Goal: Task Accomplishment & Management: Complete application form

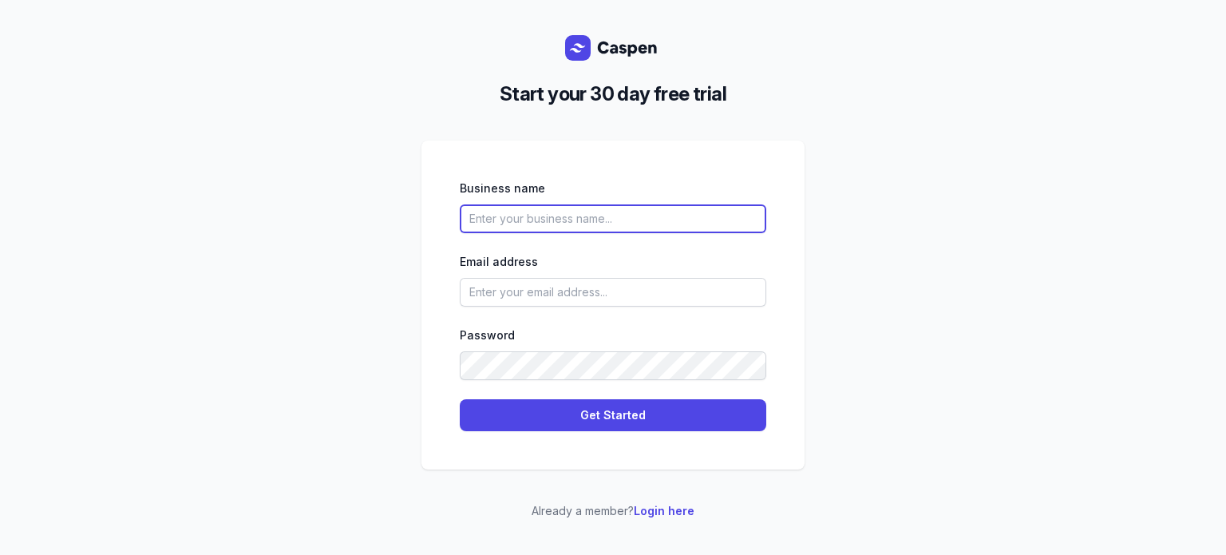
click at [506, 227] on input "text" at bounding box center [613, 218] width 306 height 29
type input "Matas"
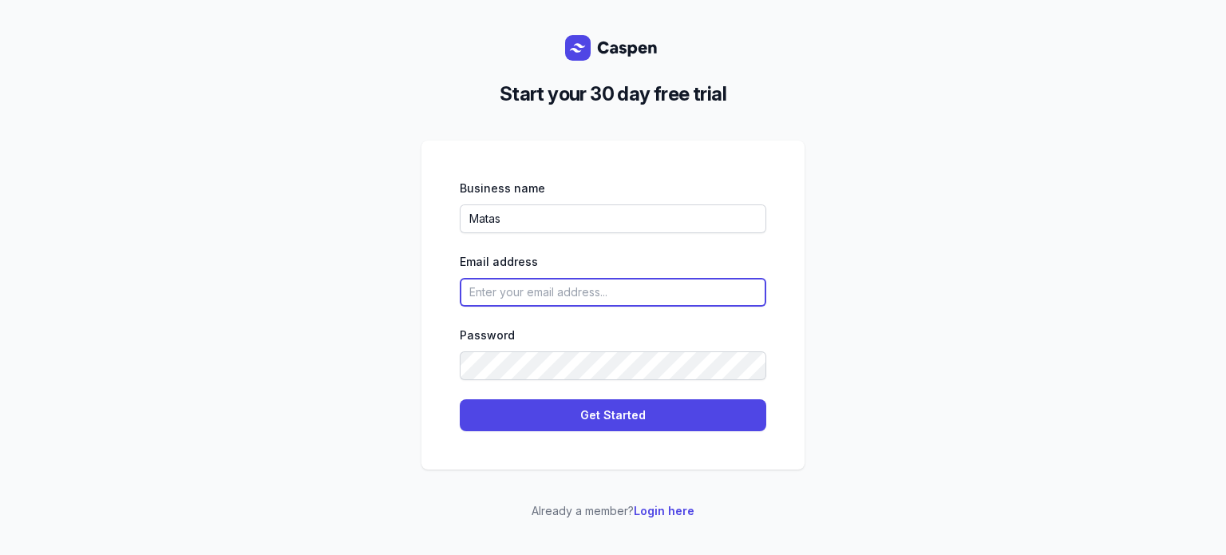
click at [521, 283] on input "email" at bounding box center [613, 292] width 306 height 29
paste input "[EMAIL_ADDRESS][DOMAIN_NAME]"
type input "[EMAIL_ADDRESS][DOMAIN_NAME]"
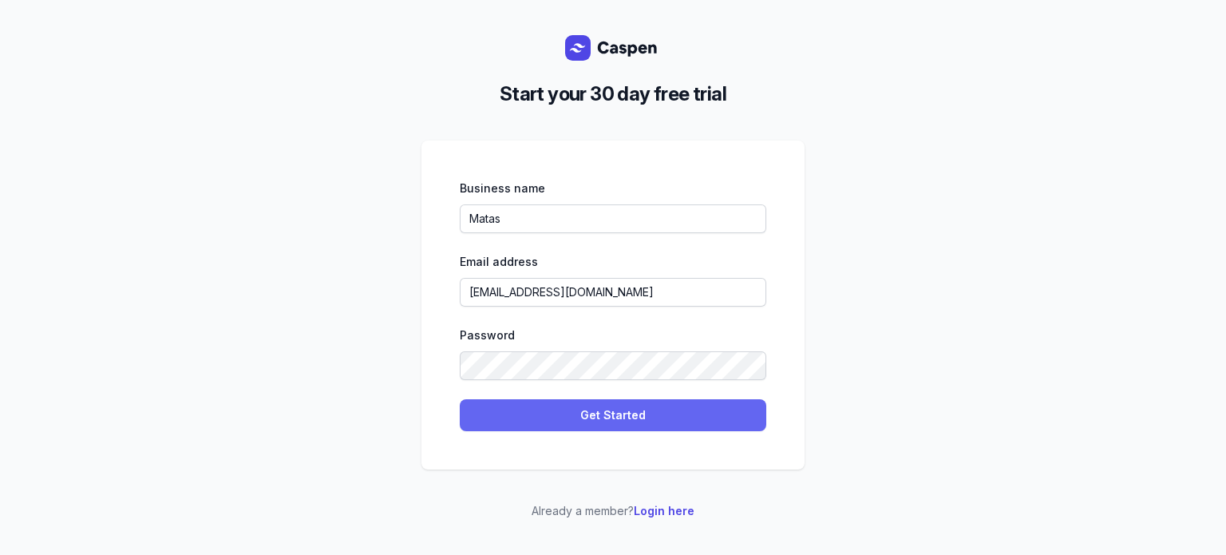
click at [541, 422] on span "Get Started" at bounding box center [612, 414] width 287 height 19
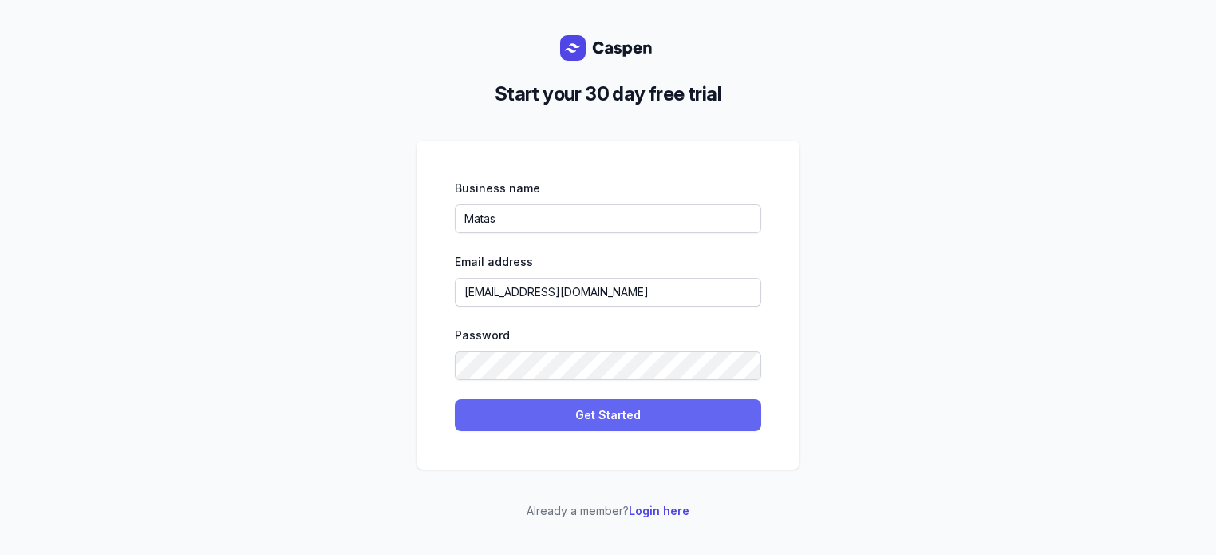
select select
select select "TN"
select select "Africa/Tunis"
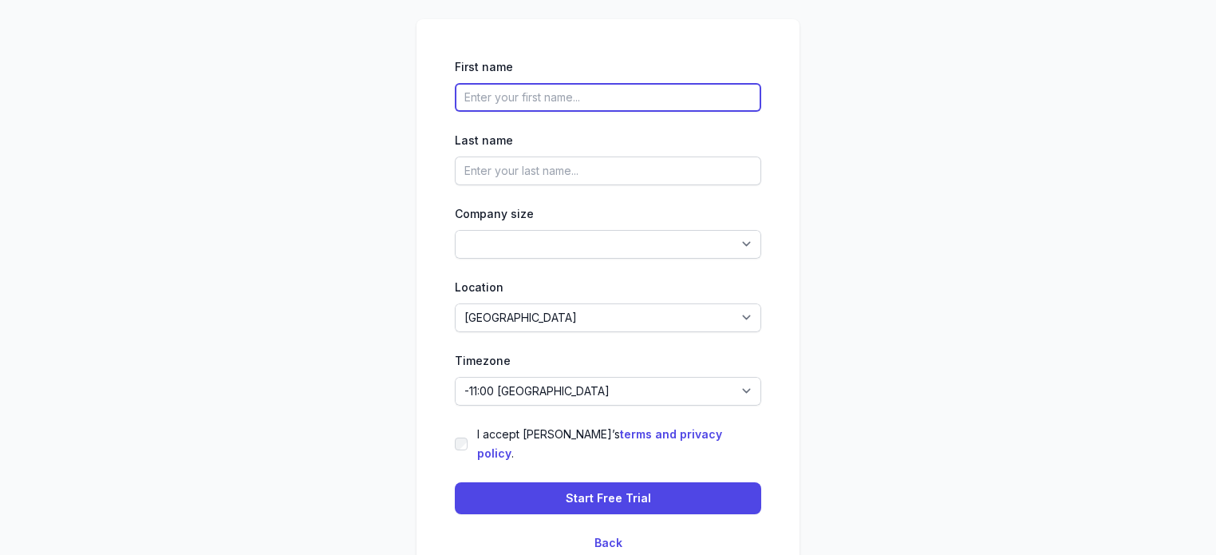
drag, startPoint x: 525, startPoint y: 92, endPoint x: 535, endPoint y: 109, distance: 20.4
click at [531, 99] on input "text" at bounding box center [608, 97] width 306 height 29
type input "Jason"
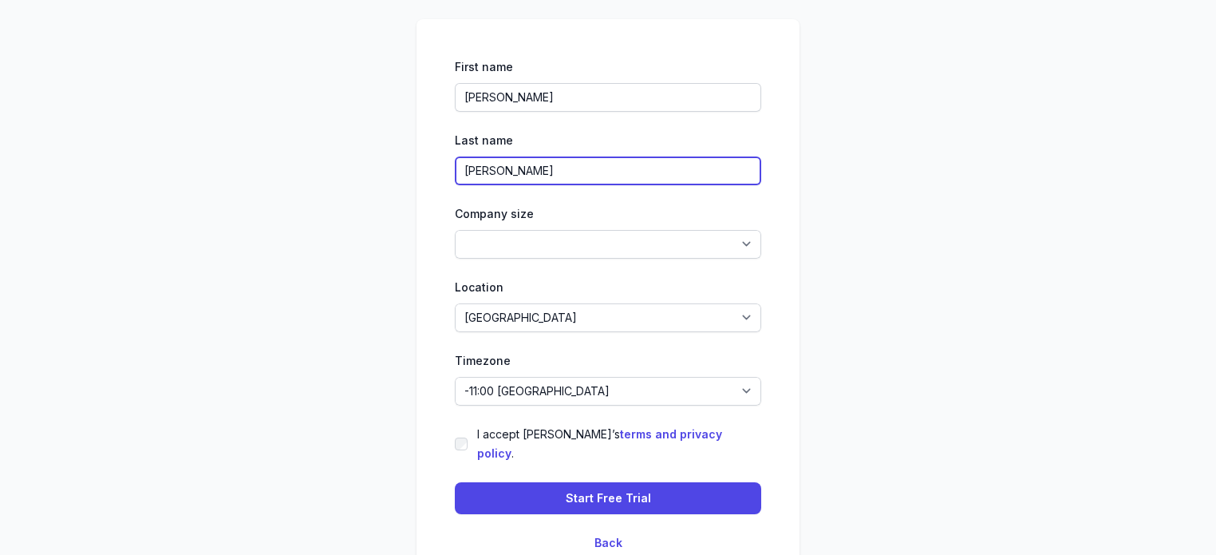
type input "Tedd"
click at [645, 238] on div "Company size 1-4 5-14 15-49 50-99 100+" at bounding box center [608, 231] width 306 height 54
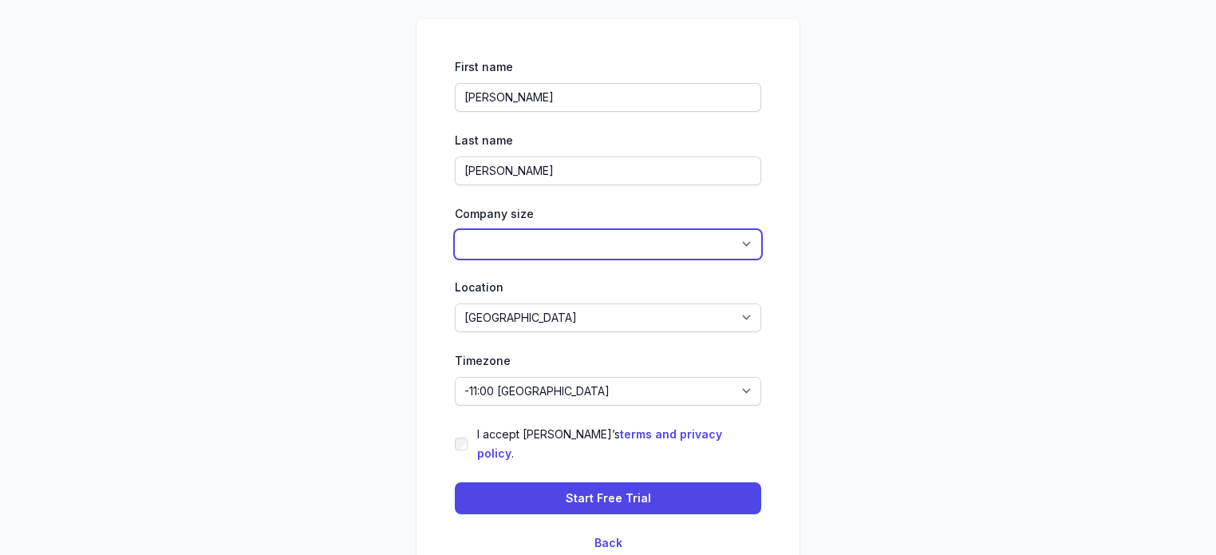
click at [630, 259] on select "1-4 5-14 15-49 50-99 100+" at bounding box center [608, 244] width 306 height 29
select select "1-4"
click at [455, 239] on select "1-4 5-14 15-49 50-99 100+" at bounding box center [608, 244] width 306 height 29
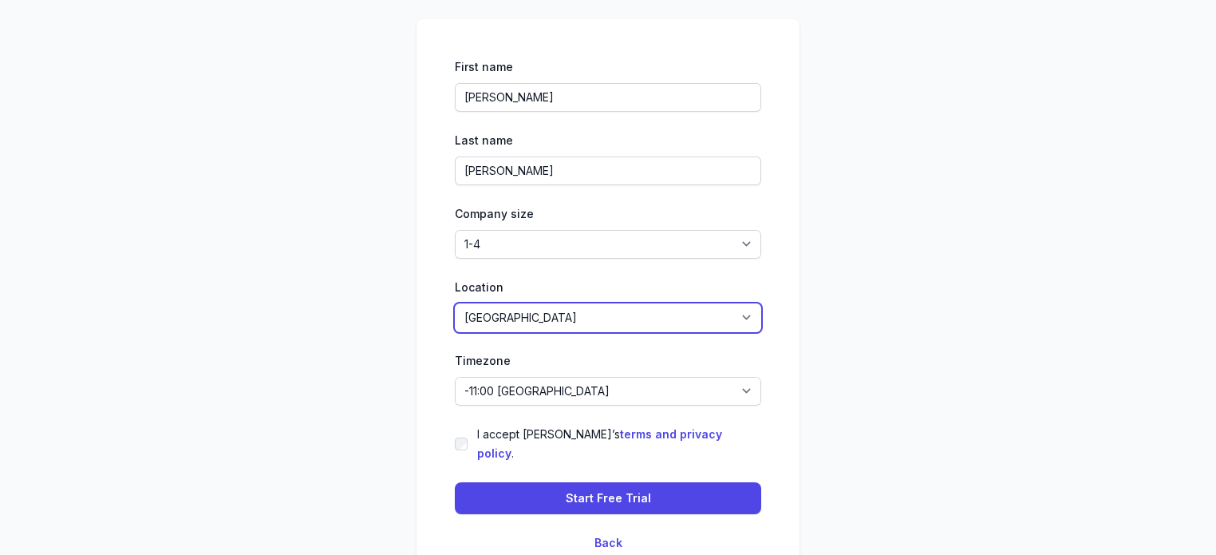
click at [484, 327] on select "Afghanistan Albania Algeria American Samoa Andorra Angola Anguilla Antarctica A…" at bounding box center [608, 317] width 306 height 29
select select "DK"
click at [455, 312] on select "Afghanistan Albania Algeria American Samoa Andorra Angola Anguilla Antarctica A…" at bounding box center [608, 317] width 306 height 29
click at [541, 385] on div "Timezone -11:00 Midway -11:00 Niue -11:00 Pago Pago -10:00 Honolulu -10:00 Raro…" at bounding box center [608, 378] width 306 height 54
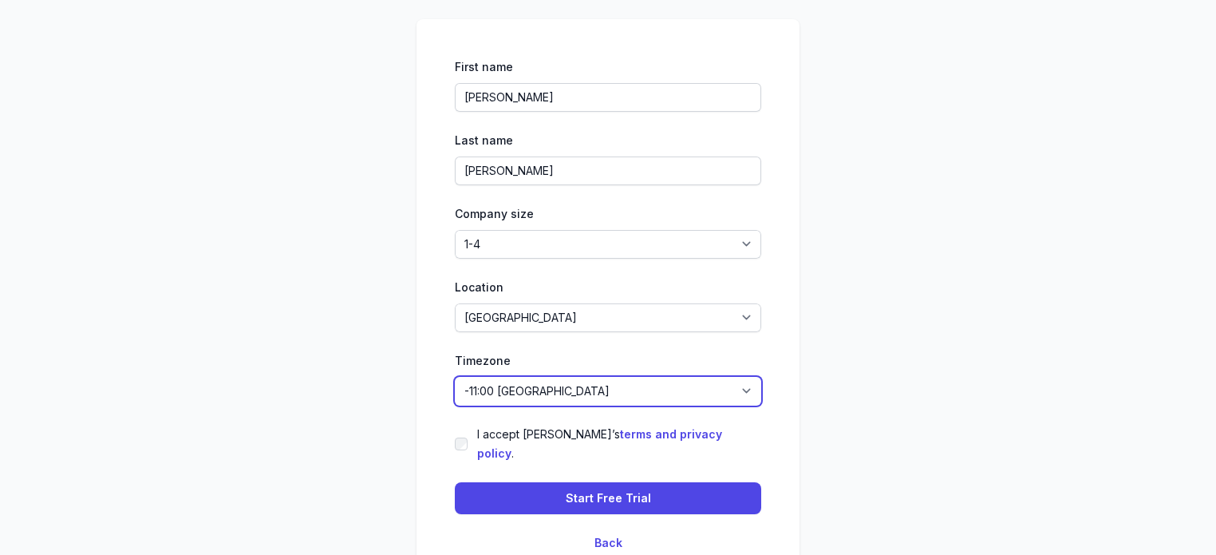
click at [556, 400] on select "-11:00 Midway -11:00 Niue -11:00 Pago Pago -10:00 Honolulu -10:00 Rarotonga -10…" at bounding box center [608, 391] width 306 height 29
select select "Europe/Copenhagen"
click at [455, 385] on select "-11:00 Midway -11:00 Niue -11:00 Pago Pago -10:00 Honolulu -10:00 Rarotonga -10…" at bounding box center [608, 391] width 306 height 29
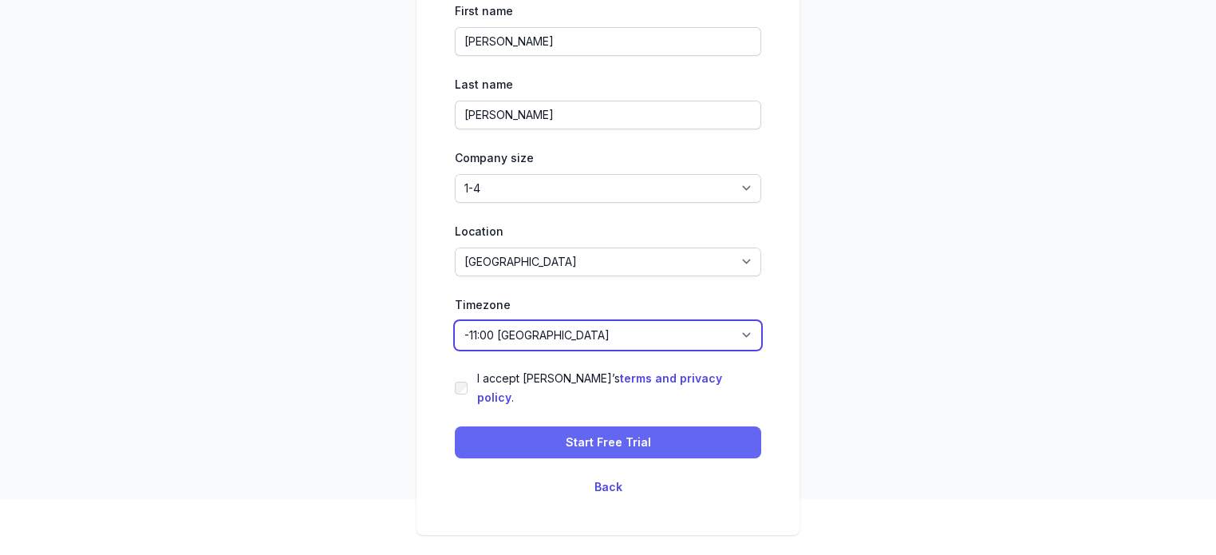
scroll to position [77, 0]
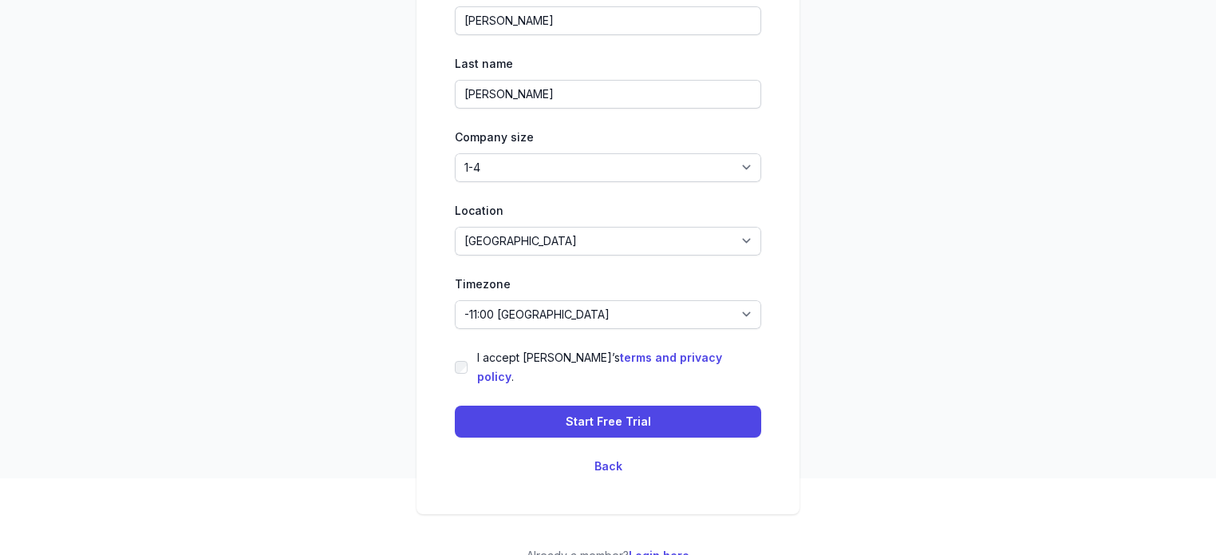
click at [484, 364] on label "I accept Caspen’s terms and privacy policy ." at bounding box center [619, 367] width 284 height 38
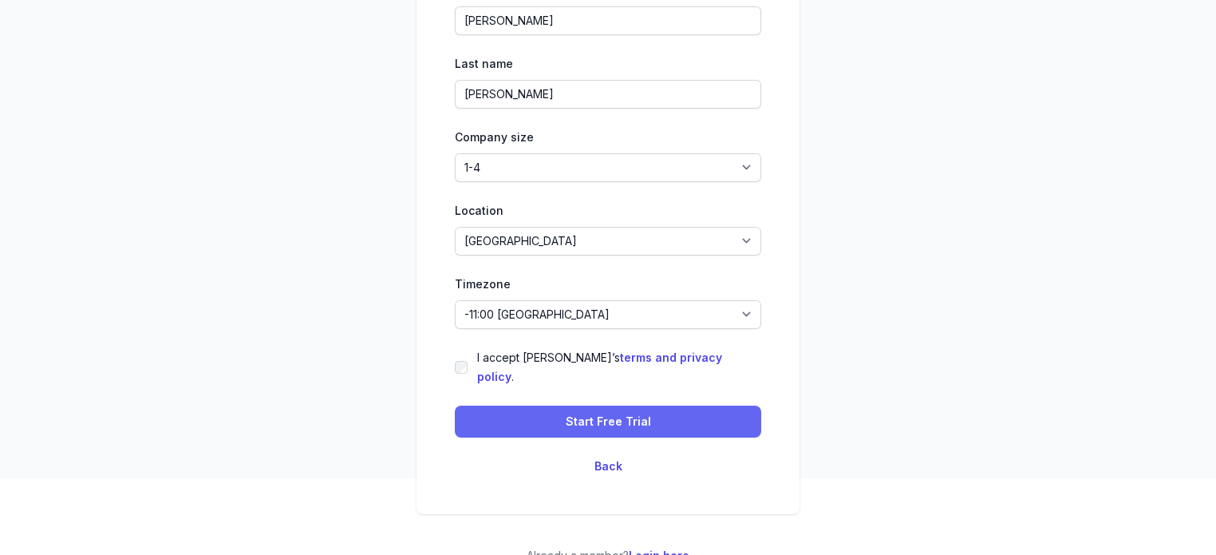
click at [502, 405] on button "Start Free Trial" at bounding box center [608, 421] width 306 height 32
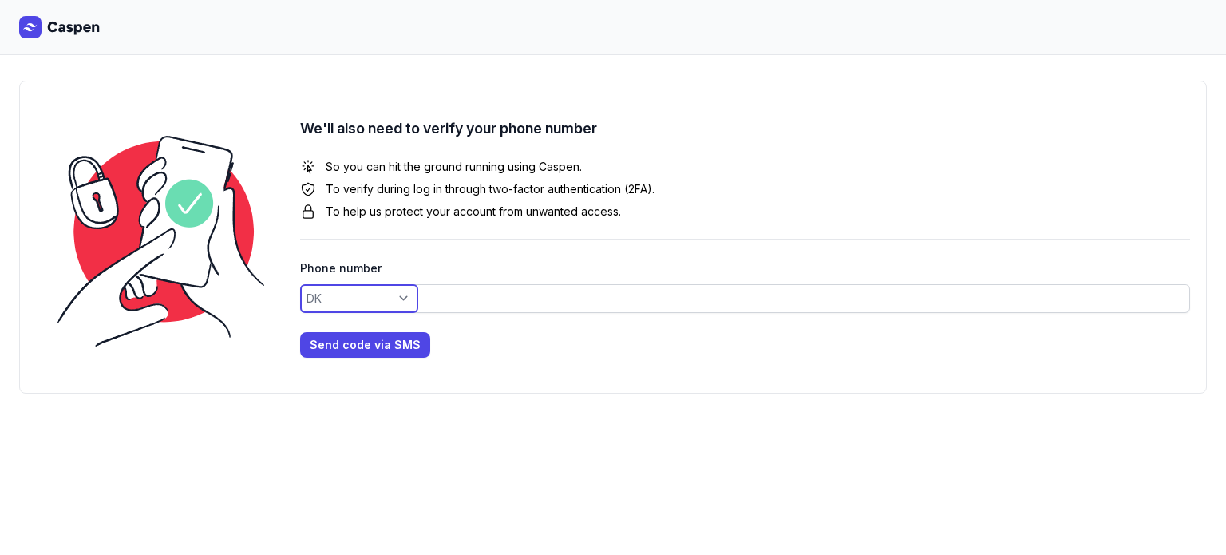
click at [306, 284] on select "AC AD AE AF AG AI AL AM AO AR AS AT AU AW AX AZ BA BB BD BE BF BG BH BI BJ BL B…" at bounding box center [359, 298] width 118 height 29
select select "+1"
click at [300, 284] on select "AC AD AE AF AG AI AL AM AO AR AS AT AU AW AX AZ BA BB BD BE BF BG BH BI BJ BL B…" at bounding box center [359, 298] width 118 height 29
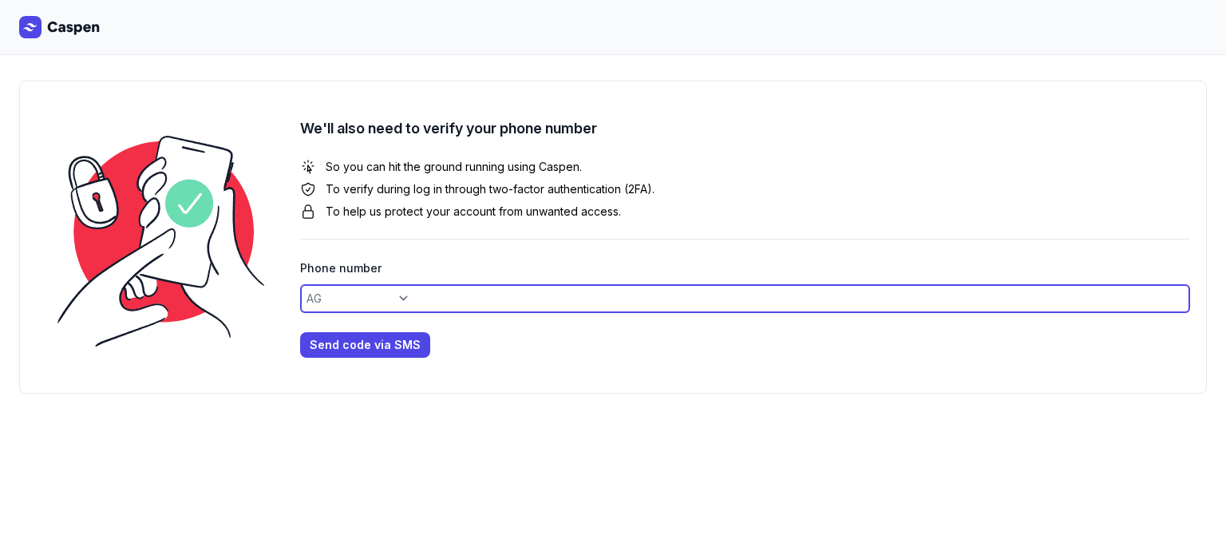
click at [412, 286] on input at bounding box center [745, 298] width 890 height 29
paste input "6462634975"
type input "6462634975"
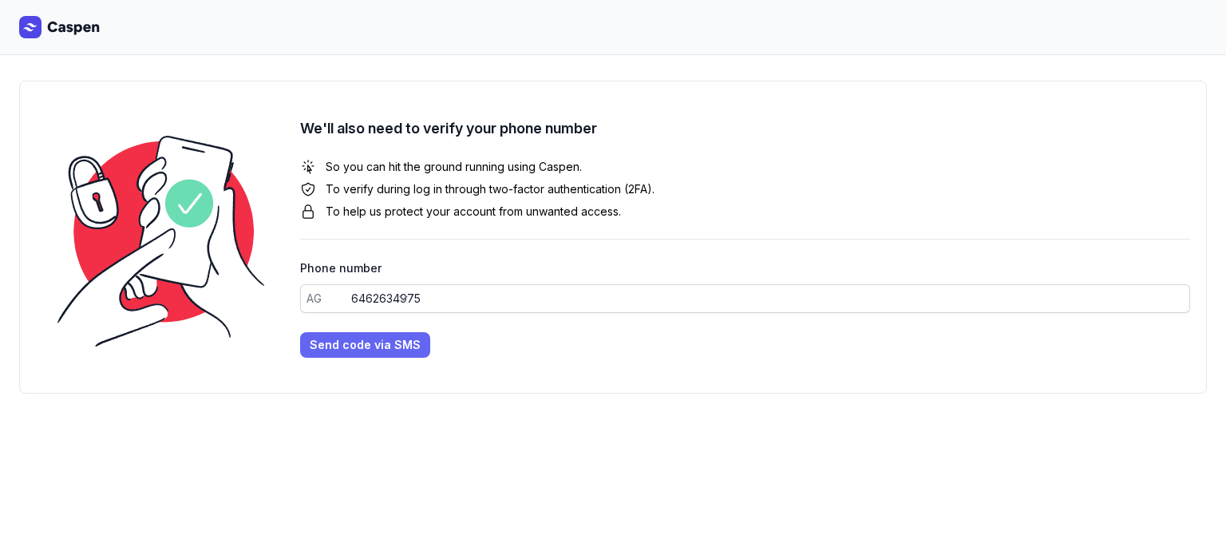
click at [352, 347] on span "Send code via SMS" at bounding box center [365, 344] width 111 height 19
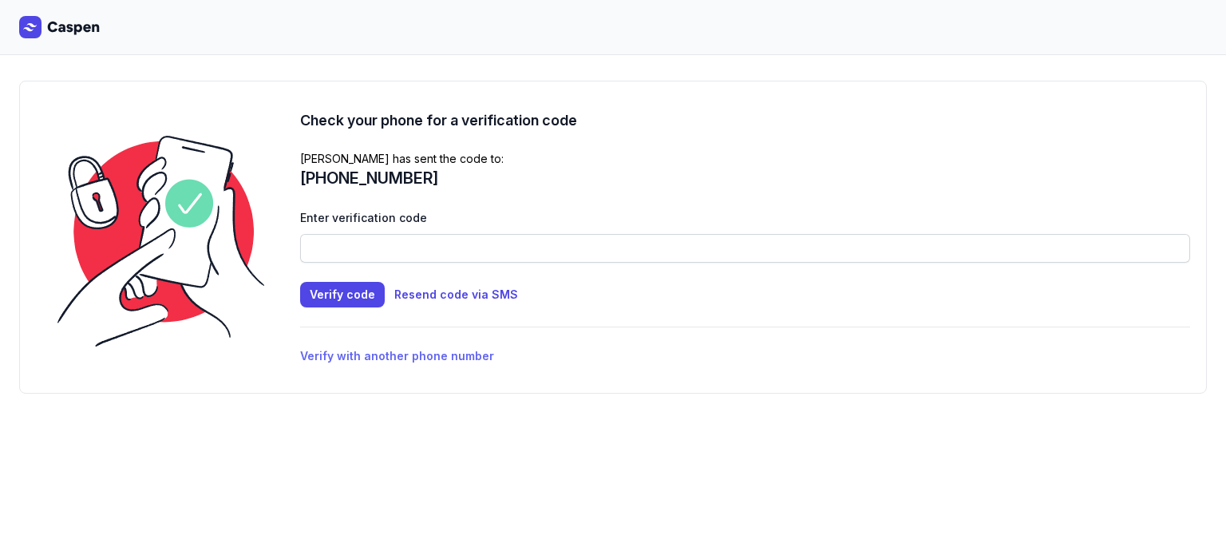
click at [378, 353] on button "Verify with another phone number" at bounding box center [397, 355] width 194 height 19
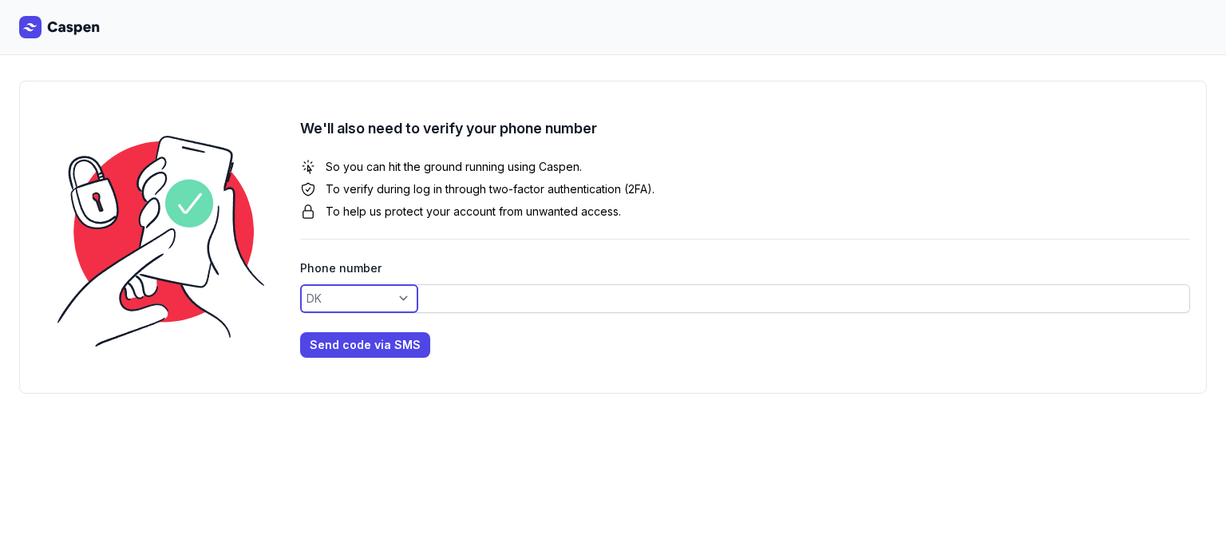
click at [335, 284] on select "AC AD AE AF AG AI AL AM AO AR AS AT AU AW AX AZ BA BB BD BE BF BG BH BI BJ BL B…" at bounding box center [359, 298] width 118 height 29
click at [338, 306] on select "AC AD AE AF AG AI AL AM AO AR AS AT AU AW AX AZ BA BB BD BE BF BG BH BI BJ BL B…" at bounding box center [359, 298] width 118 height 29
click at [318, 294] on select "AC AD AE AF AG AI AL AM AO AR AS AT AU AW AX AZ BA BB BD BE BF BG BH BI BJ BL B…" at bounding box center [359, 298] width 118 height 29
select select "+1"
click at [300, 284] on select "AC AD AE AF AG AI AL AM AO AR AS AT AU AW AX AZ BA BB BD BE BF BG BH BI BJ BL B…" at bounding box center [359, 298] width 118 height 29
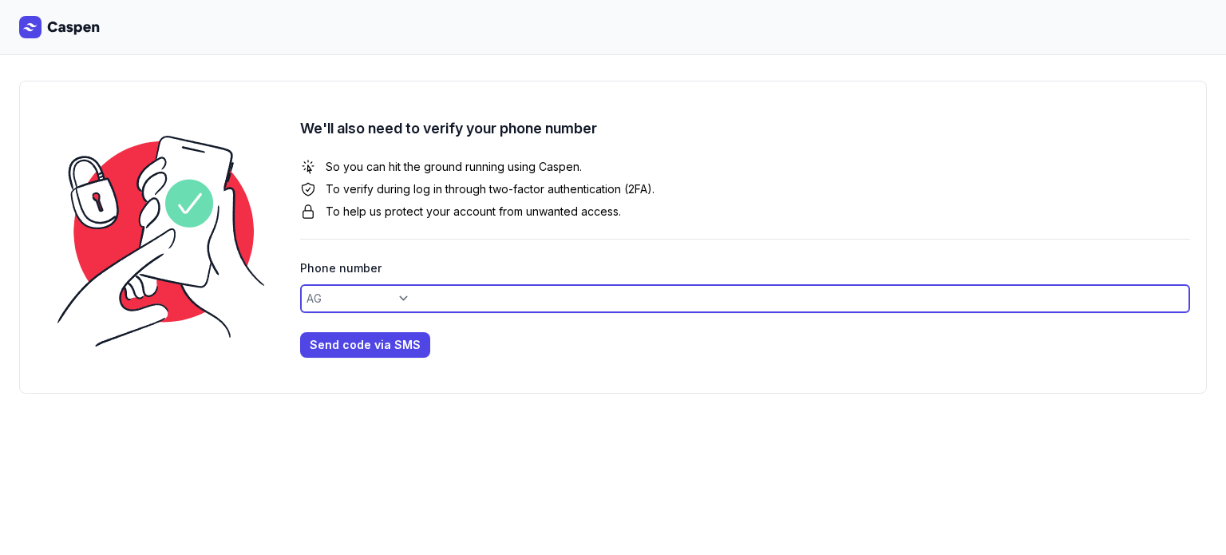
click at [403, 294] on input at bounding box center [745, 298] width 890 height 29
type input "4313409171"
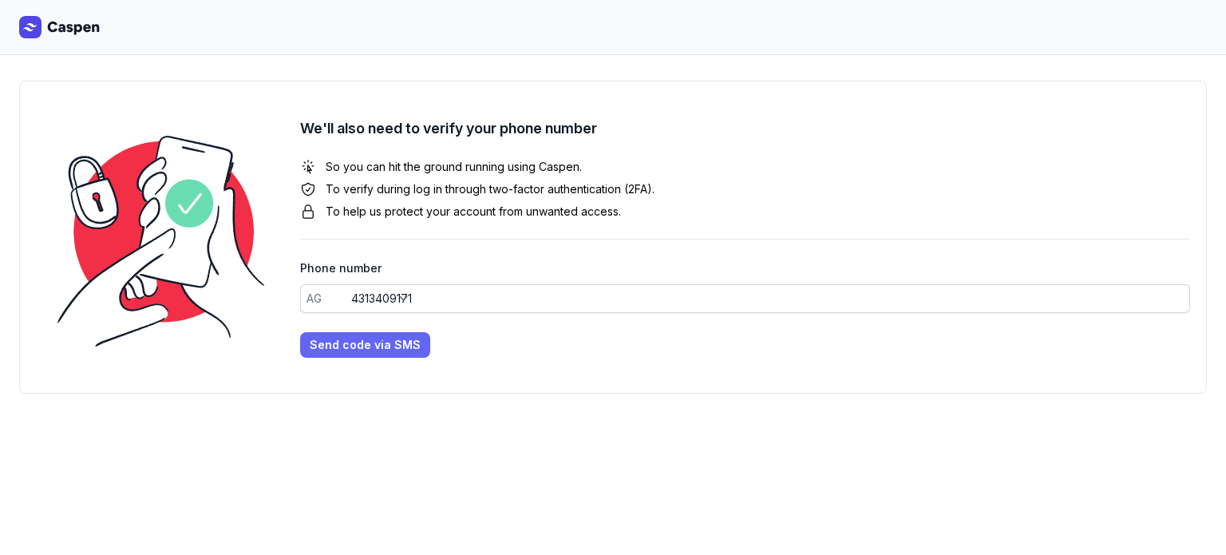
click at [383, 334] on button "Send code via SMS" at bounding box center [365, 345] width 130 height 26
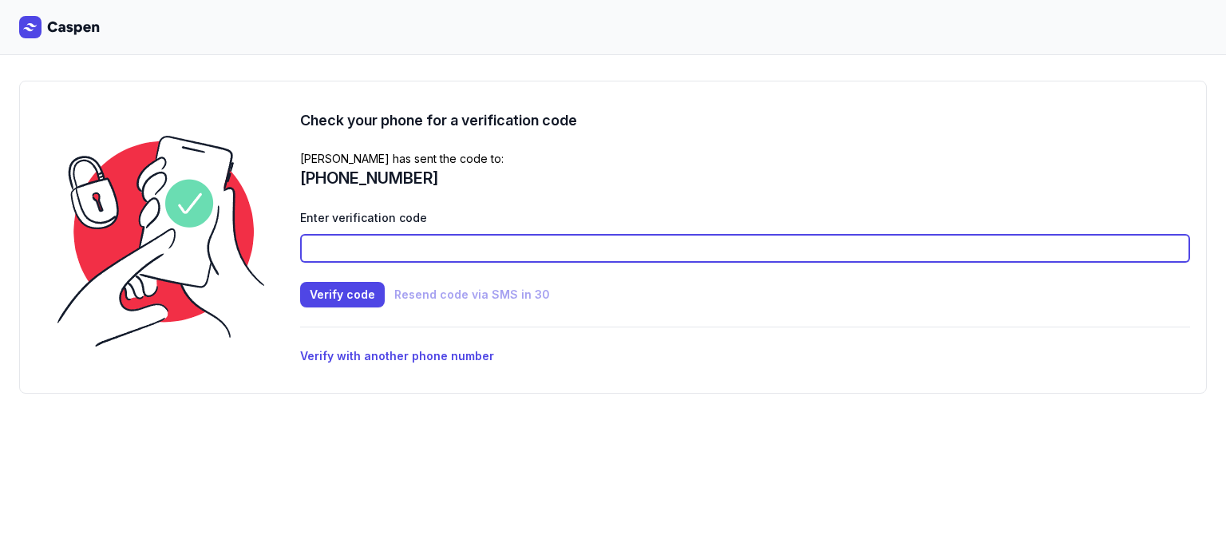
click at [351, 255] on input at bounding box center [745, 248] width 890 height 29
type input "8096"
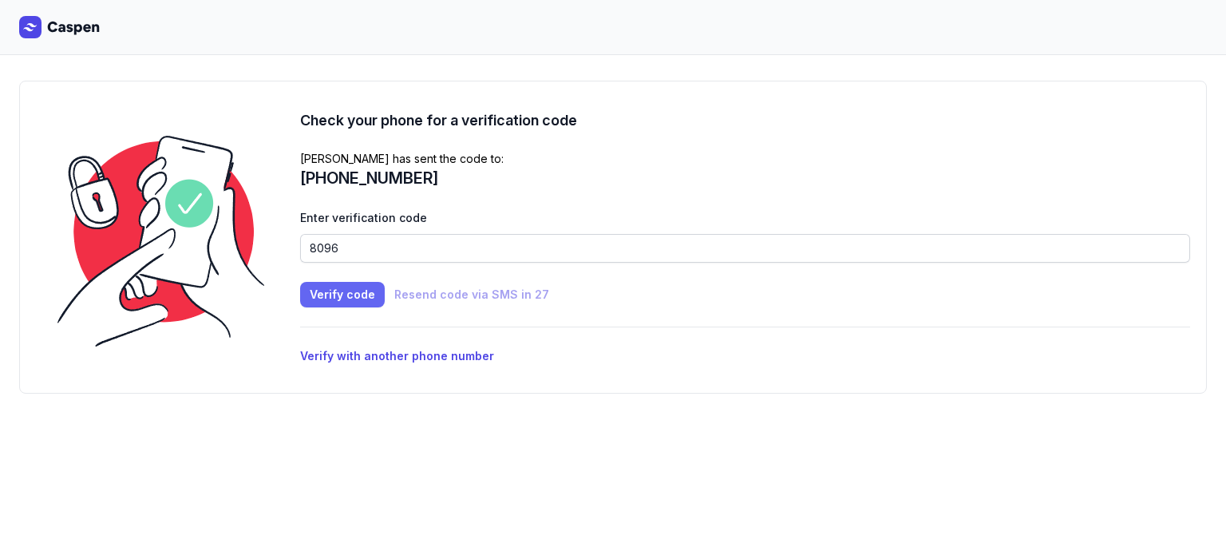
click at [334, 294] on span "Verify code" at bounding box center [342, 294] width 65 height 19
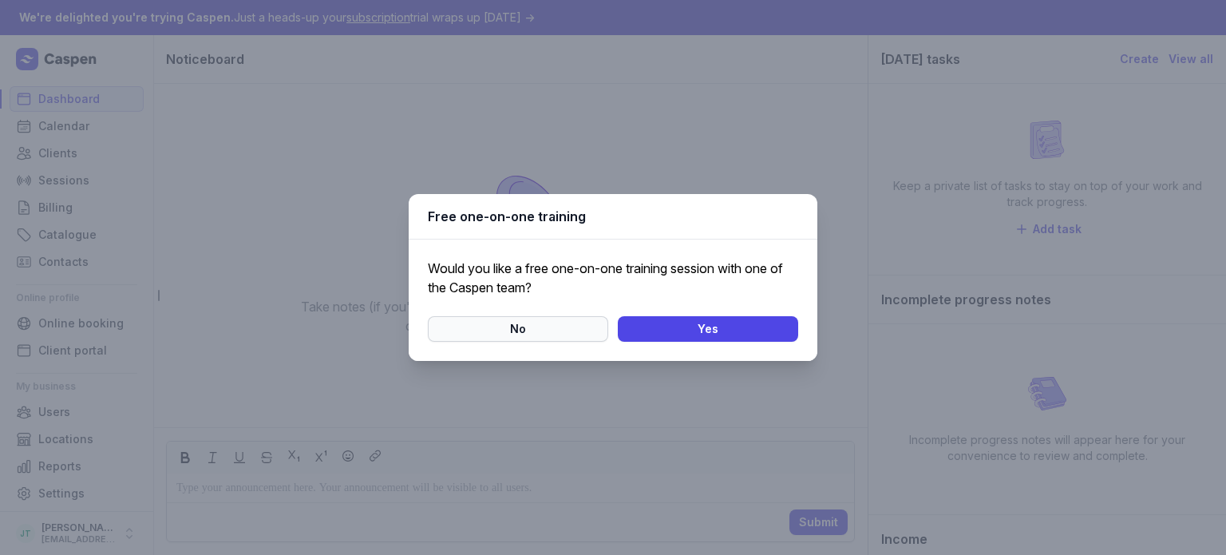
click at [536, 328] on span "No" at bounding box center [517, 328] width 161 height 19
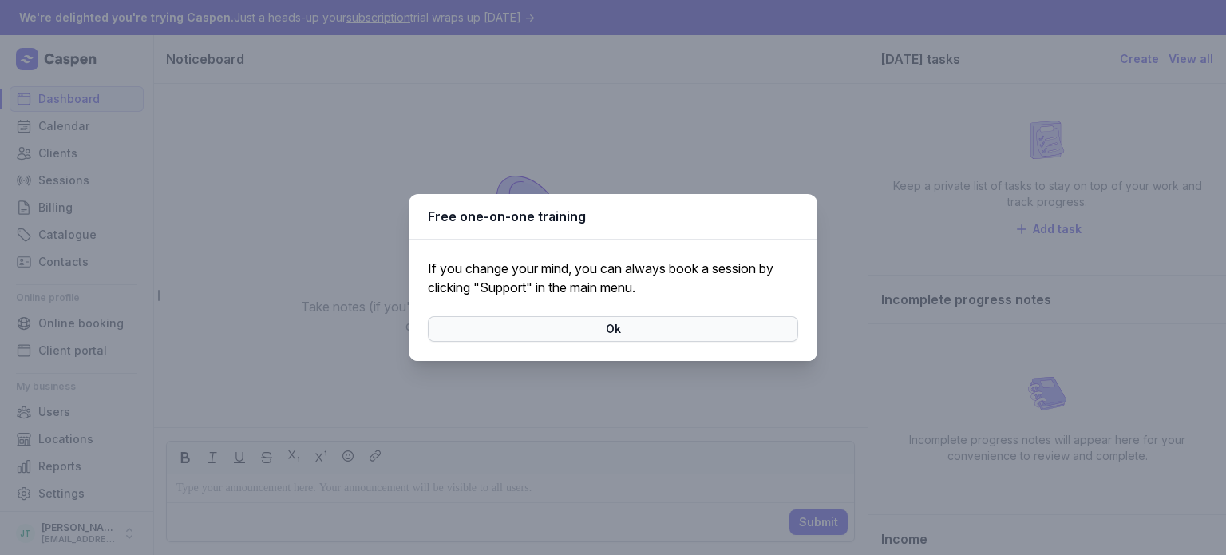
click at [555, 331] on span "Ok" at bounding box center [612, 328] width 351 height 19
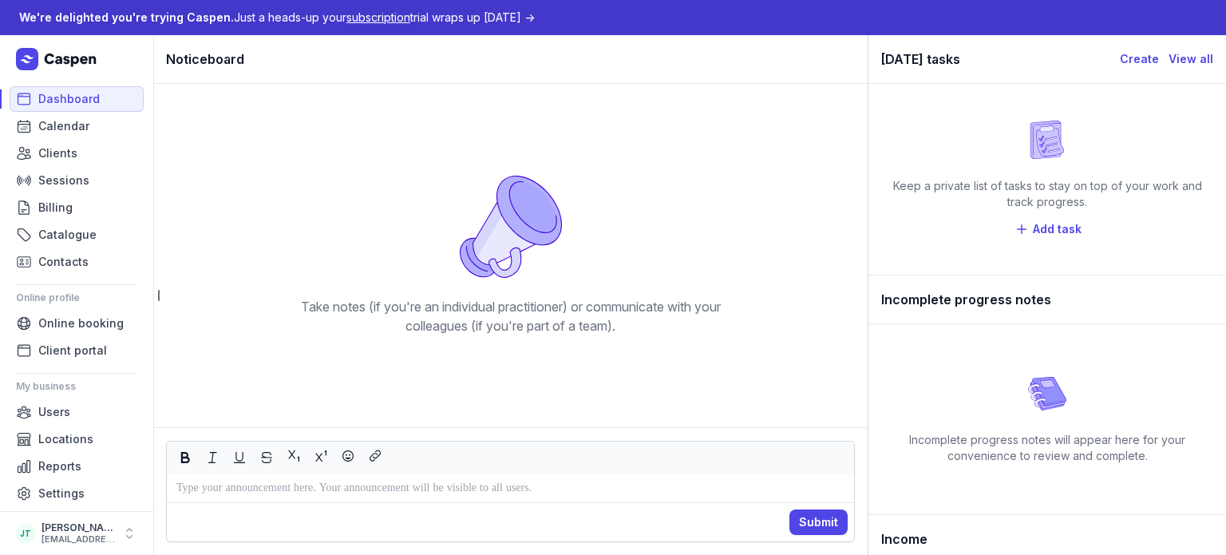
click at [357, 18] on span "subscription" at bounding box center [378, 17] width 64 height 14
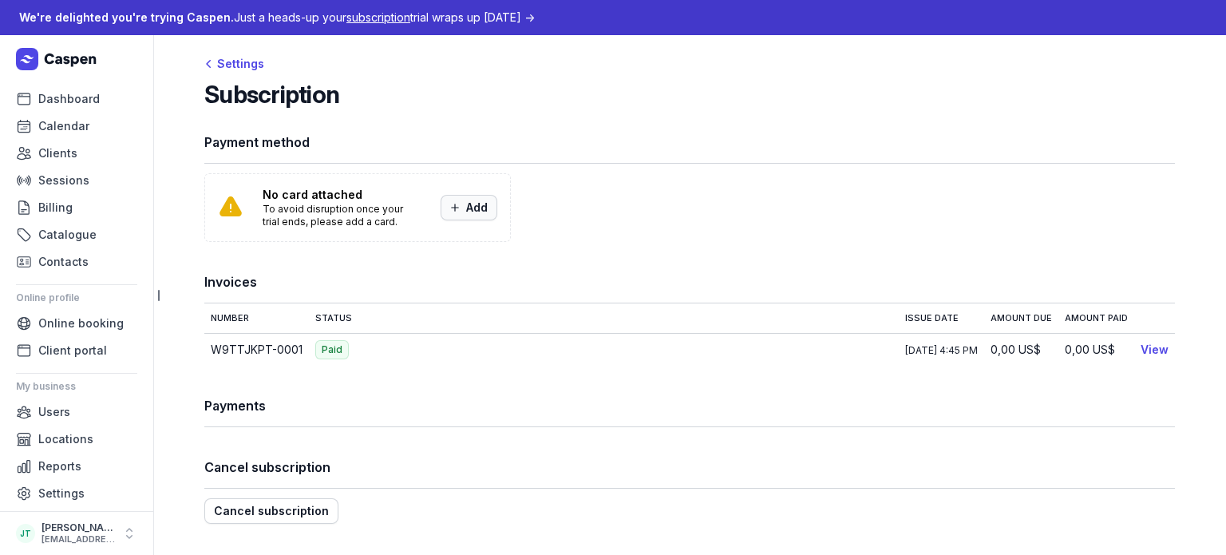
click at [476, 207] on span "Add" at bounding box center [468, 207] width 37 height 19
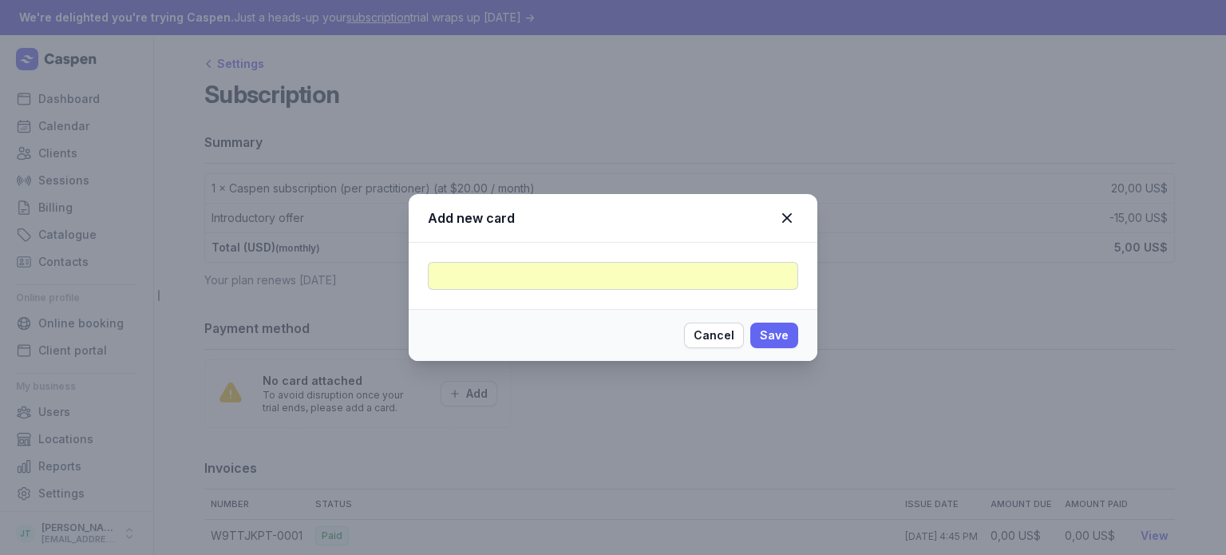
click at [790, 329] on button "Save" at bounding box center [774, 335] width 48 height 26
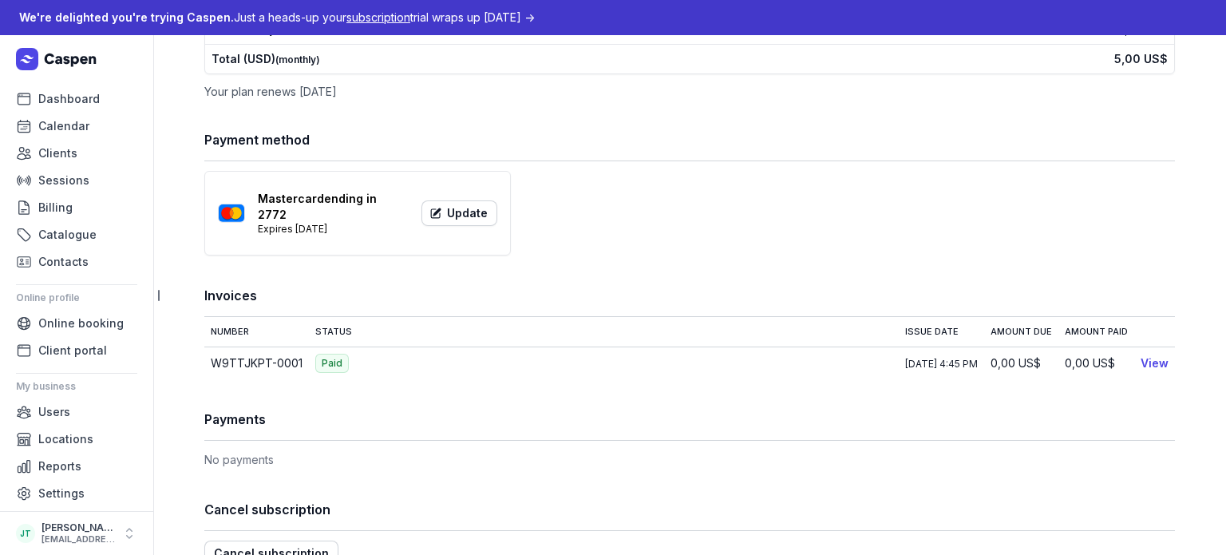
scroll to position [212, 0]
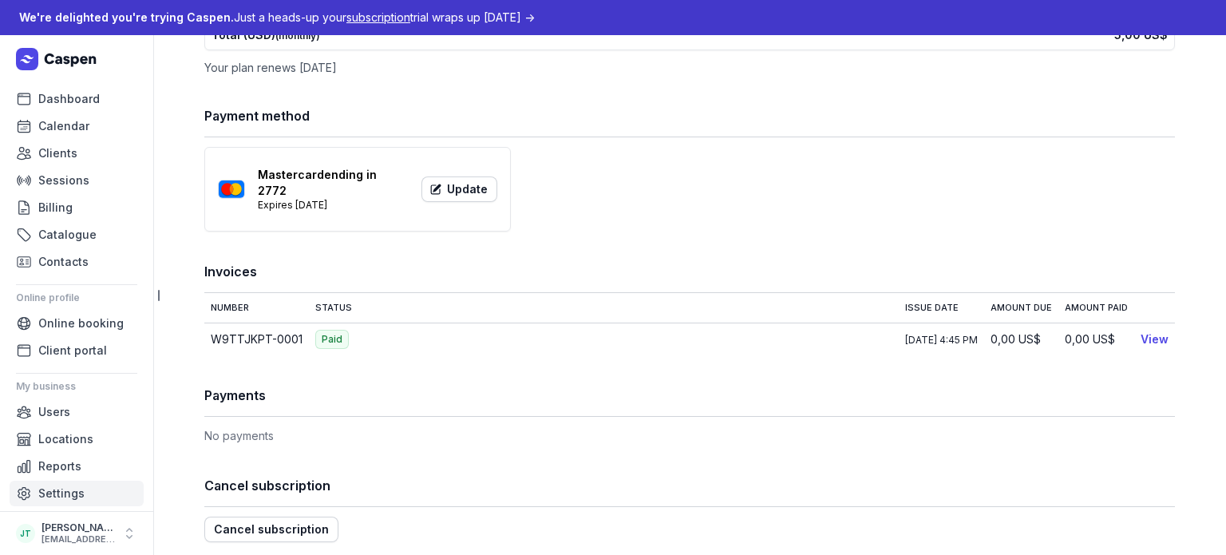
click at [80, 487] on span "Settings" at bounding box center [61, 493] width 46 height 19
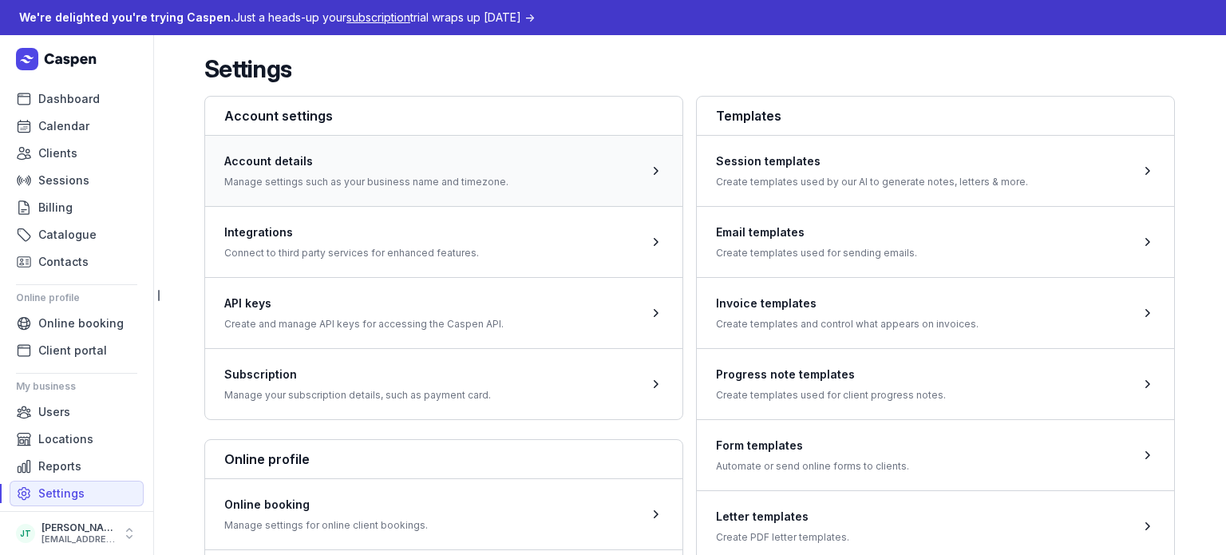
click at [345, 159] on span at bounding box center [443, 170] width 477 height 71
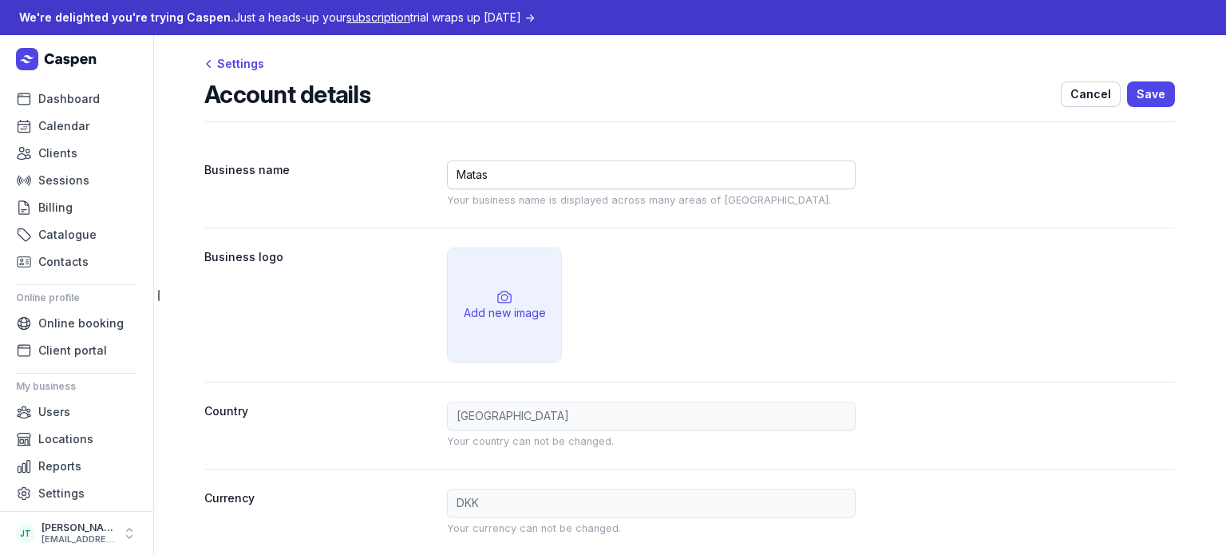
click at [482, 300] on div "Add new image" at bounding box center [504, 304] width 113 height 113
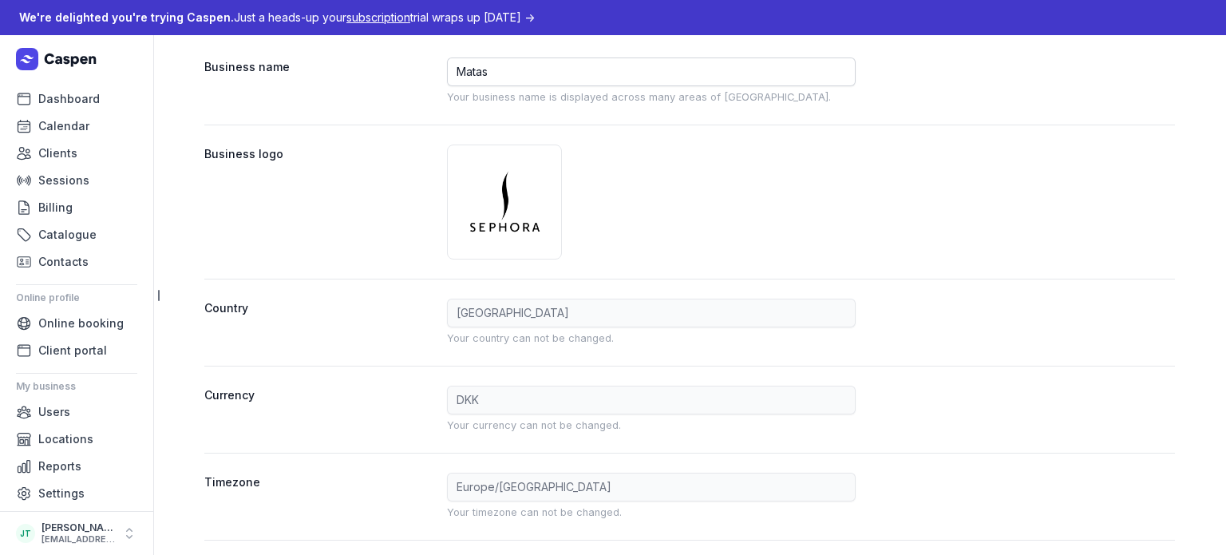
scroll to position [45, 0]
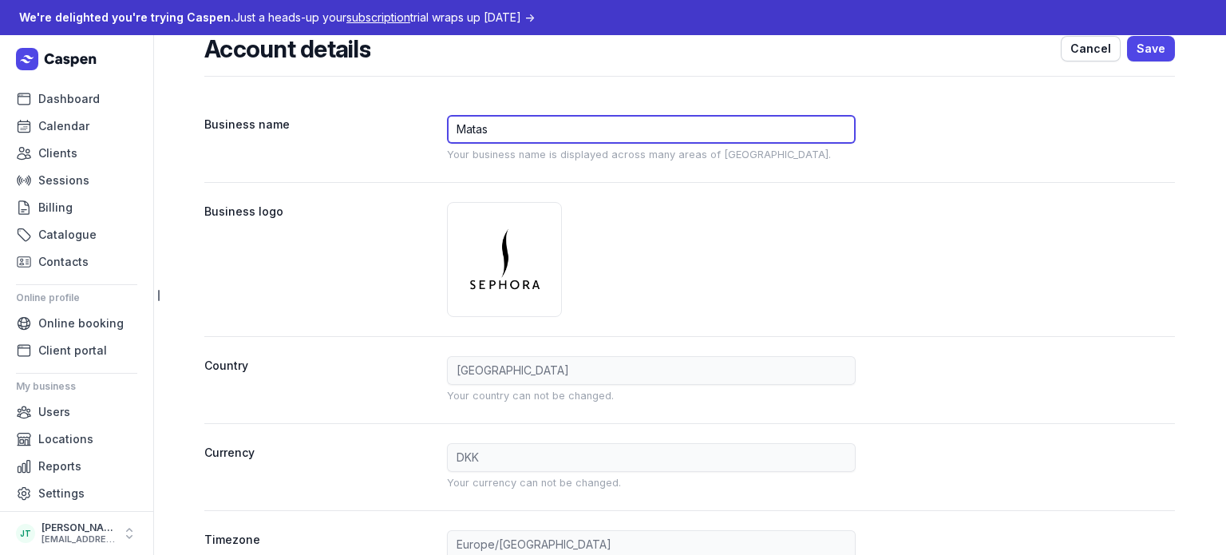
click at [462, 128] on input "Matas" at bounding box center [651, 129] width 409 height 29
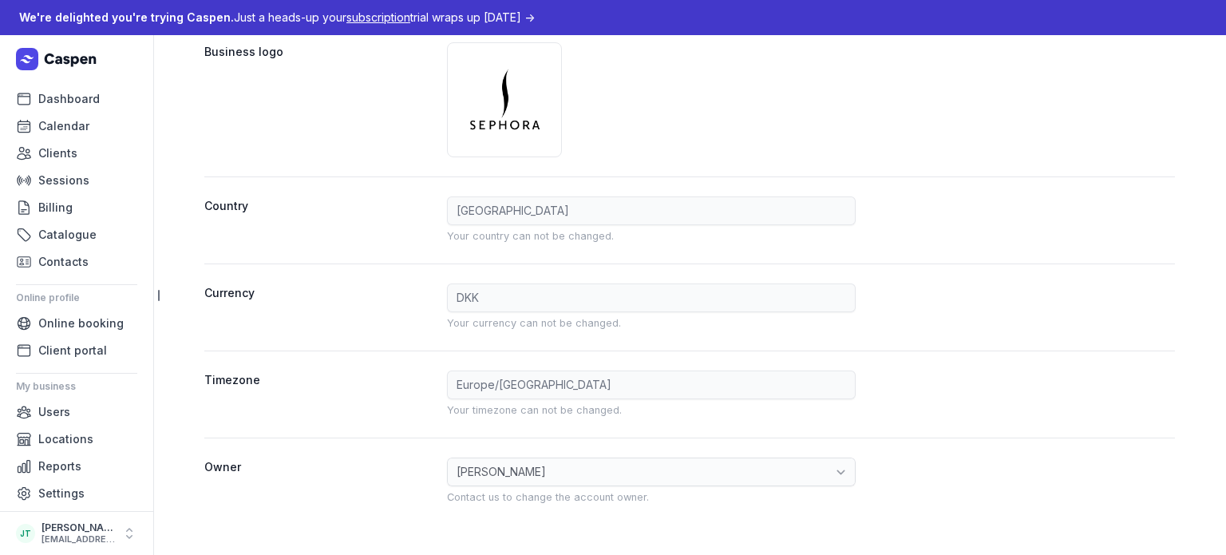
scroll to position [0, 0]
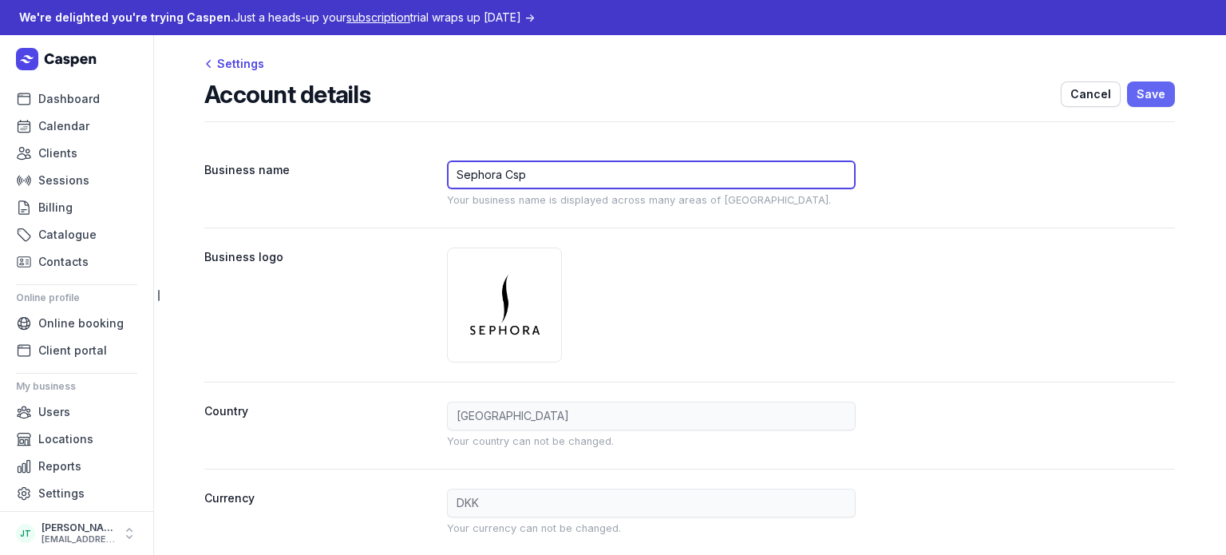
type input "Sephora Csp"
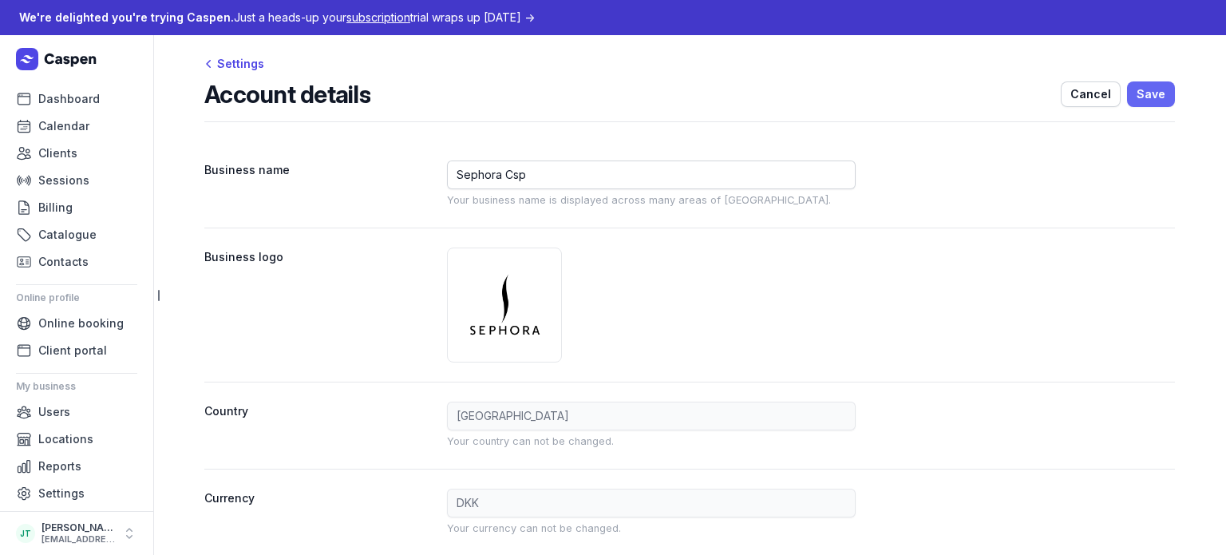
click at [1159, 93] on span "Save" at bounding box center [1150, 94] width 29 height 19
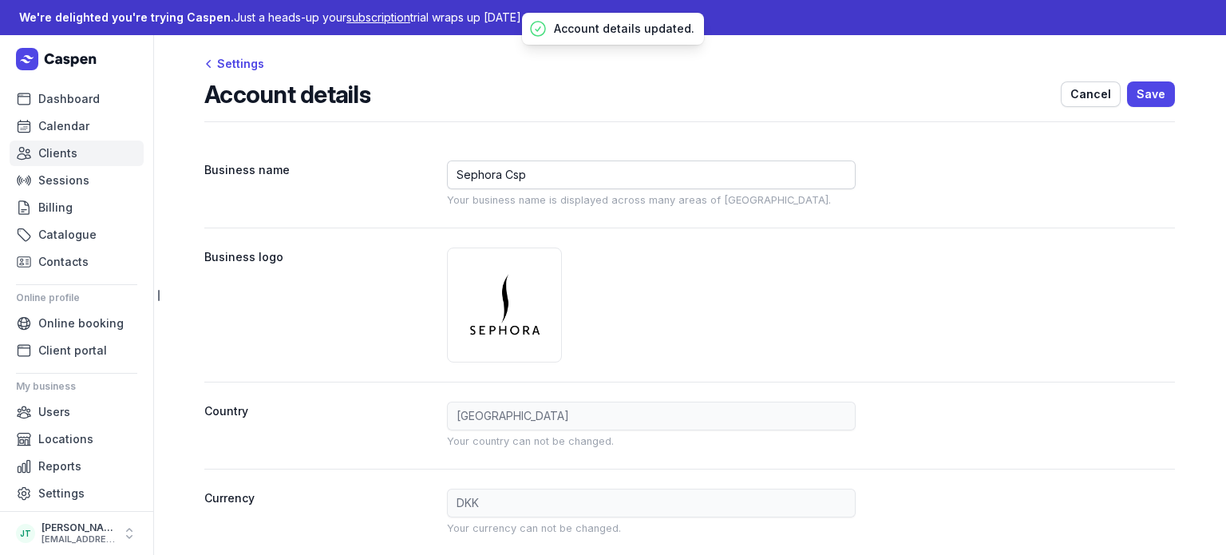
click at [51, 144] on span "Clients" at bounding box center [57, 153] width 39 height 19
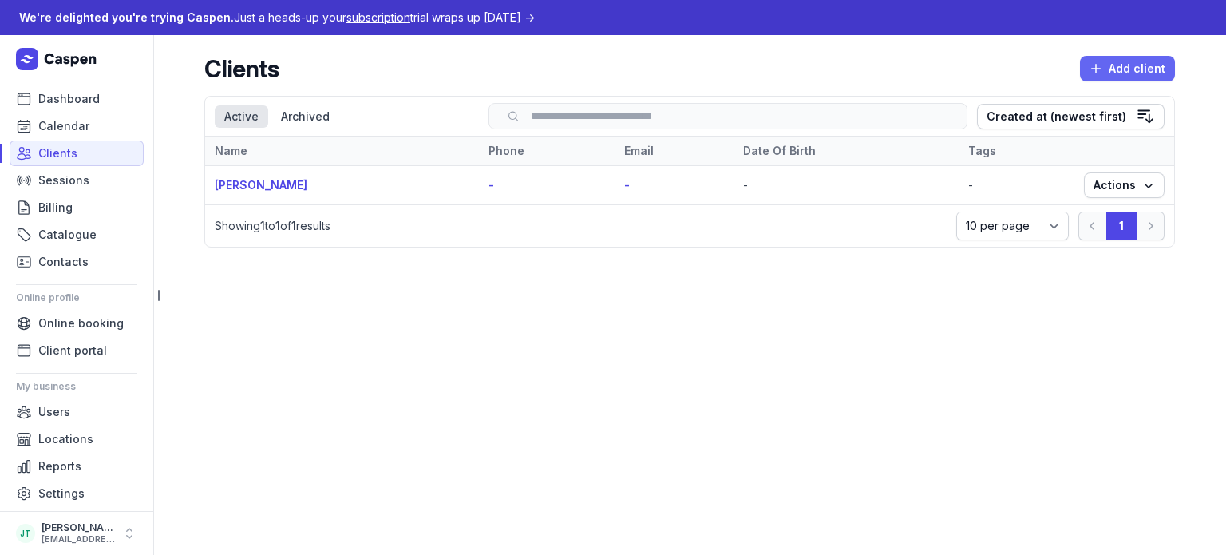
click at [1119, 78] on button "Add client" at bounding box center [1127, 69] width 95 height 26
select select
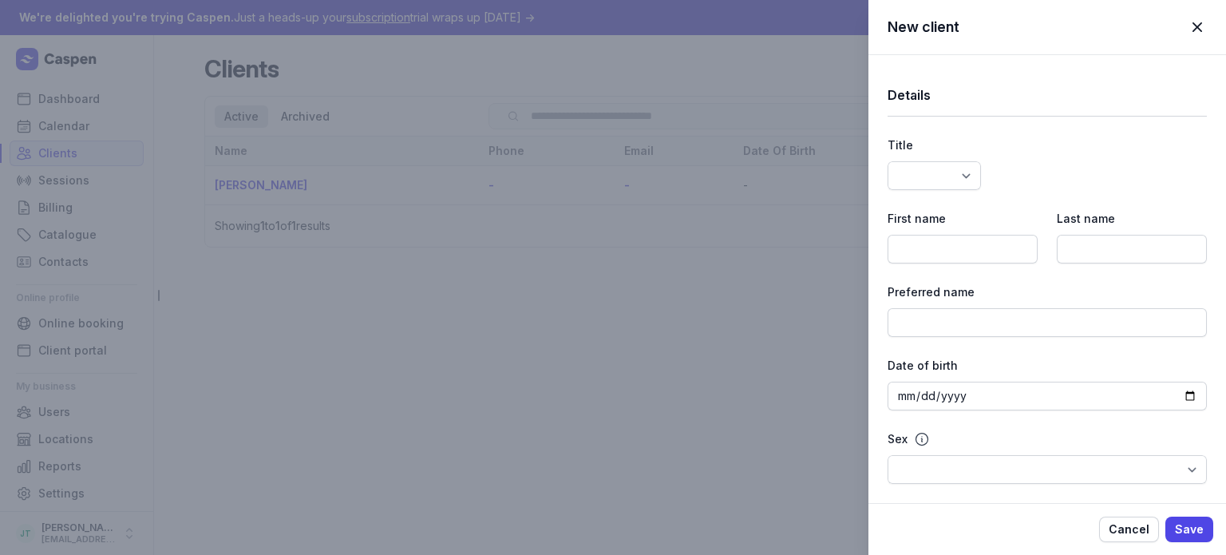
select select
click at [961, 170] on select "Dr Mr Ms Mrs Miss Mx Master" at bounding box center [933, 175] width 93 height 29
select select "Dr"
click at [887, 161] on select "Dr Mr Ms Mrs Miss Mx Master" at bounding box center [933, 175] width 93 height 29
click at [923, 256] on input at bounding box center [962, 249] width 150 height 29
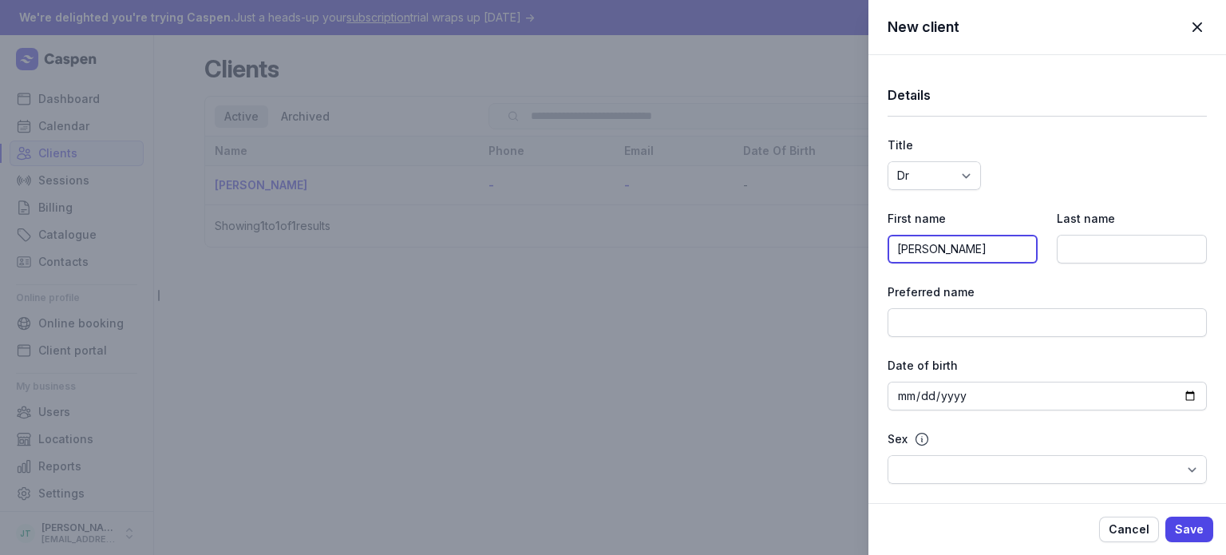
type input "Brad"
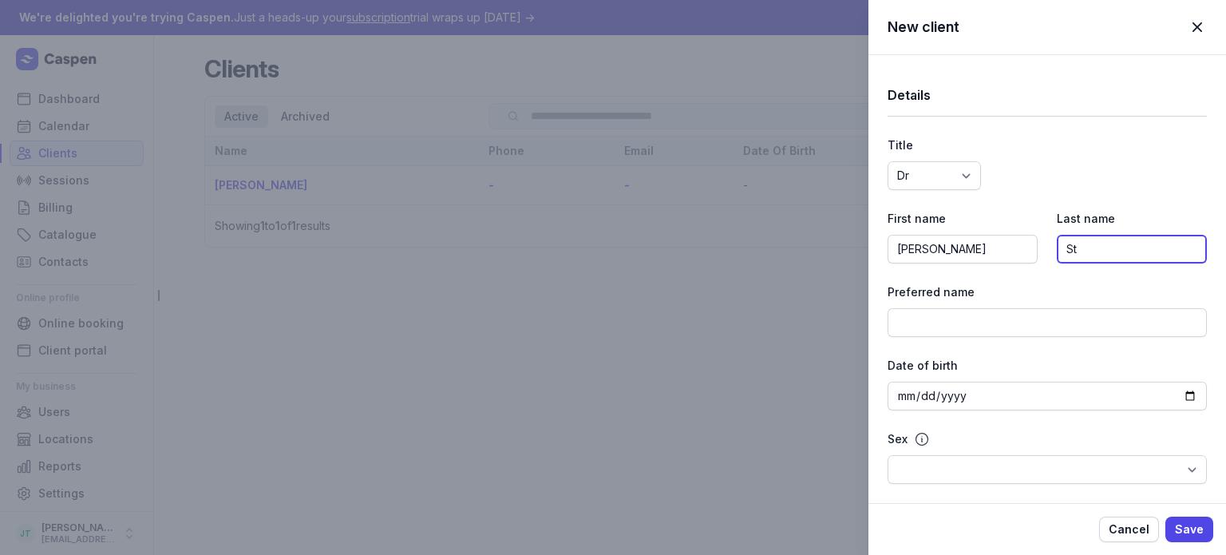
type input "Sto"
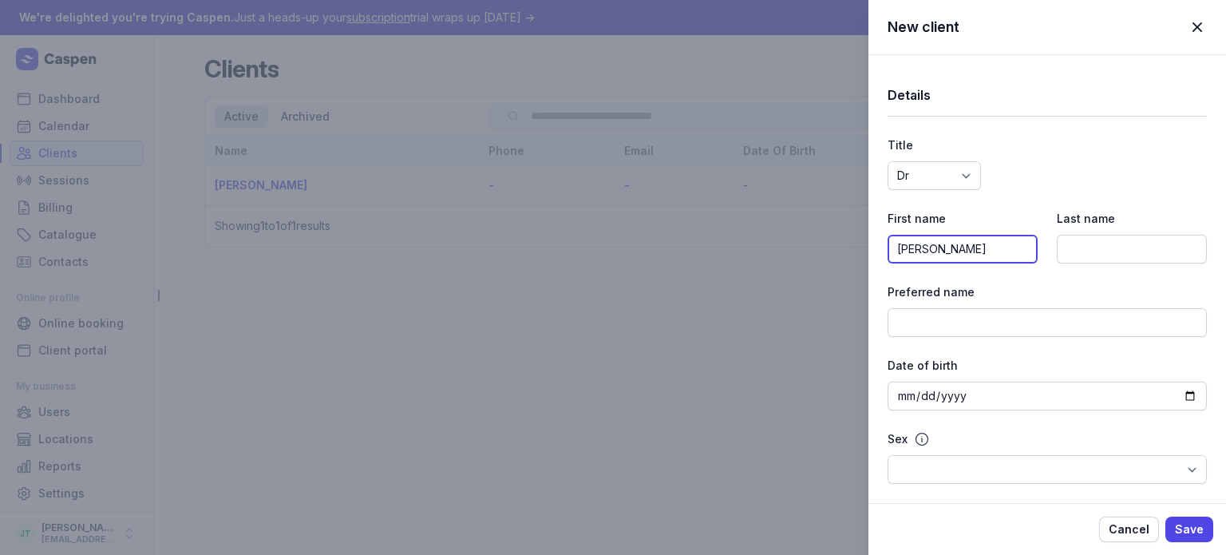
click at [948, 241] on input "Brad" at bounding box center [962, 249] width 150 height 29
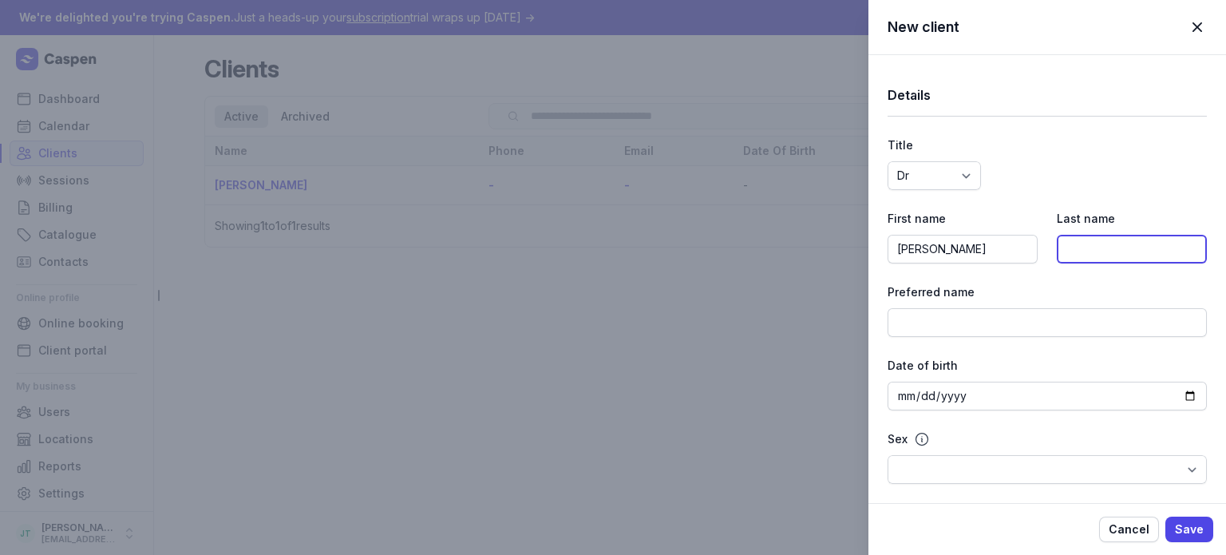
type input "Stone"
type input "swtc4747@gmail.com"
type input "26554239"
select select "DK"
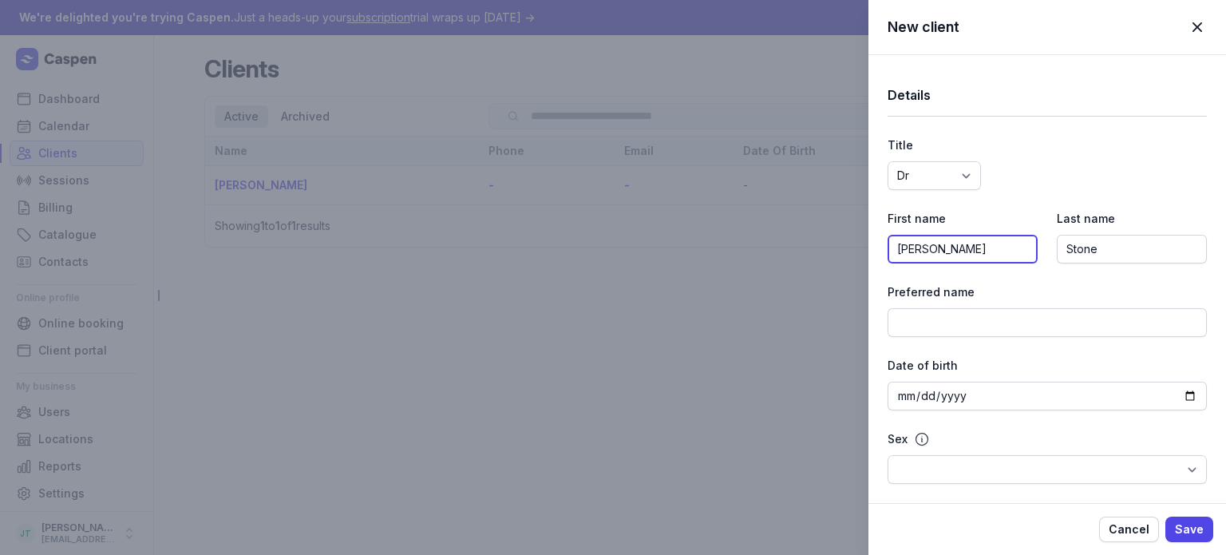
type input "Krystalgade 15"
type input "København"
type input "1172"
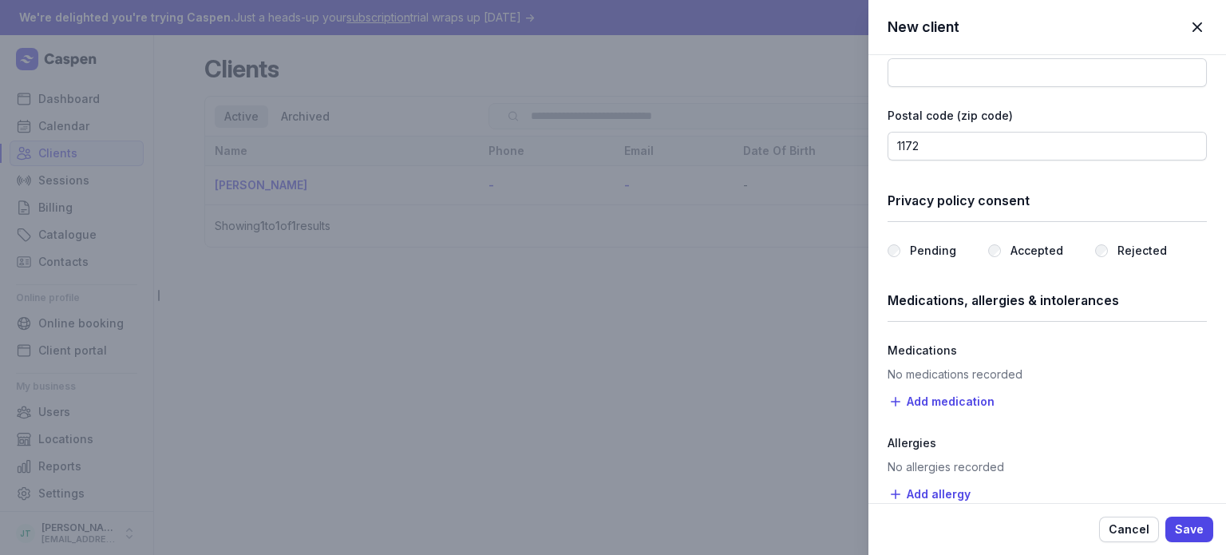
scroll to position [1676, 0]
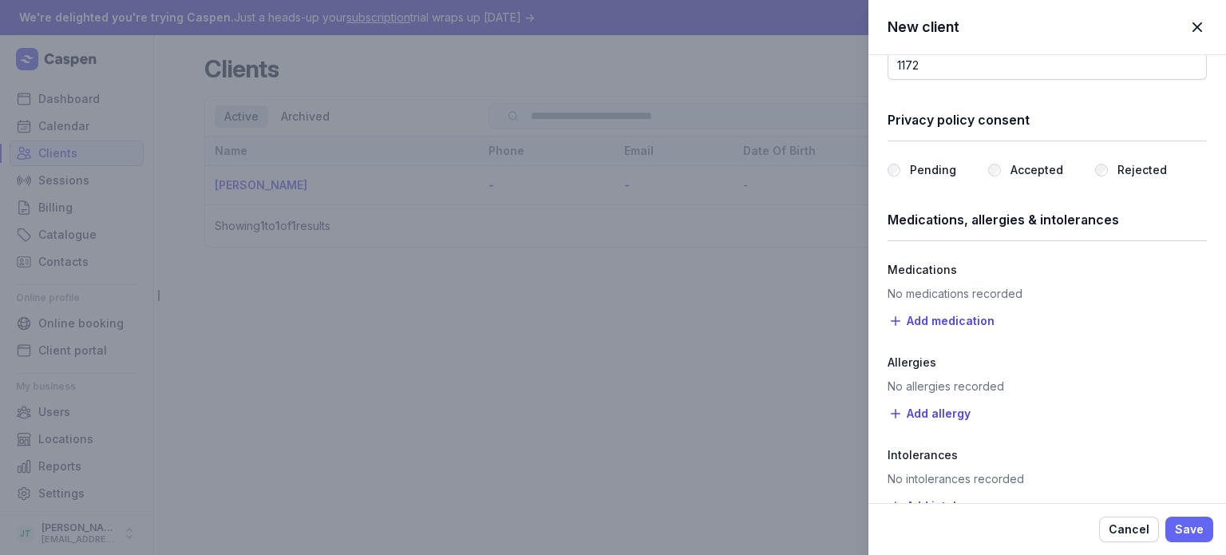
click at [1174, 529] on button "Save" at bounding box center [1189, 529] width 48 height 26
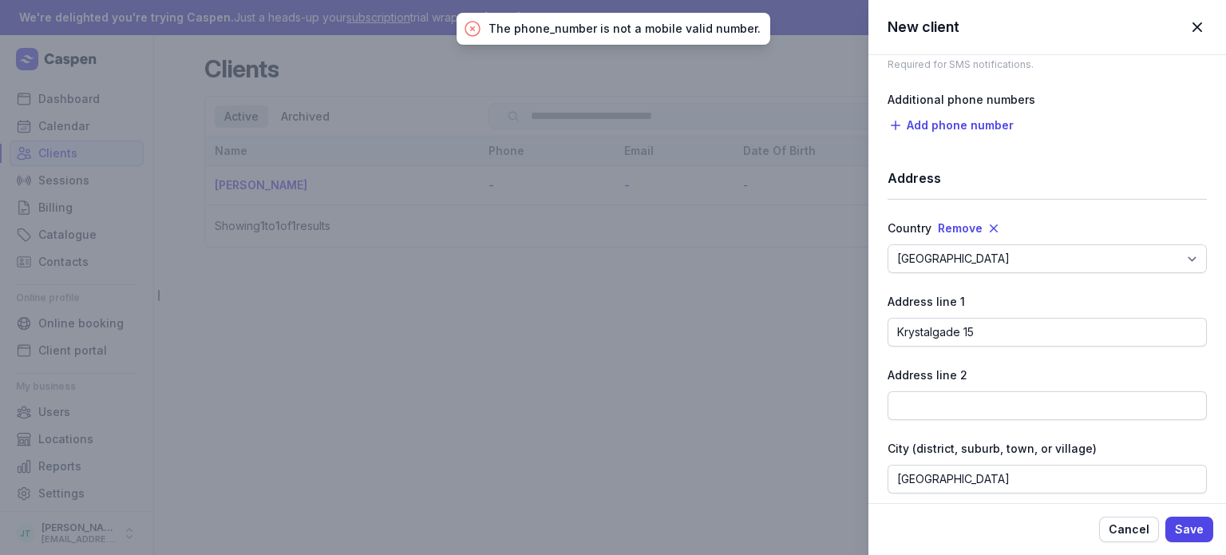
scroll to position [1032, 0]
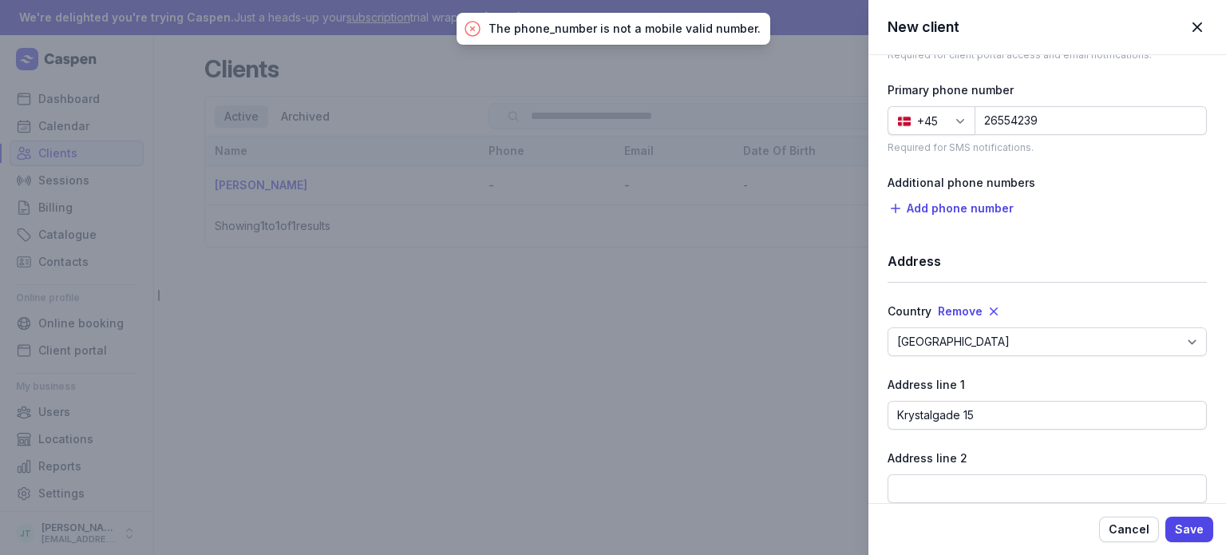
click at [1016, 134] on div "Primary phone number +45 26554239 Required for SMS notifications." at bounding box center [1046, 117] width 319 height 73
click at [1013, 117] on input "26554239" at bounding box center [1090, 120] width 232 height 29
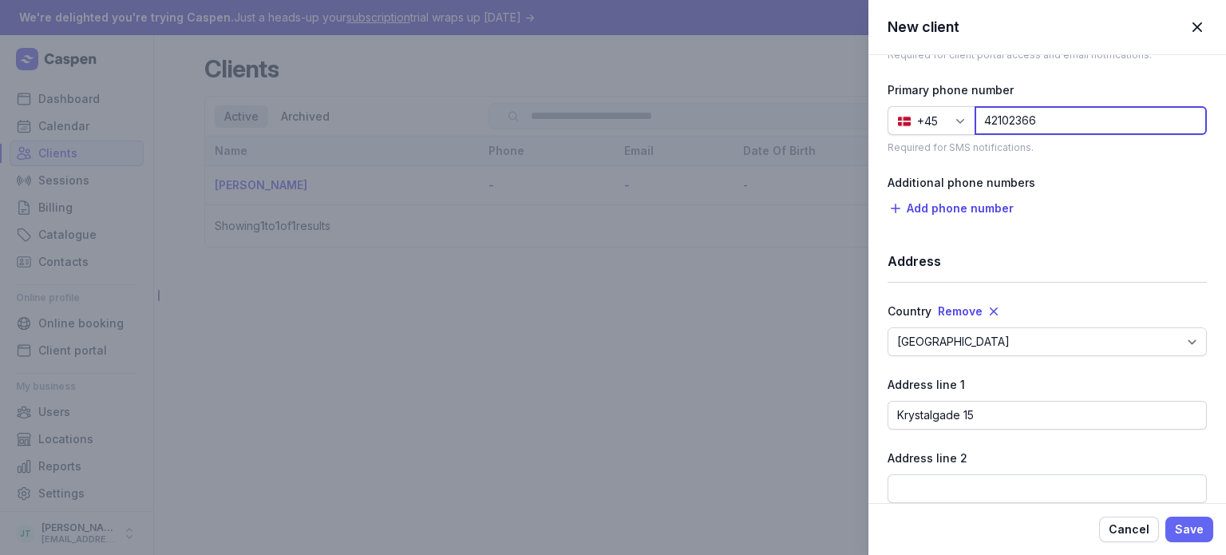
type input "42102366"
click at [1189, 529] on span "Save" at bounding box center [1188, 528] width 29 height 19
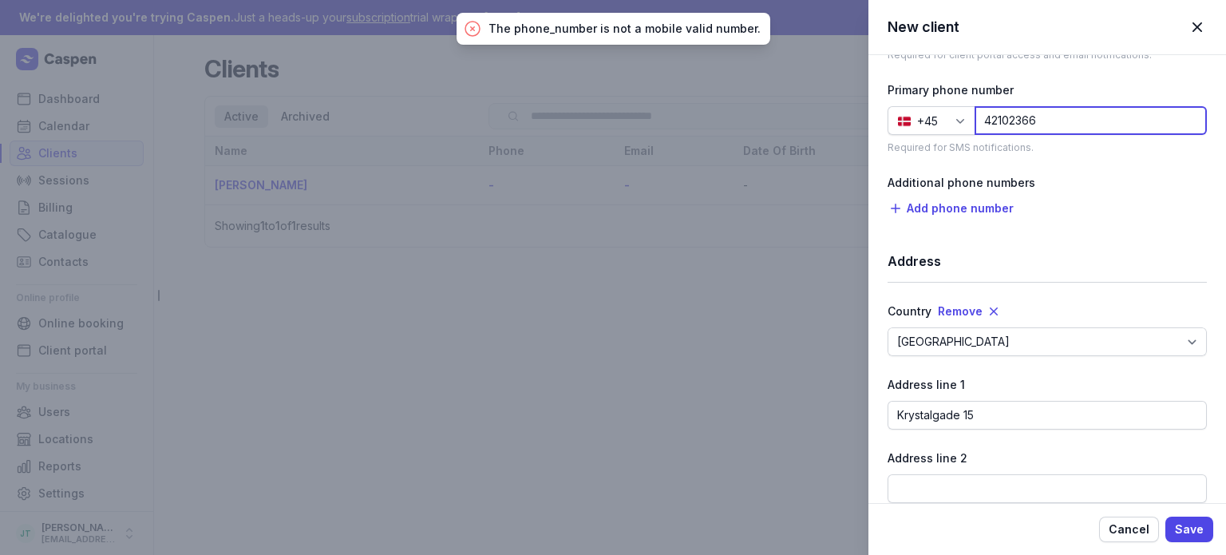
click at [997, 114] on input "42102366" at bounding box center [1090, 120] width 232 height 29
click at [925, 119] on div "+45" at bounding box center [927, 121] width 21 height 19
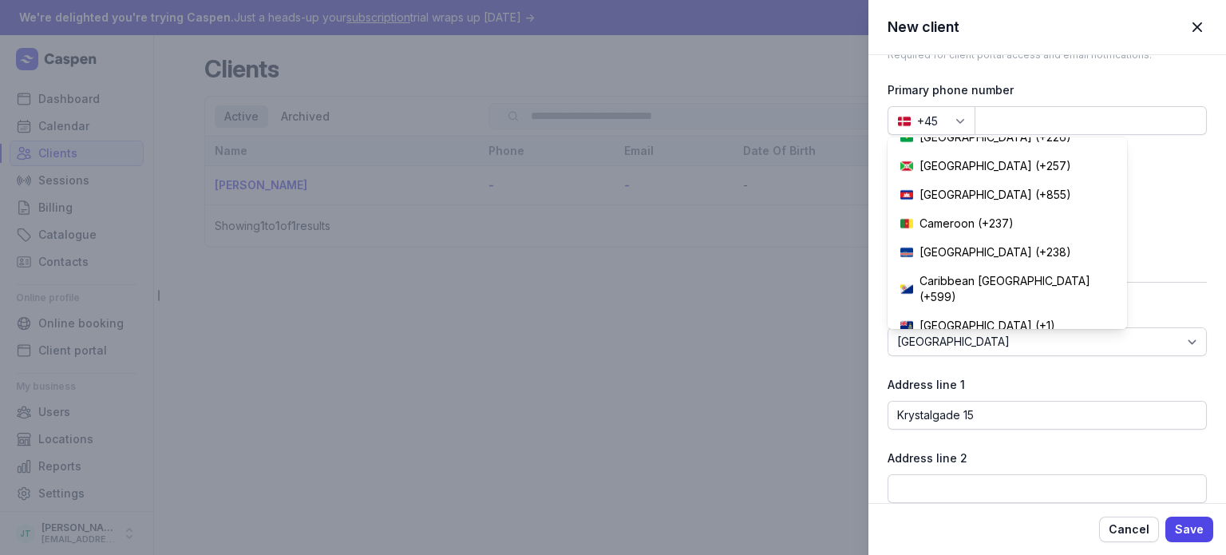
scroll to position [0, 0]
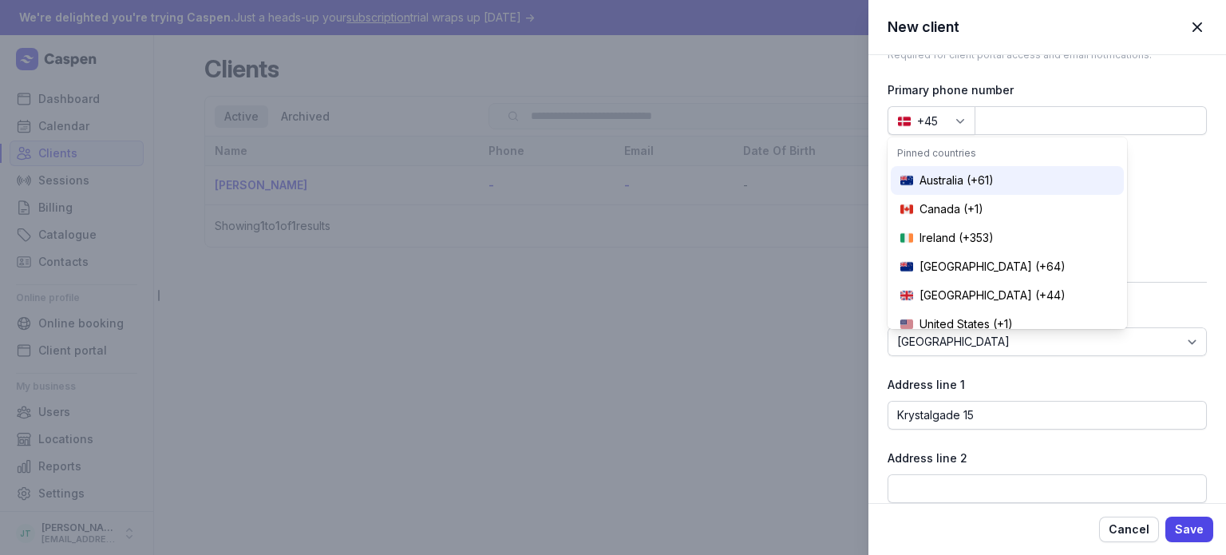
click at [981, 166] on div "Australia (+61)" at bounding box center [1006, 180] width 233 height 29
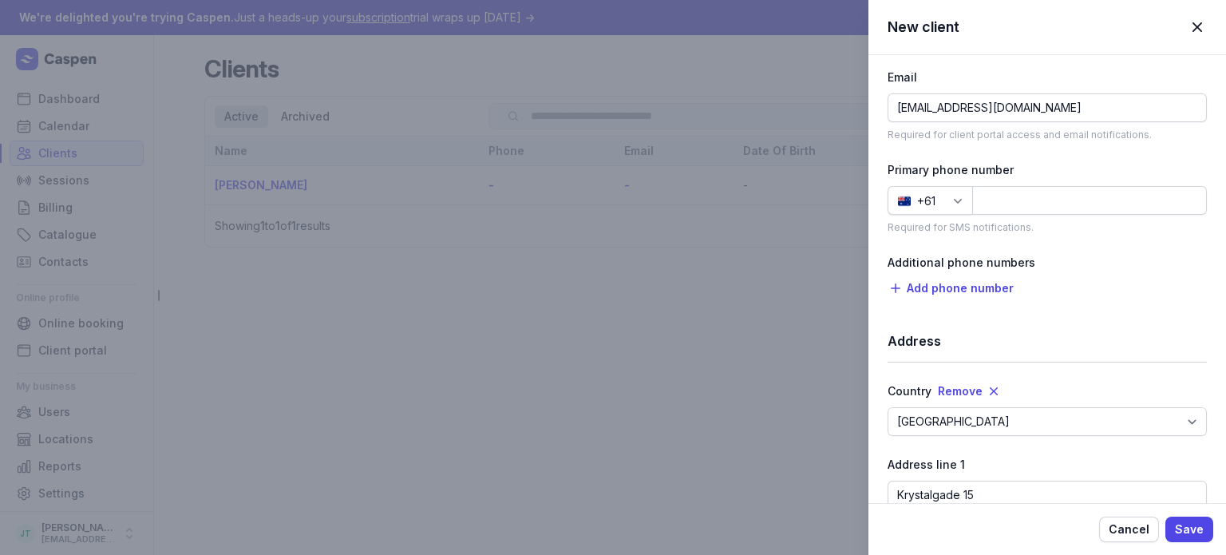
scroll to position [873, 0]
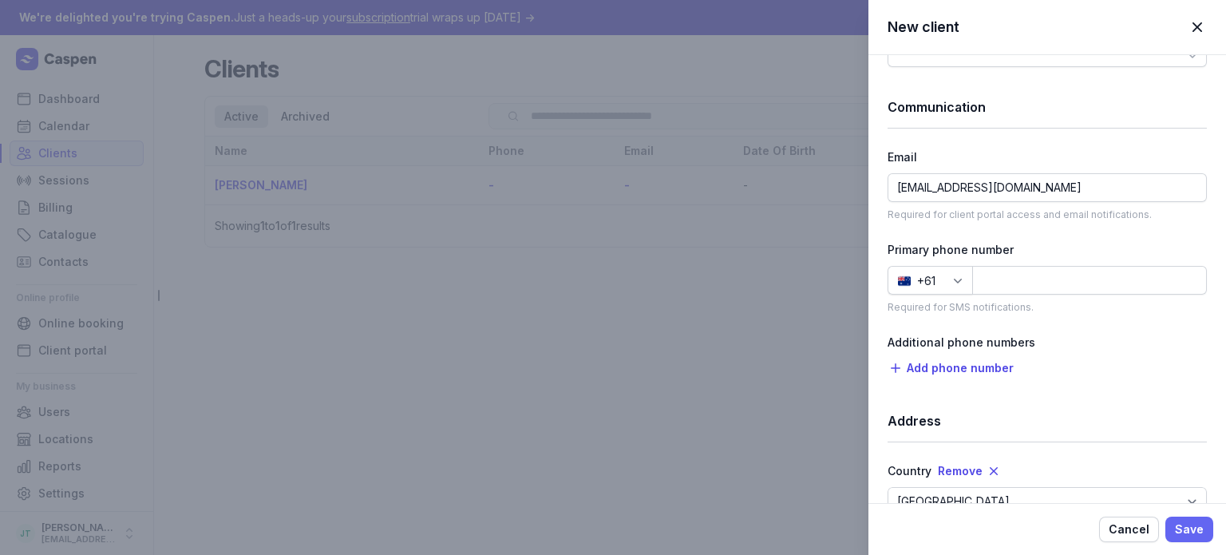
click at [1195, 527] on span "Save" at bounding box center [1188, 528] width 29 height 19
click at [1190, 22] on span "button" at bounding box center [1196, 27] width 35 height 35
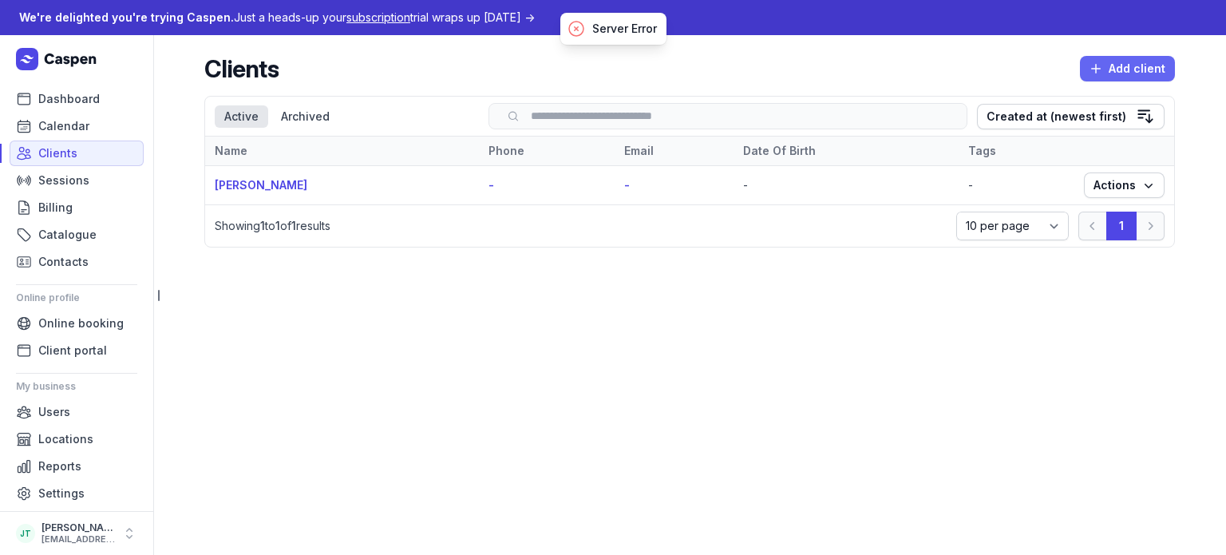
click at [1136, 63] on span "Add client" at bounding box center [1127, 68] width 76 height 19
select select
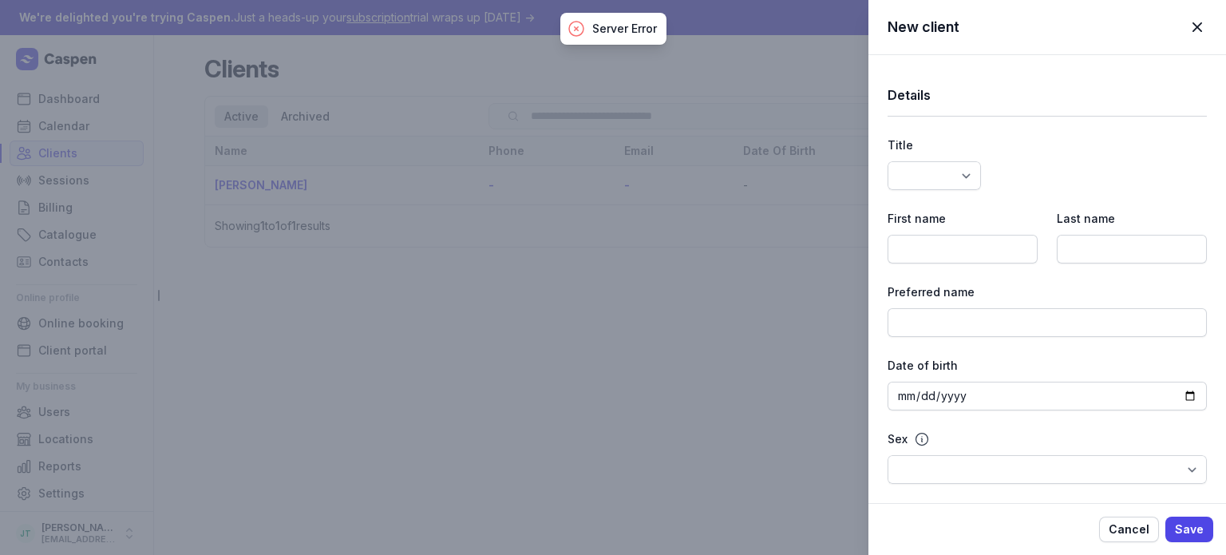
select select
click at [734, 352] on div "New client Close panel Details Title Dr Mr Ms Mrs Miss Mx Master First name Las…" at bounding box center [613, 277] width 1226 height 555
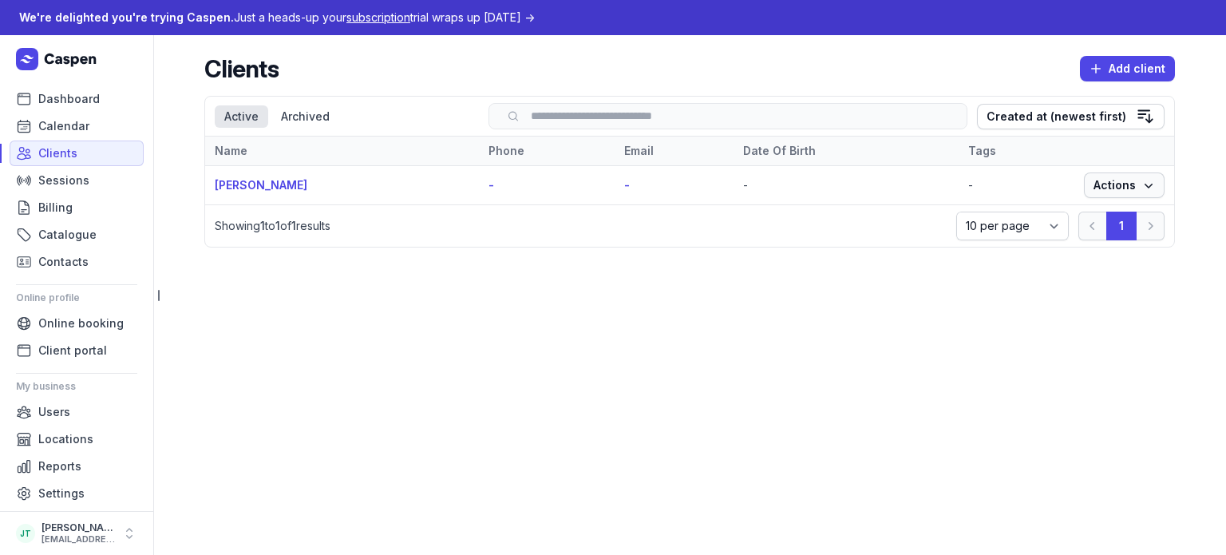
click at [1111, 189] on span "Actions" at bounding box center [1123, 185] width 61 height 19
click at [1067, 210] on link "View" at bounding box center [1074, 216] width 179 height 22
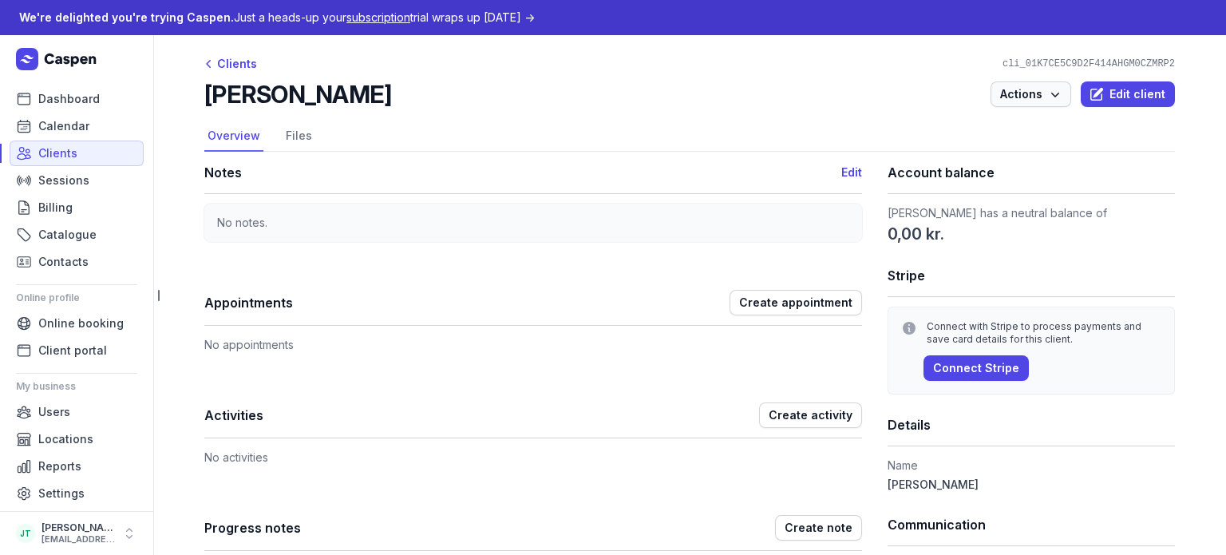
click at [1054, 86] on icon "button" at bounding box center [1055, 94] width 16 height 16
click at [822, 106] on div "Robert Demo Actions Send portal login link Merge View action log Edit client" at bounding box center [689, 94] width 970 height 29
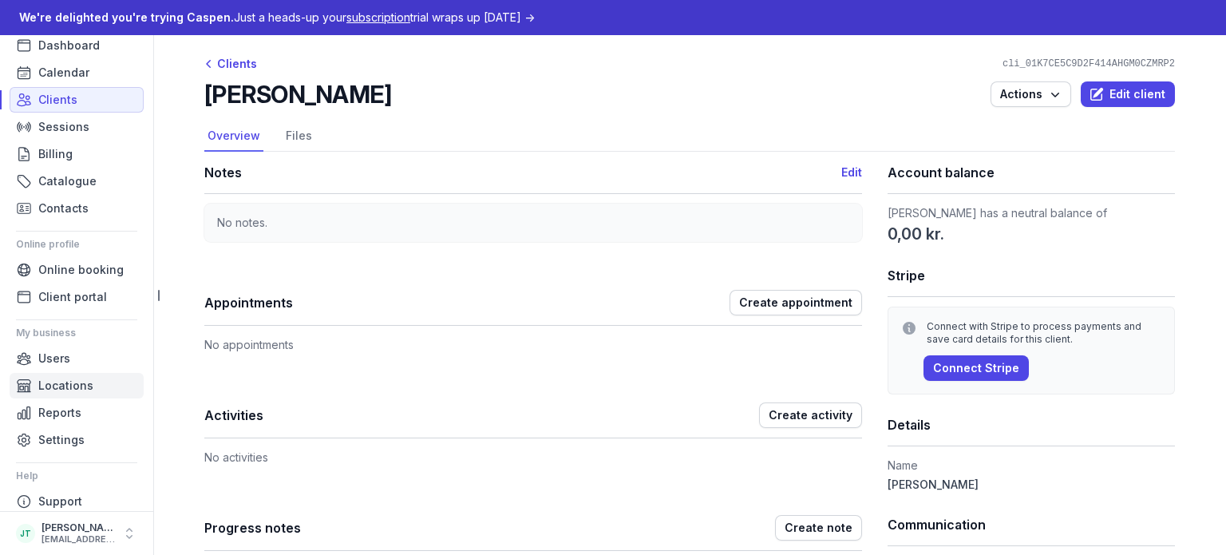
scroll to position [68, 0]
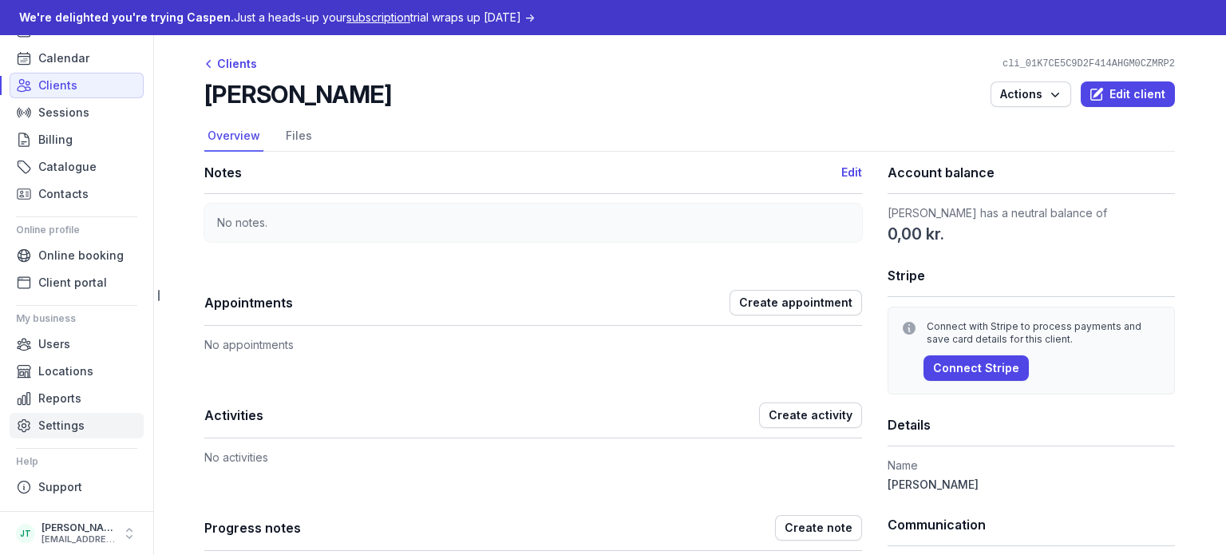
click at [72, 426] on span "Settings" at bounding box center [61, 425] width 46 height 19
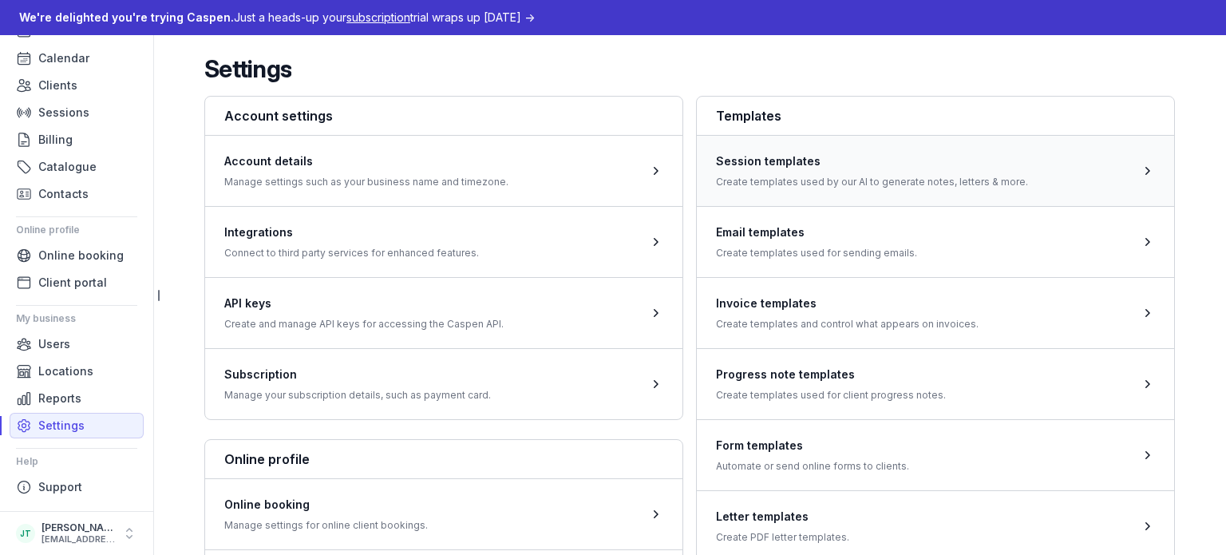
click at [850, 172] on span at bounding box center [935, 170] width 477 height 71
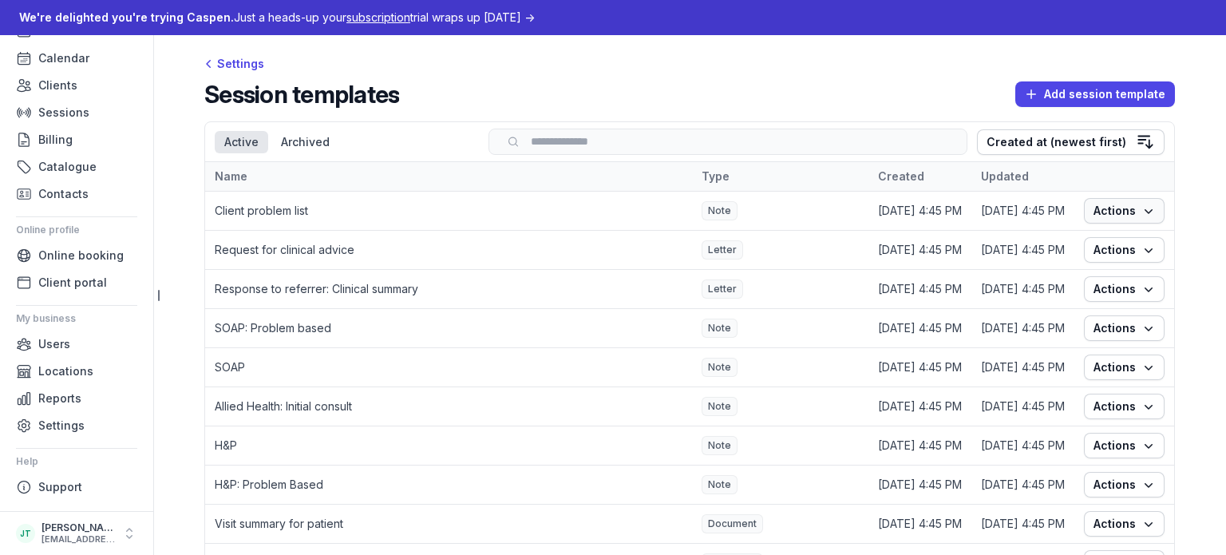
click at [1095, 211] on span "Actions" at bounding box center [1123, 210] width 61 height 19
click at [1056, 238] on link "Edit" at bounding box center [1070, 242] width 179 height 22
select select
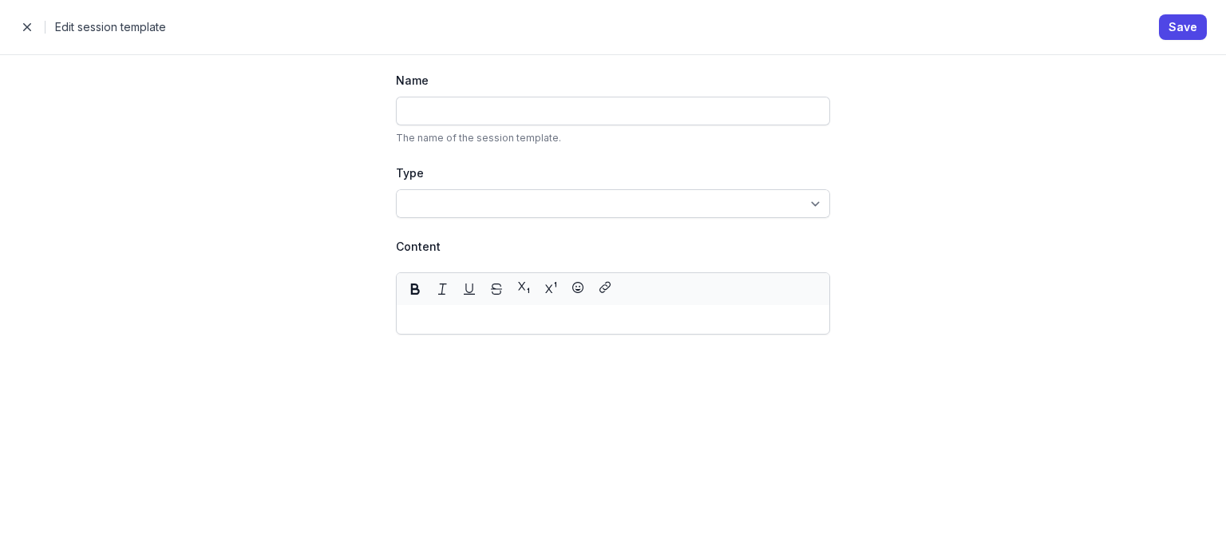
type input "Client problem list"
select select "note"
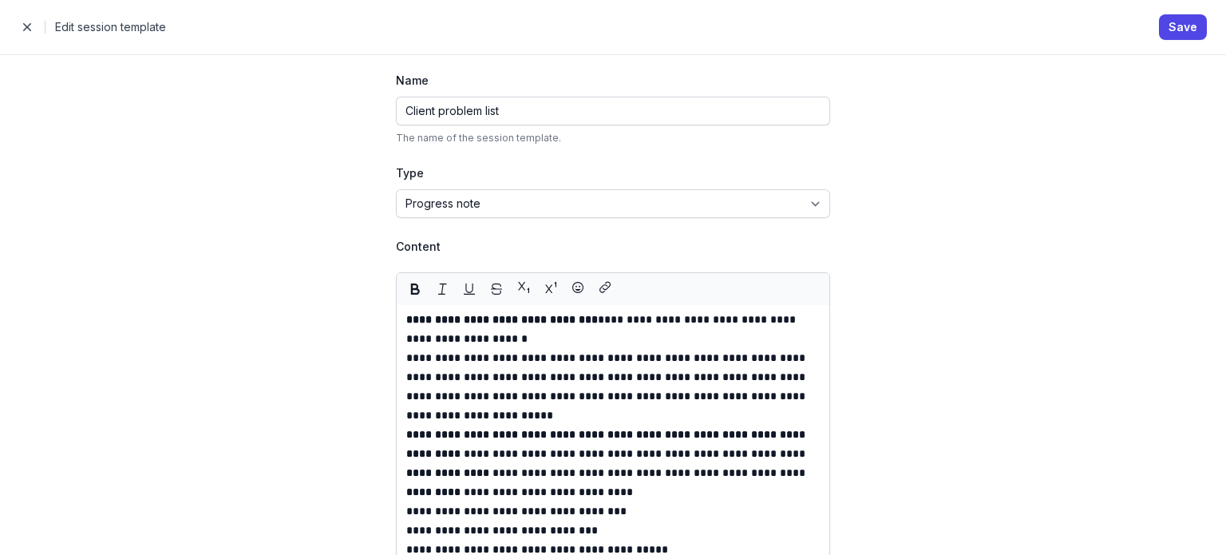
click at [35, 38] on span "button" at bounding box center [27, 27] width 32 height 32
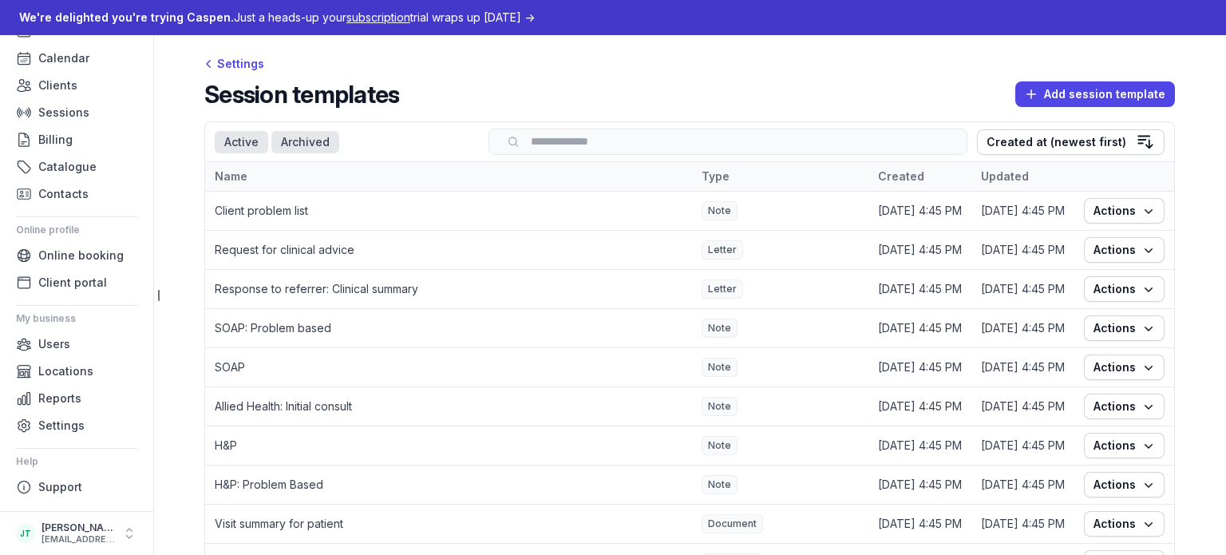
click at [290, 143] on div "Archived" at bounding box center [305, 142] width 68 height 22
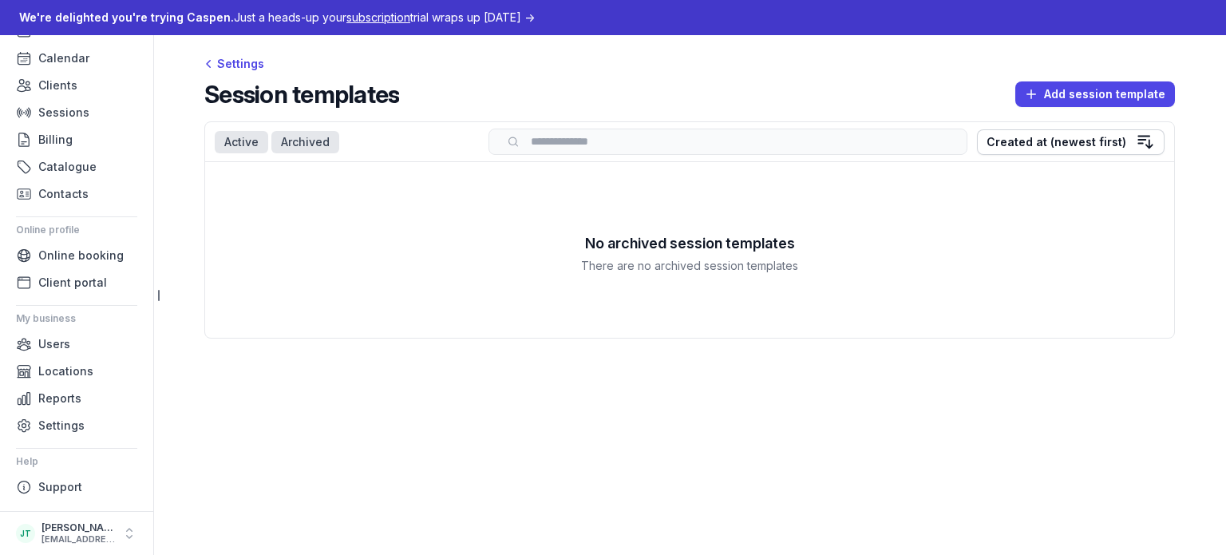
click at [236, 140] on div "Active" at bounding box center [241, 142] width 53 height 22
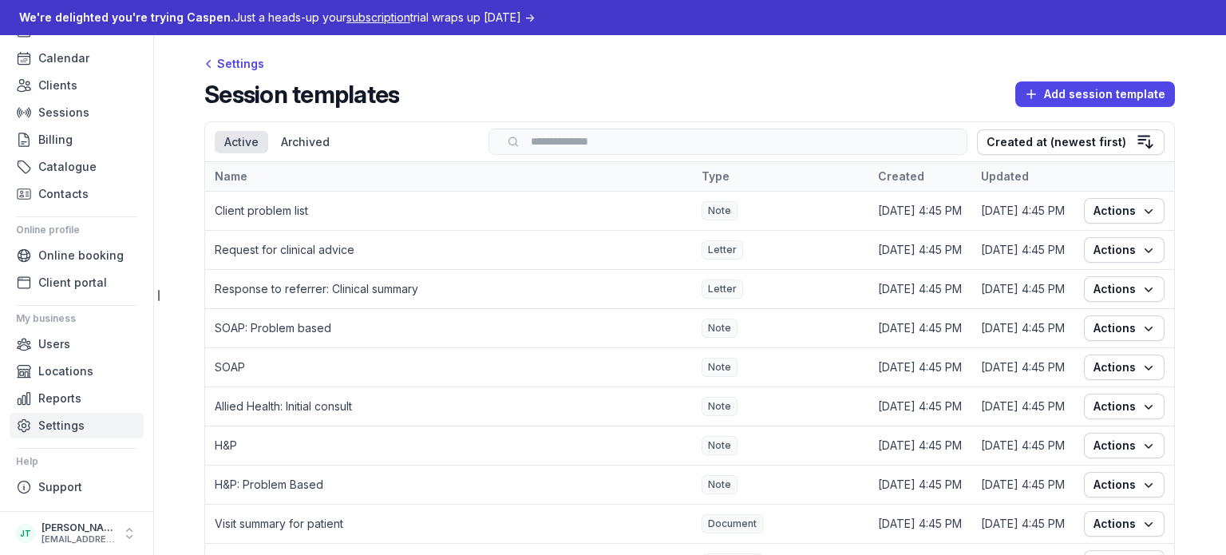
click at [46, 419] on span "Settings" at bounding box center [61, 425] width 46 height 19
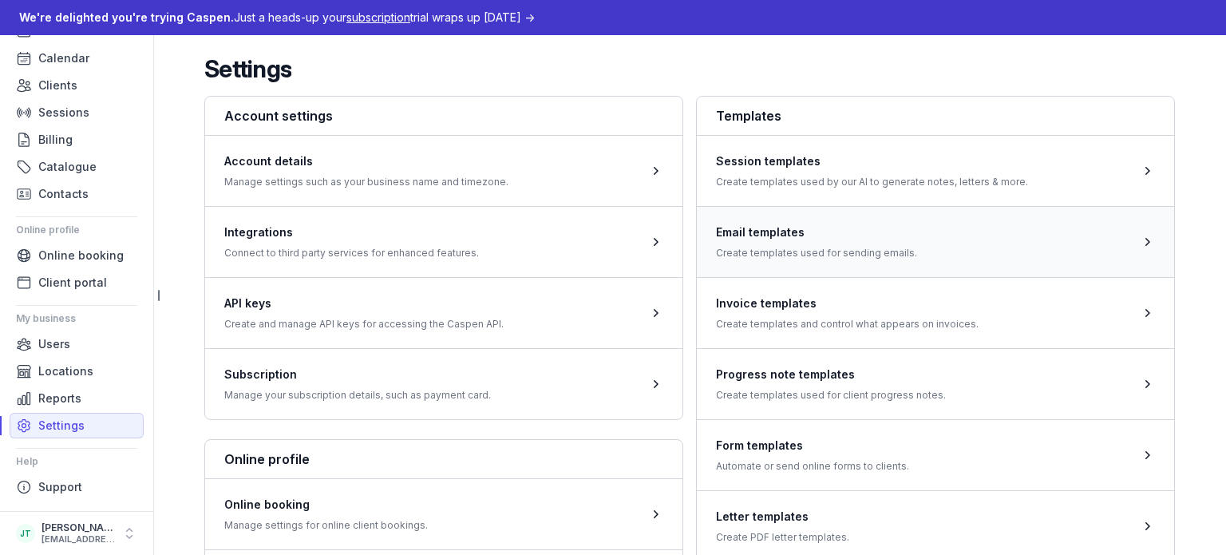
click at [900, 244] on span at bounding box center [935, 241] width 477 height 71
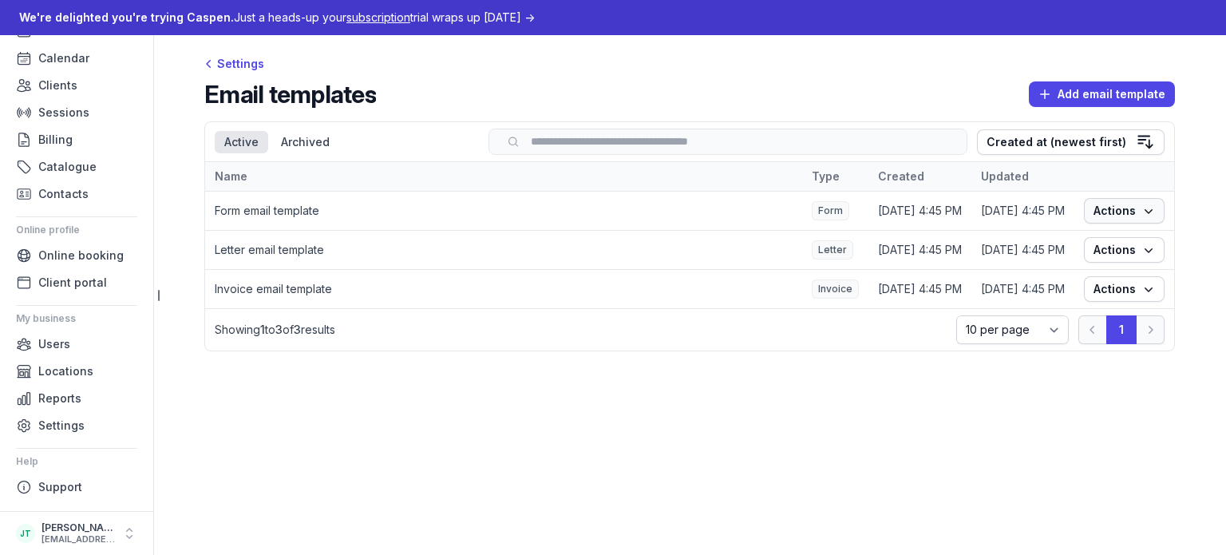
click at [1115, 211] on span "Actions" at bounding box center [1123, 210] width 61 height 19
click at [1111, 243] on link "Edit" at bounding box center [1074, 242] width 179 height 22
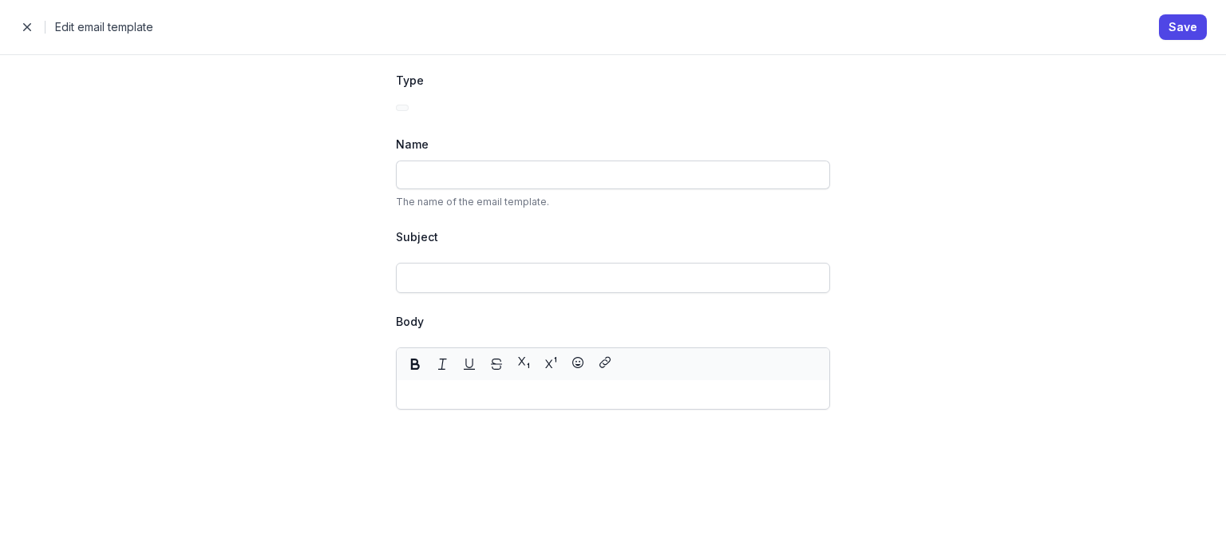
type input "Form email template"
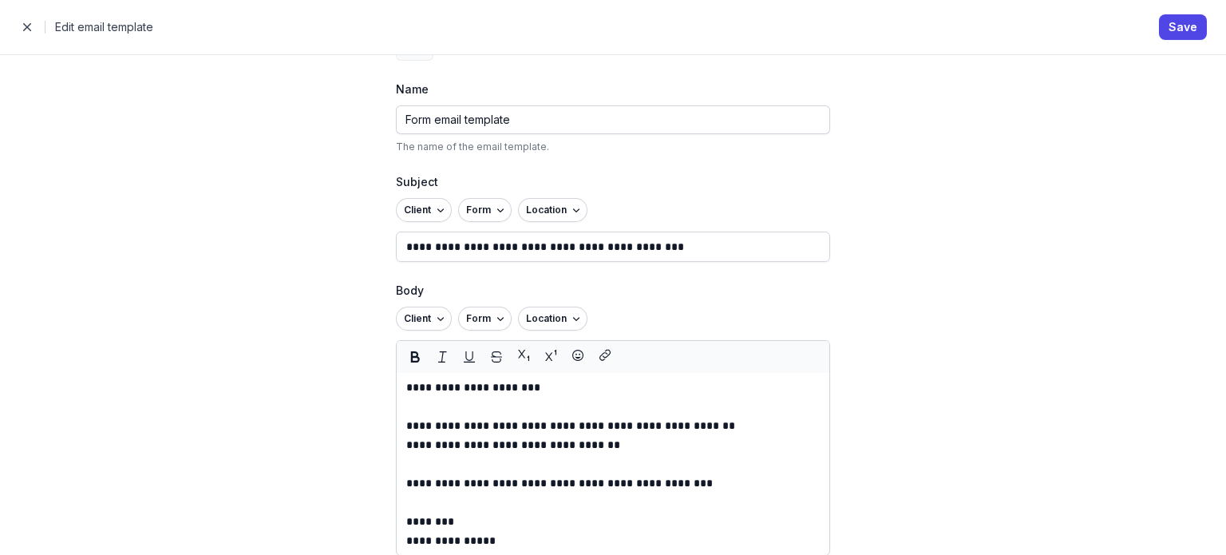
scroll to position [72, 0]
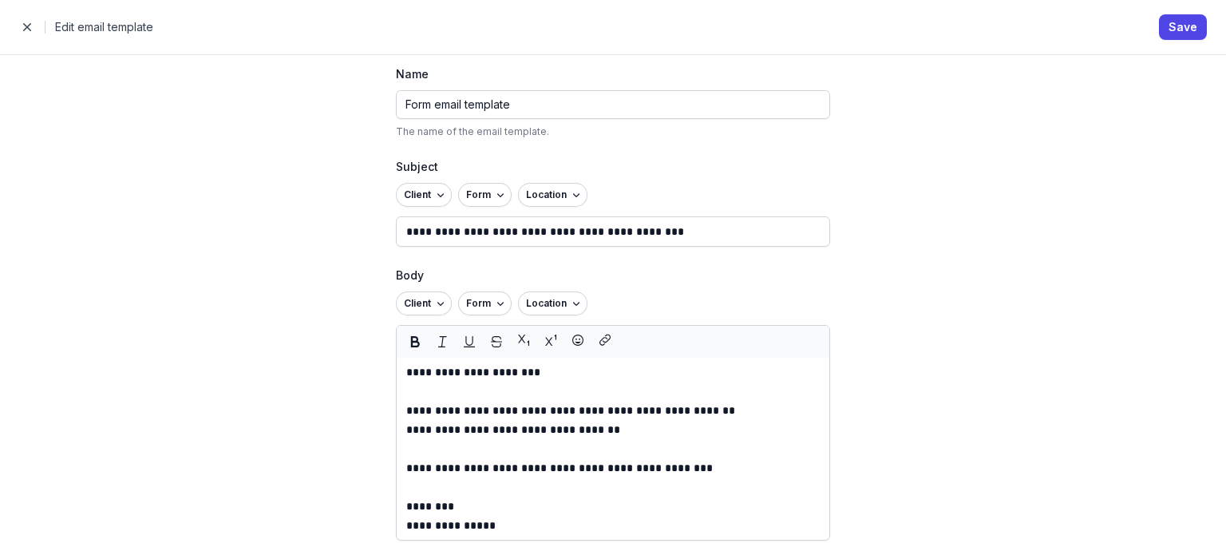
click at [30, 26] on span "button" at bounding box center [27, 27] width 32 height 32
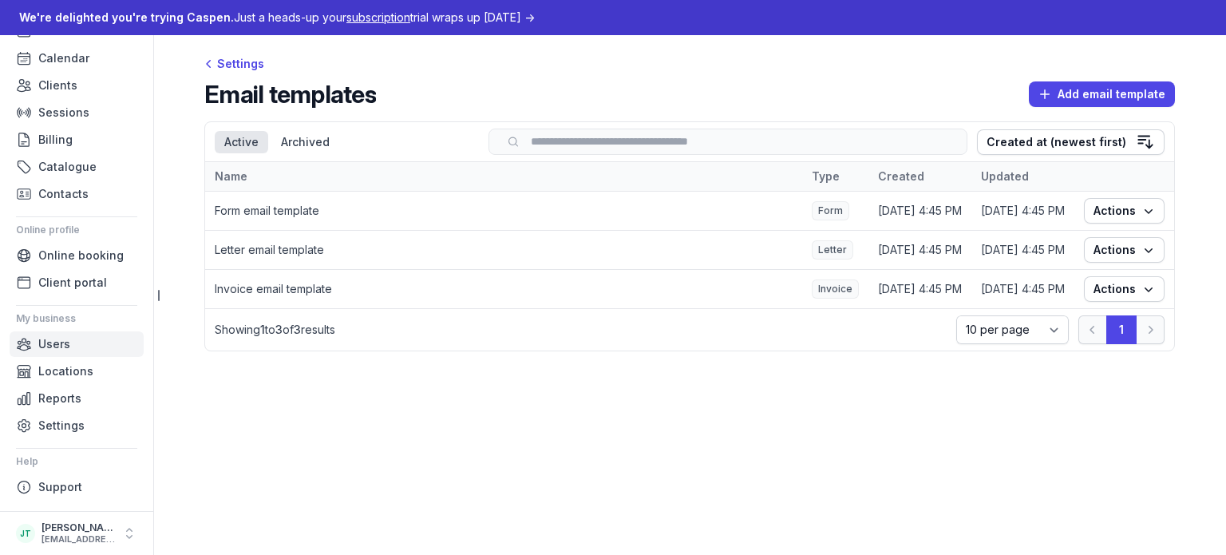
click at [51, 352] on span "Users" at bounding box center [54, 343] width 32 height 19
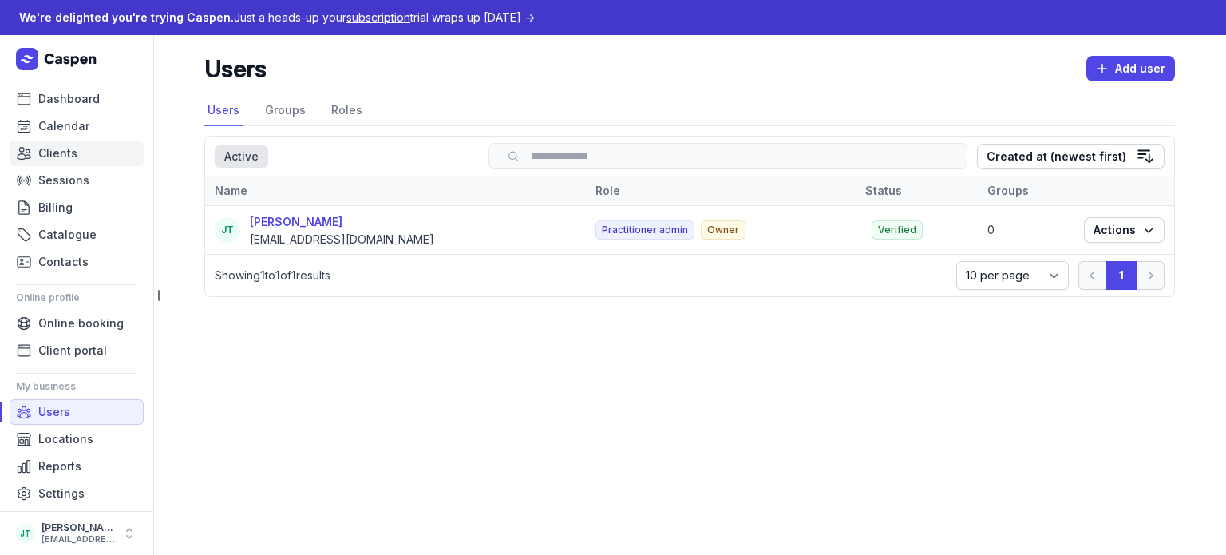
click at [60, 149] on span "Clients" at bounding box center [57, 153] width 39 height 19
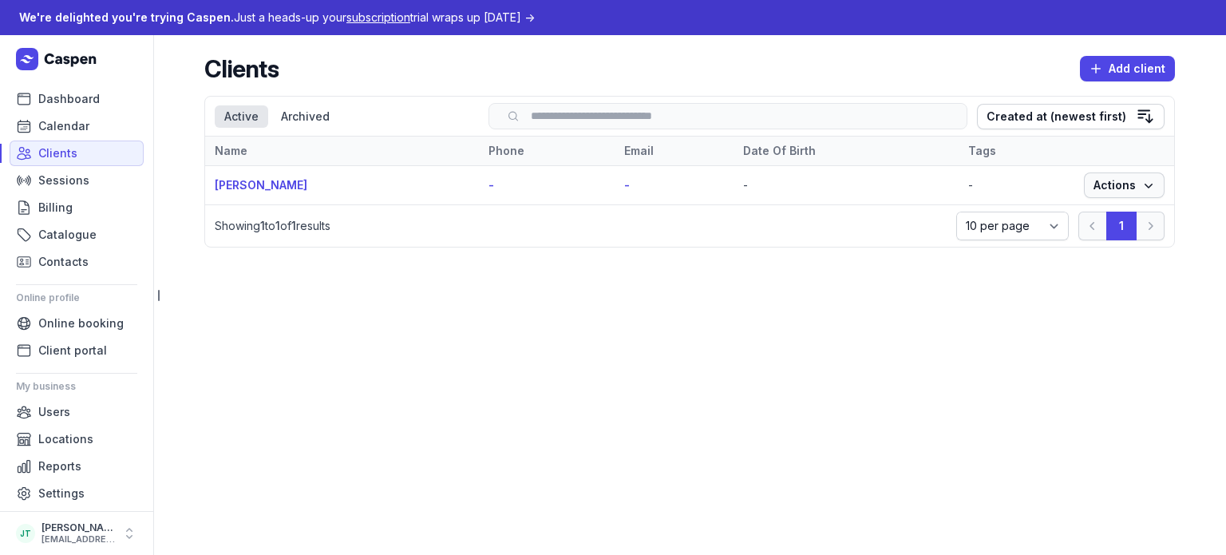
click at [1145, 189] on icon "button" at bounding box center [1148, 185] width 16 height 16
click at [1036, 213] on link "View" at bounding box center [1074, 216] width 179 height 22
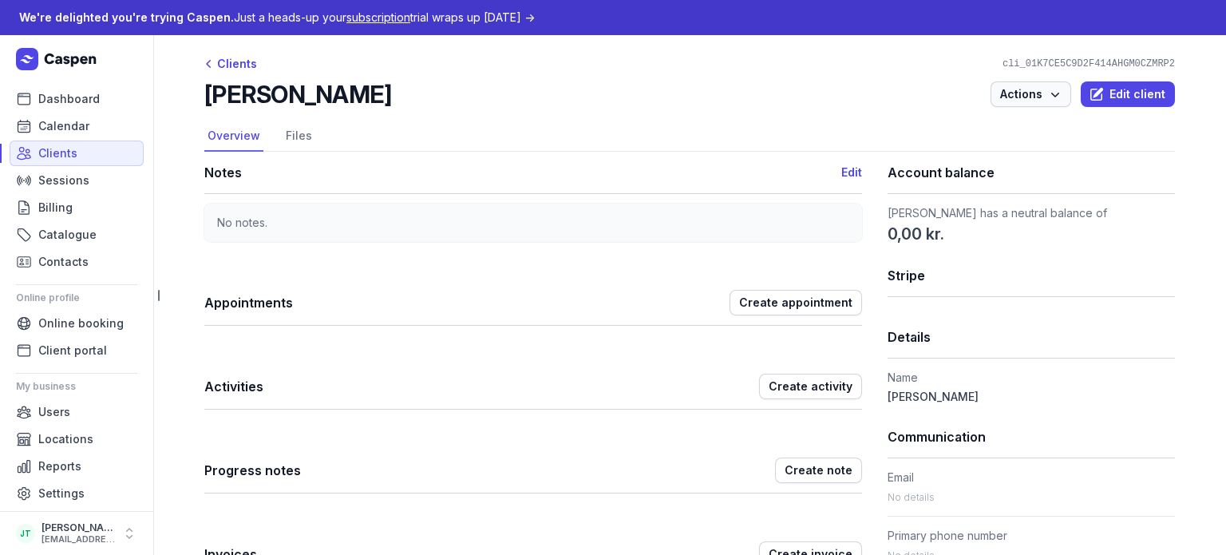
click at [1044, 97] on span "Actions" at bounding box center [1030, 94] width 61 height 19
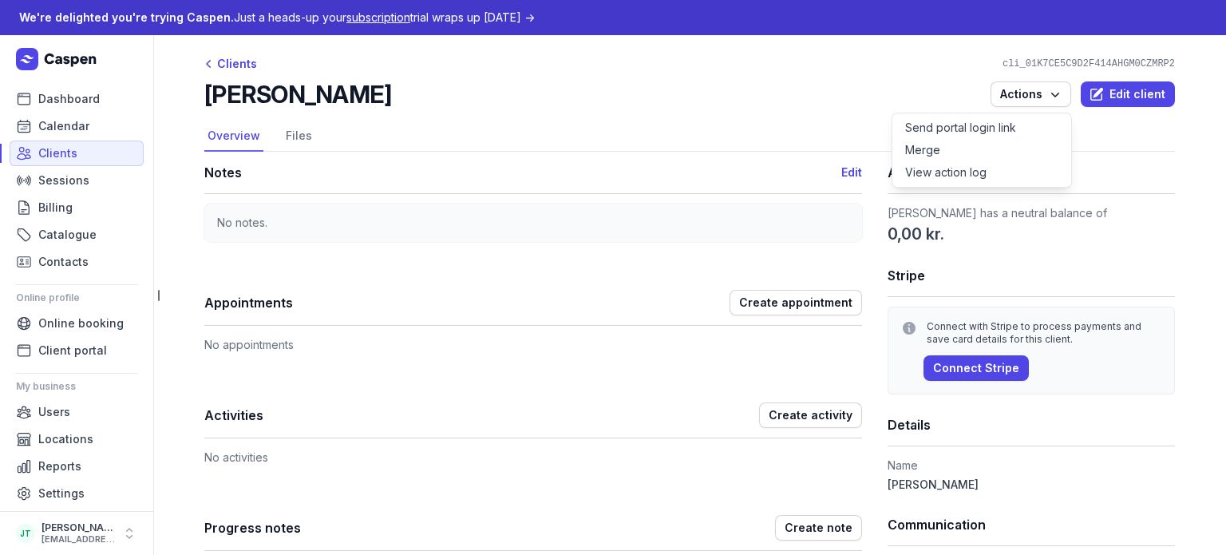
click at [777, 108] on div "Robert Demo Actions Send portal login link Merge View action log Edit client" at bounding box center [689, 94] width 970 height 29
click at [301, 128] on link "Files" at bounding box center [298, 136] width 33 height 30
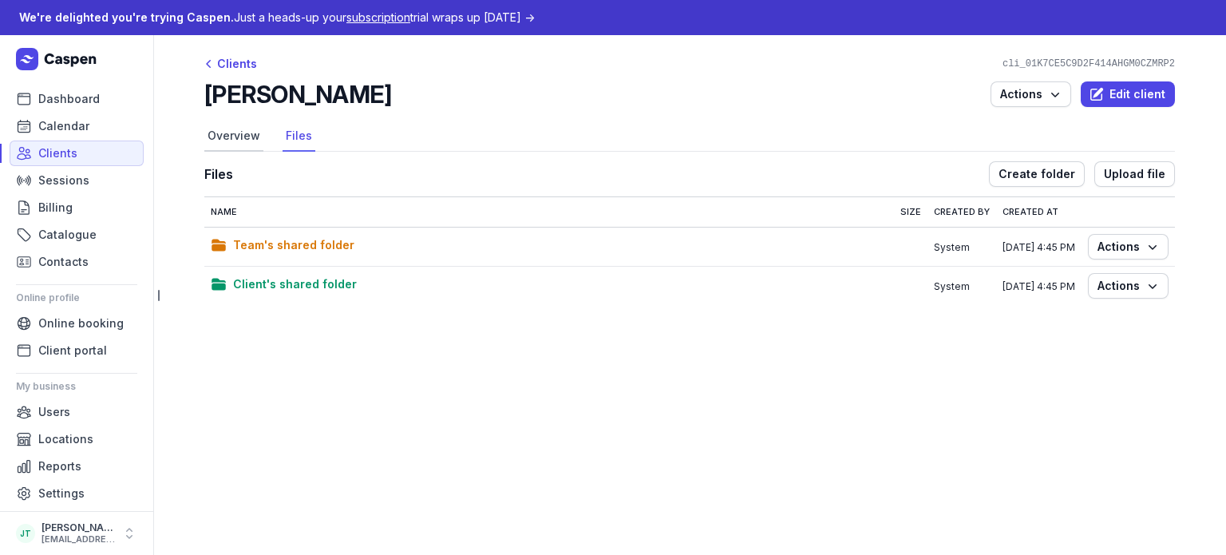
click at [215, 144] on link "Overview" at bounding box center [233, 136] width 59 height 30
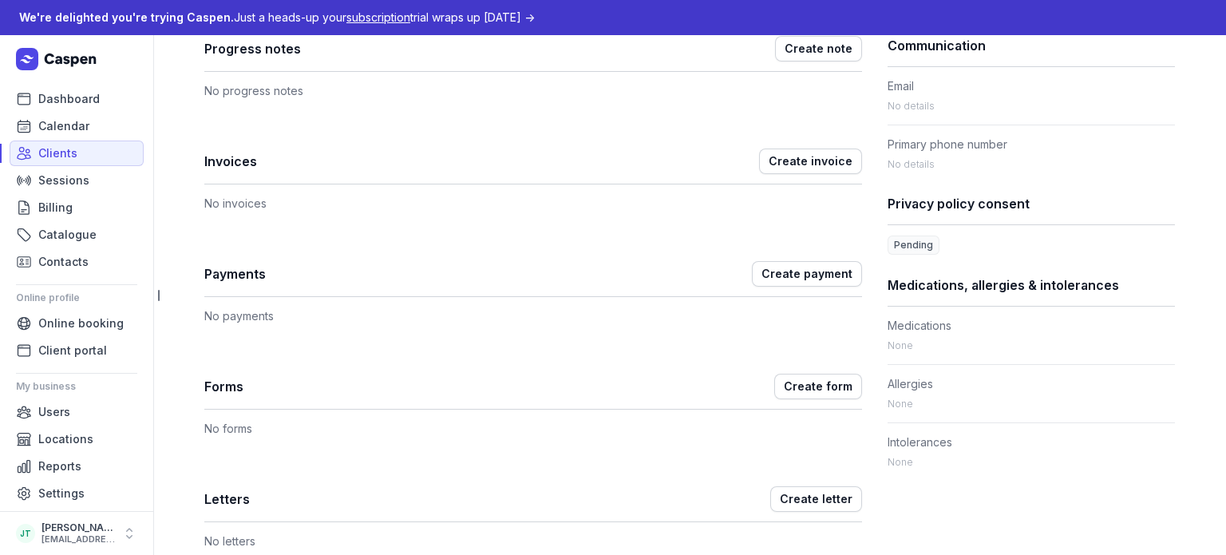
scroll to position [559, 0]
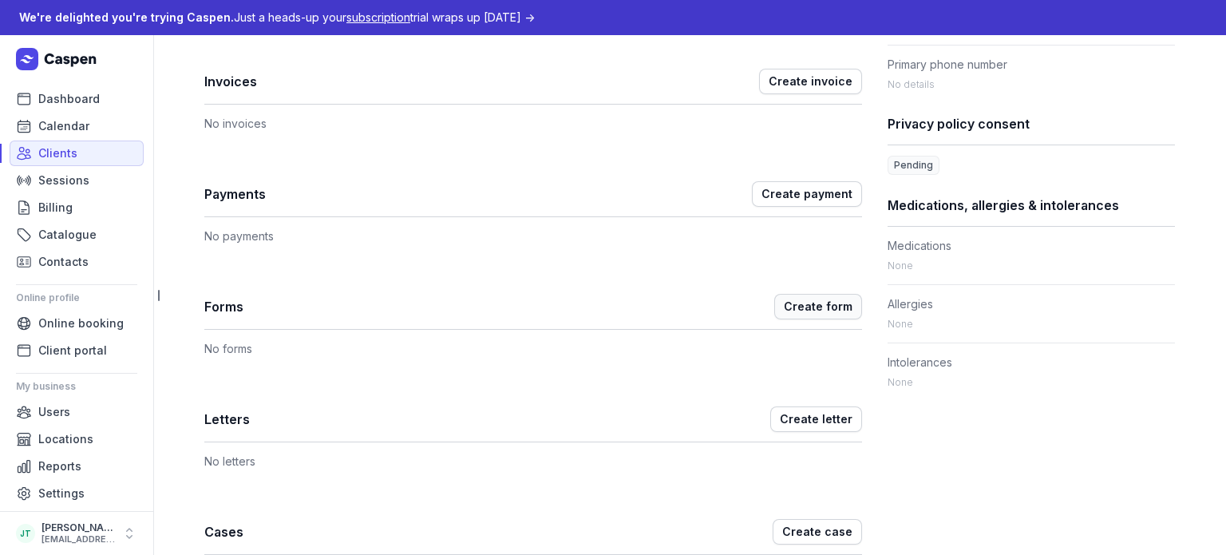
click at [815, 309] on span "Create form" at bounding box center [818, 306] width 69 height 19
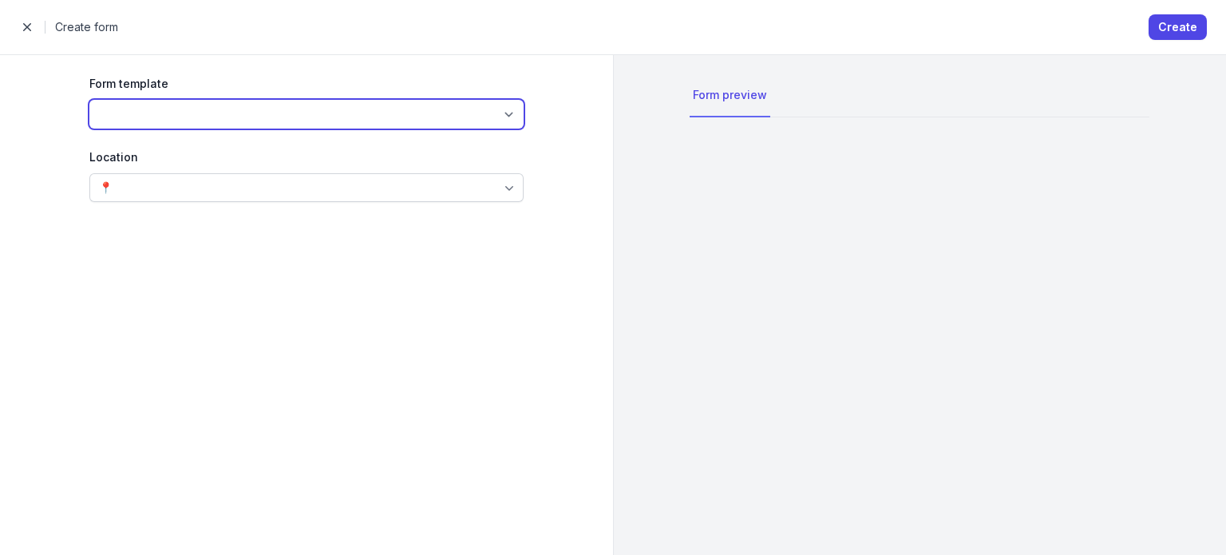
click at [306, 113] on select at bounding box center [306, 114] width 434 height 29
click at [435, 106] on select at bounding box center [306, 114] width 434 height 29
click at [487, 120] on select at bounding box center [306, 114] width 434 height 29
click at [493, 113] on select at bounding box center [306, 114] width 434 height 29
click at [502, 121] on select at bounding box center [306, 114] width 434 height 29
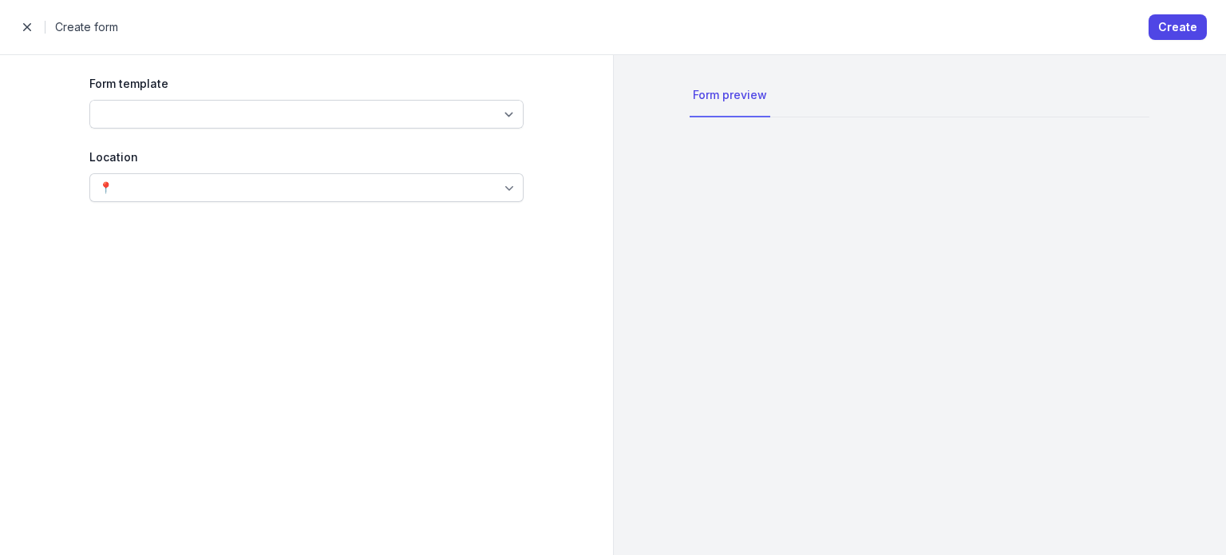
click at [461, 203] on div "Form template Location 📍" at bounding box center [306, 304] width 536 height 499
click at [443, 182] on div "📍" at bounding box center [306, 187] width 434 height 29
click at [392, 85] on div "Form template" at bounding box center [306, 83] width 434 height 19
click at [295, 205] on div "Form template Location 📍" at bounding box center [306, 304] width 536 height 499
click at [251, 191] on div "📍" at bounding box center [306, 187] width 434 height 29
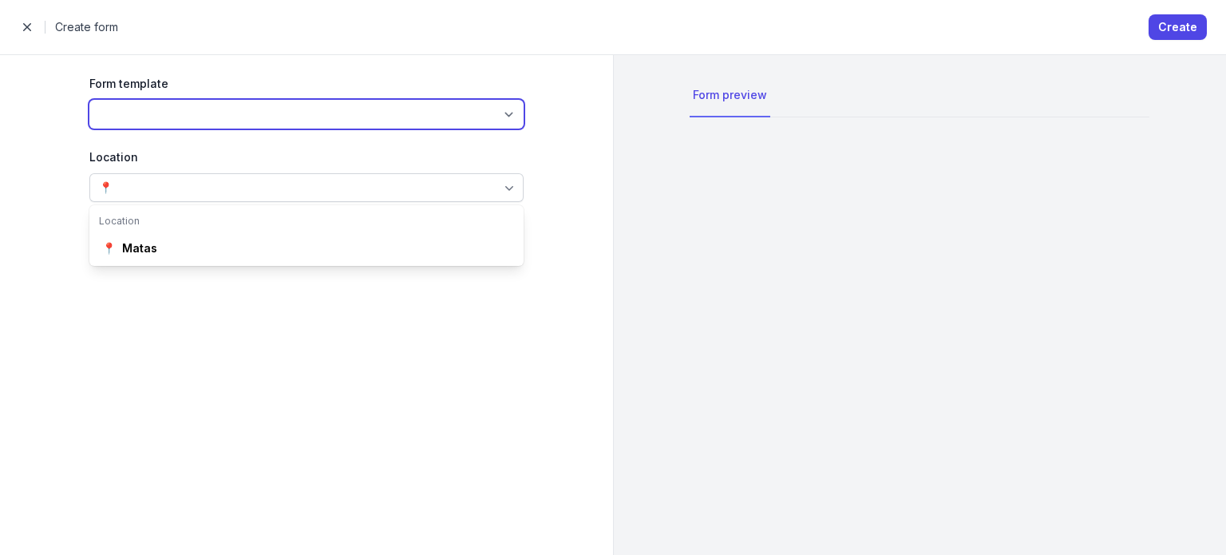
click at [456, 108] on select at bounding box center [306, 114] width 434 height 29
click at [403, 120] on select at bounding box center [306, 114] width 434 height 29
click at [495, 112] on select at bounding box center [306, 114] width 434 height 29
click at [502, 114] on select at bounding box center [306, 114] width 434 height 29
click at [504, 115] on select at bounding box center [306, 114] width 434 height 29
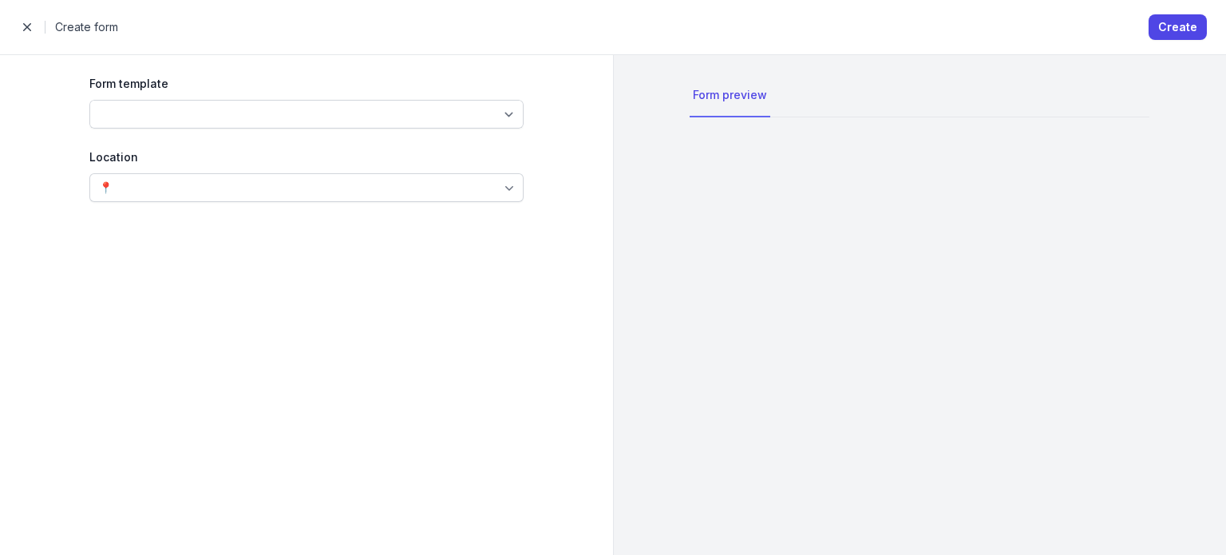
click at [491, 182] on div "📍" at bounding box center [306, 187] width 434 height 29
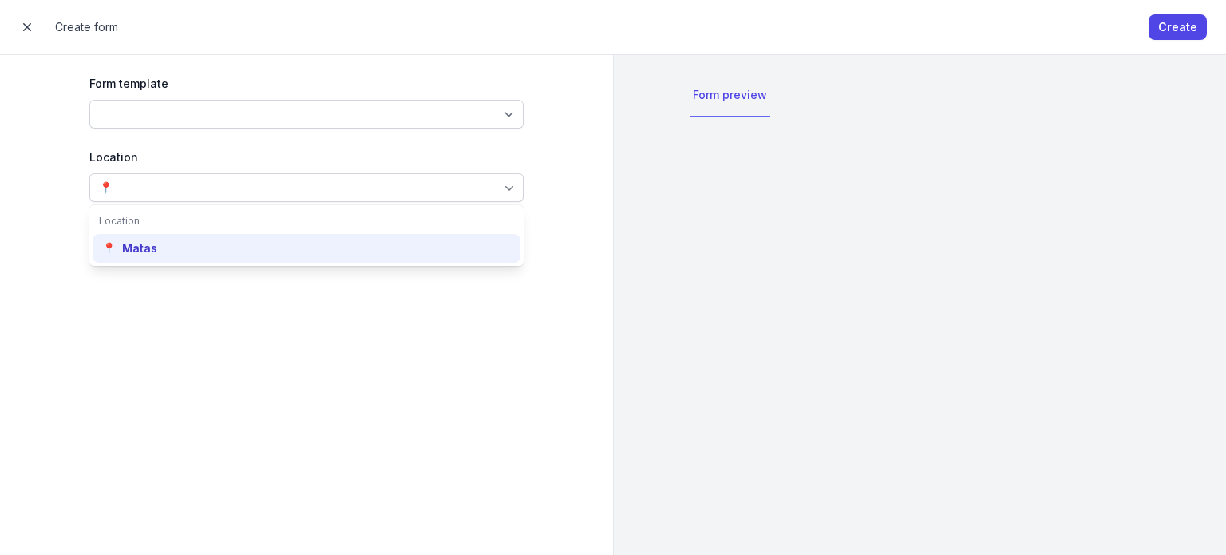
click at [375, 244] on div "📍 Matas" at bounding box center [307, 248] width 428 height 29
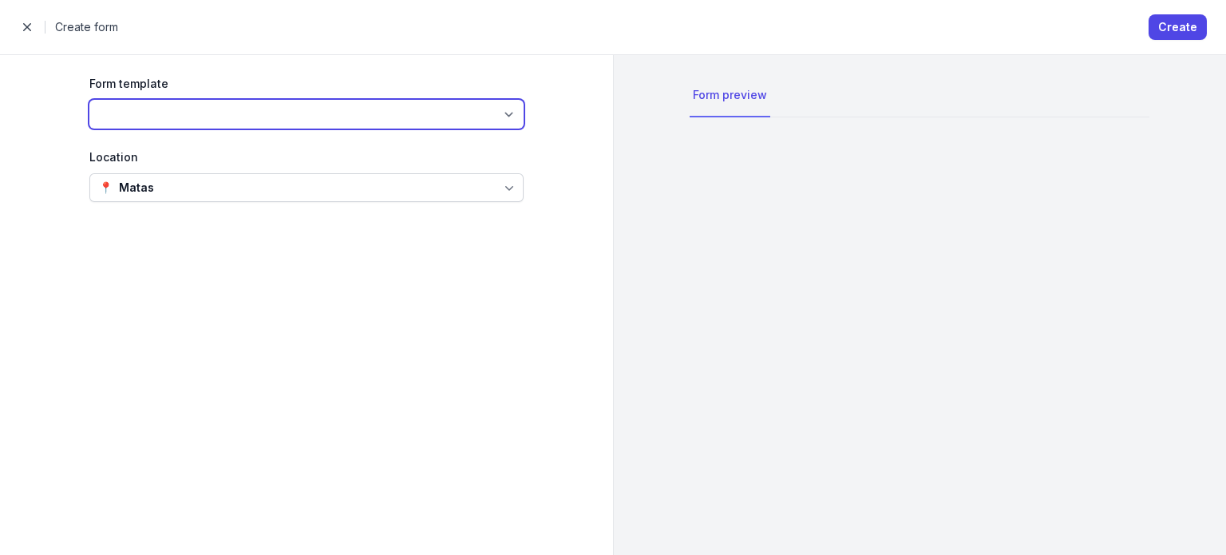
click at [316, 109] on select at bounding box center [306, 114] width 434 height 29
click at [310, 112] on select at bounding box center [306, 114] width 434 height 29
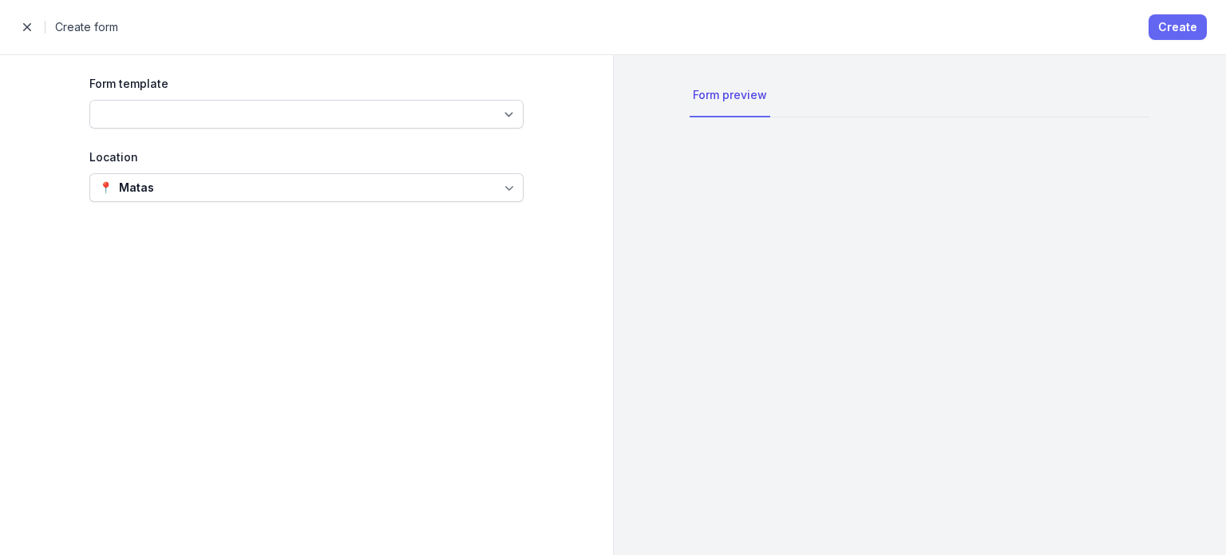
click at [1170, 18] on span "Create" at bounding box center [1177, 27] width 39 height 19
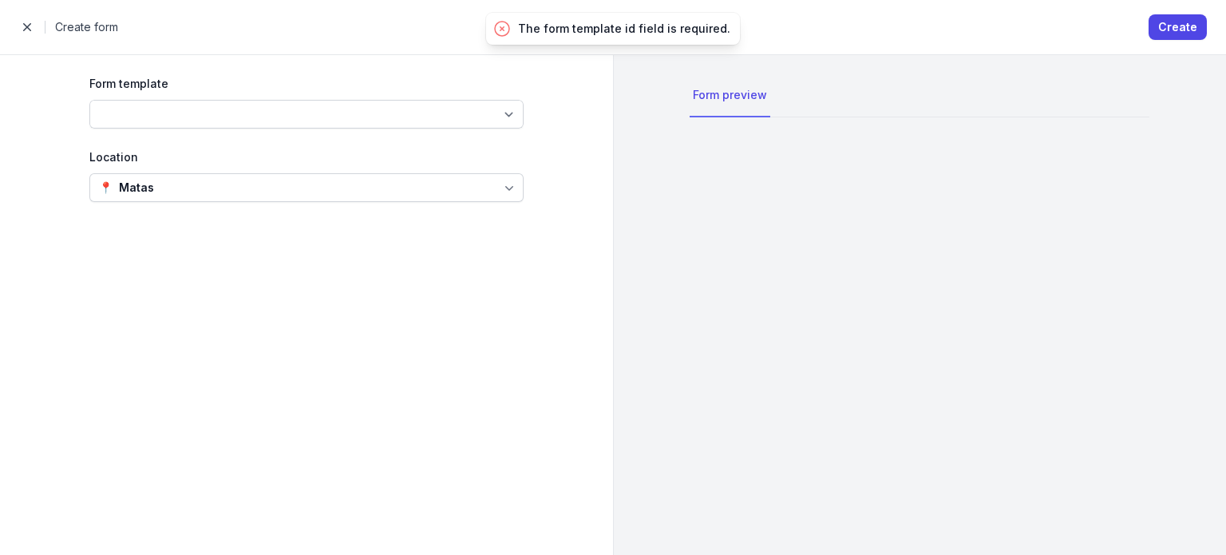
click at [23, 35] on span "button" at bounding box center [27, 27] width 32 height 32
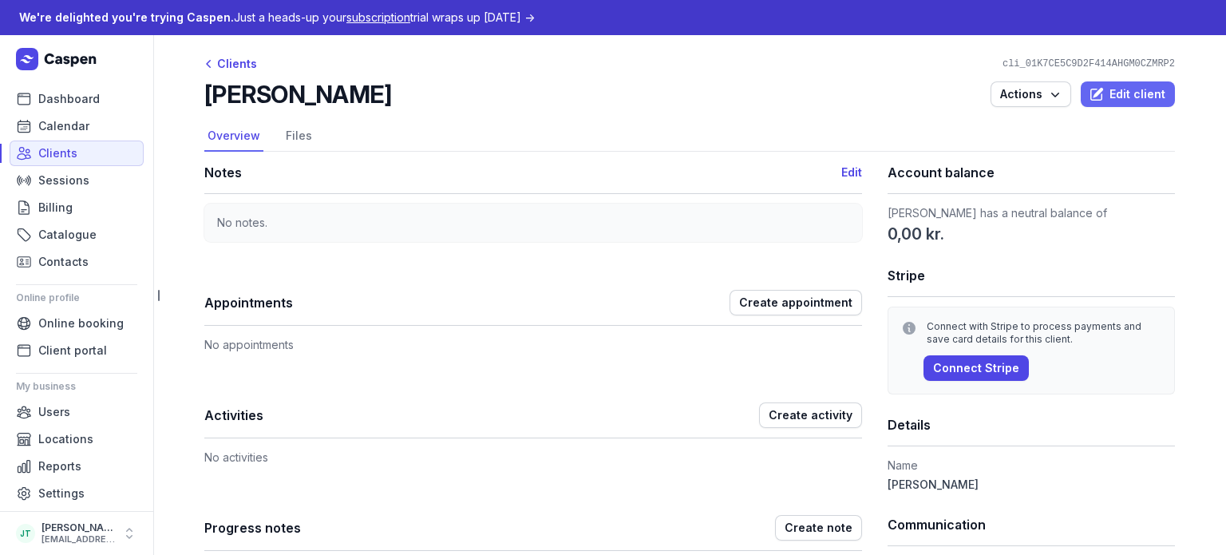
click at [1095, 102] on span "Edit client" at bounding box center [1127, 94] width 75 height 19
select select
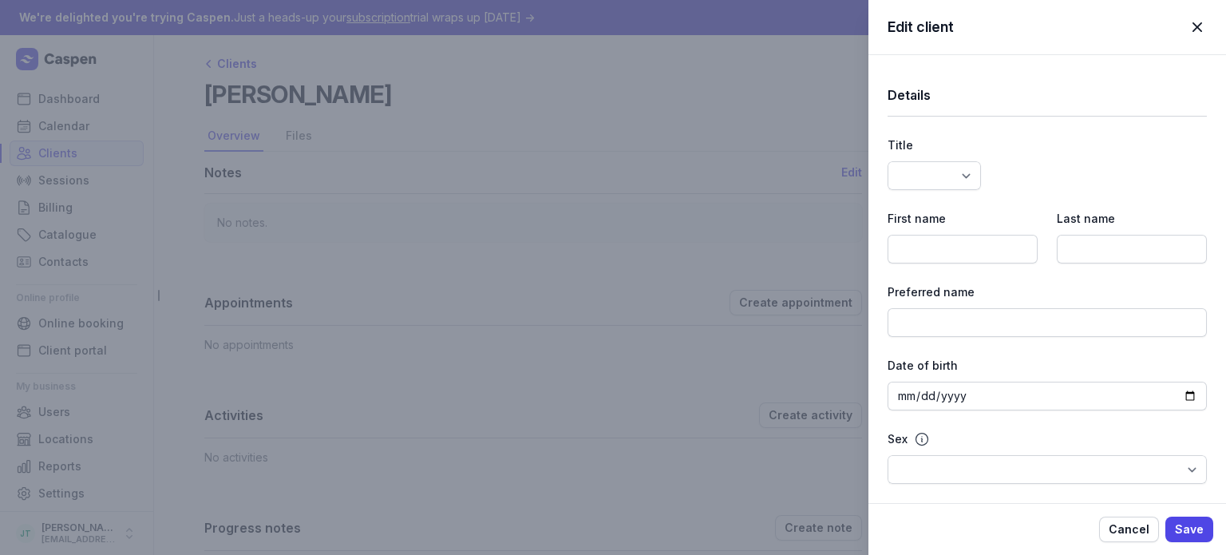
type input "Robert"
type input "Demo"
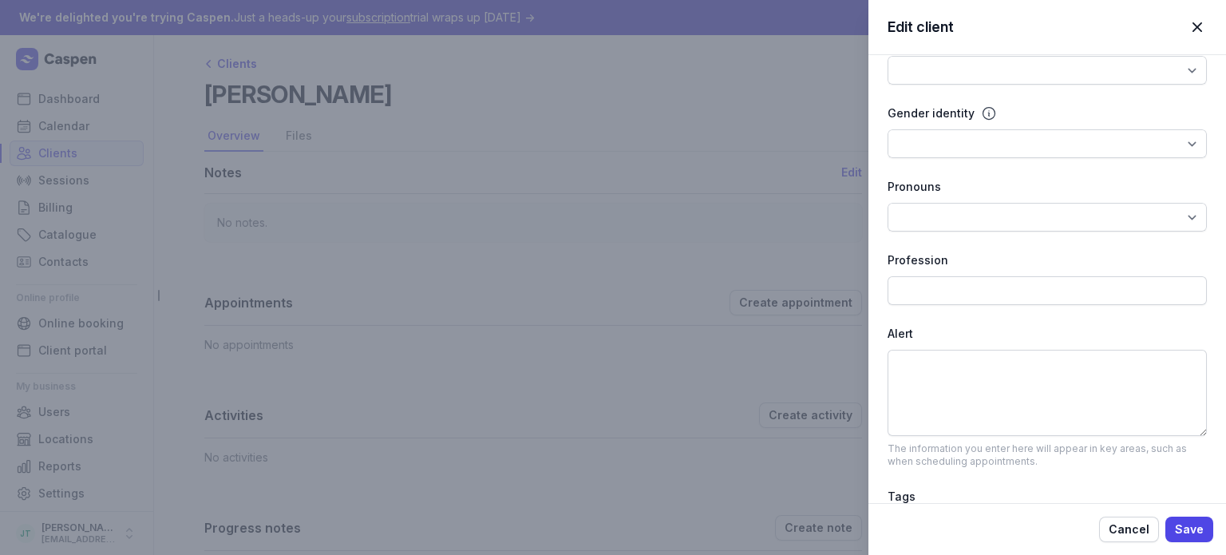
select select
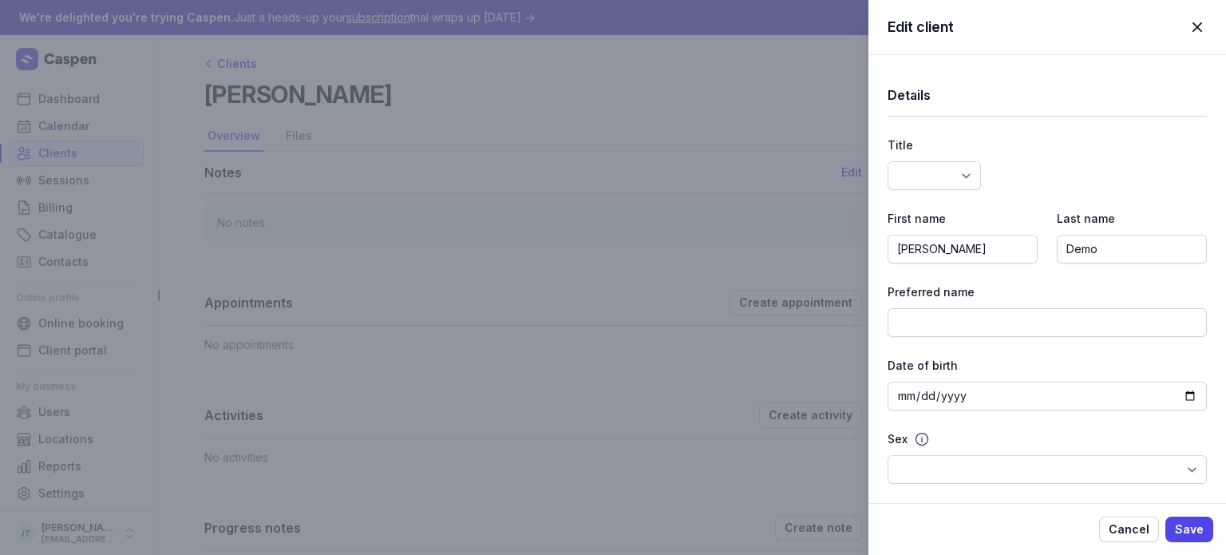
click at [1190, 38] on span "button" at bounding box center [1196, 27] width 35 height 35
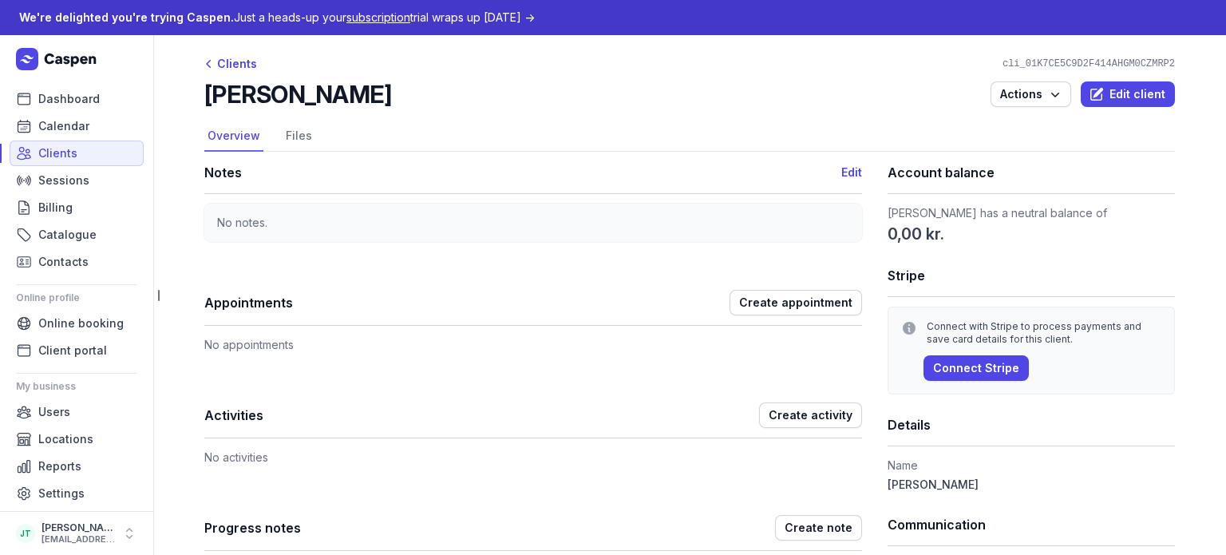
click at [99, 163] on link "Clients" at bounding box center [77, 153] width 134 height 26
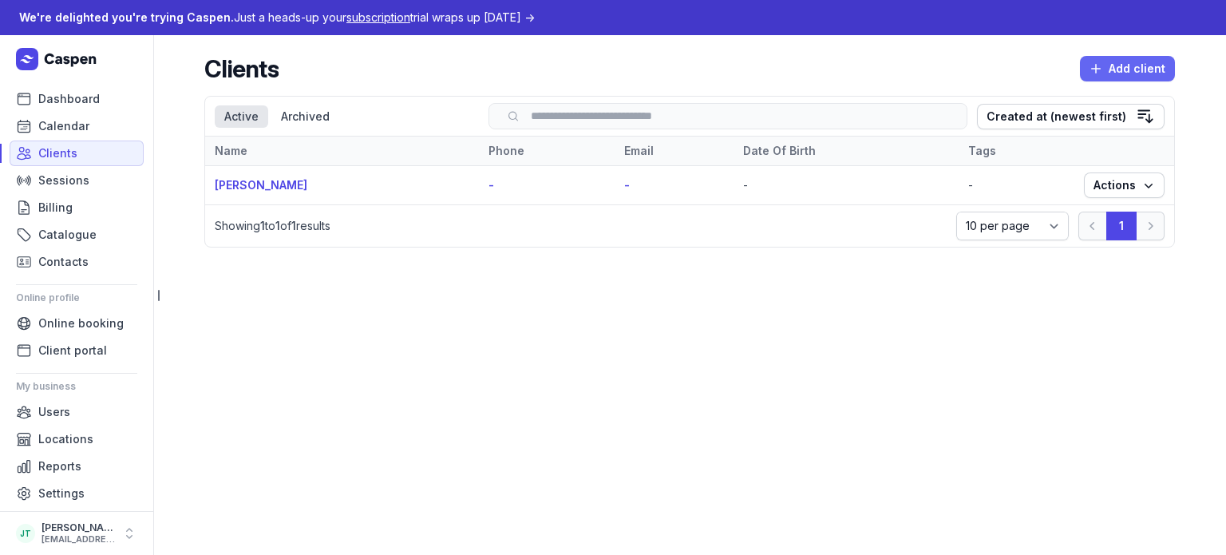
click at [1103, 75] on icon "button" at bounding box center [1095, 69] width 16 height 16
select select
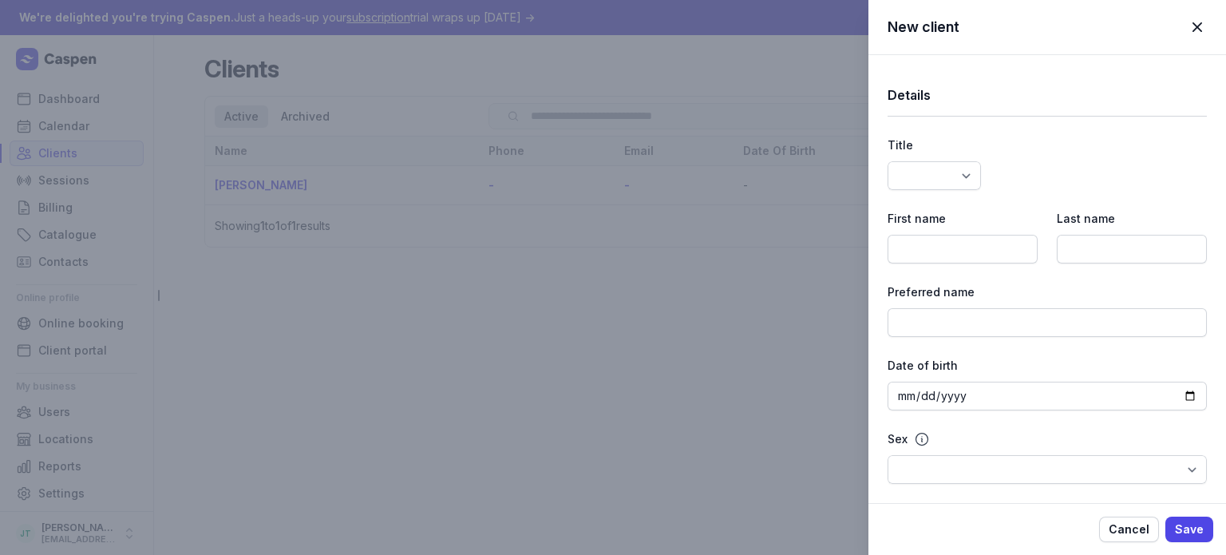
select select
click at [913, 178] on select "Dr Mr Ms Mrs Miss Mx Master" at bounding box center [933, 175] width 93 height 29
select select "Mr"
click at [887, 161] on select "Dr Mr Ms Mrs Miss Mx Master" at bounding box center [933, 175] width 93 height 29
click at [929, 246] on input at bounding box center [962, 249] width 150 height 29
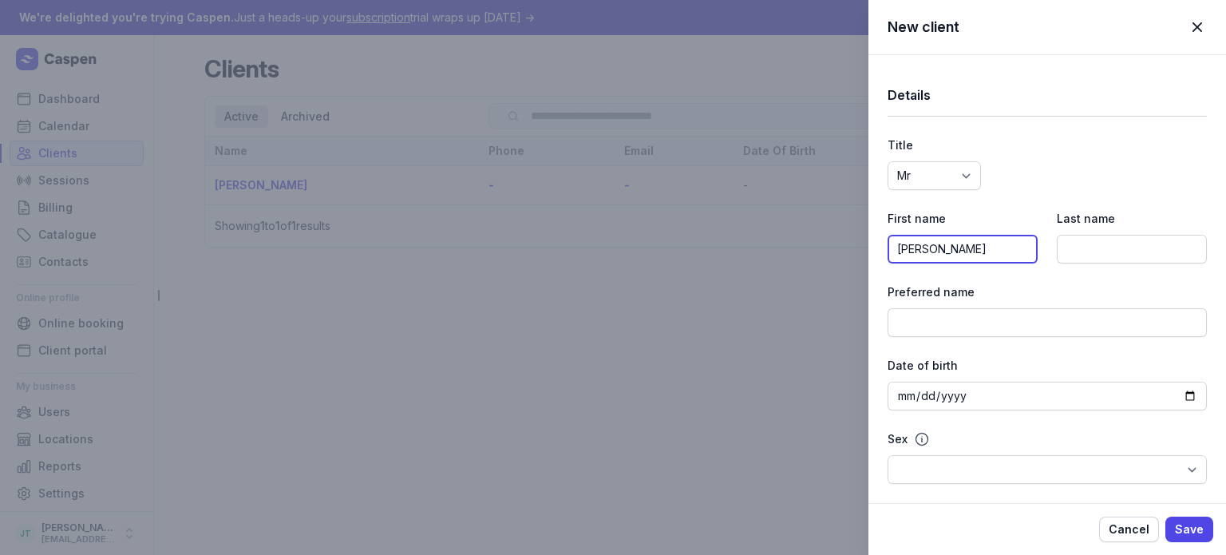
type input "[PERSON_NAME]"
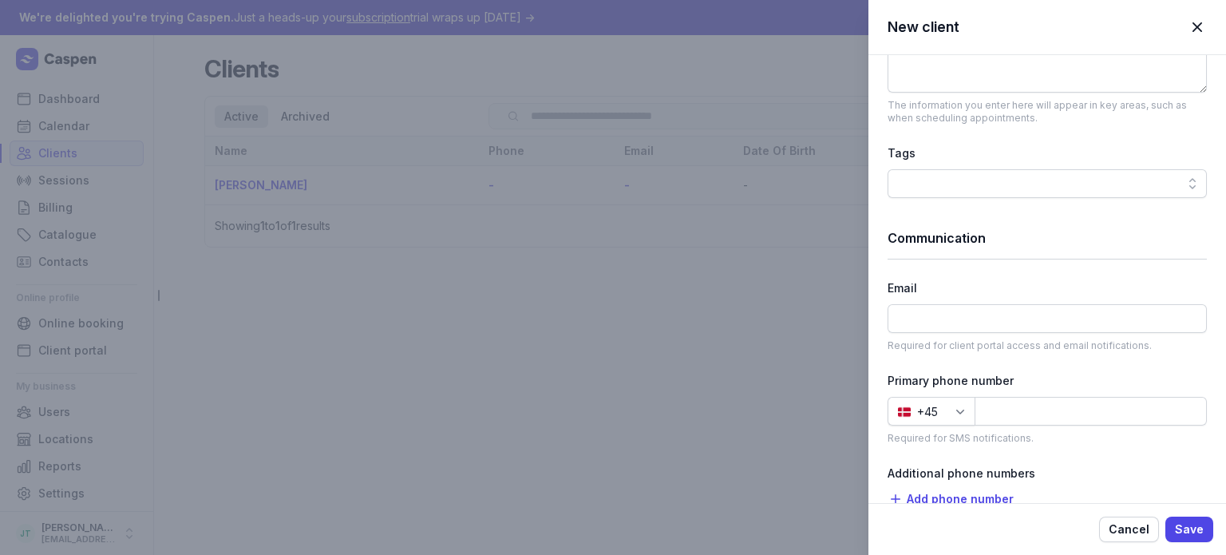
scroll to position [798, 0]
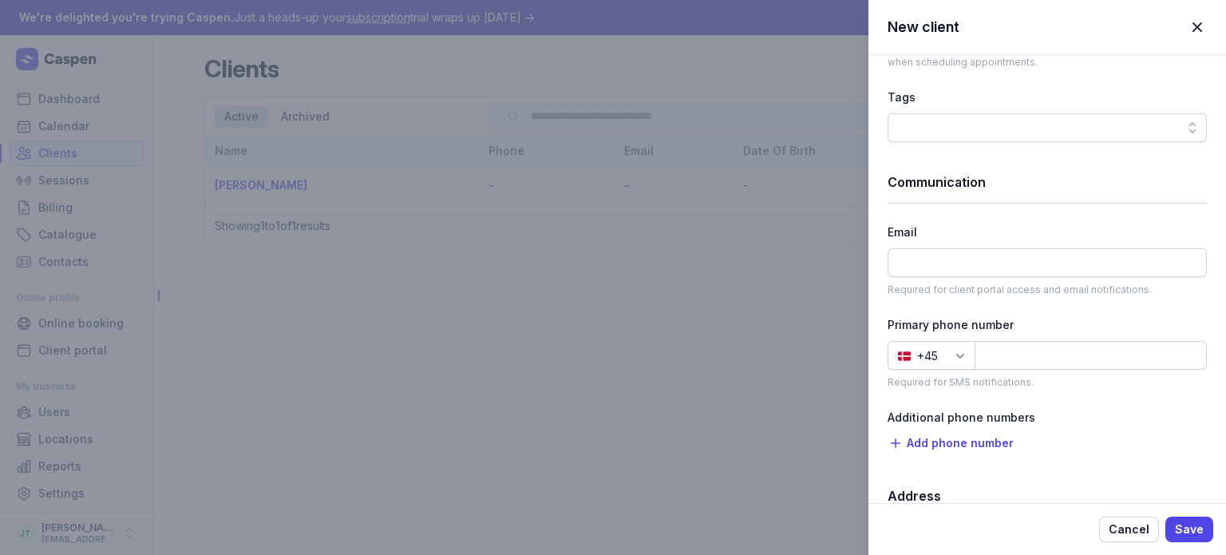
type input "[PERSON_NAME]"
click at [954, 275] on input at bounding box center [1046, 262] width 319 height 29
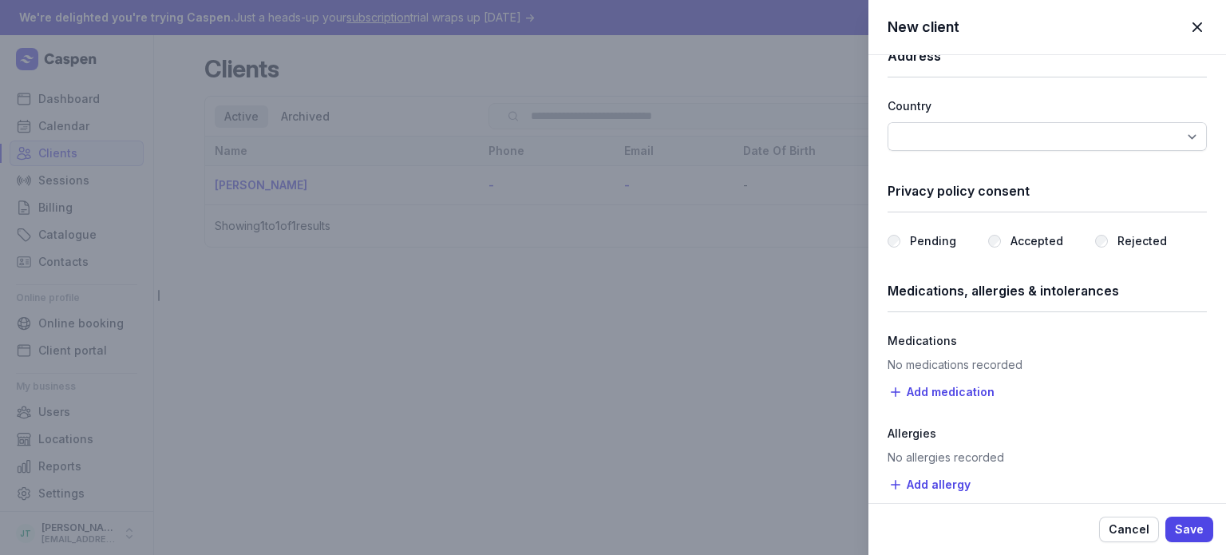
scroll to position [1224, 0]
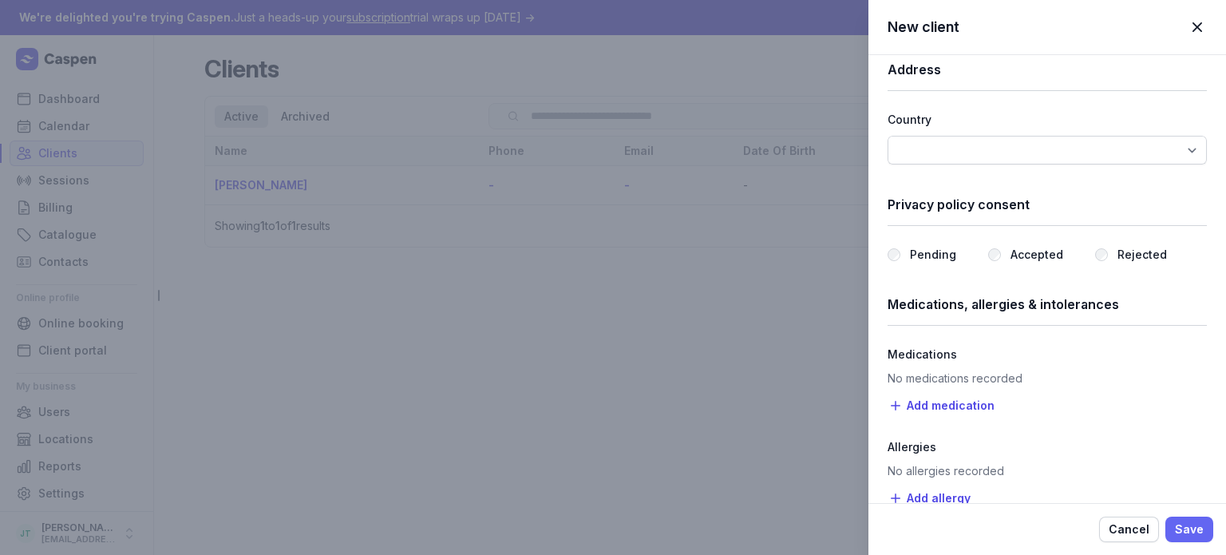
type input "[EMAIL_ADDRESS][DOMAIN_NAME]"
click at [1179, 525] on span "Save" at bounding box center [1188, 528] width 29 height 19
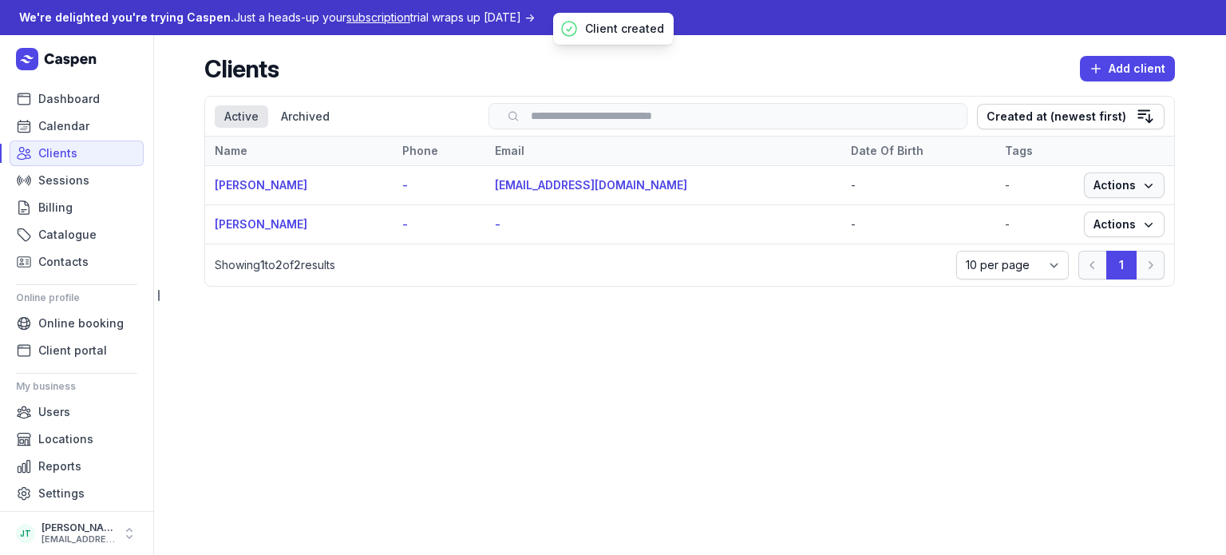
click at [1146, 184] on icon "button" at bounding box center [1148, 185] width 16 height 16
click at [1069, 208] on link "View" at bounding box center [1074, 216] width 179 height 22
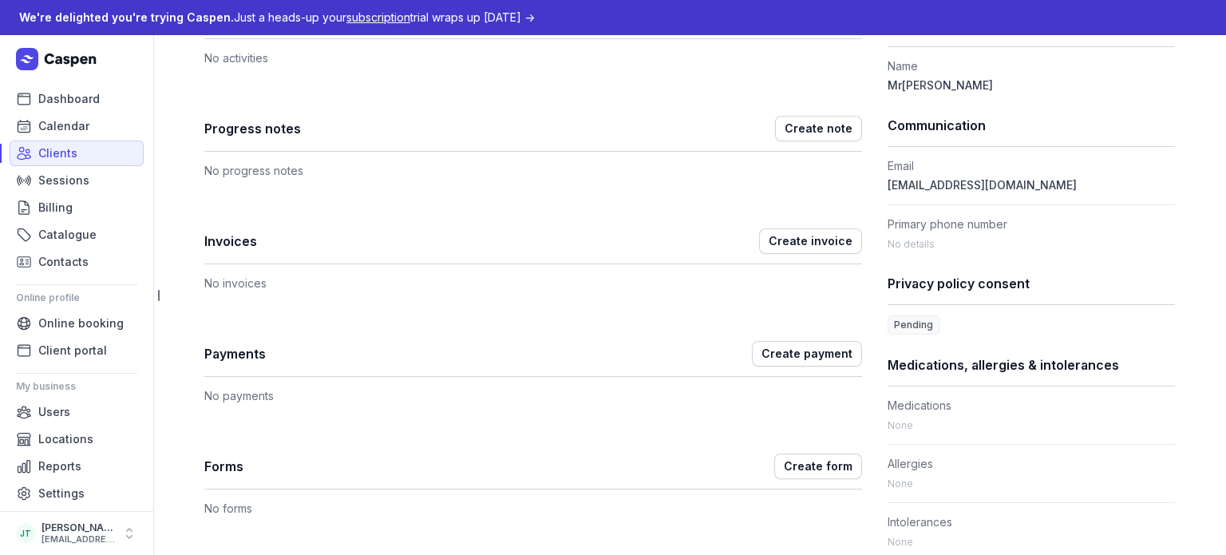
scroll to position [559, 0]
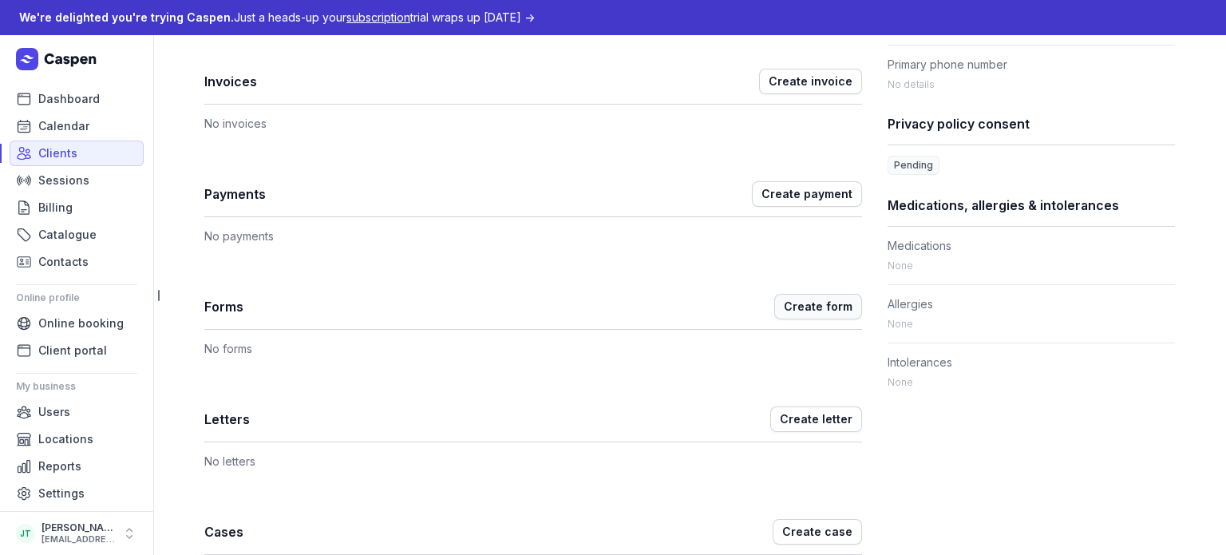
click at [843, 302] on span "Create form" at bounding box center [818, 306] width 69 height 19
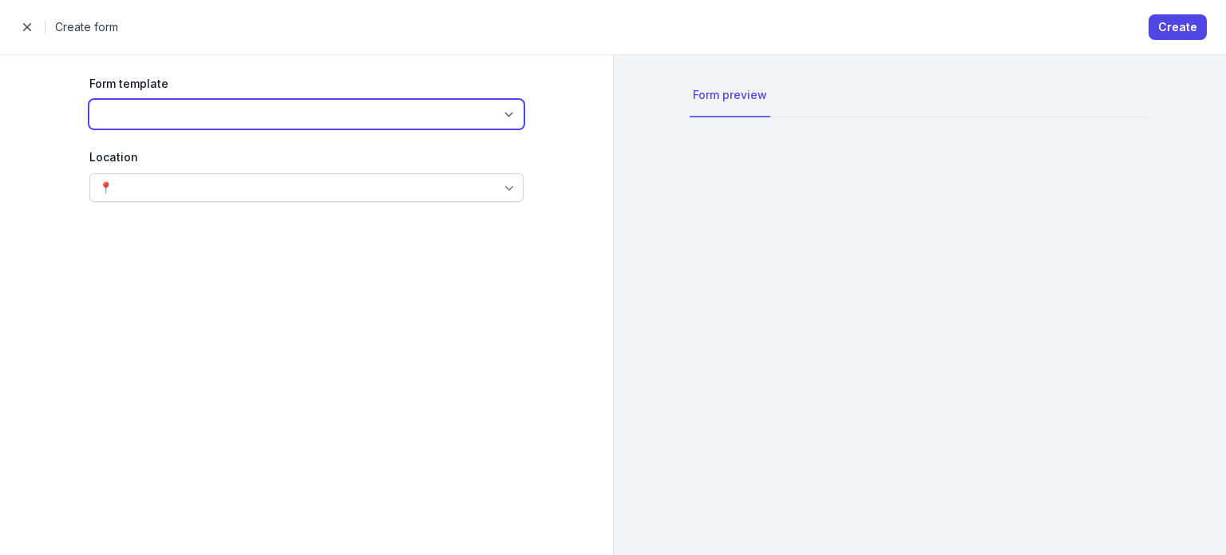
click at [284, 114] on select at bounding box center [306, 114] width 434 height 29
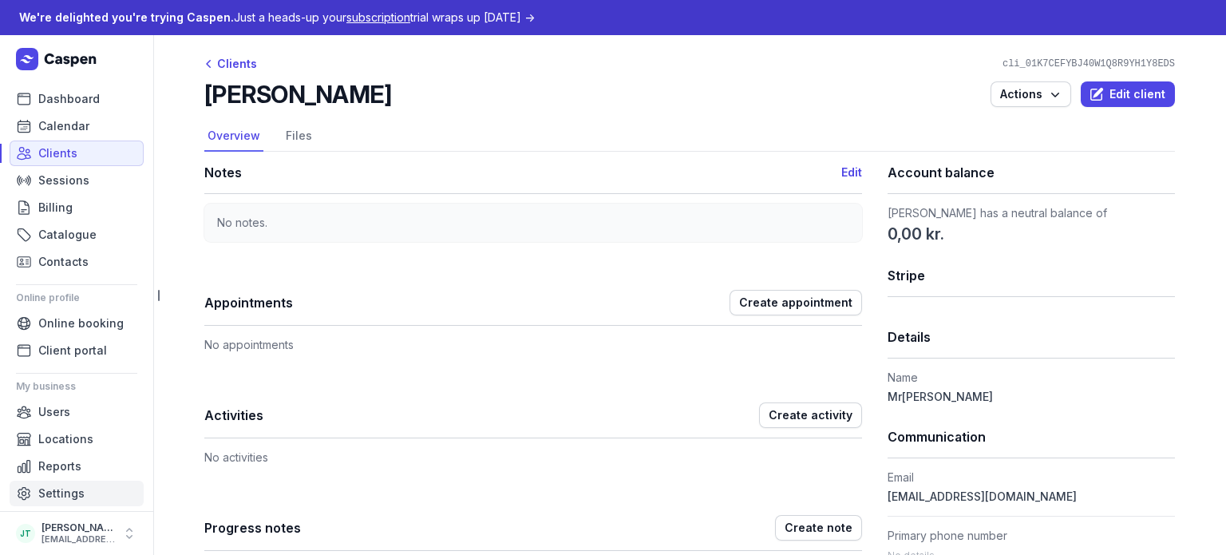
click at [67, 491] on span "Settings" at bounding box center [61, 493] width 46 height 19
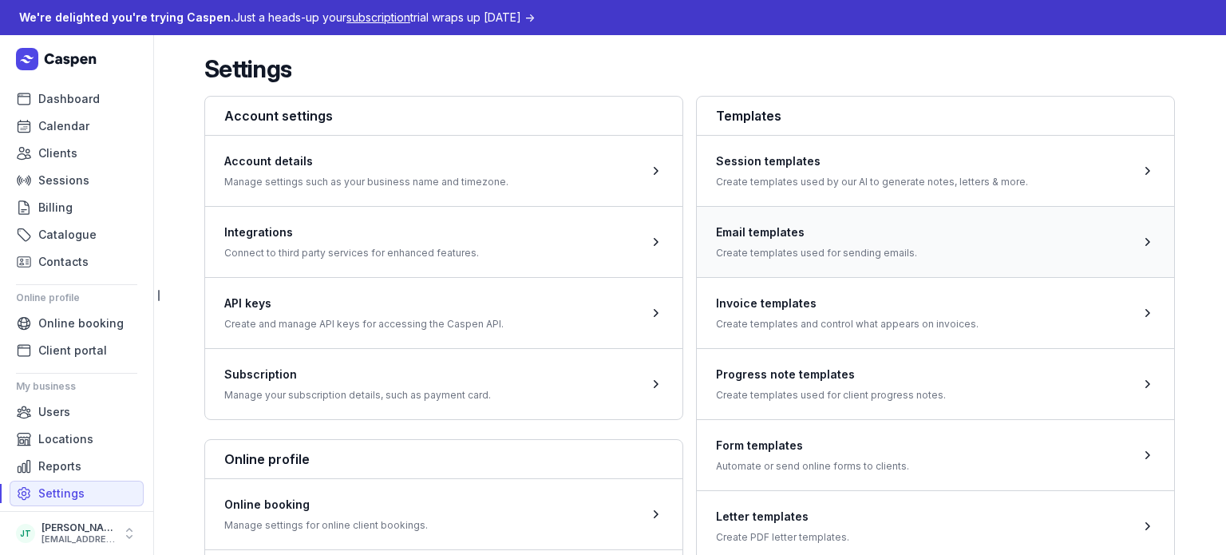
click at [914, 231] on span at bounding box center [935, 241] width 477 height 71
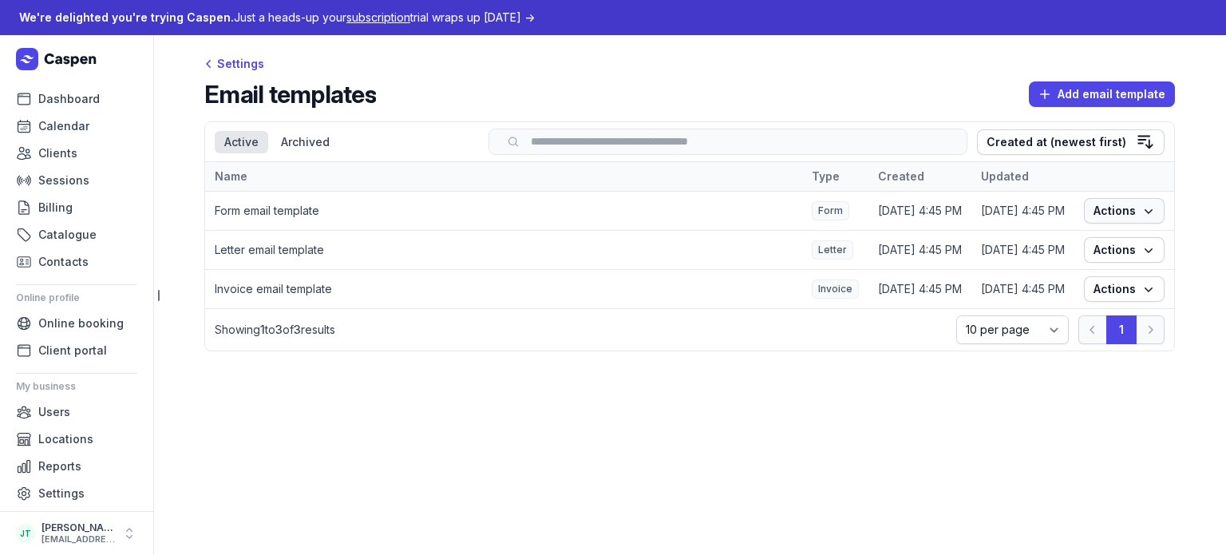
click at [1125, 199] on button "Actions" at bounding box center [1124, 211] width 81 height 26
click at [262, 225] on td "Form email template" at bounding box center [503, 210] width 597 height 39
click at [274, 210] on td "Form email template" at bounding box center [503, 210] width 597 height 39
click at [975, 222] on td "[DATE] 4:45 PM" at bounding box center [1022, 210] width 103 height 39
click at [1101, 215] on span "Actions" at bounding box center [1123, 210] width 61 height 19
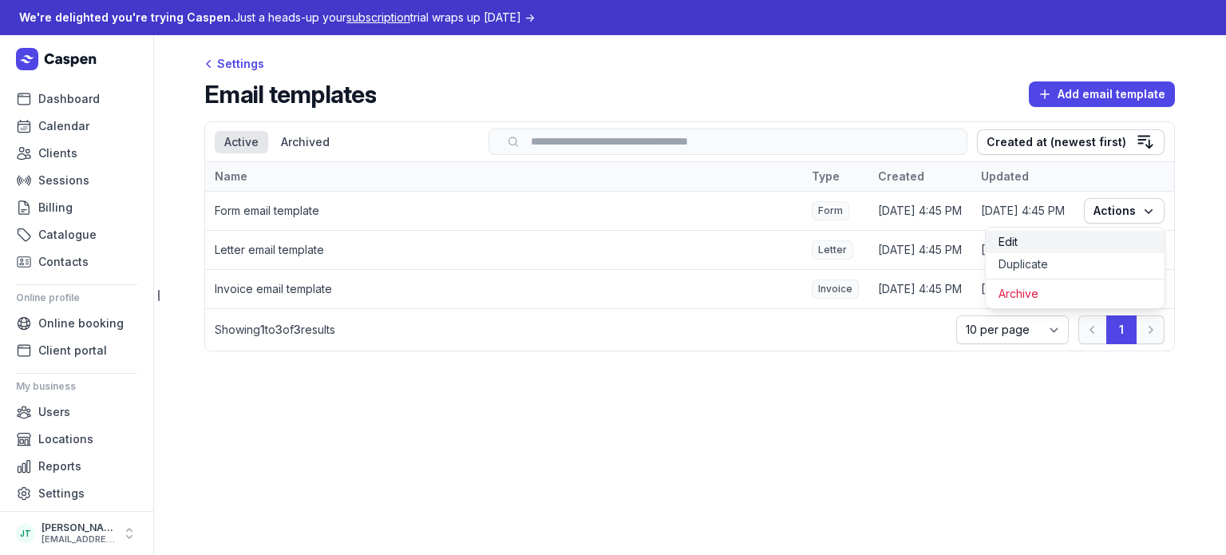
click at [1063, 245] on link "Edit" at bounding box center [1074, 242] width 179 height 22
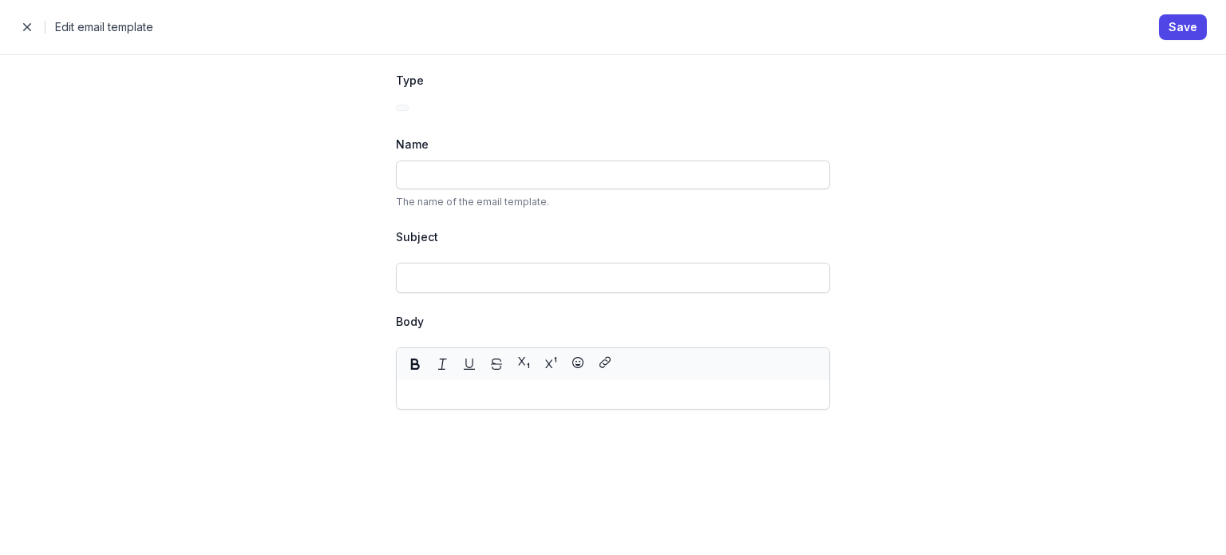
type input "Form email template"
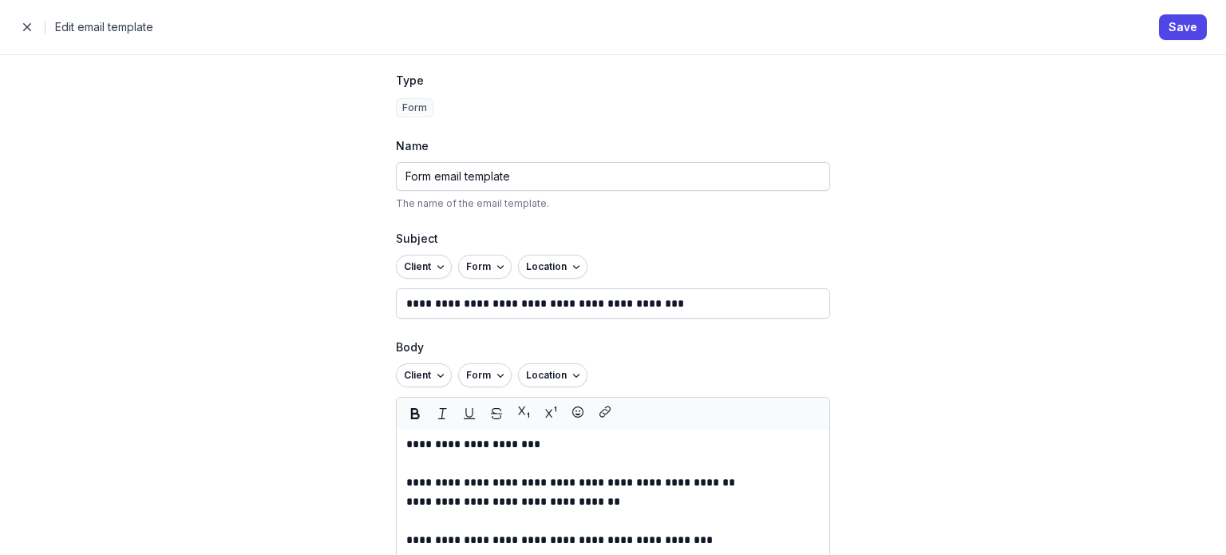
click at [29, 22] on span "button" at bounding box center [27, 27] width 32 height 32
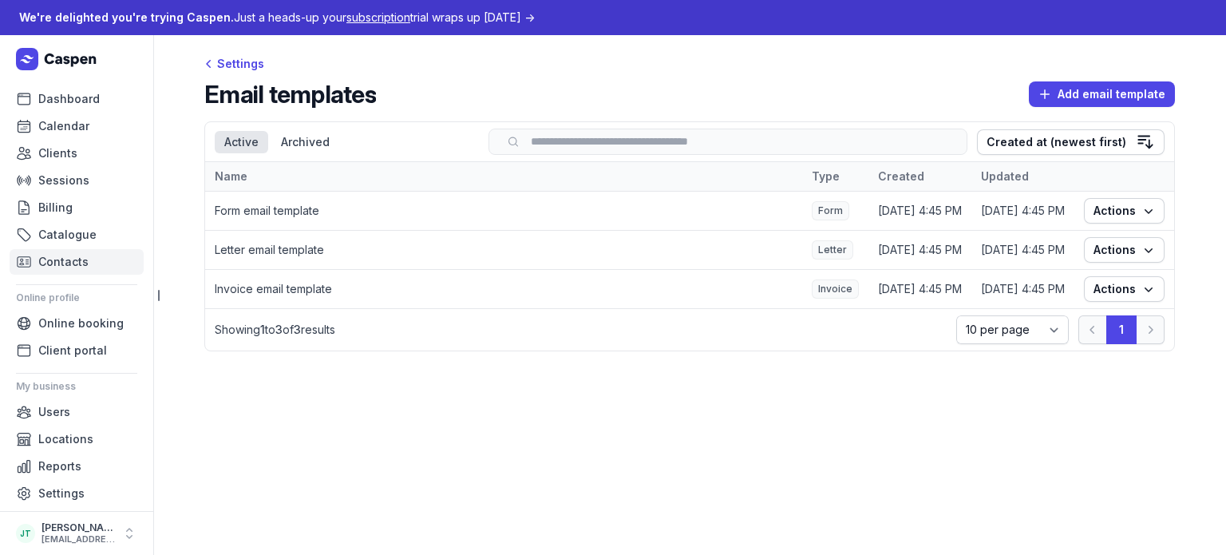
click at [60, 248] on ul "Dashboard Calendar Clients Sessions Billing Catalogue Contacts" at bounding box center [77, 180] width 134 height 188
click at [63, 259] on span "Contacts" at bounding box center [63, 261] width 50 height 19
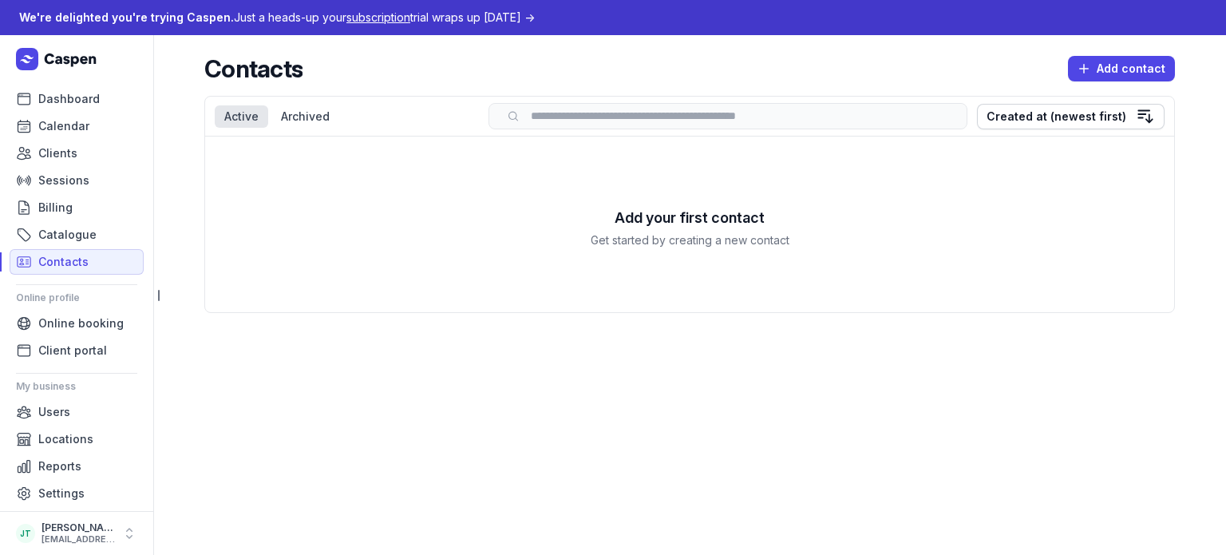
click at [61, 166] on ul "Dashboard Calendar Clients Sessions Billing Catalogue Contacts" at bounding box center [77, 180] width 134 height 188
click at [53, 157] on span "Clients" at bounding box center [57, 153] width 39 height 19
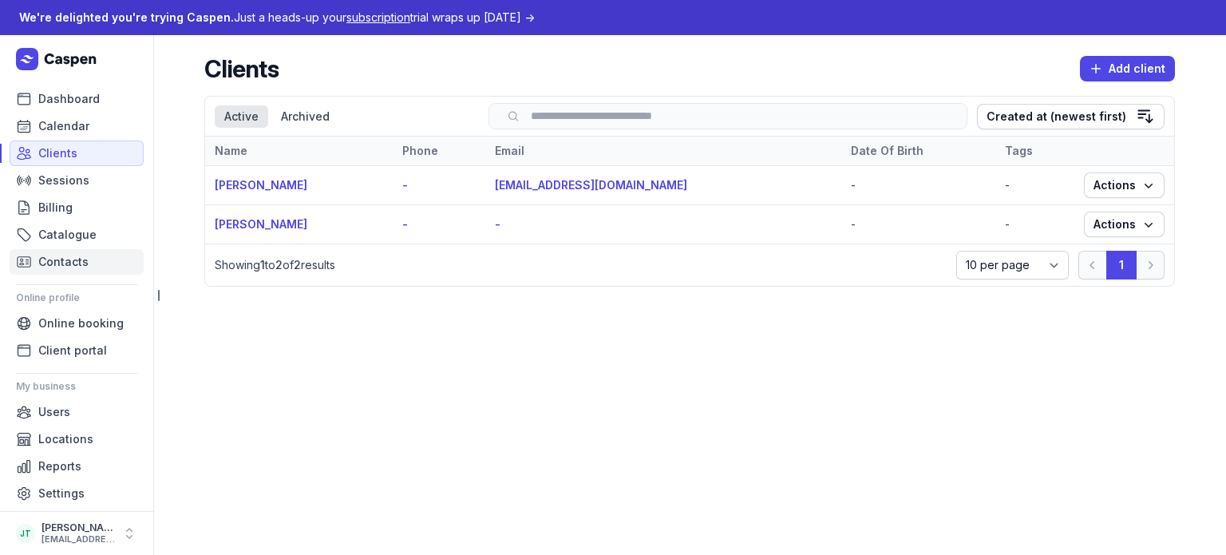
click at [68, 261] on span "Contacts" at bounding box center [63, 261] width 50 height 19
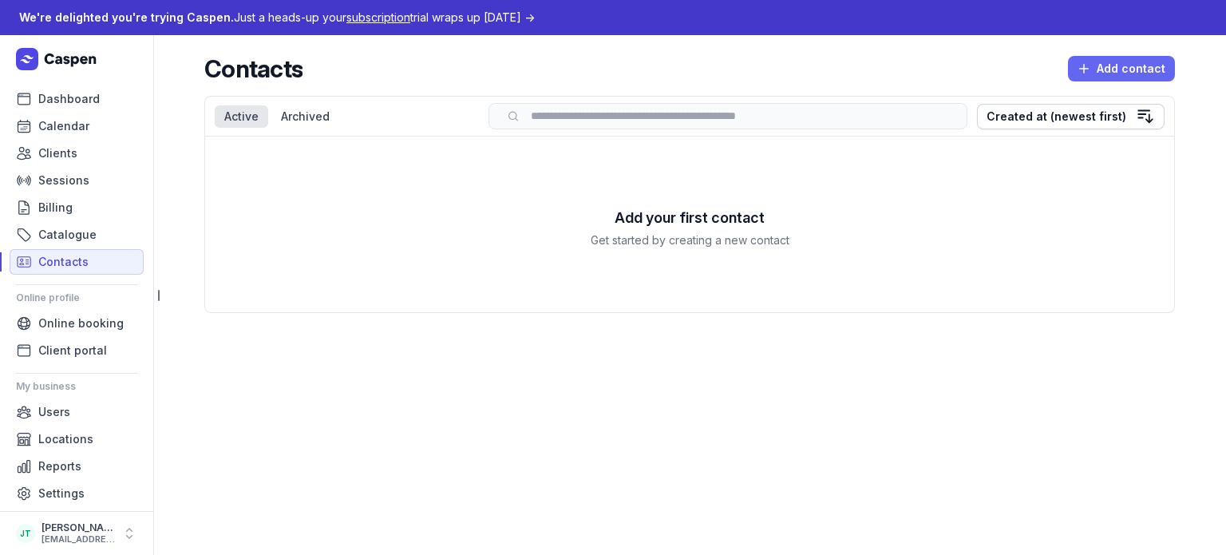
click at [1115, 64] on span "Add contact" at bounding box center [1121, 68] width 88 height 19
select select
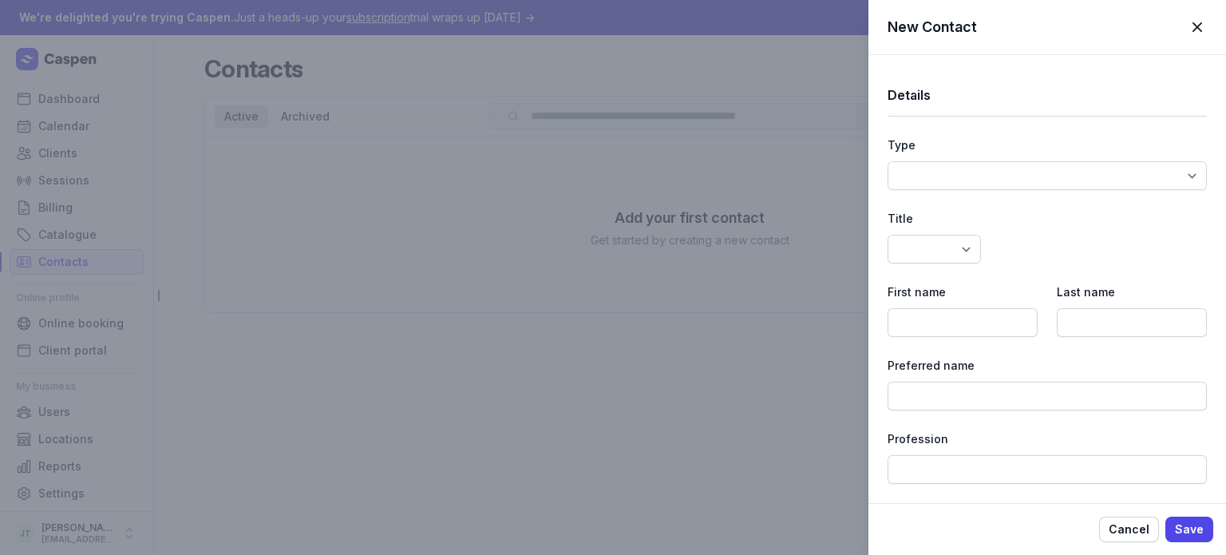
select select
click at [961, 183] on select "Standard Doctor 3rd Party Payer Plan Manager" at bounding box center [1046, 175] width 319 height 29
select select "standard"
click at [887, 161] on select "Standard Doctor 3rd Party Payer Plan Manager" at bounding box center [1046, 175] width 319 height 29
click at [936, 269] on div "Details Type Standard Doctor 3rd Party Payer Plan Manager Title Dr Mr Ms Mrs Mi…" at bounding box center [1046, 547] width 319 height 985
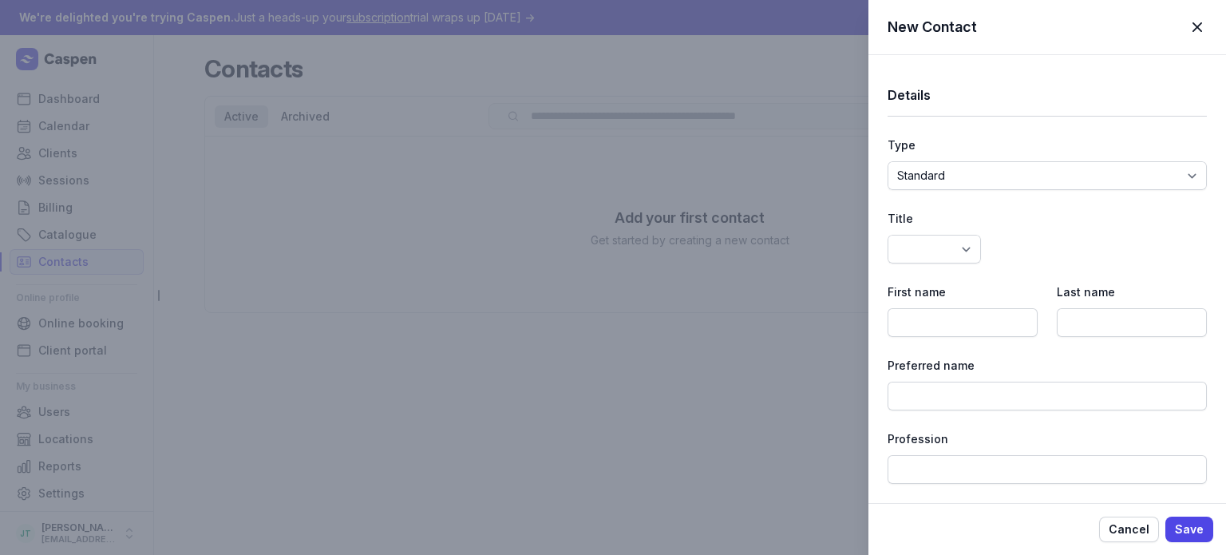
click at [926, 264] on div "Details Type Standard Doctor 3rd Party Payer Plan Manager Title Dr Mr Ms Mrs Mi…" at bounding box center [1046, 547] width 319 height 985
click at [914, 257] on select "Dr Mr Ms Mrs Miss Mx Master" at bounding box center [933, 249] width 93 height 29
select select "Mr"
click at [887, 235] on select "Dr Mr Ms Mrs Miss Mx Master" at bounding box center [933, 249] width 93 height 29
click at [934, 312] on input at bounding box center [962, 322] width 150 height 29
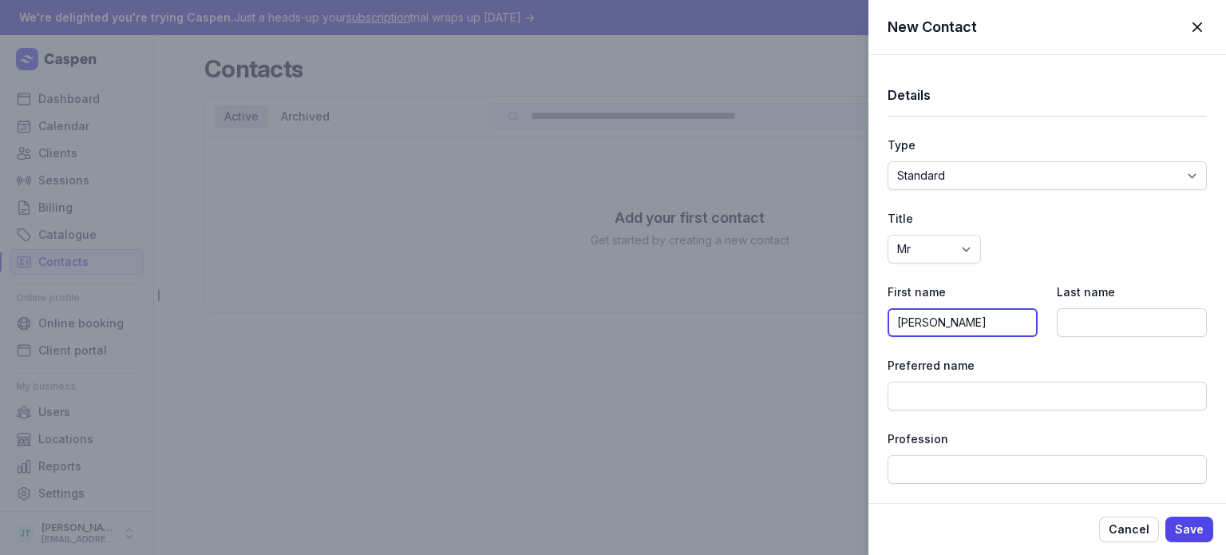
type input "Brad"
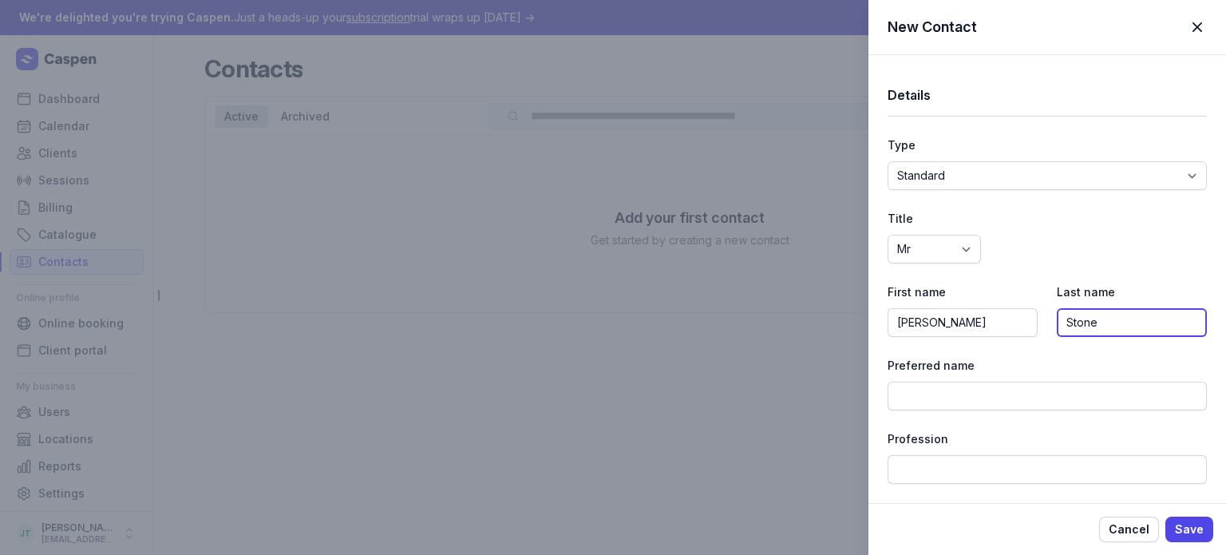
type input "Stone"
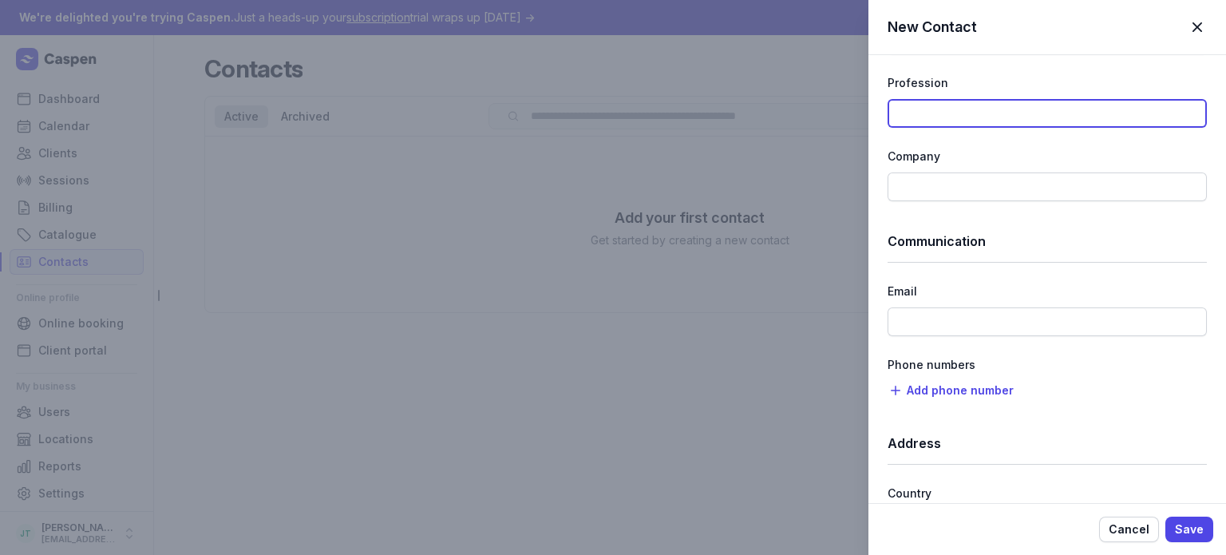
scroll to position [399, 0]
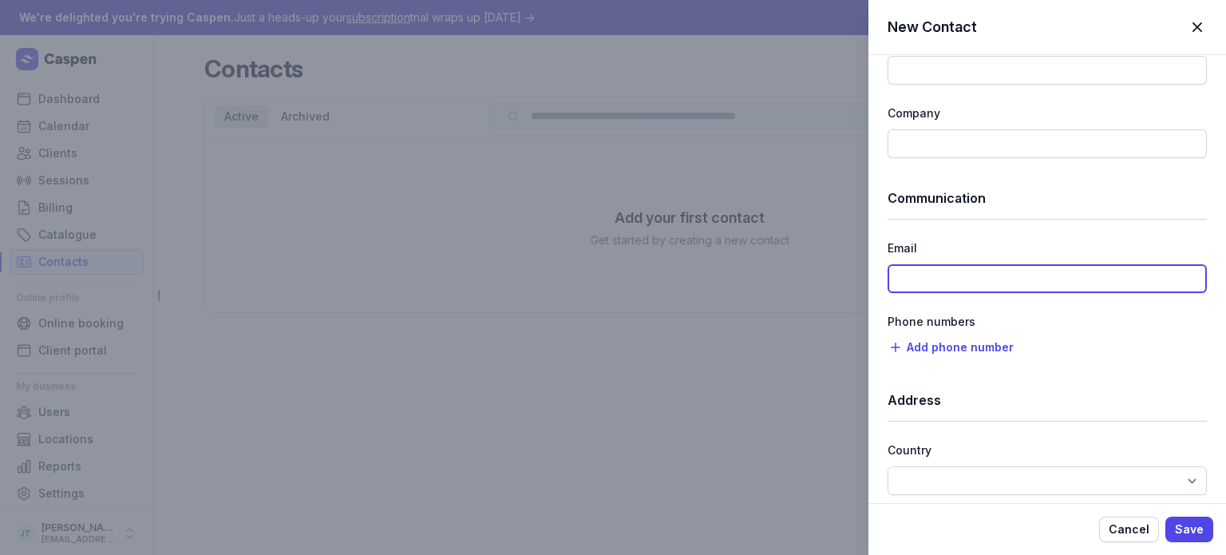
click at [936, 284] on input at bounding box center [1046, 278] width 319 height 29
type input "swtc4747@gmail.com"
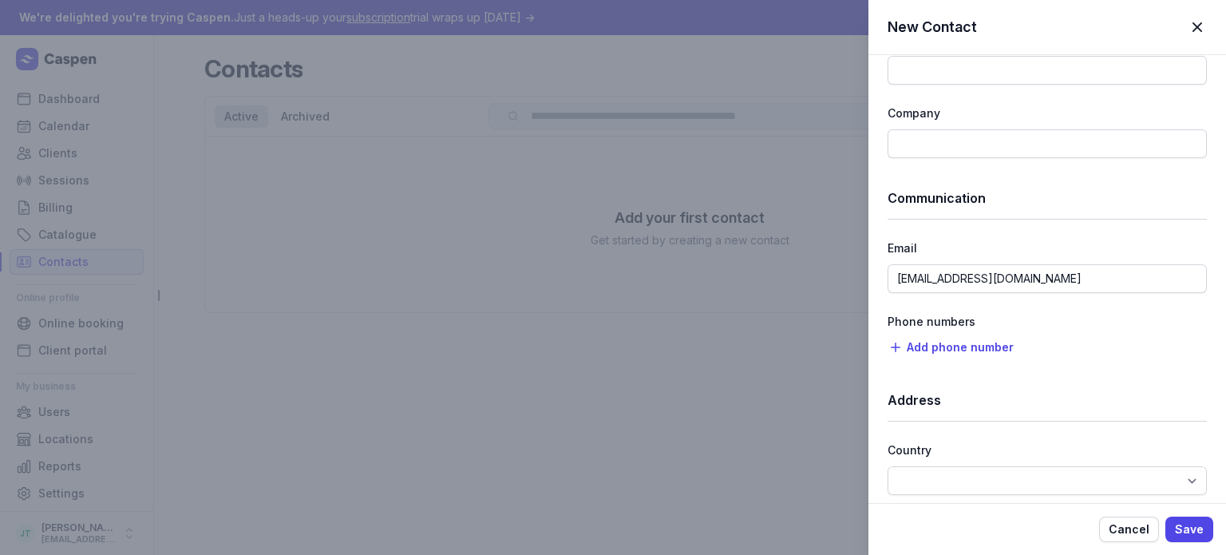
scroll to position [479, 0]
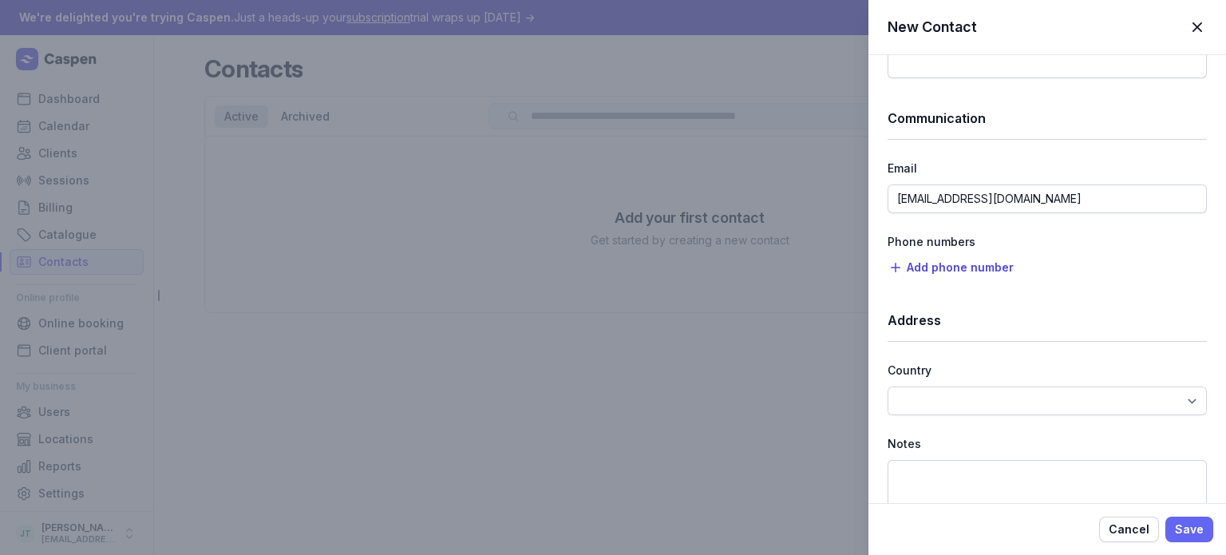
click at [1194, 529] on span "Save" at bounding box center [1188, 528] width 29 height 19
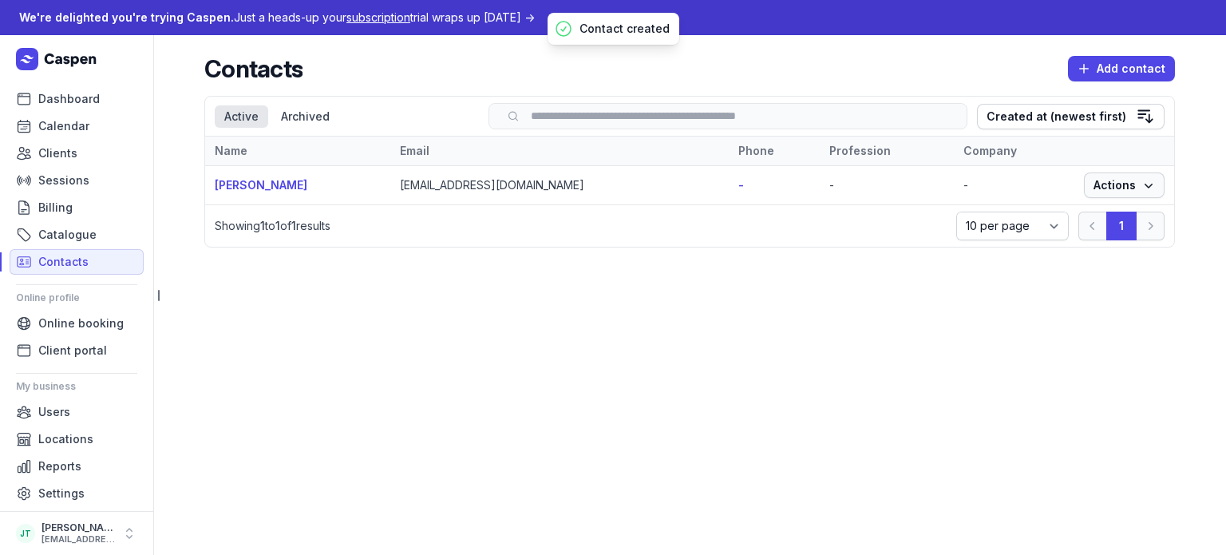
click at [1115, 184] on span "Actions" at bounding box center [1123, 185] width 61 height 19
click at [1047, 215] on link "View" at bounding box center [1074, 216] width 179 height 22
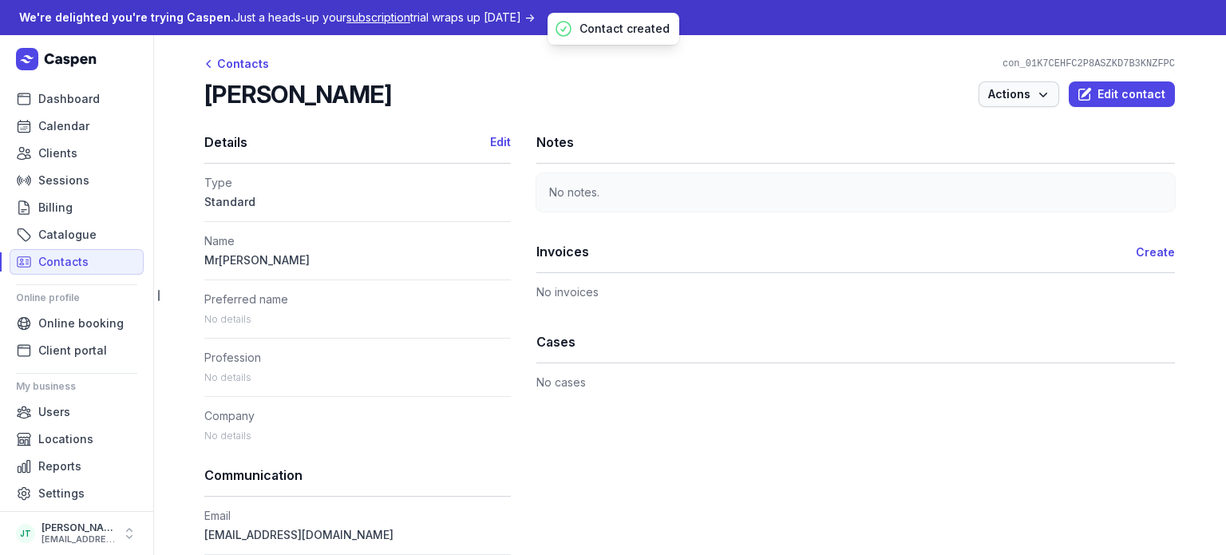
click at [1009, 93] on span "Actions" at bounding box center [1018, 94] width 61 height 19
click at [697, 105] on div "Brad Stone Actions View action log Edit contact" at bounding box center [689, 94] width 970 height 29
click at [1010, 85] on span "Actions" at bounding box center [1018, 94] width 61 height 19
click at [828, 106] on div "Brad Stone Actions View action log Edit contact" at bounding box center [689, 94] width 970 height 29
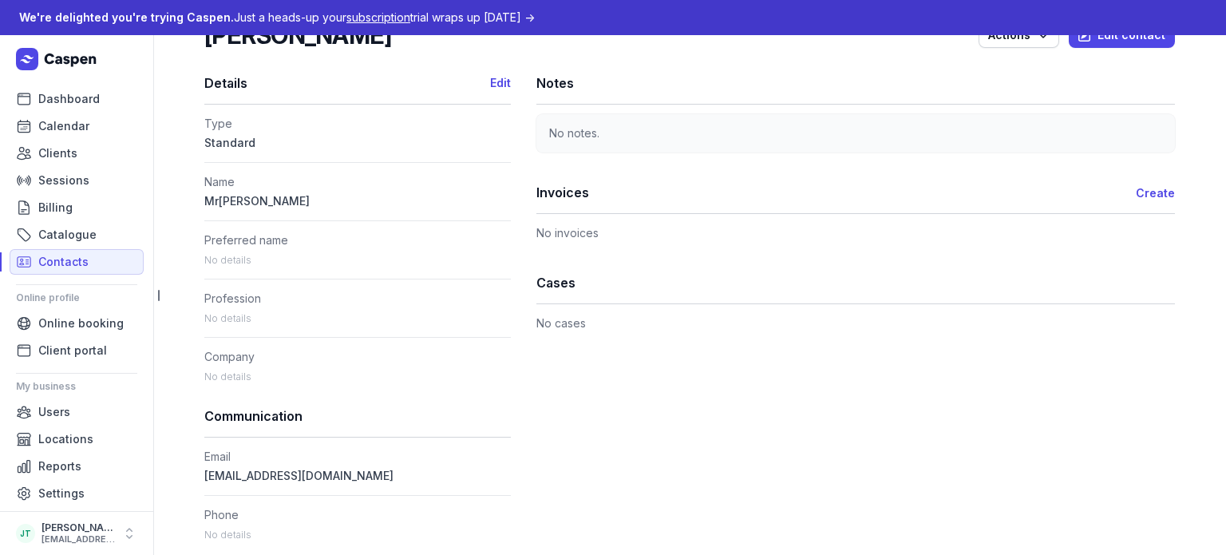
scroll to position [88, 0]
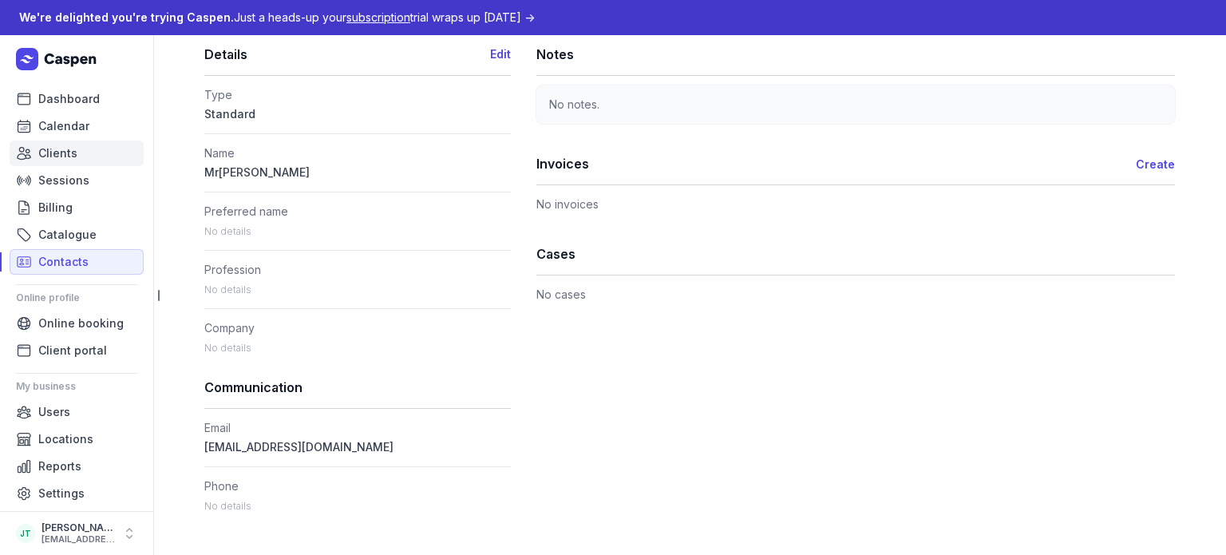
click at [61, 165] on link "Clients" at bounding box center [77, 153] width 134 height 26
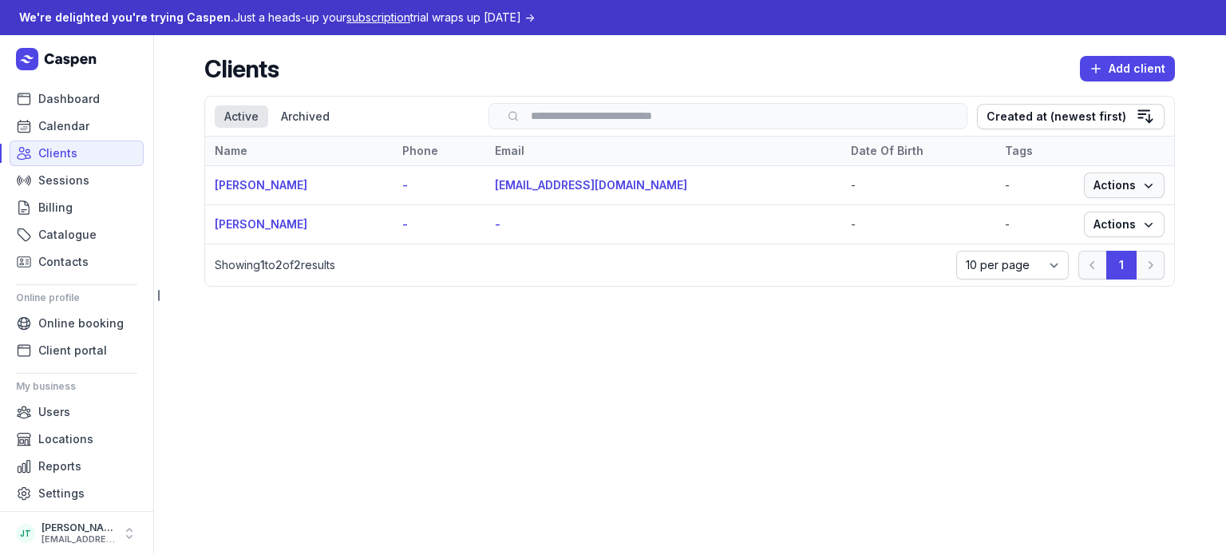
click at [1110, 189] on span "Actions" at bounding box center [1123, 185] width 61 height 19
click at [1068, 214] on link "View" at bounding box center [1074, 216] width 179 height 22
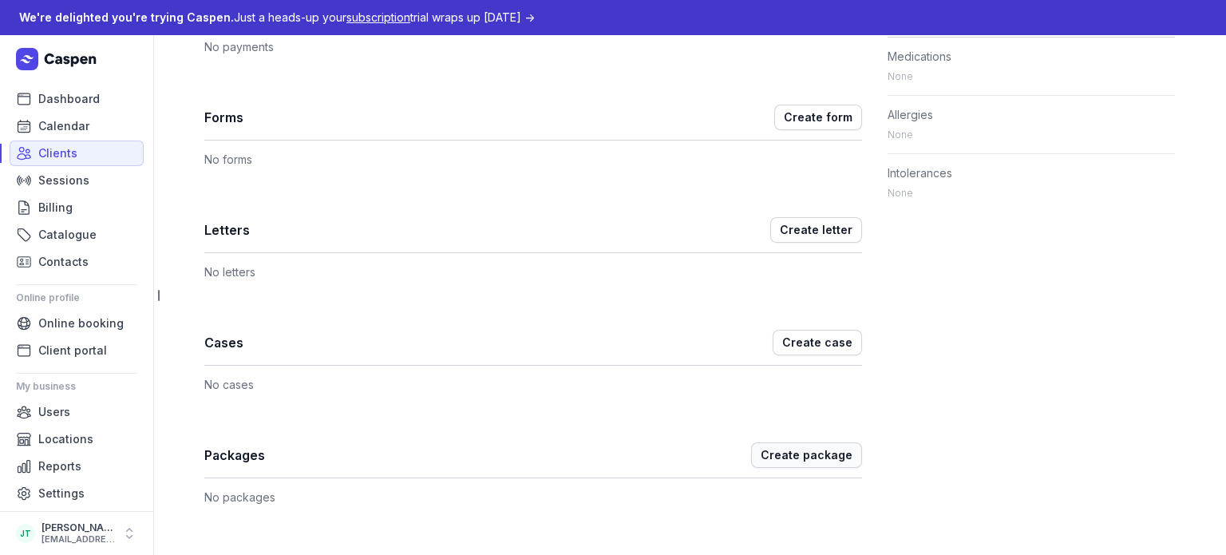
scroll to position [682, 0]
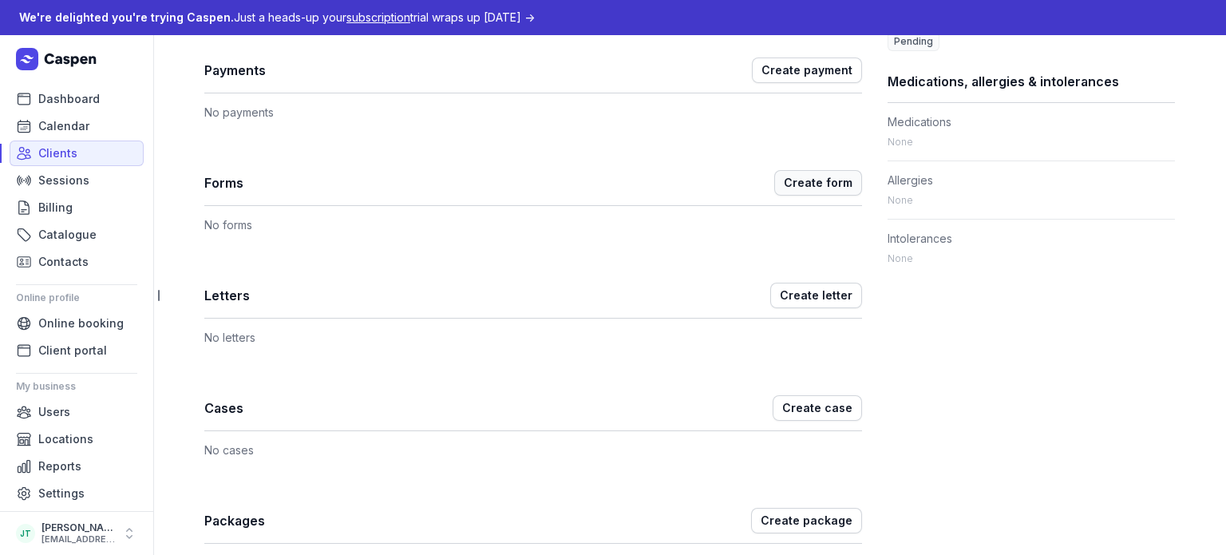
click at [801, 190] on span "Create form" at bounding box center [818, 182] width 69 height 19
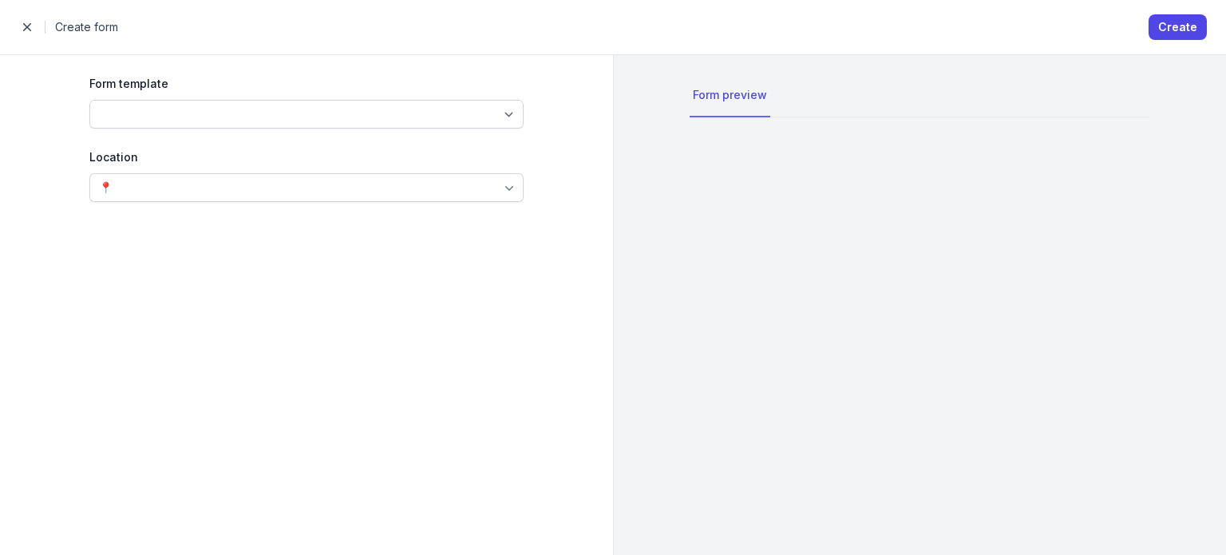
click at [433, 130] on div "Form template Location 📍" at bounding box center [306, 304] width 536 height 499
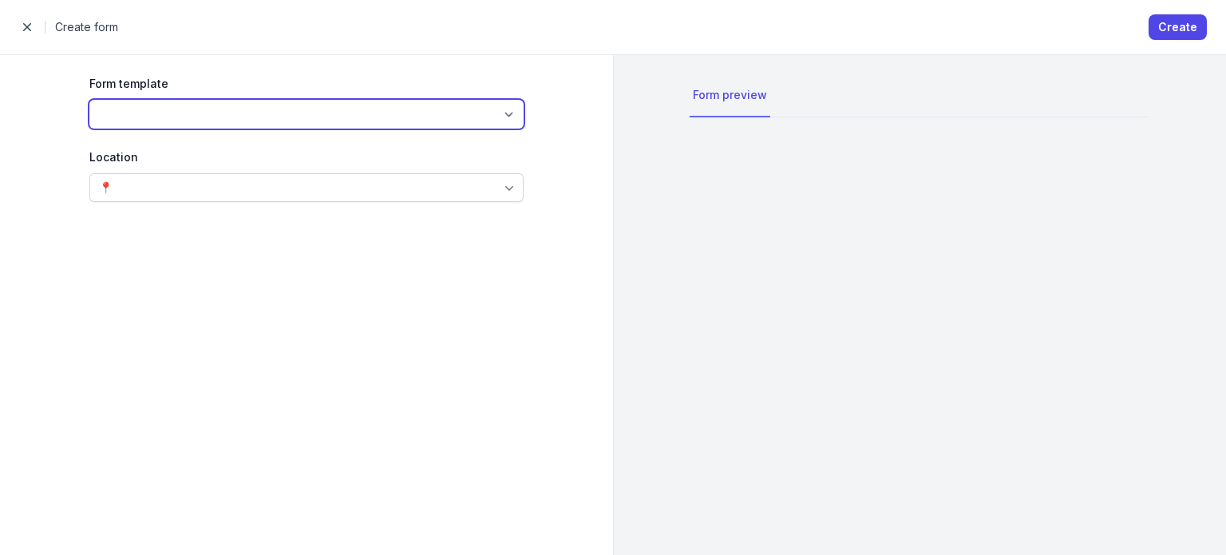
click at [424, 120] on select at bounding box center [306, 114] width 434 height 29
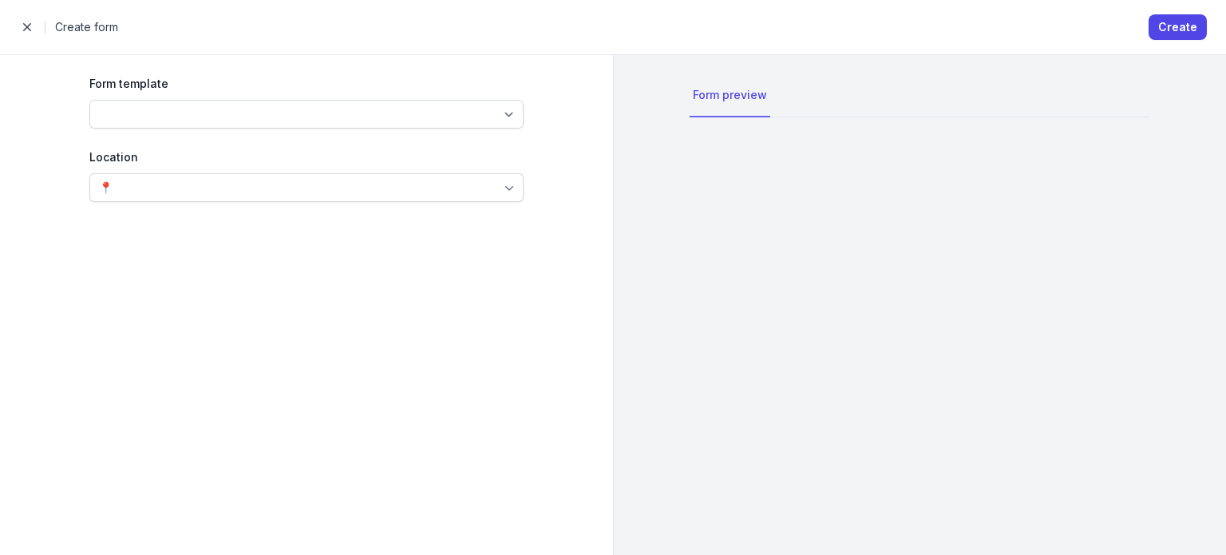
click at [160, 148] on div "Location" at bounding box center [306, 157] width 434 height 19
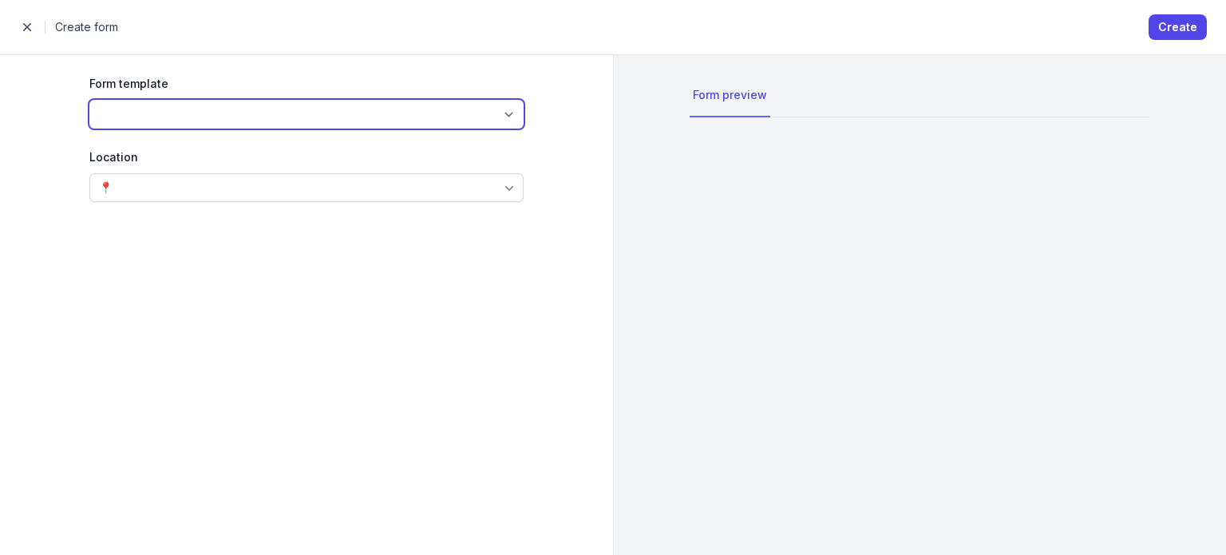
click at [138, 103] on select at bounding box center [306, 114] width 434 height 29
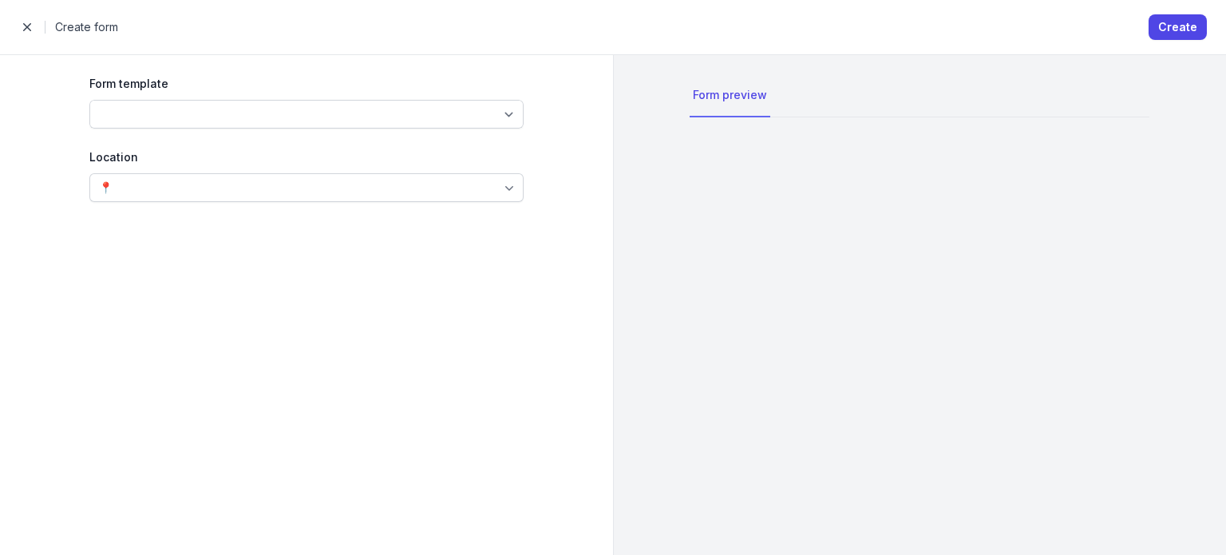
click at [111, 136] on div "Form template Location 📍" at bounding box center [306, 304] width 536 height 499
click at [160, 161] on div "Location" at bounding box center [306, 157] width 434 height 19
click at [158, 181] on div "📍" at bounding box center [306, 187] width 434 height 29
click at [29, 18] on span "button" at bounding box center [27, 27] width 32 height 32
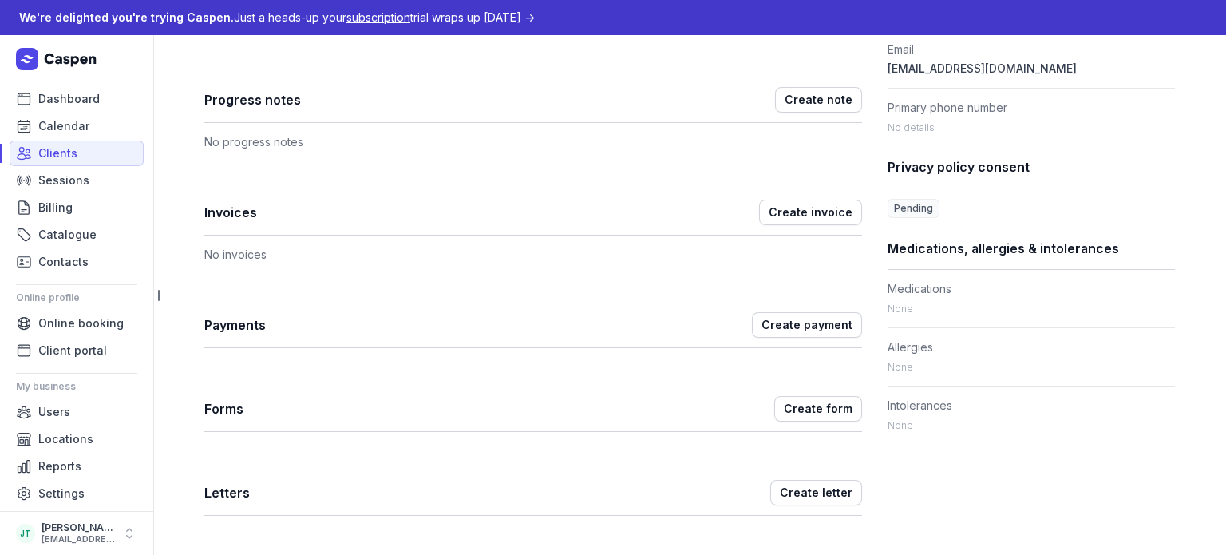
scroll to position [669, 0]
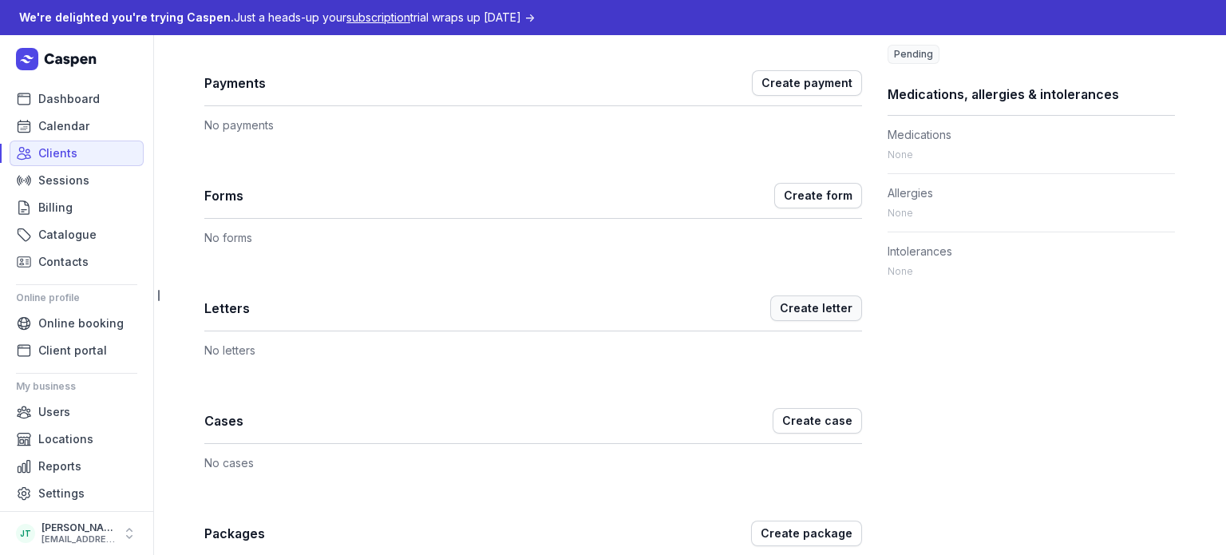
click at [826, 303] on span "Create letter" at bounding box center [816, 307] width 73 height 19
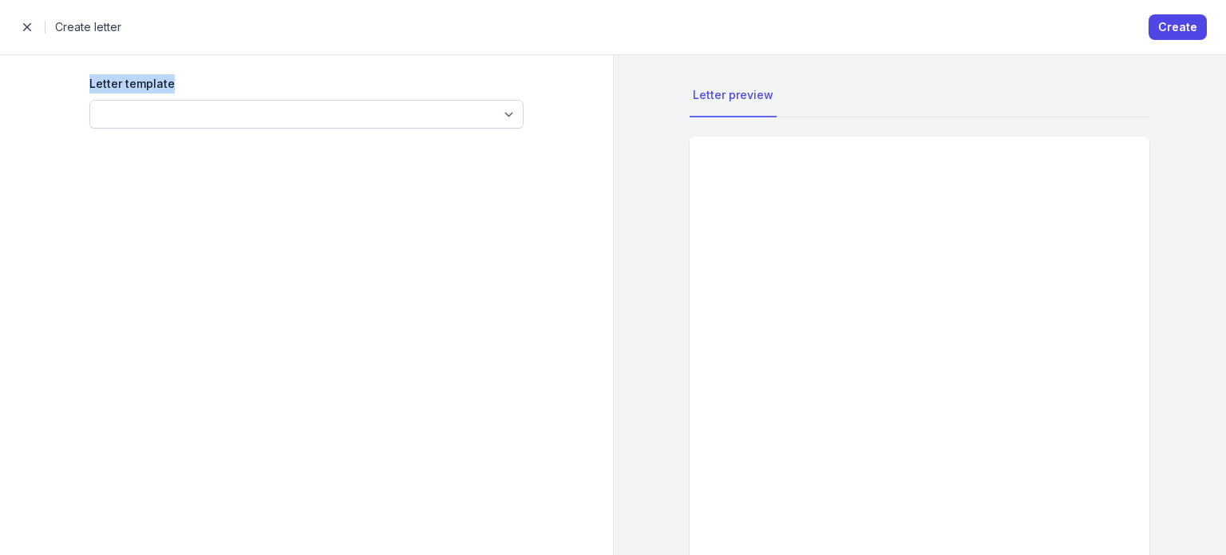
click at [286, 101] on div "Letter template" at bounding box center [306, 101] width 434 height 54
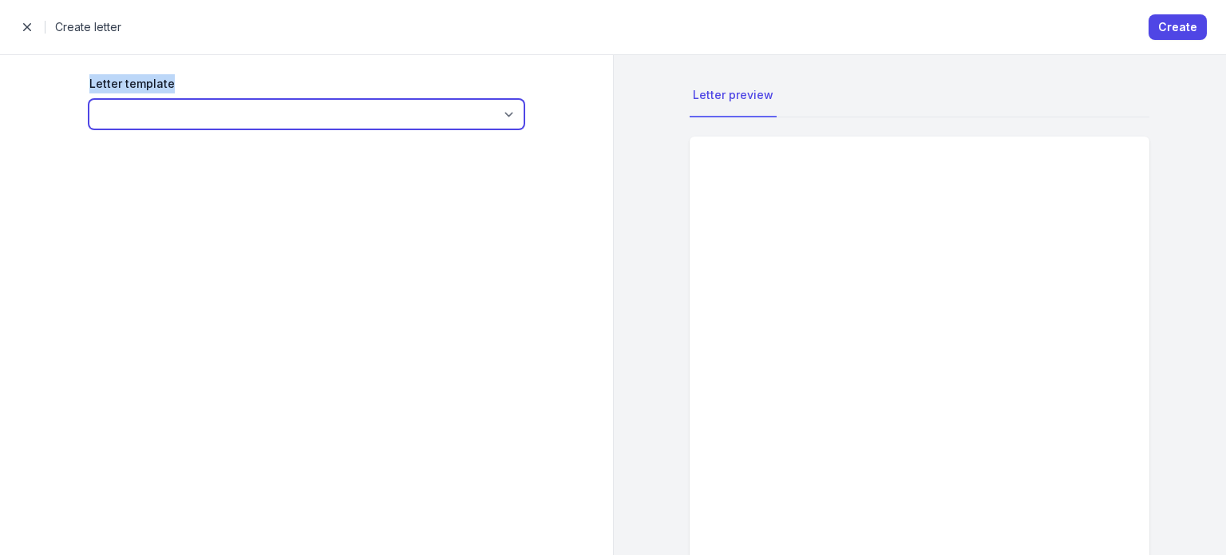
click at [287, 109] on select at bounding box center [306, 114] width 434 height 29
drag, startPoint x: 424, startPoint y: 112, endPoint x: 469, endPoint y: 114, distance: 44.7
click at [424, 112] on select at bounding box center [306, 114] width 434 height 29
click at [493, 116] on select at bounding box center [306, 114] width 434 height 29
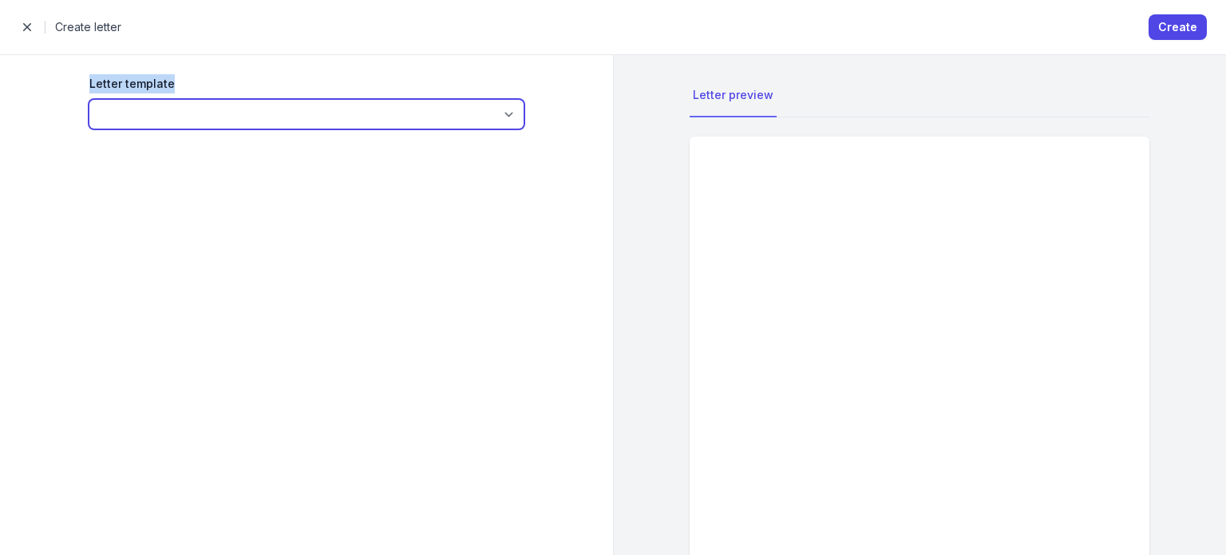
click at [429, 111] on select at bounding box center [306, 114] width 434 height 29
drag, startPoint x: 301, startPoint y: 120, endPoint x: 291, endPoint y: 120, distance: 9.6
click at [301, 120] on select at bounding box center [306, 114] width 434 height 29
click at [416, 103] on select at bounding box center [306, 114] width 434 height 29
click at [418, 109] on select at bounding box center [306, 114] width 434 height 29
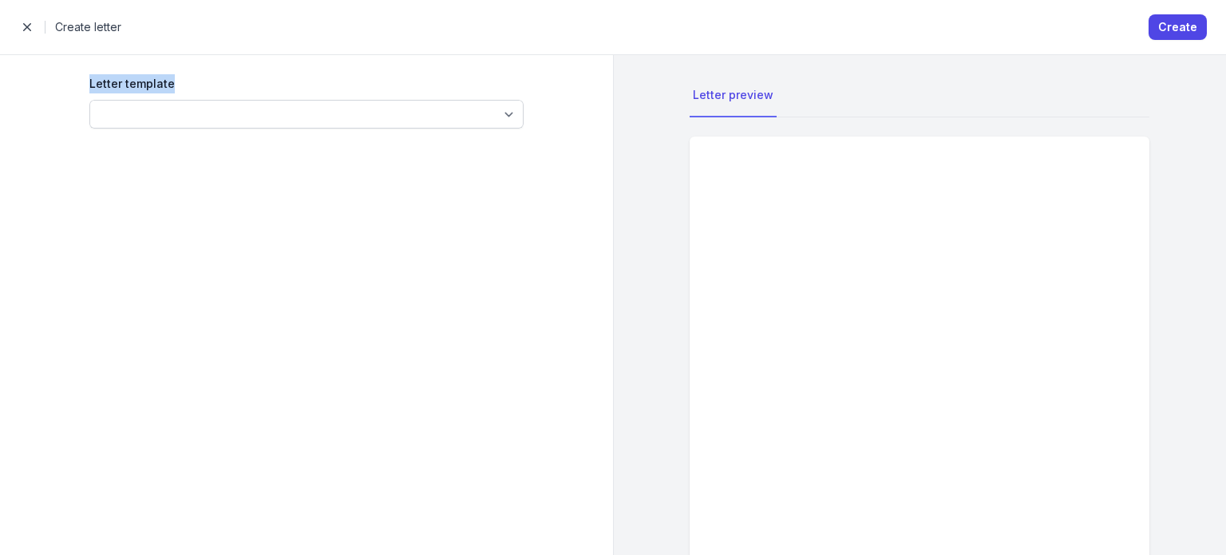
click at [19, 26] on span "button" at bounding box center [27, 27] width 32 height 32
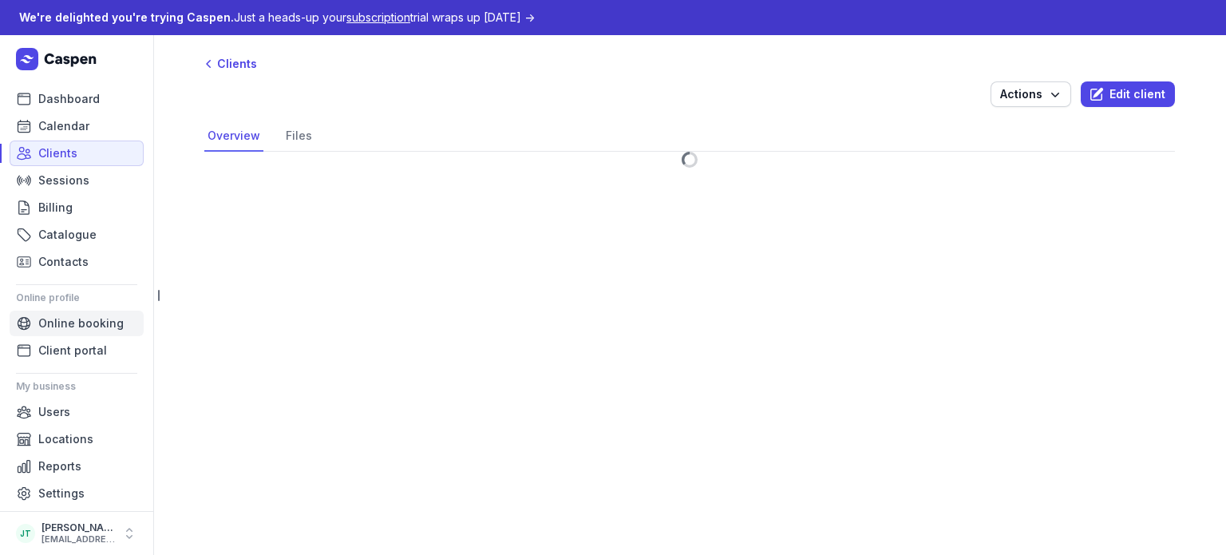
click at [97, 327] on span "Online booking" at bounding box center [80, 323] width 85 height 19
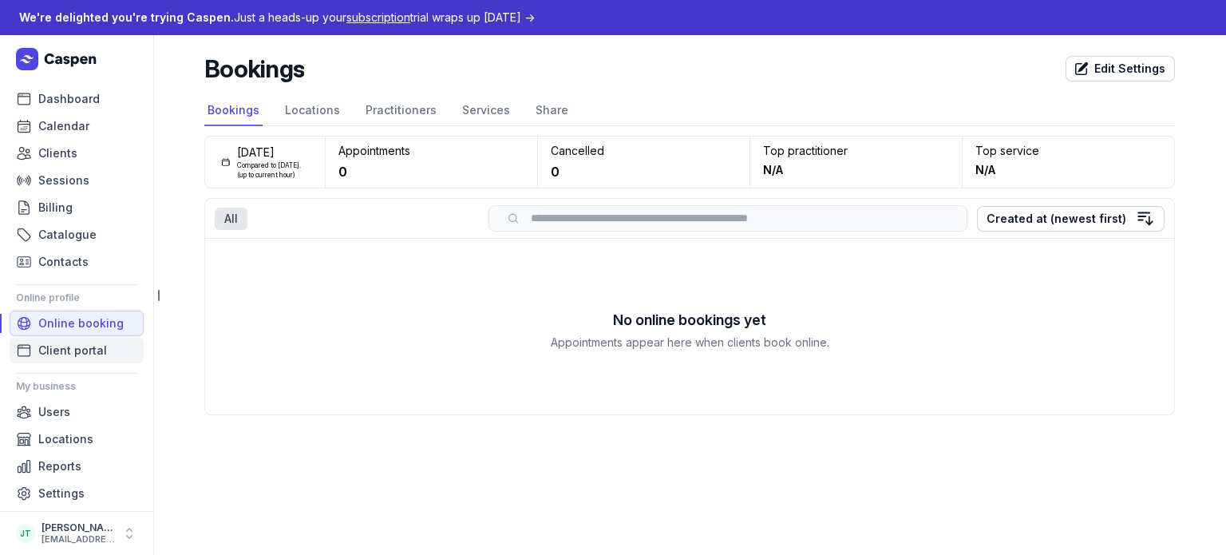
click at [52, 353] on span "Client portal" at bounding box center [72, 350] width 69 height 19
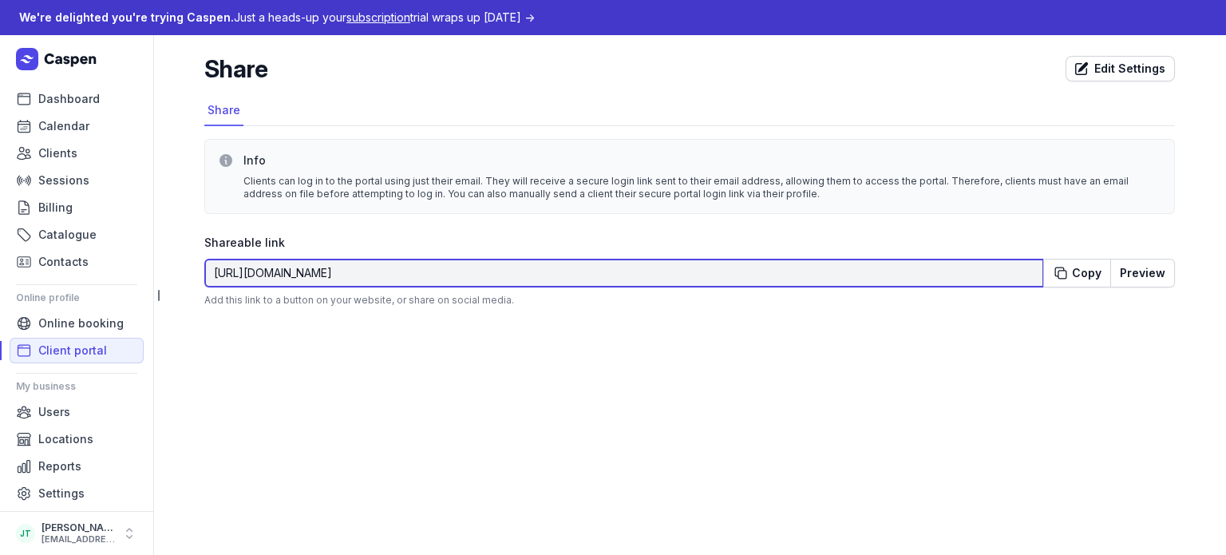
click at [310, 272] on input "https://matas.caspen.com/portal" at bounding box center [623, 273] width 839 height 29
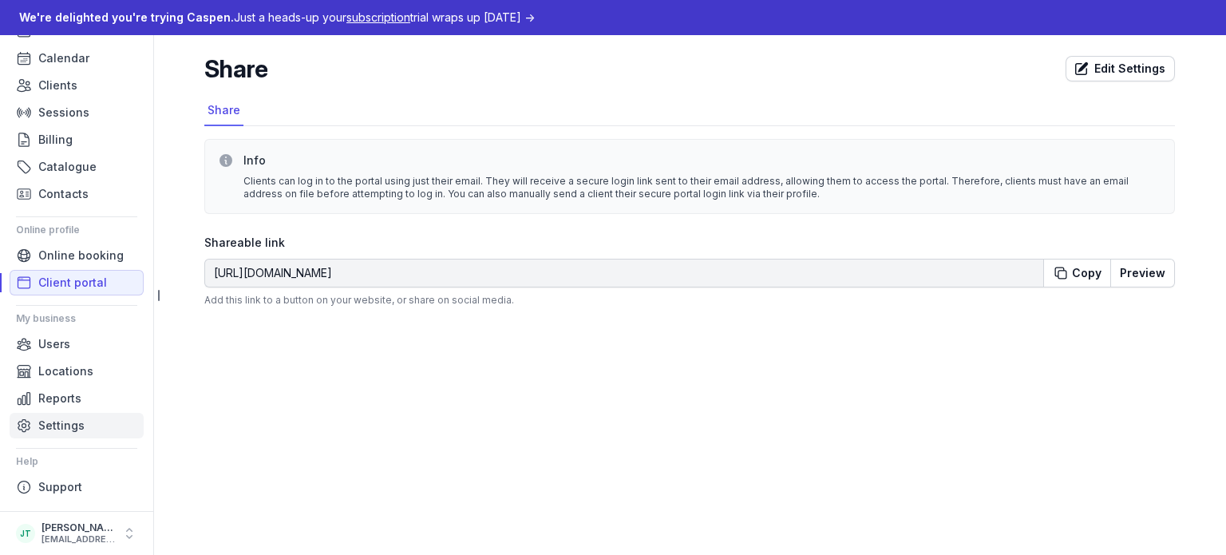
click at [78, 436] on link "Settings" at bounding box center [77, 425] width 134 height 26
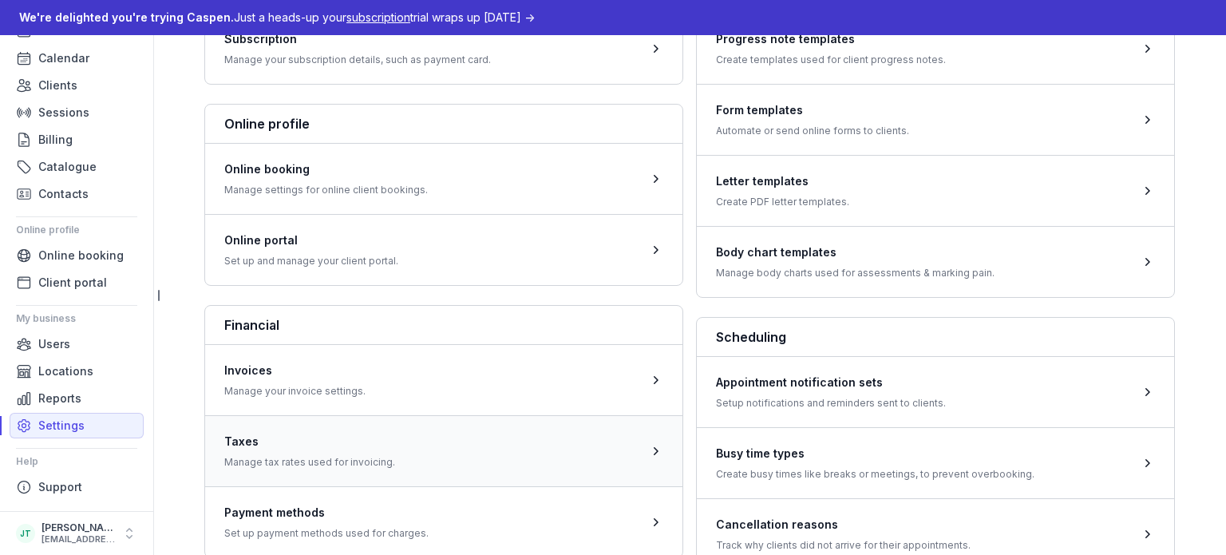
scroll to position [399, 0]
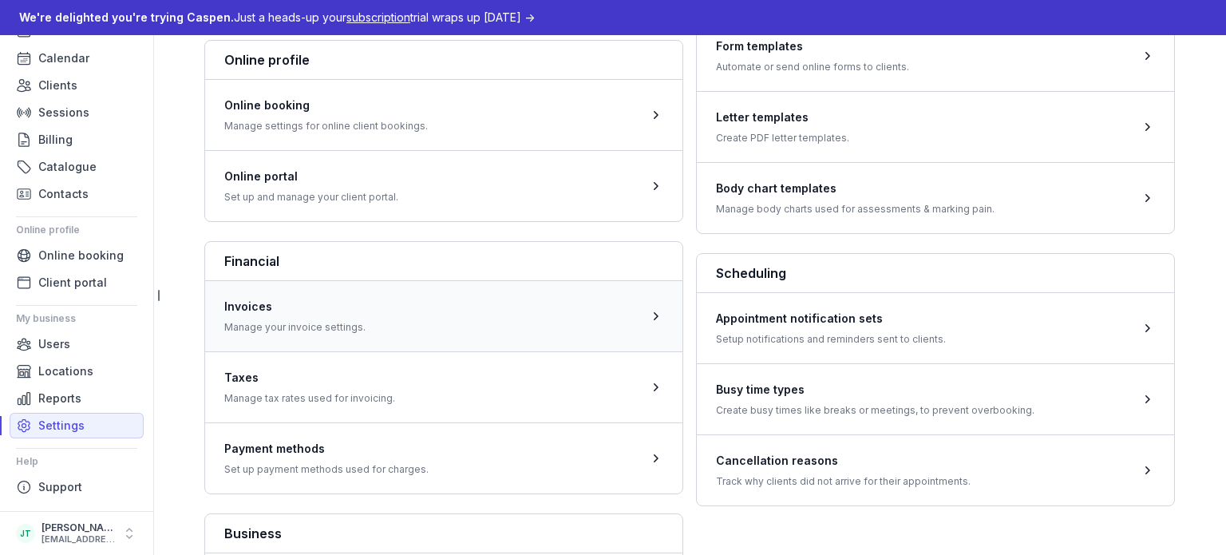
click at [611, 283] on span at bounding box center [443, 315] width 477 height 71
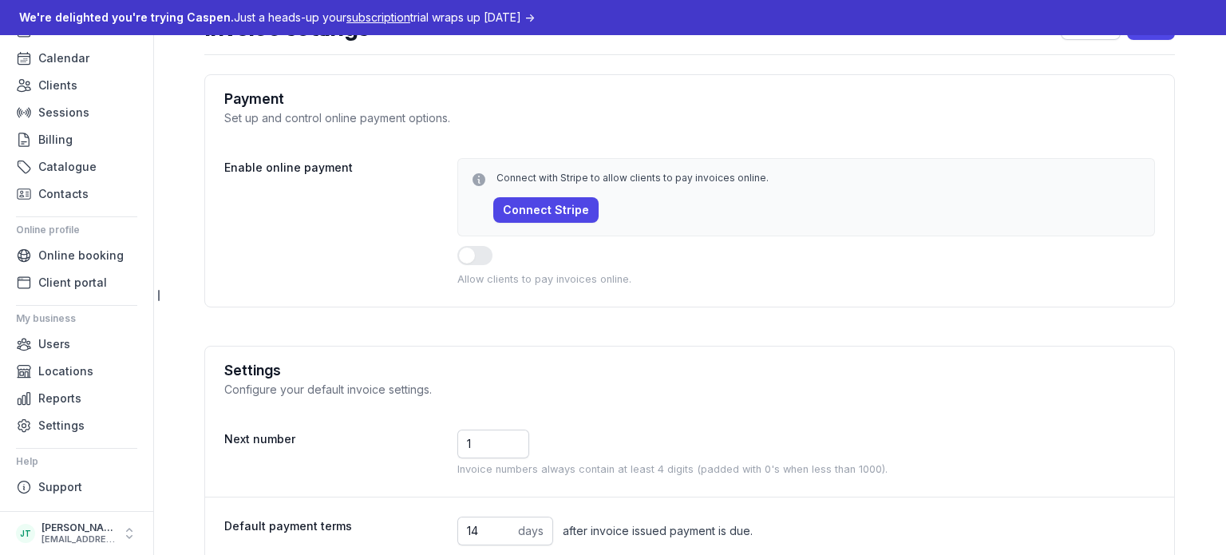
scroll to position [108, 0]
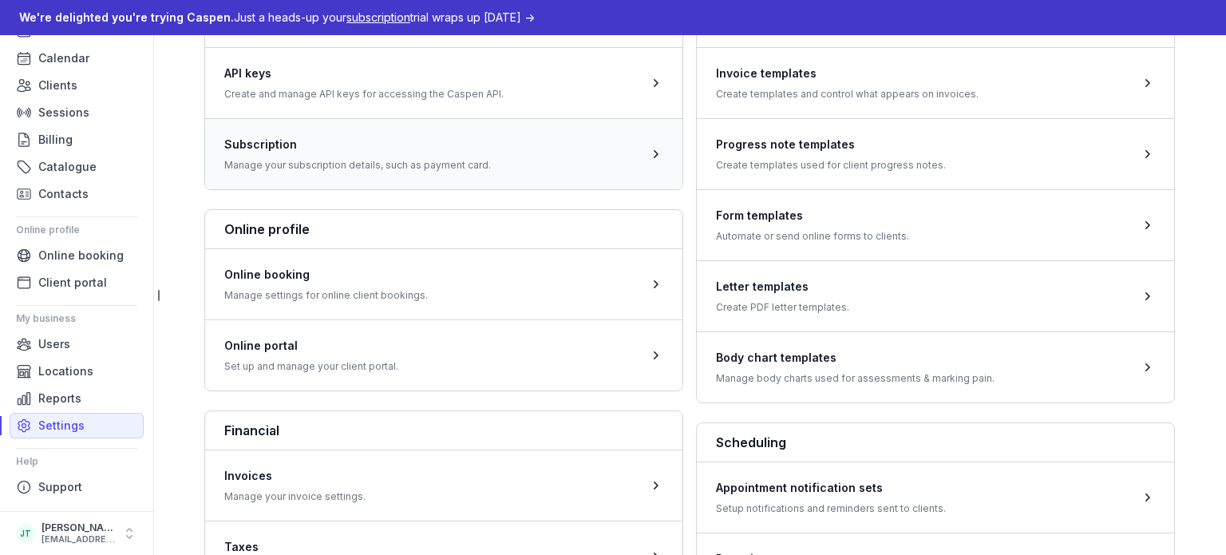
scroll to position [347, 0]
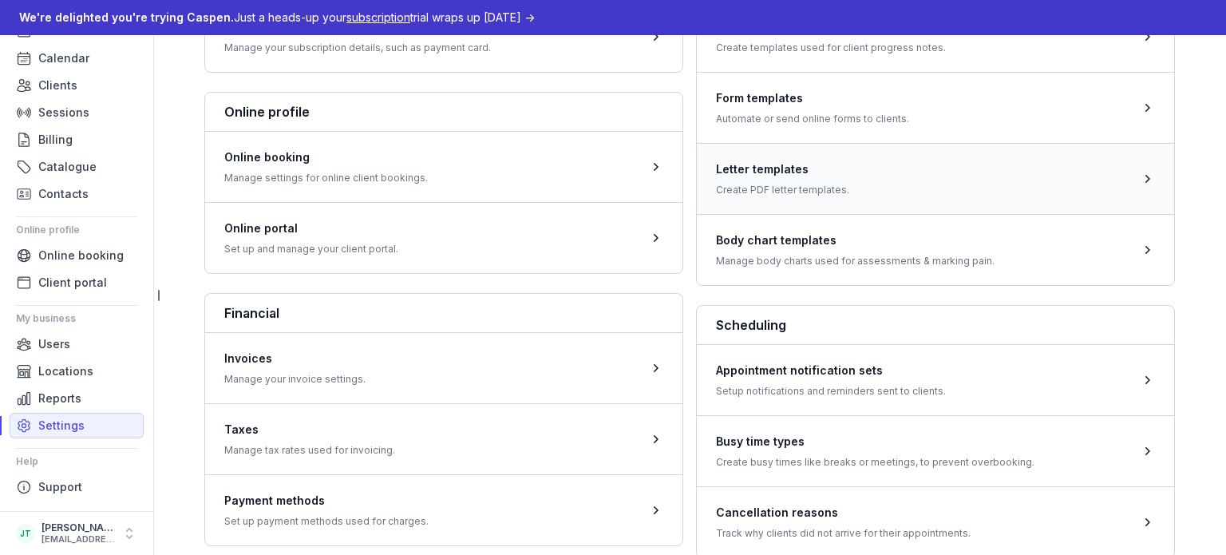
click at [819, 184] on span at bounding box center [935, 178] width 477 height 71
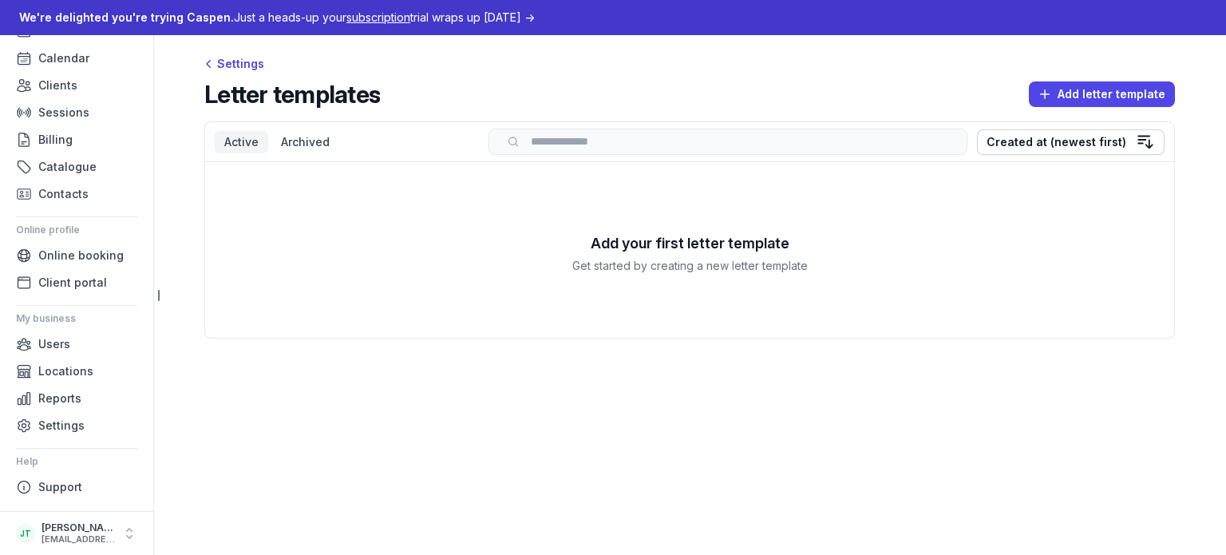
click at [247, 131] on div "Active" at bounding box center [241, 142] width 53 height 22
click at [238, 57] on div "Settings" at bounding box center [234, 63] width 60 height 19
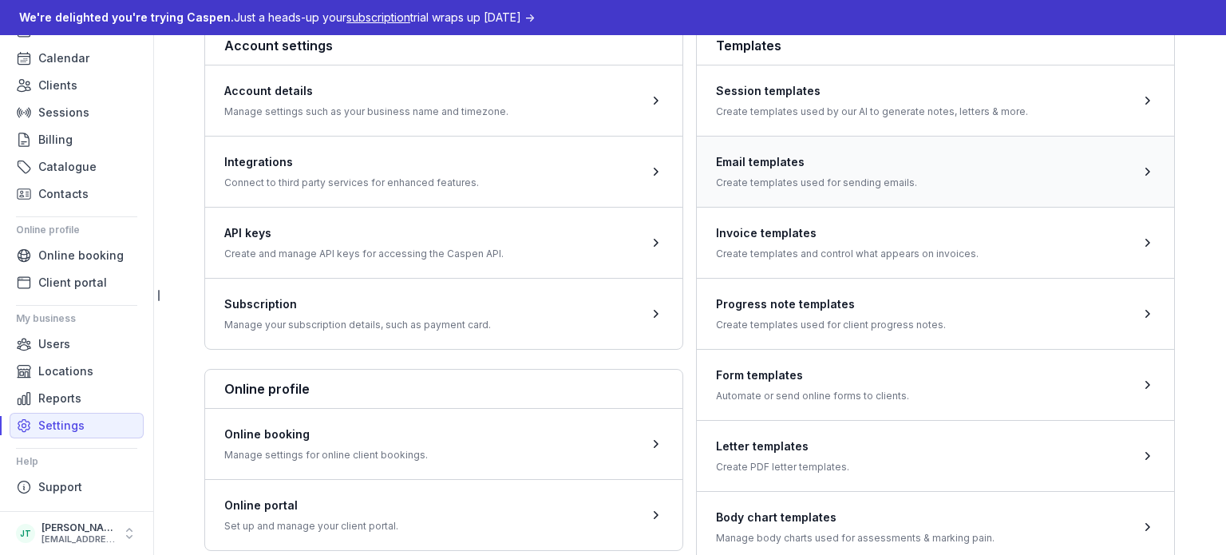
scroll to position [160, 0]
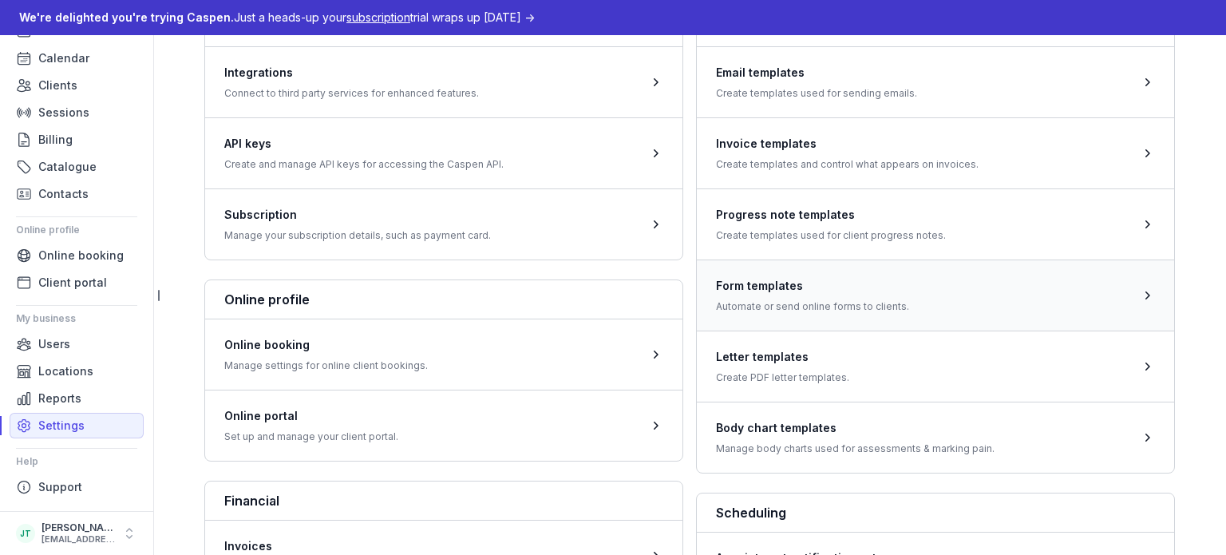
click at [832, 286] on span at bounding box center [935, 294] width 477 height 71
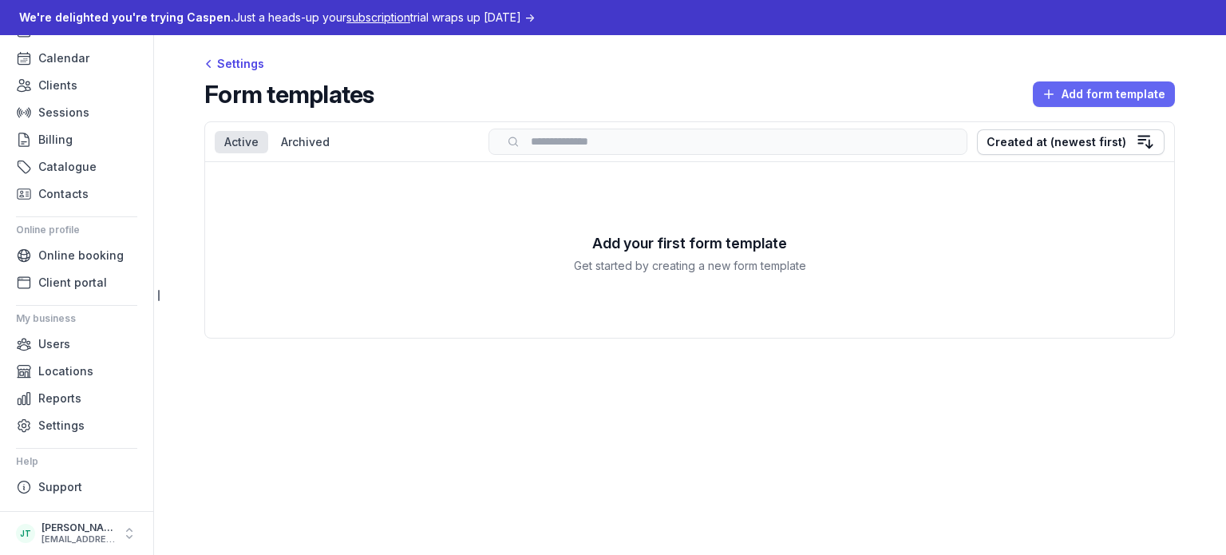
click at [1063, 89] on span "Add form template" at bounding box center [1103, 94] width 123 height 19
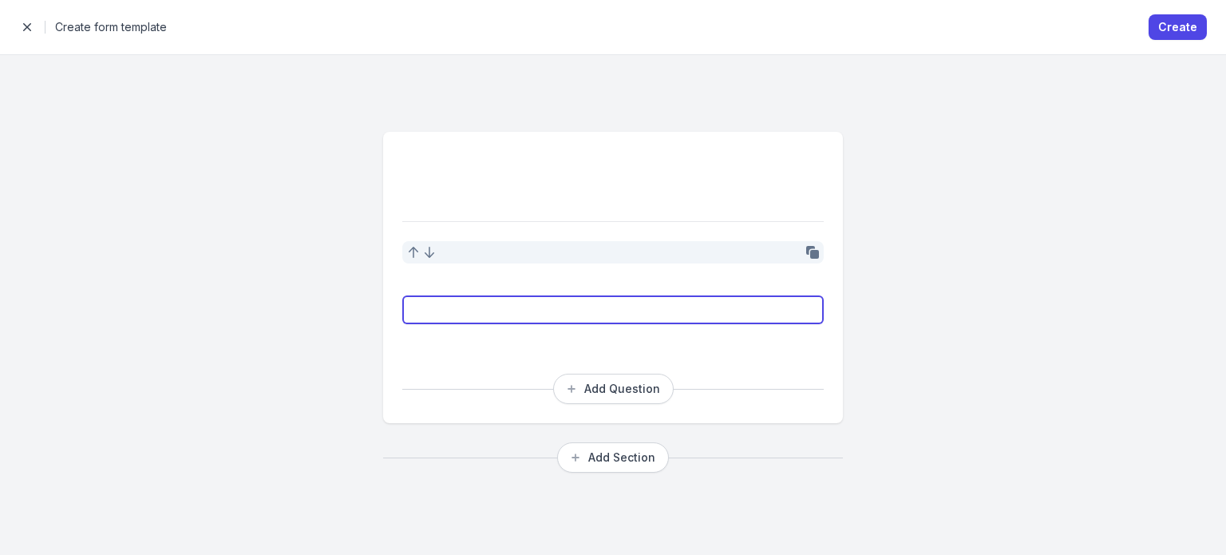
click at [531, 309] on input "text" at bounding box center [612, 309] width 421 height 29
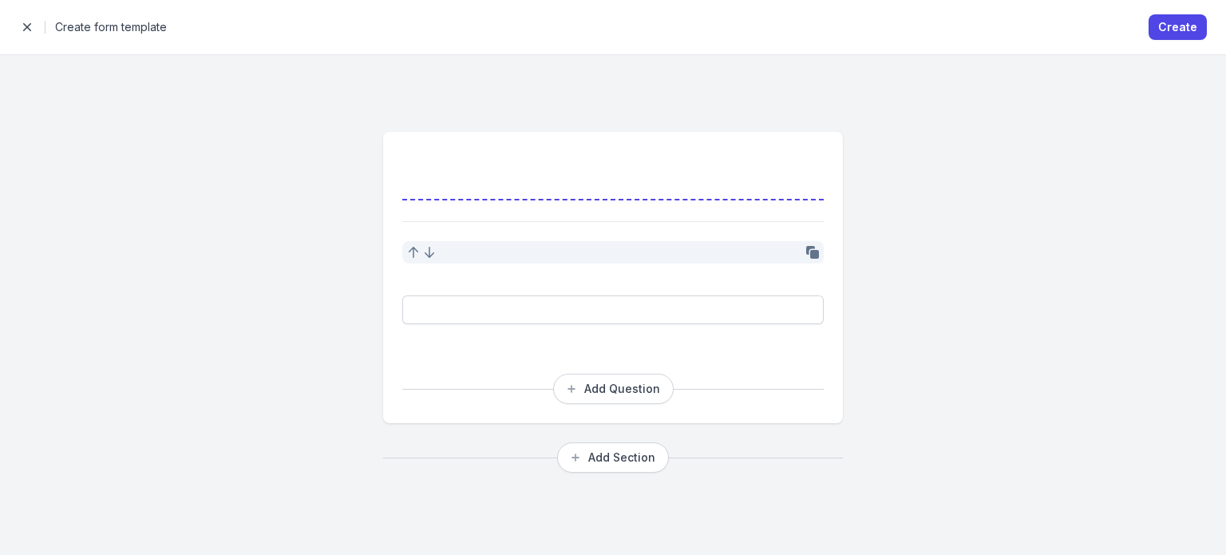
click at [458, 186] on textarea at bounding box center [612, 190] width 421 height 19
click at [476, 187] on textarea at bounding box center [612, 190] width 421 height 19
click at [505, 191] on textarea at bounding box center [612, 190] width 421 height 19
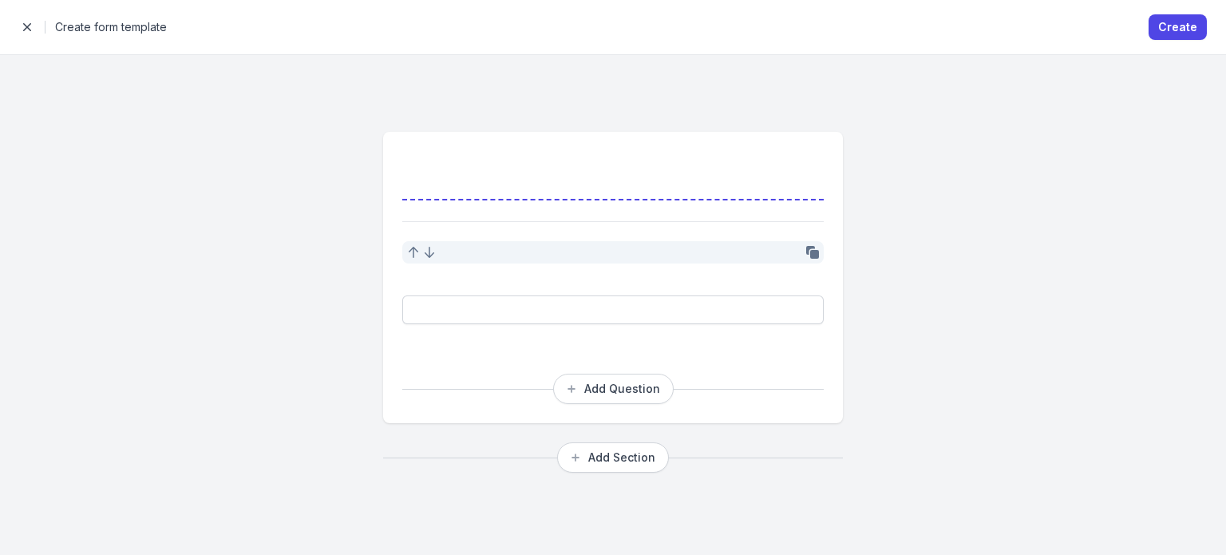
click at [506, 191] on textarea at bounding box center [612, 190] width 421 height 19
click at [454, 156] on textarea at bounding box center [612, 160] width 421 height 19
type textarea "****"
type textarea "**********"
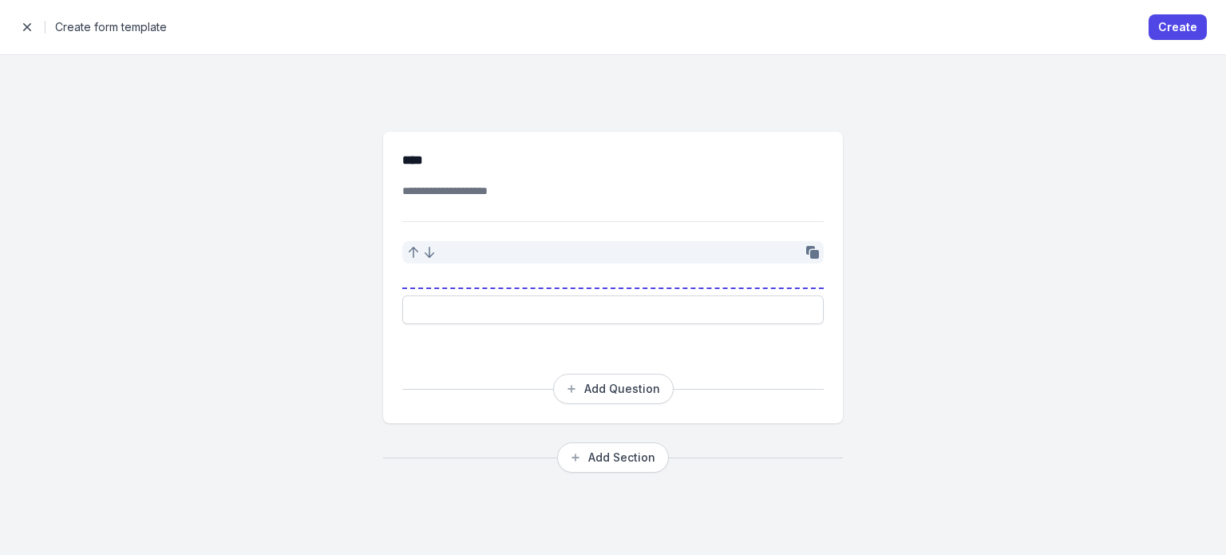
click at [476, 279] on textarea at bounding box center [612, 279] width 421 height 19
click at [476, 278] on textarea at bounding box center [612, 279] width 421 height 19
type textarea "**********"
click at [493, 339] on textarea at bounding box center [612, 339] width 421 height 19
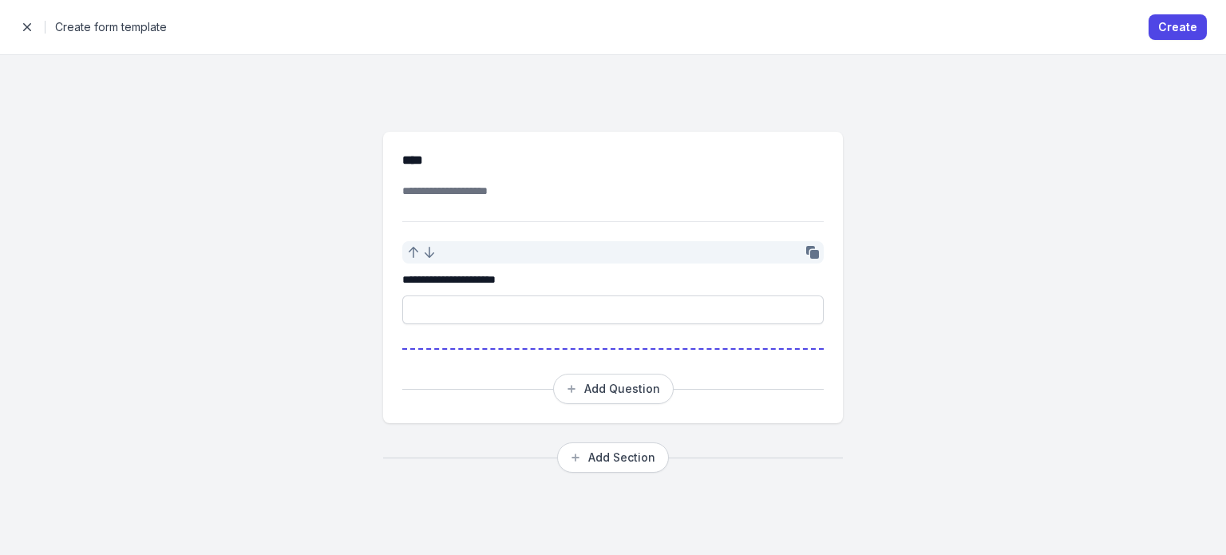
click at [497, 339] on textarea at bounding box center [612, 339] width 421 height 19
type textarea "**********"
click at [1159, 34] on button "Create" at bounding box center [1177, 27] width 58 height 26
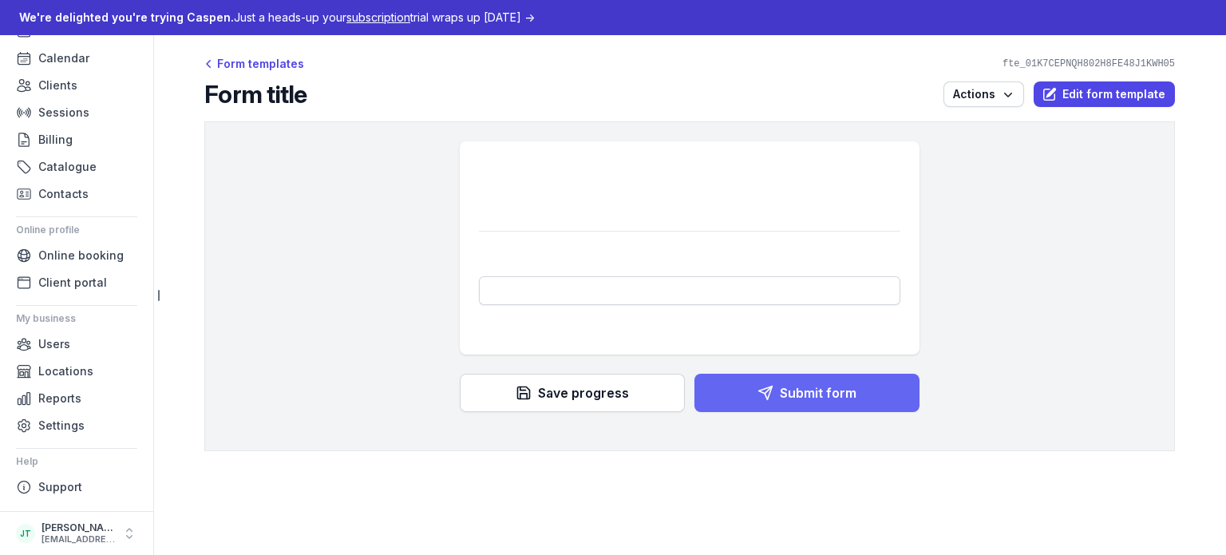
click at [752, 401] on span "Submit form" at bounding box center [807, 392] width 206 height 19
click at [800, 396] on span "Submit form" at bounding box center [818, 392] width 77 height 19
click at [515, 274] on div at bounding box center [689, 293] width 421 height 85
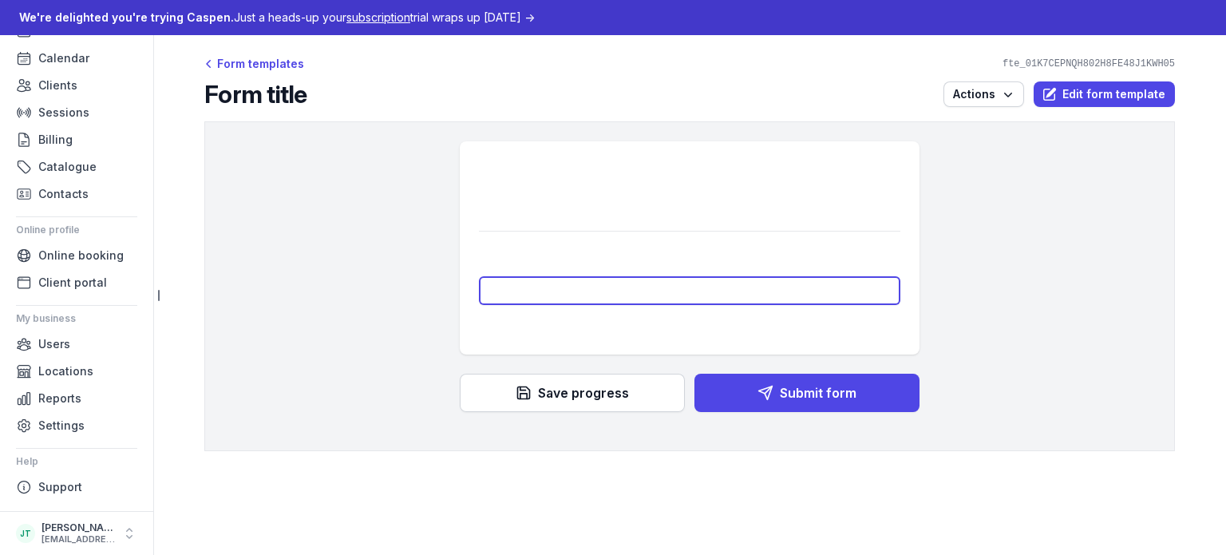
click at [522, 301] on input "text" at bounding box center [689, 290] width 421 height 29
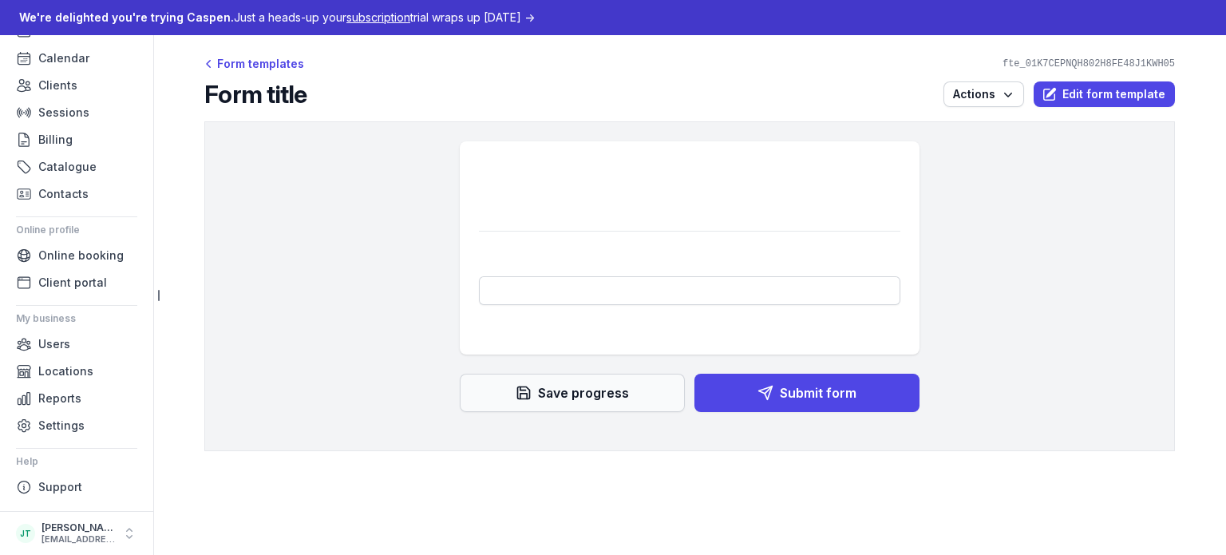
click at [536, 380] on button "Save progress" at bounding box center [572, 392] width 225 height 38
click at [873, 410] on button "Submit form" at bounding box center [806, 392] width 225 height 38
click at [761, 397] on icon "button" at bounding box center [765, 393] width 16 height 16
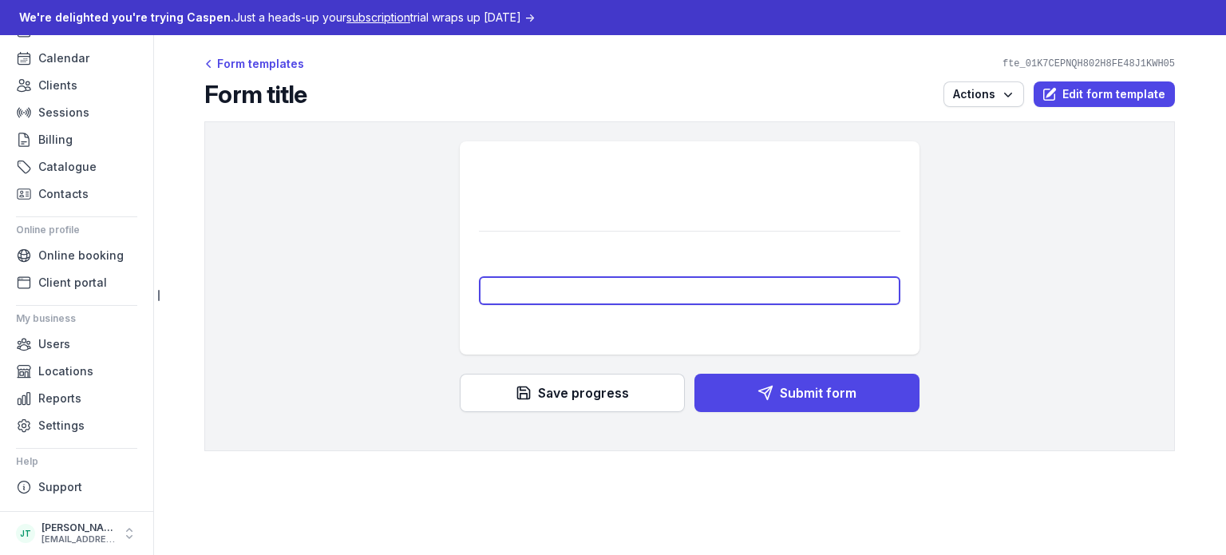
click at [559, 282] on input "text" at bounding box center [689, 290] width 421 height 29
type input "aaa"
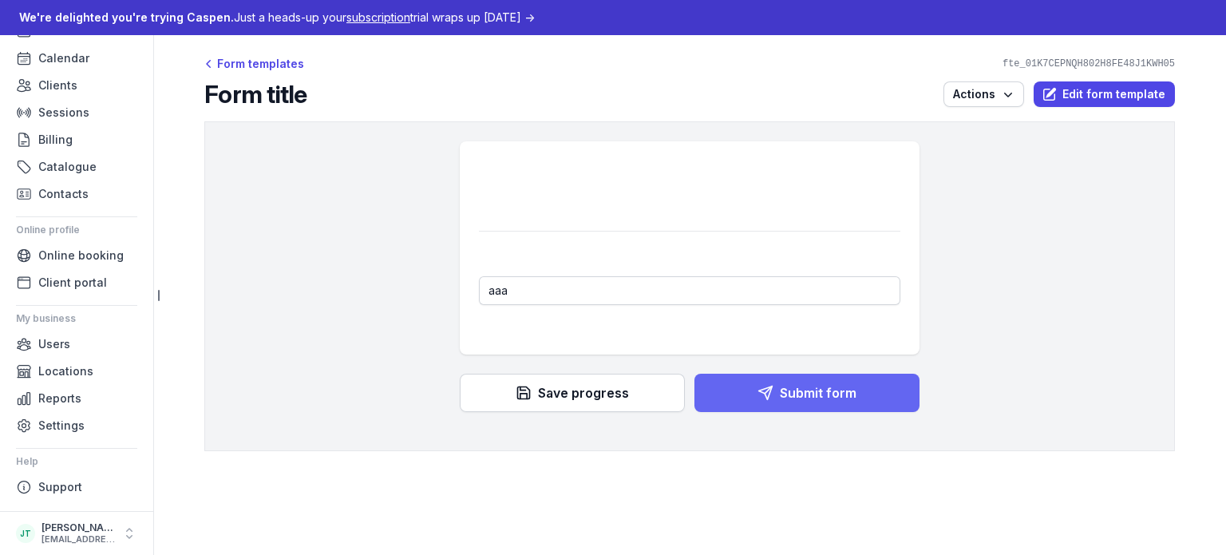
click at [764, 386] on icon "button" at bounding box center [765, 393] width 16 height 16
click at [553, 397] on span "Save progress" at bounding box center [583, 392] width 91 height 19
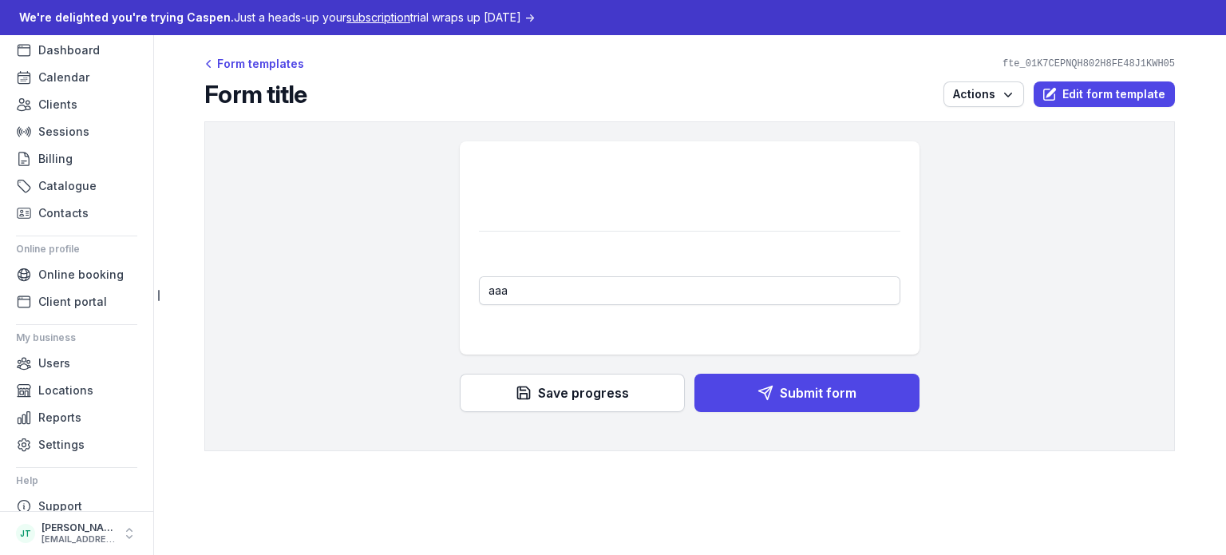
scroll to position [49, 0]
drag, startPoint x: 55, startPoint y: 106, endPoint x: 39, endPoint y: 103, distance: 16.3
click at [39, 103] on span "Clients" at bounding box center [57, 104] width 39 height 19
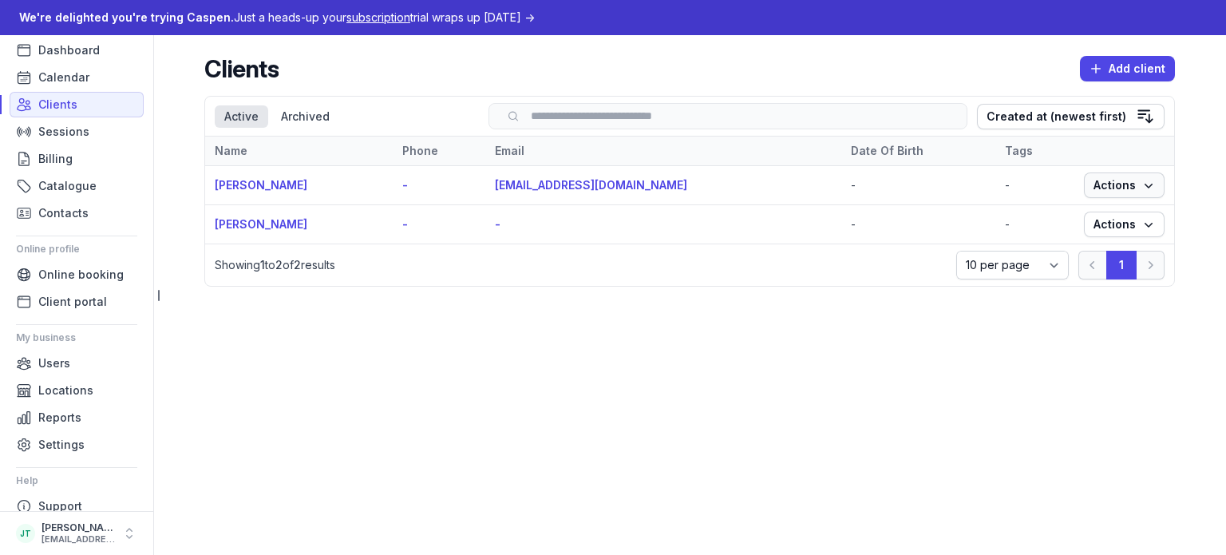
click at [1098, 182] on span "Actions" at bounding box center [1123, 185] width 61 height 19
click at [1036, 208] on link "View" at bounding box center [1074, 216] width 179 height 22
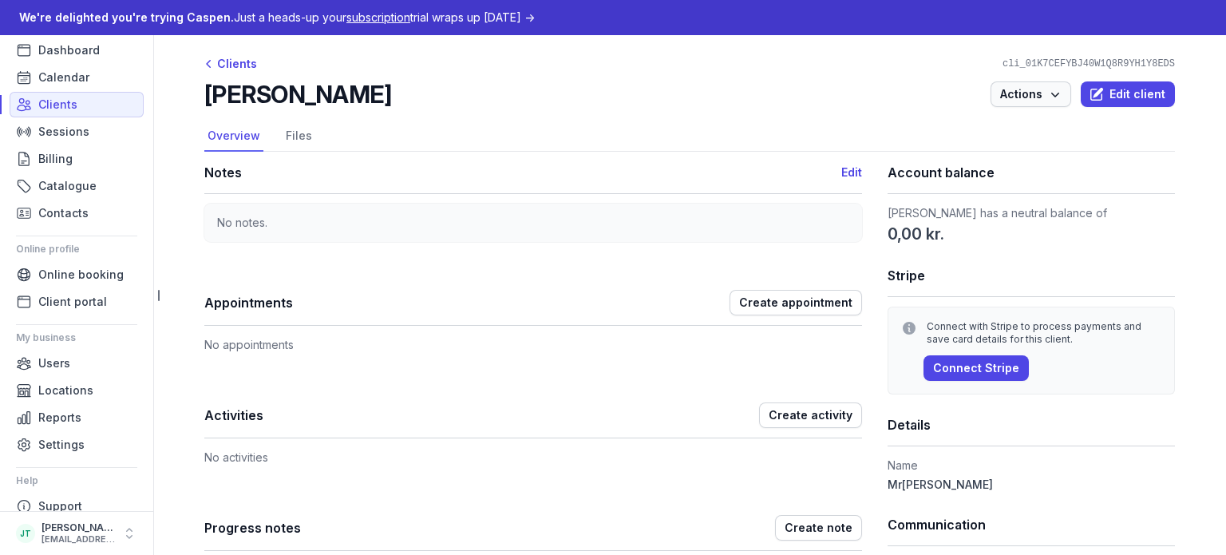
click at [1013, 93] on span "Actions" at bounding box center [1030, 94] width 61 height 19
click at [790, 106] on div "Lisa Cosper Actions Send portal login link Merge View action log Edit client" at bounding box center [689, 94] width 970 height 29
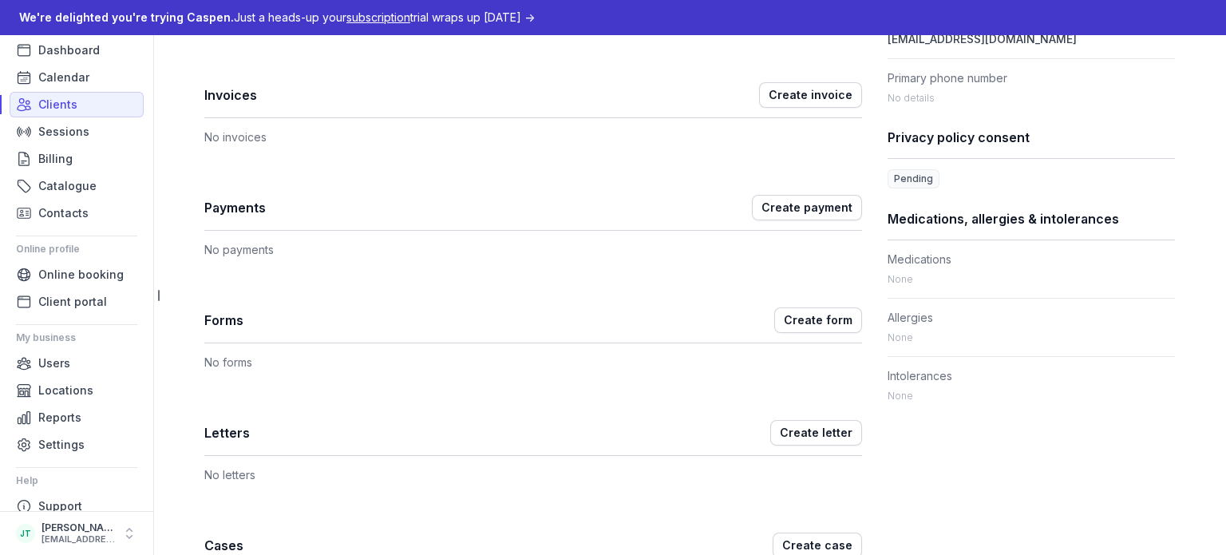
scroll to position [559, 0]
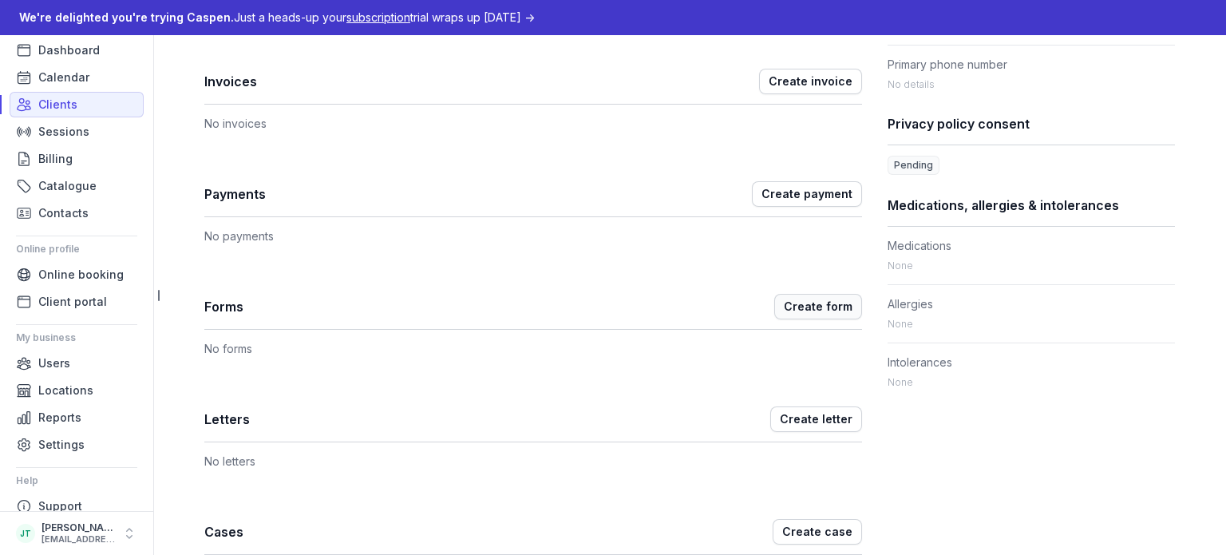
click at [805, 308] on span "Create form" at bounding box center [818, 306] width 69 height 19
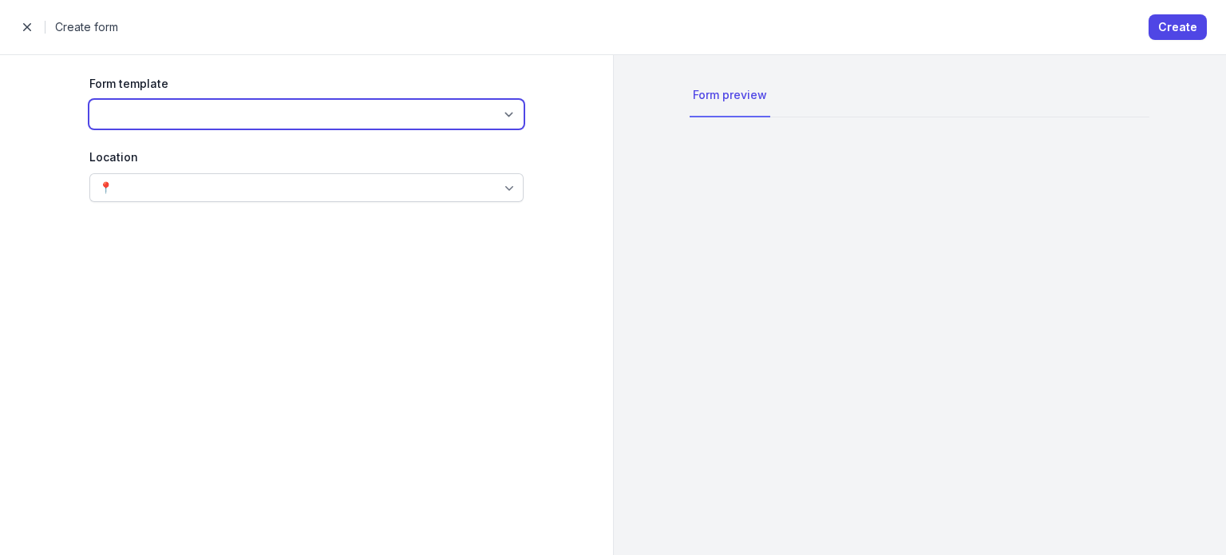
click at [254, 122] on select "Form title" at bounding box center [306, 114] width 434 height 29
select select "fte_01K7CEPNQH802H8FE48J1KWH05"
click at [89, 100] on select "Form title" at bounding box center [306, 114] width 434 height 29
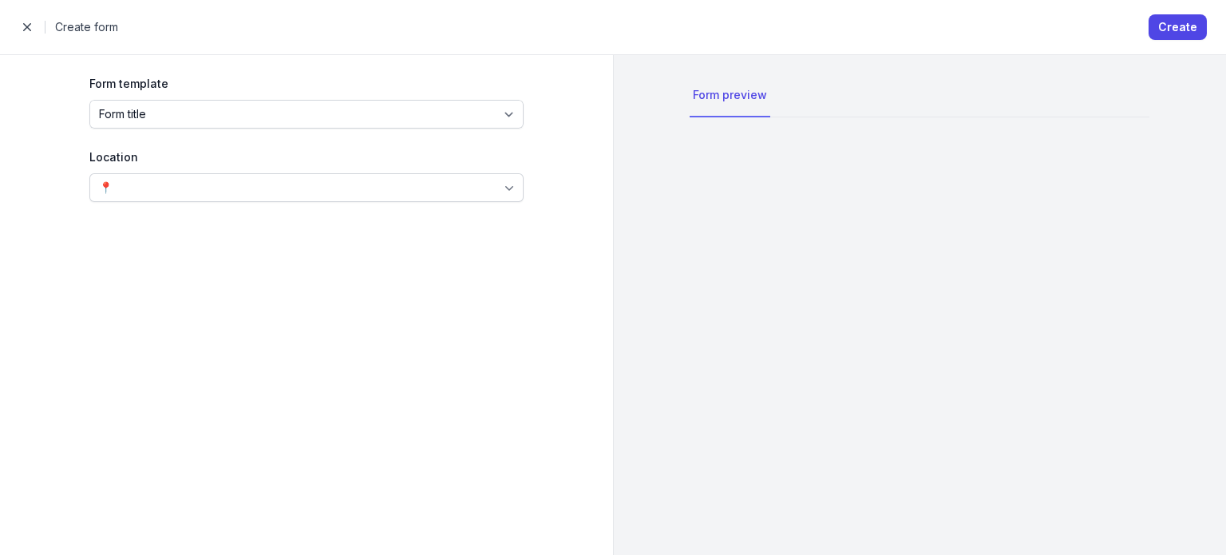
click at [231, 195] on div "📍" at bounding box center [306, 187] width 434 height 29
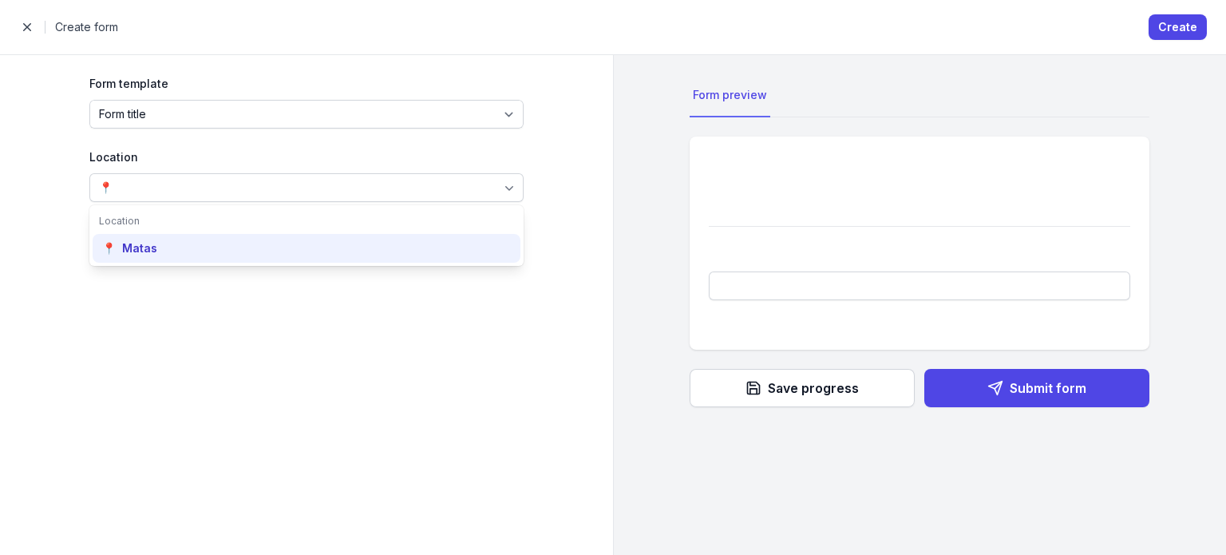
click at [212, 255] on div "📍 Matas" at bounding box center [307, 248] width 428 height 29
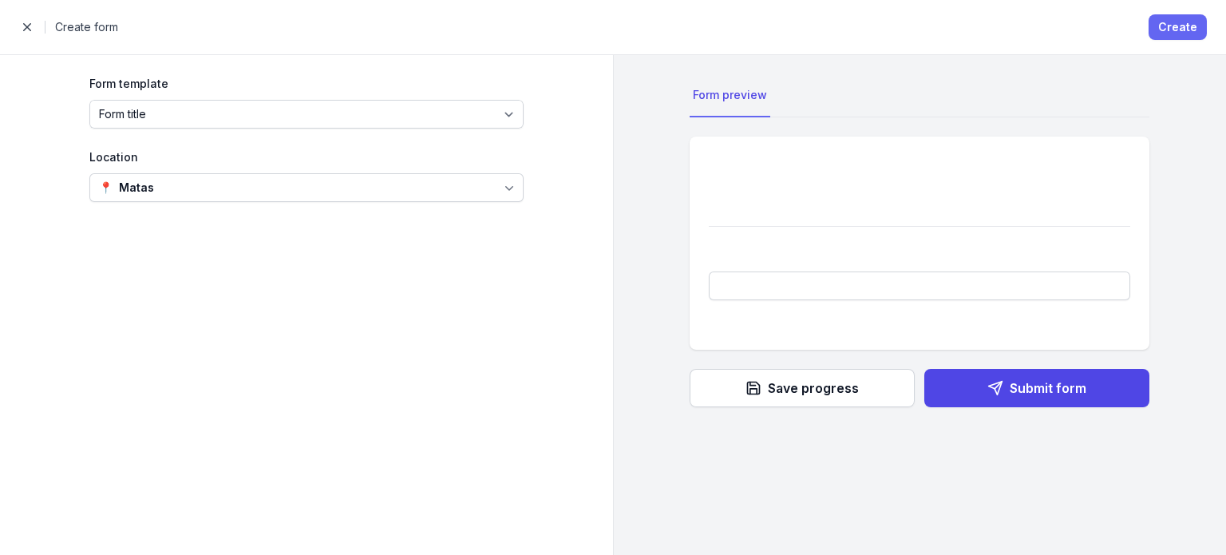
click at [1179, 32] on span "Create" at bounding box center [1177, 27] width 39 height 19
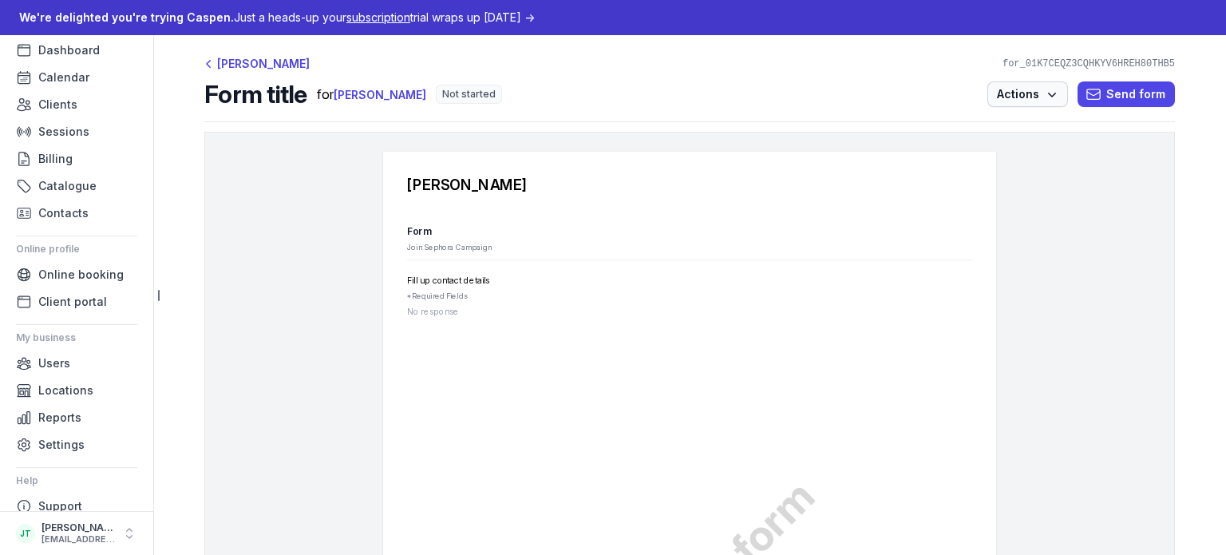
click at [1028, 97] on span "Actions" at bounding box center [1027, 94] width 61 height 19
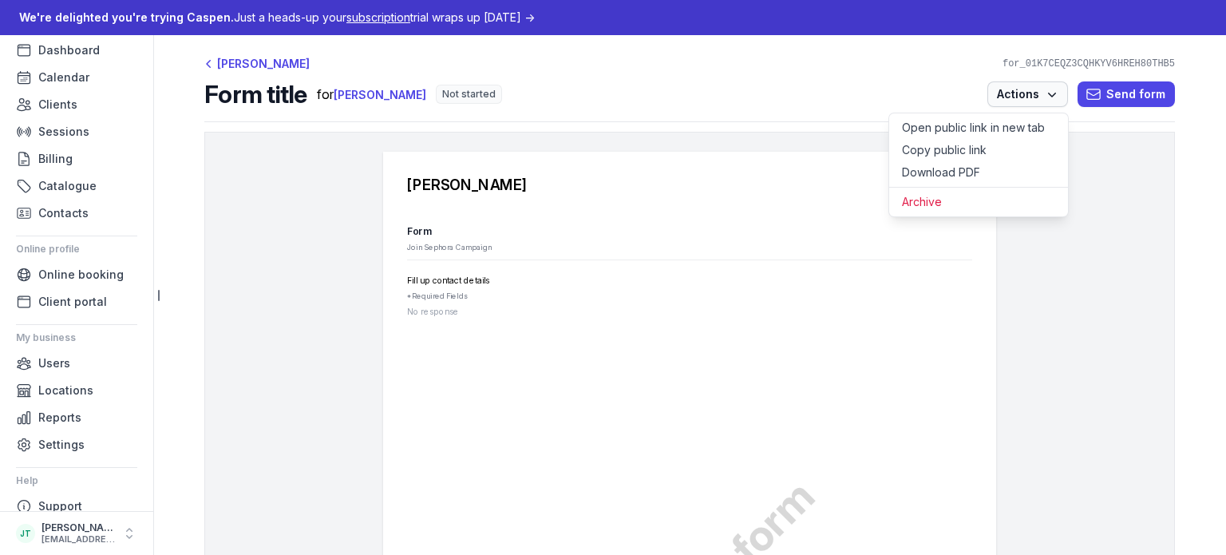
click at [1037, 97] on span "Actions" at bounding box center [1027, 94] width 61 height 19
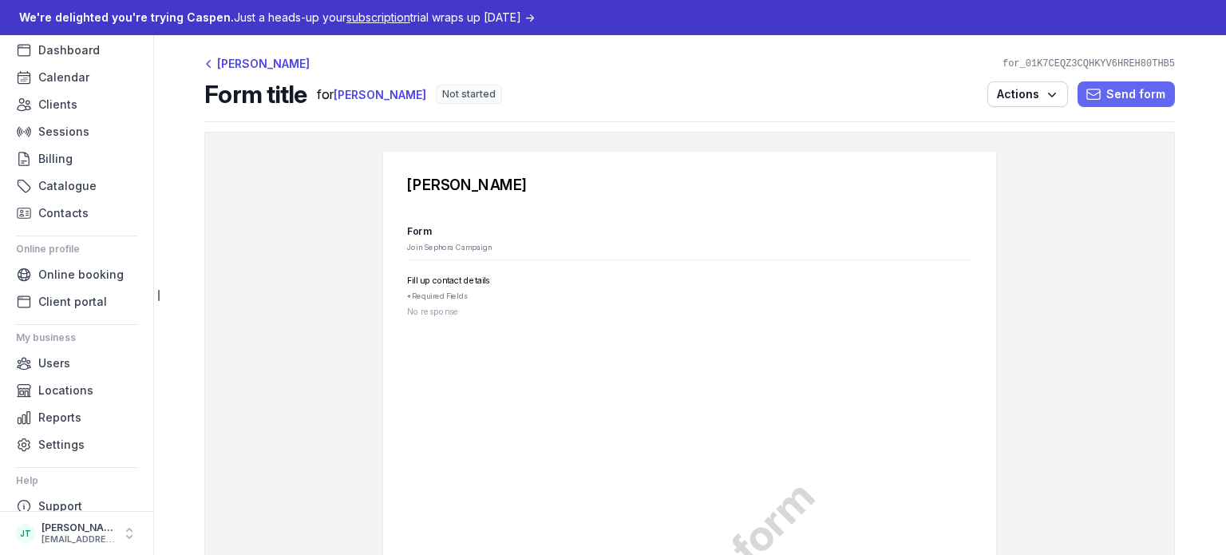
click at [1118, 85] on span "Send form" at bounding box center [1126, 94] width 78 height 19
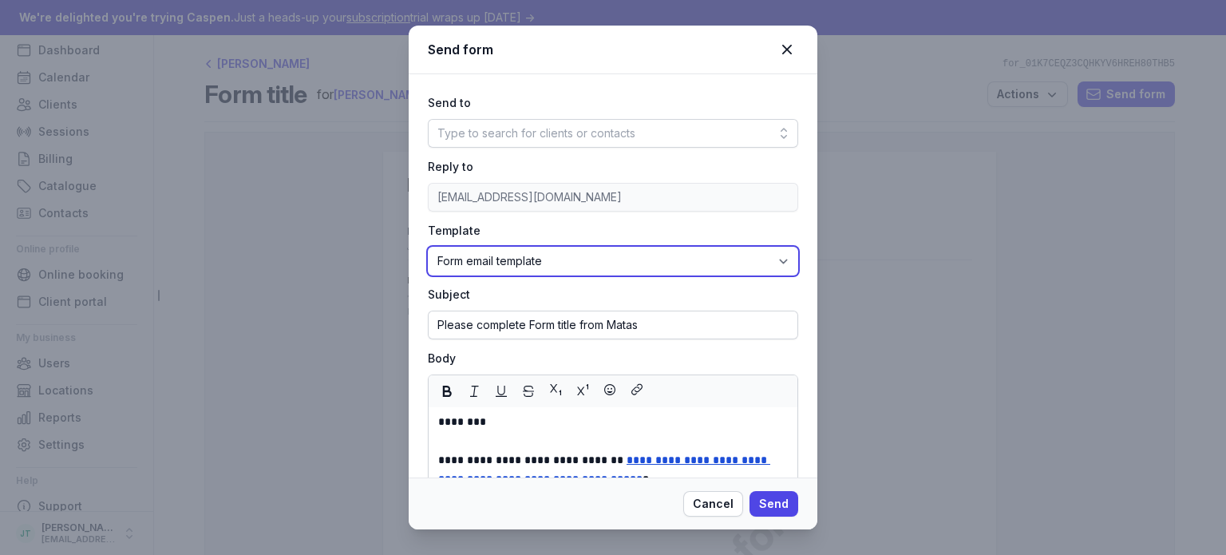
click at [538, 262] on select "Form email template" at bounding box center [613, 261] width 370 height 29
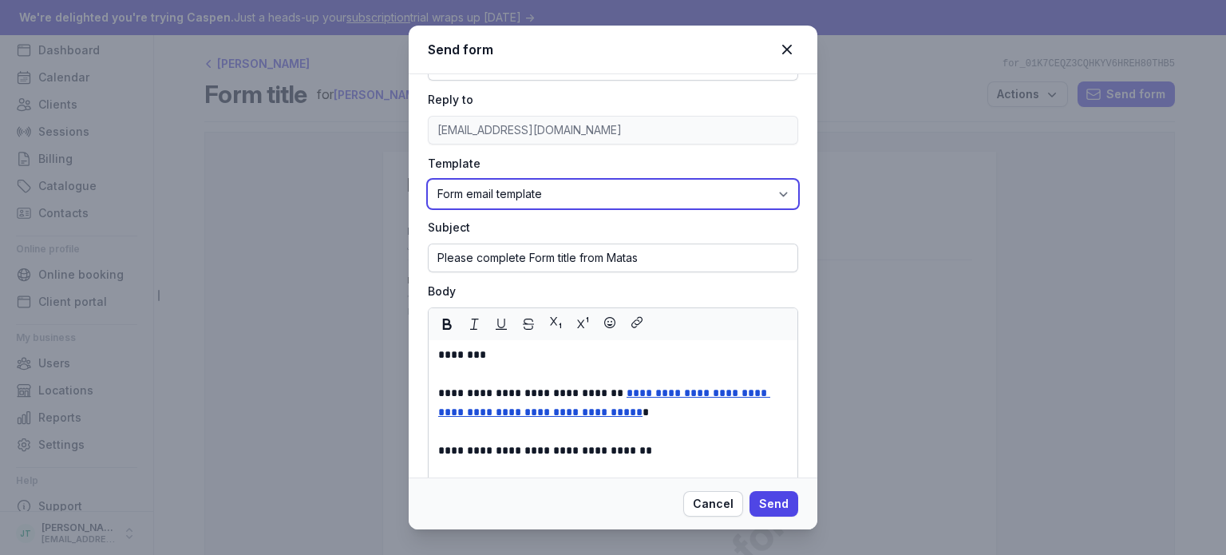
scroll to position [80, 0]
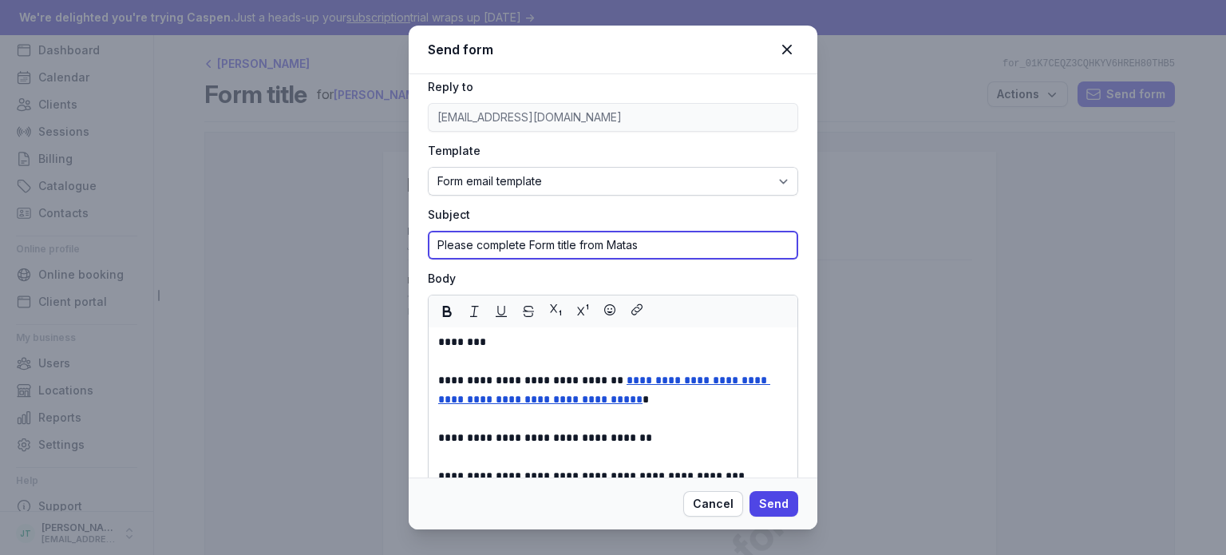
click at [536, 242] on input "Please complete Form title from Matas" at bounding box center [613, 245] width 370 height 29
click at [535, 242] on input "Please complete Form title from Matas" at bounding box center [613, 245] width 370 height 29
click at [649, 251] on input "Please complete Form title from Matas" at bounding box center [613, 245] width 370 height 29
click at [624, 238] on input "Please complete Form title from Matas" at bounding box center [613, 245] width 370 height 29
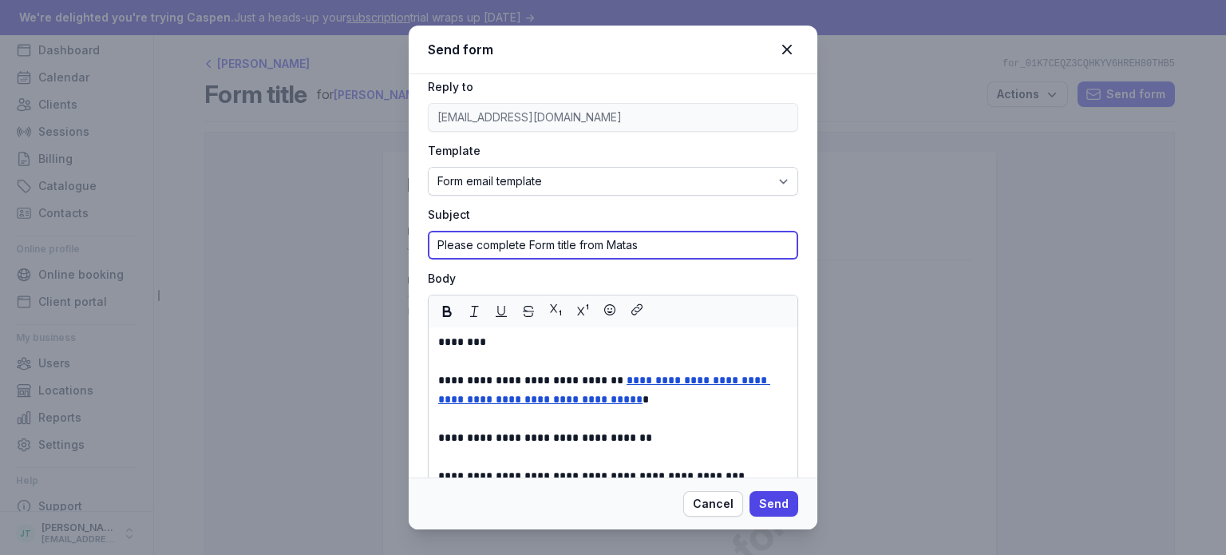
click at [624, 238] on input "Please complete Form title from Matas" at bounding box center [613, 245] width 370 height 29
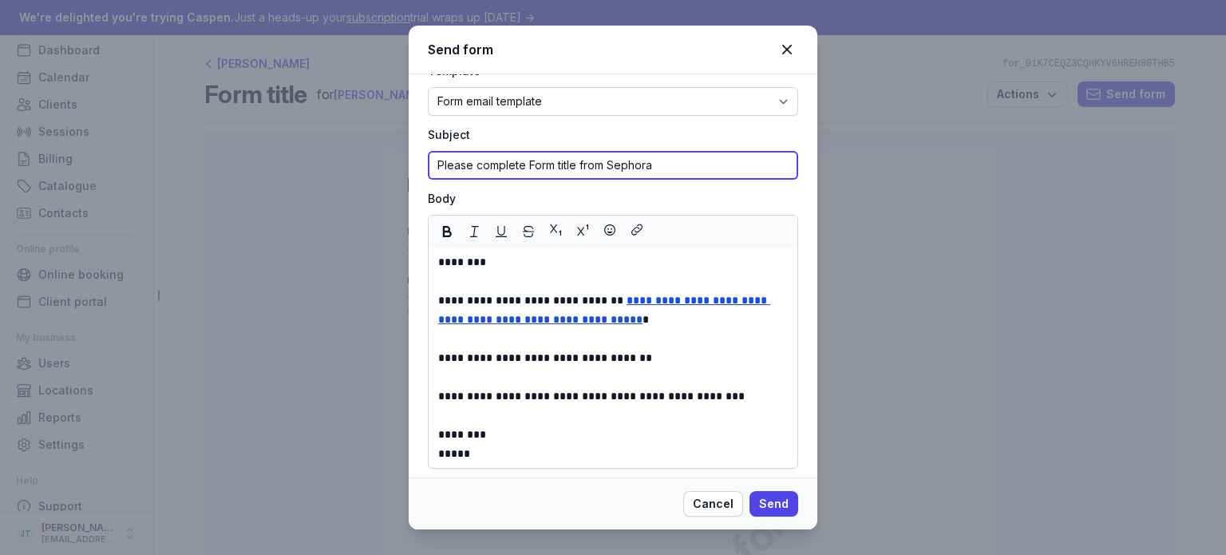
scroll to position [169, 0]
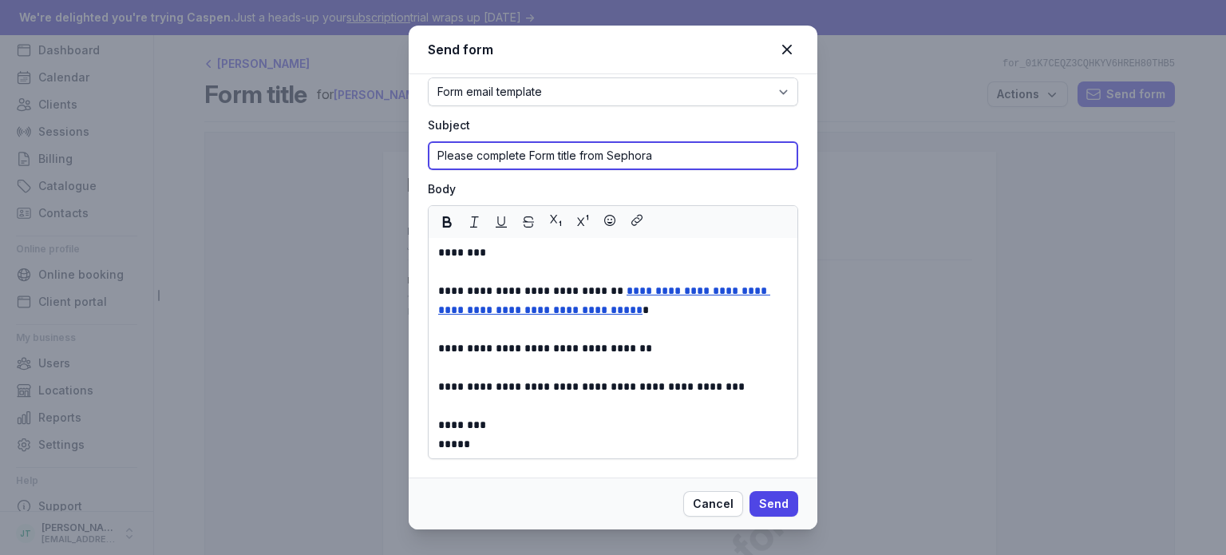
type input "Please complete Form title from Sephora"
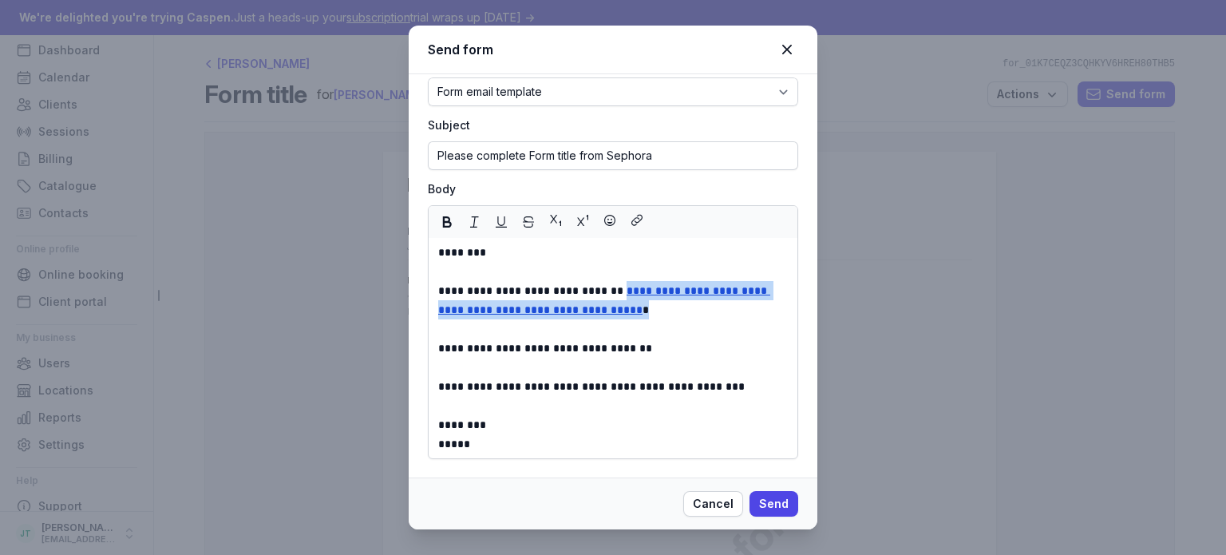
drag, startPoint x: 486, startPoint y: 325, endPoint x: 432, endPoint y: 315, distance: 54.3
click at [432, 315] on div "**********" at bounding box center [612, 348] width 369 height 220
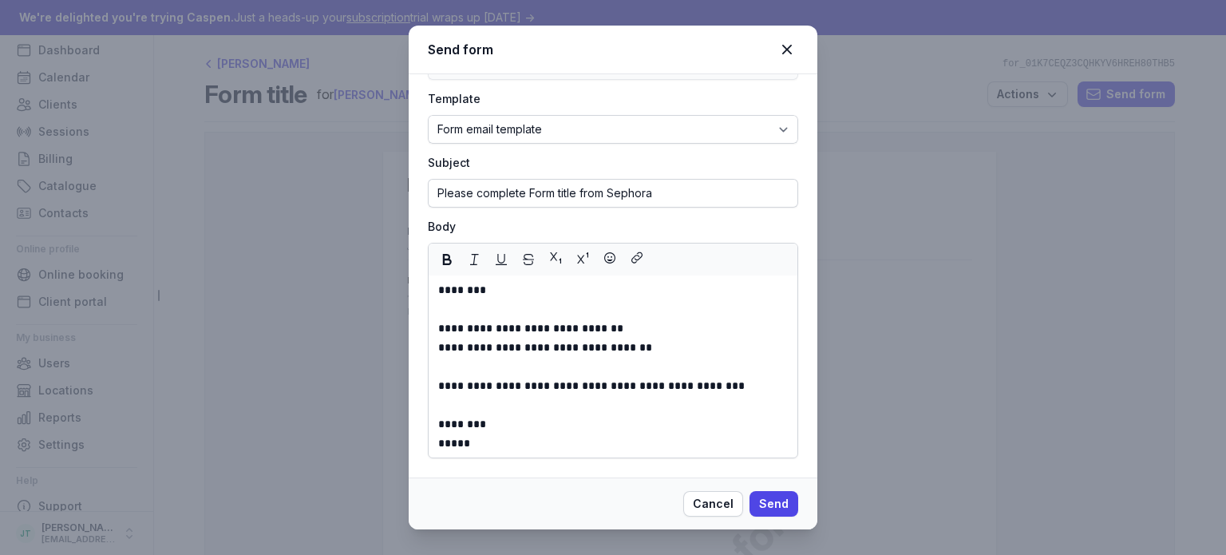
scroll to position [131, 0]
click at [787, 503] on span "Send" at bounding box center [774, 503] width 30 height 19
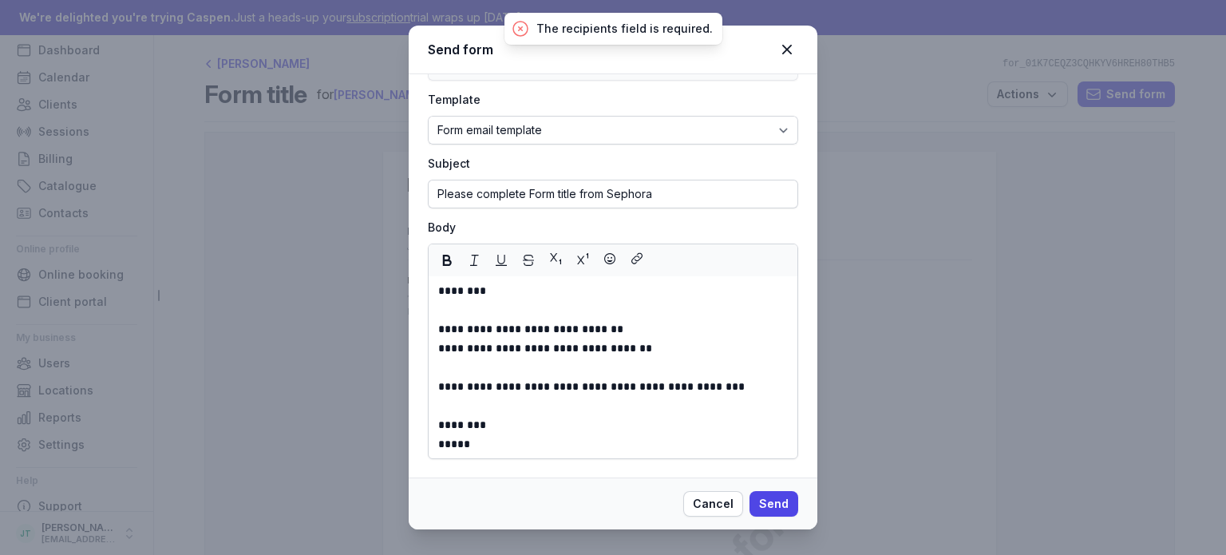
scroll to position [0, 0]
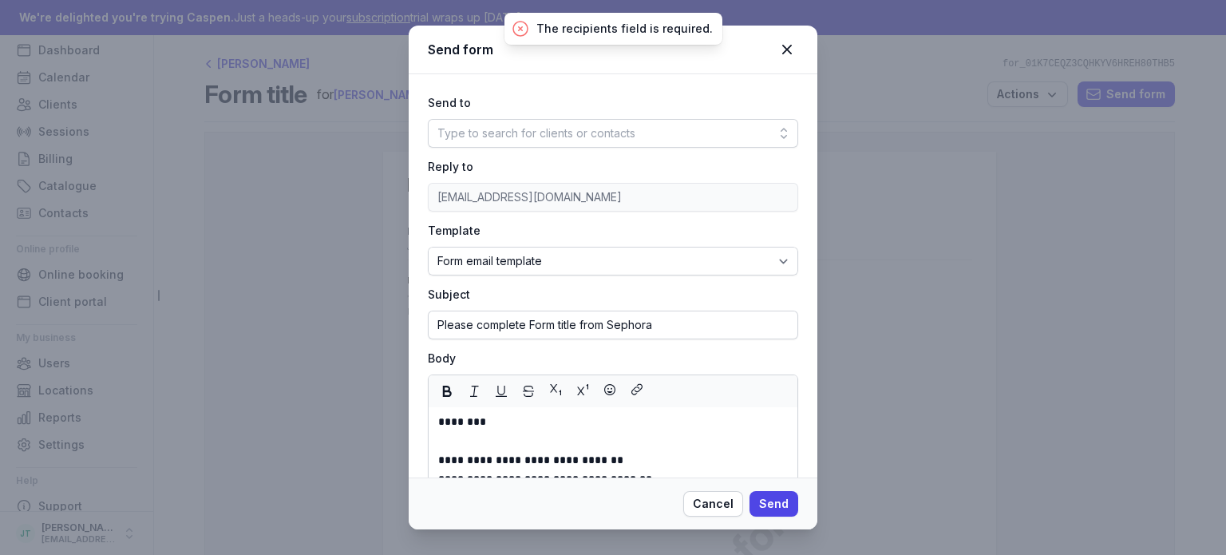
click at [495, 143] on div "Type to search for clients or contacts" at bounding box center [613, 133] width 370 height 29
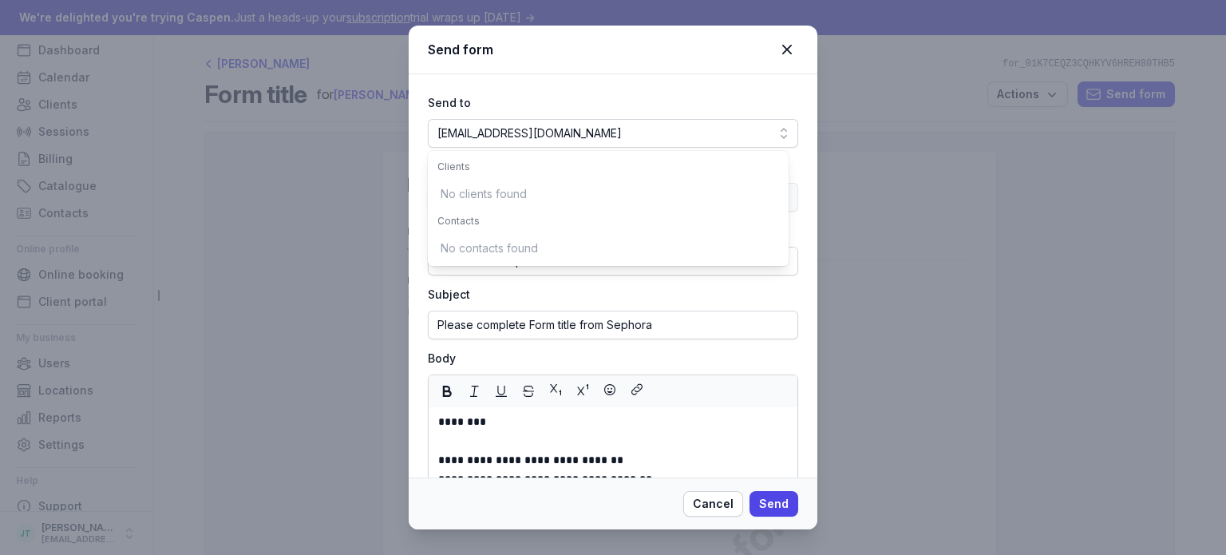
scroll to position [0, 115]
type input "swtc4747@gmail.com"
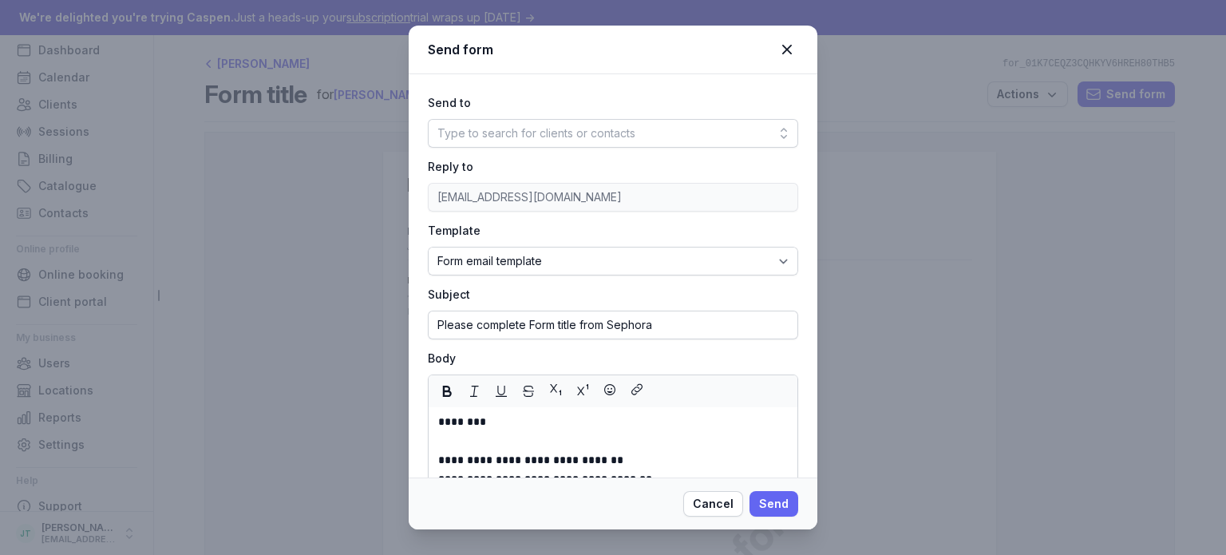
click at [782, 497] on span "Send" at bounding box center [774, 503] width 30 height 19
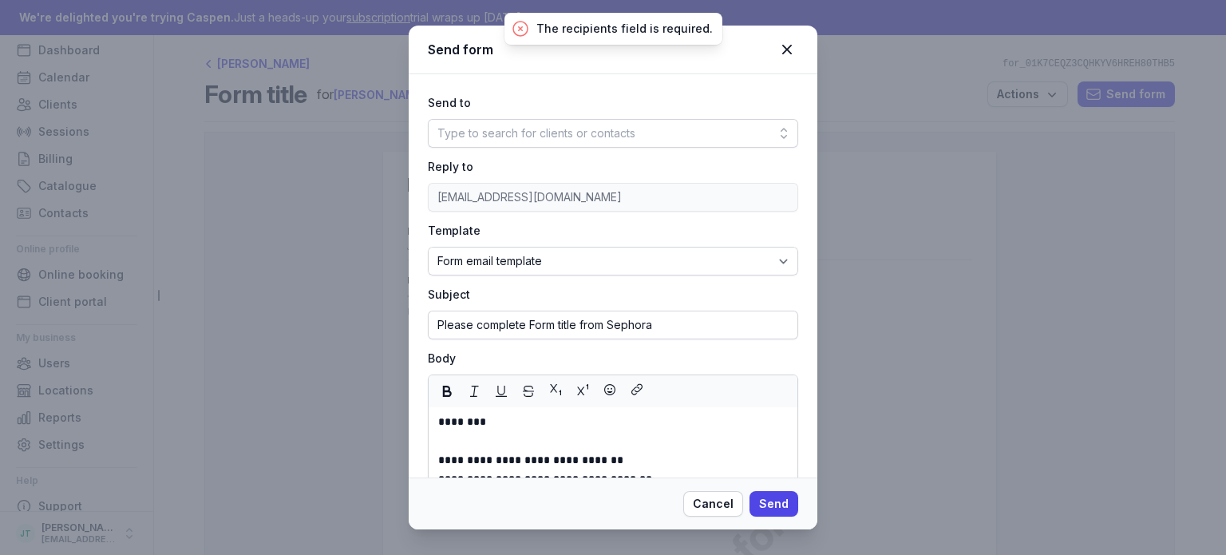
click at [526, 128] on div "Type to search for clients or contacts" at bounding box center [536, 133] width 198 height 19
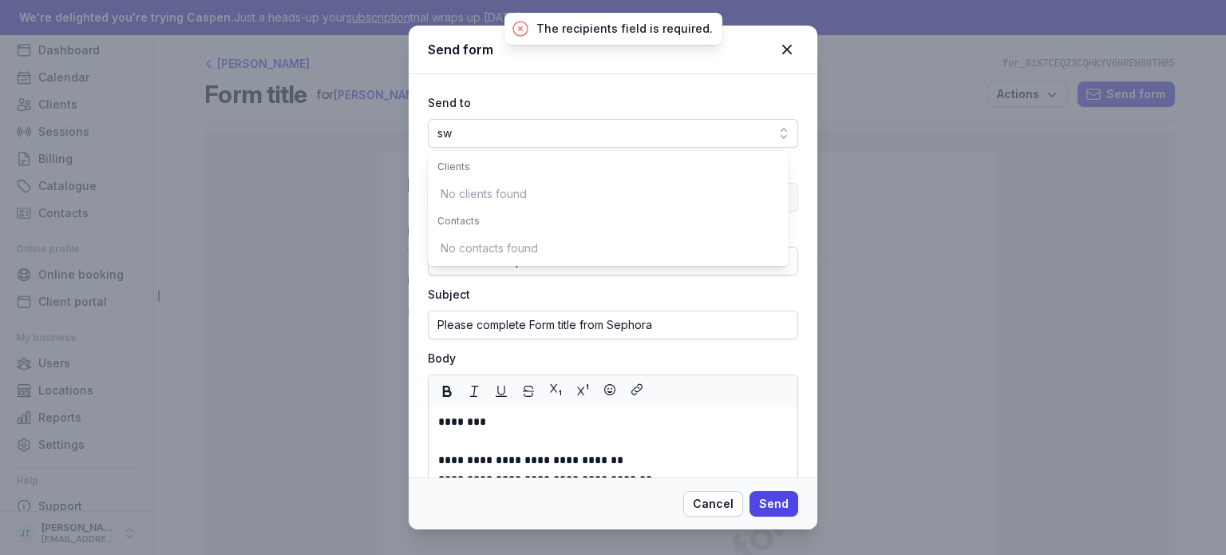
scroll to position [0, 13]
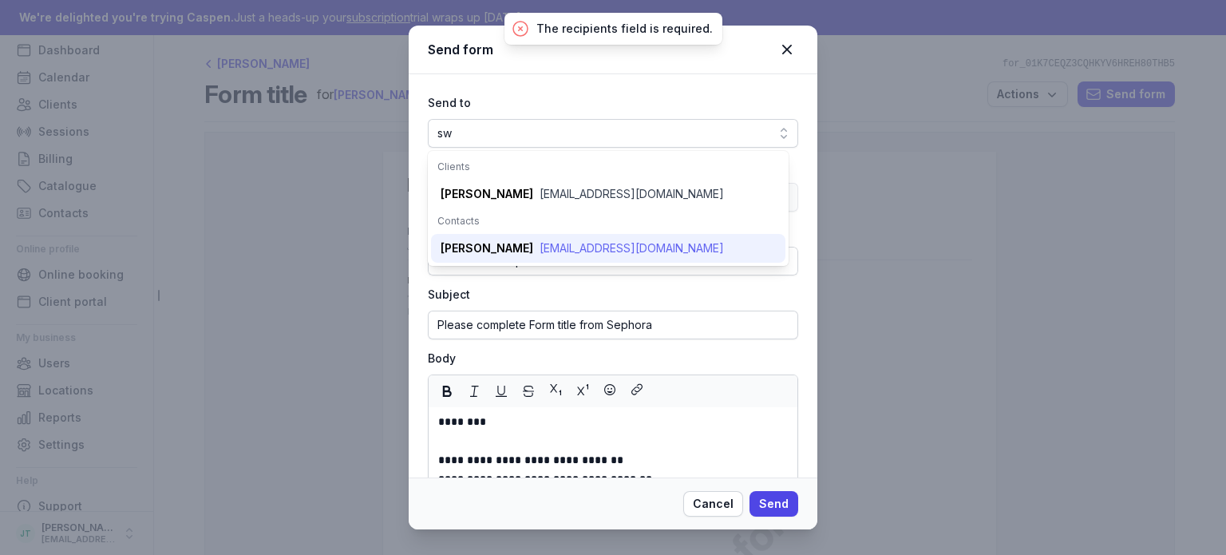
type input "sw"
click at [549, 247] on div "swtc4747@gmail.com" at bounding box center [631, 248] width 184 height 16
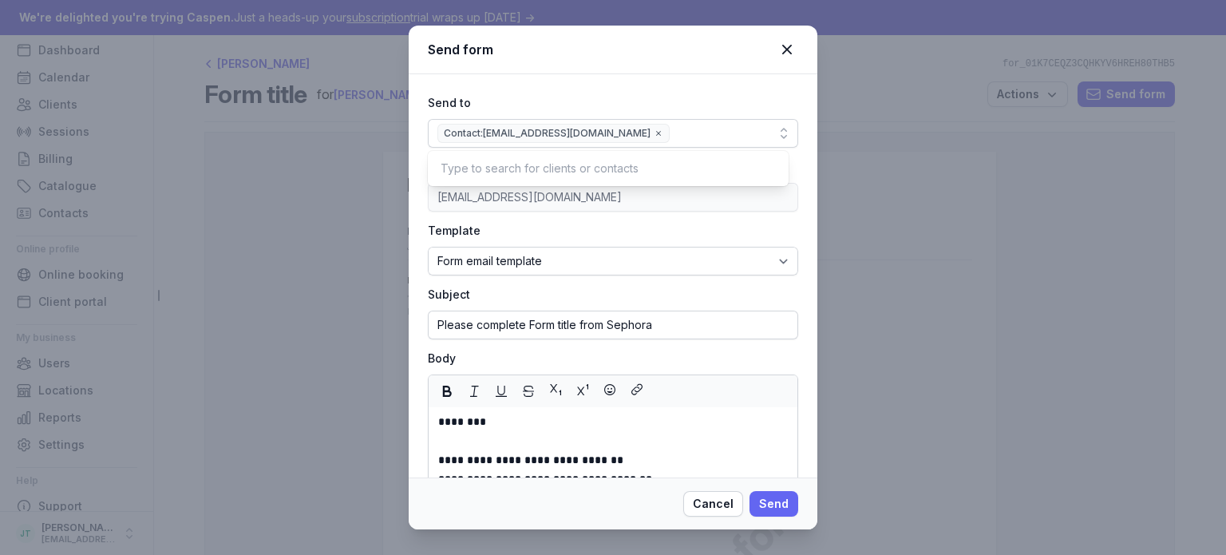
click at [790, 502] on button "Send" at bounding box center [773, 504] width 49 height 26
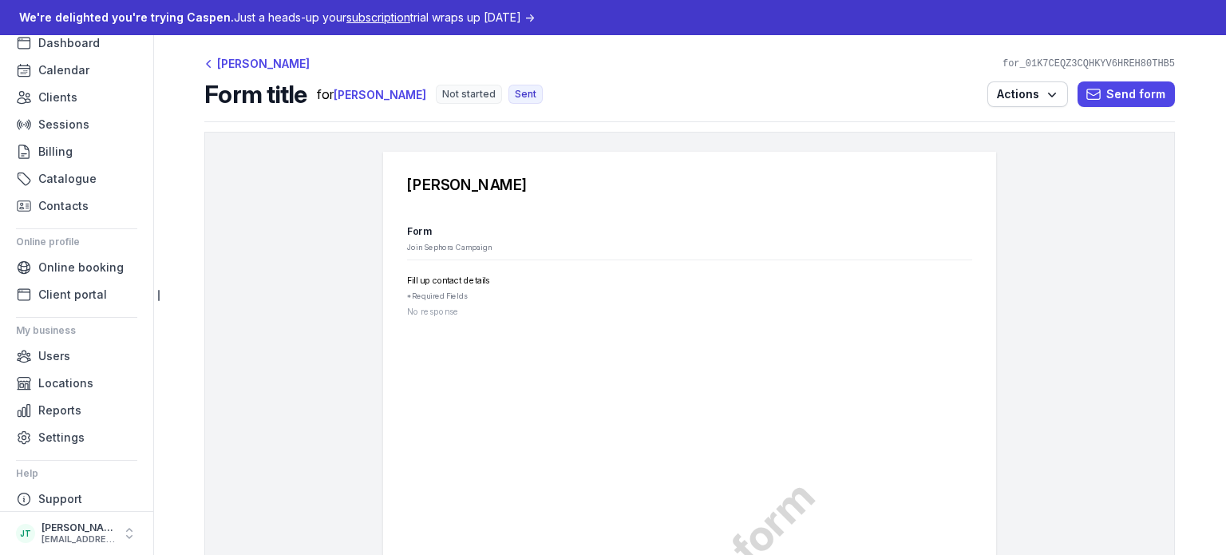
scroll to position [68, 0]
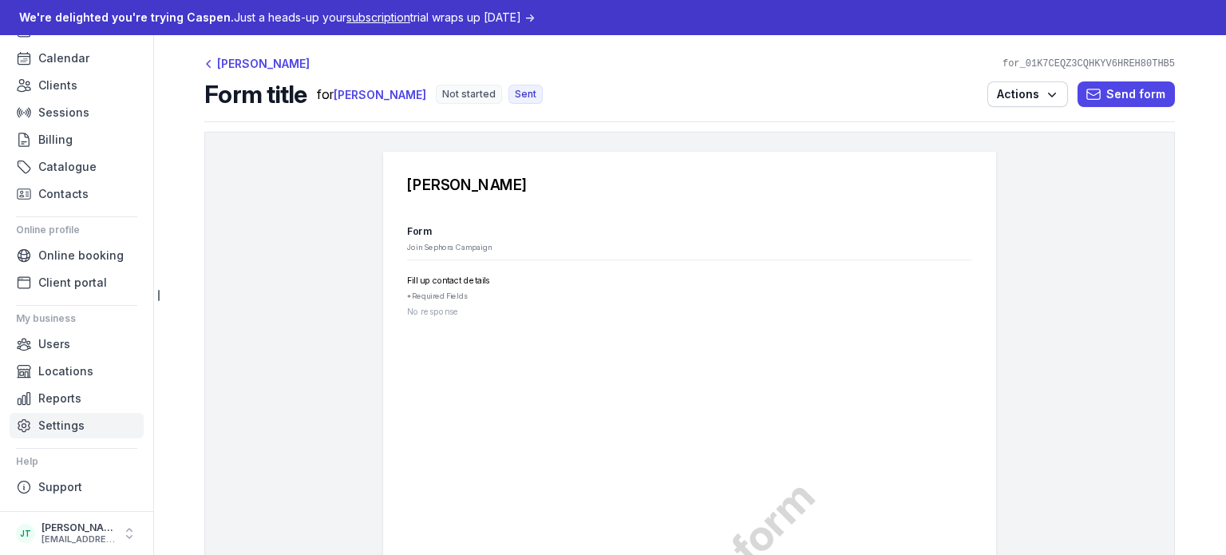
drag, startPoint x: 49, startPoint y: 430, endPoint x: 22, endPoint y: 424, distance: 27.7
click at [22, 424] on icon at bounding box center [24, 425] width 16 height 16
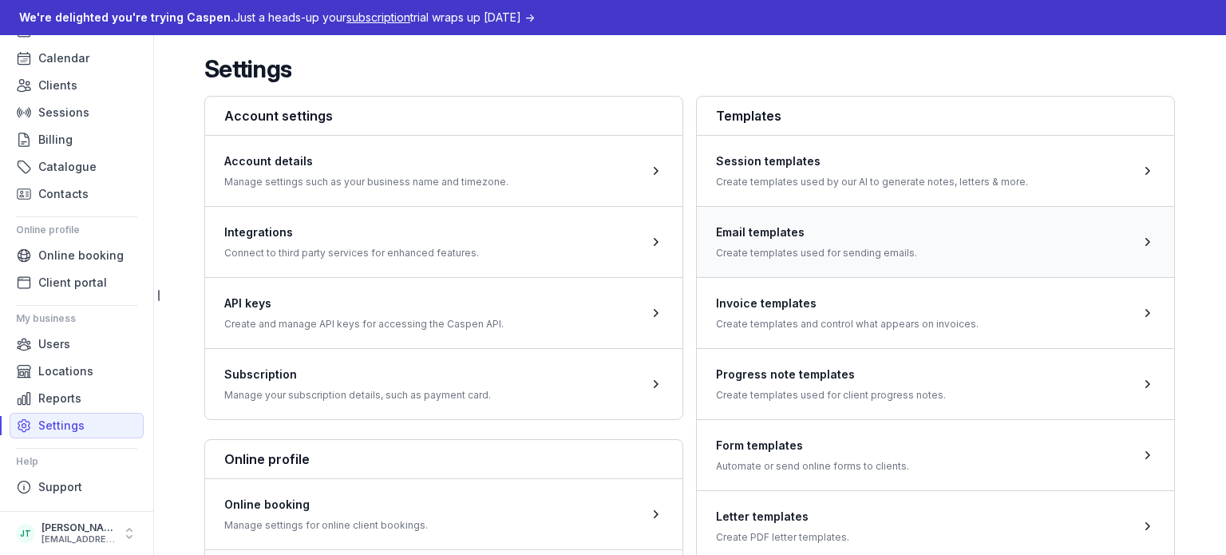
click at [877, 258] on span at bounding box center [935, 241] width 477 height 71
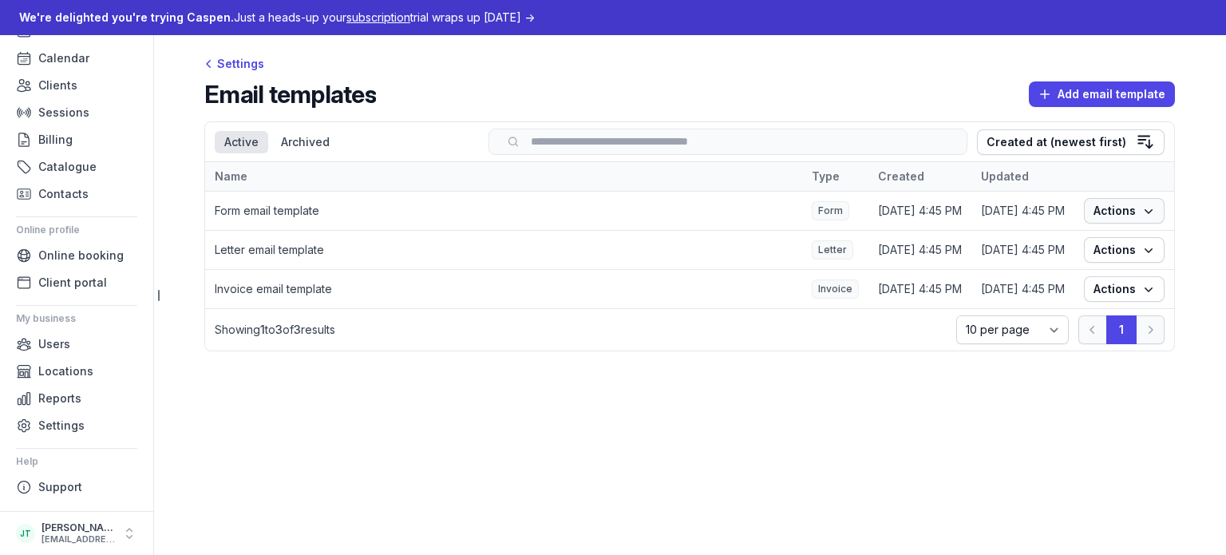
click at [1143, 205] on icon "button" at bounding box center [1148, 211] width 16 height 16
click at [1069, 244] on link "Edit" at bounding box center [1074, 242] width 179 height 22
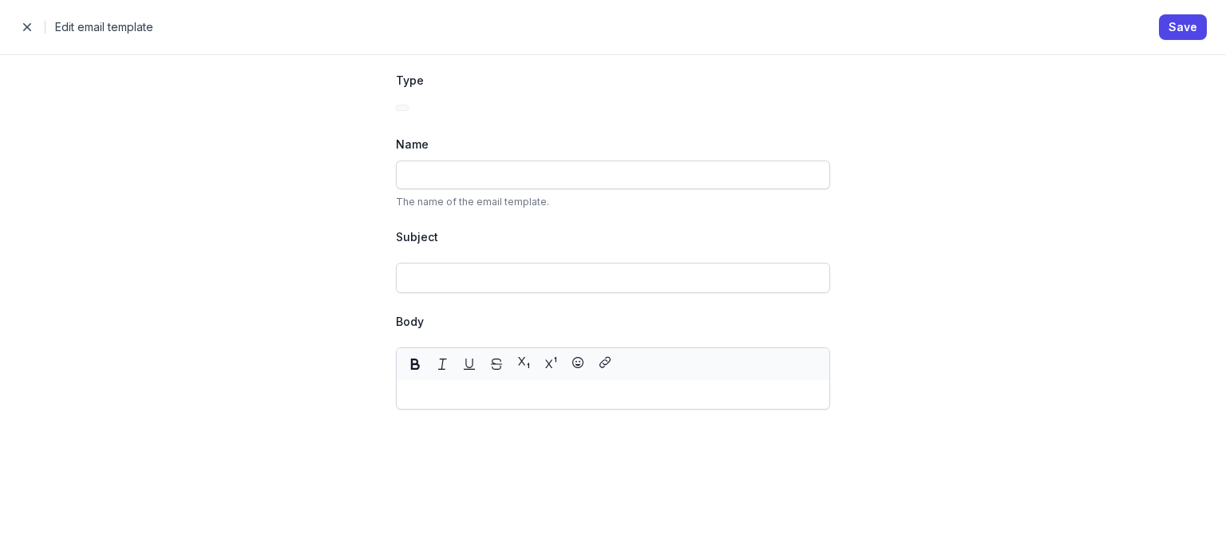
type input "Form email template"
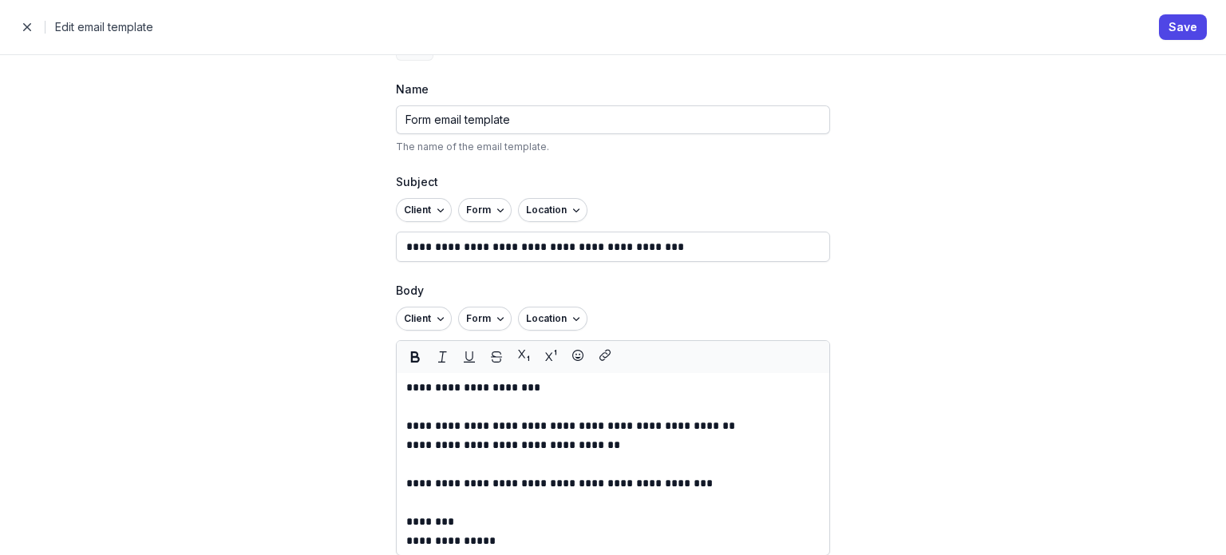
scroll to position [72, 0]
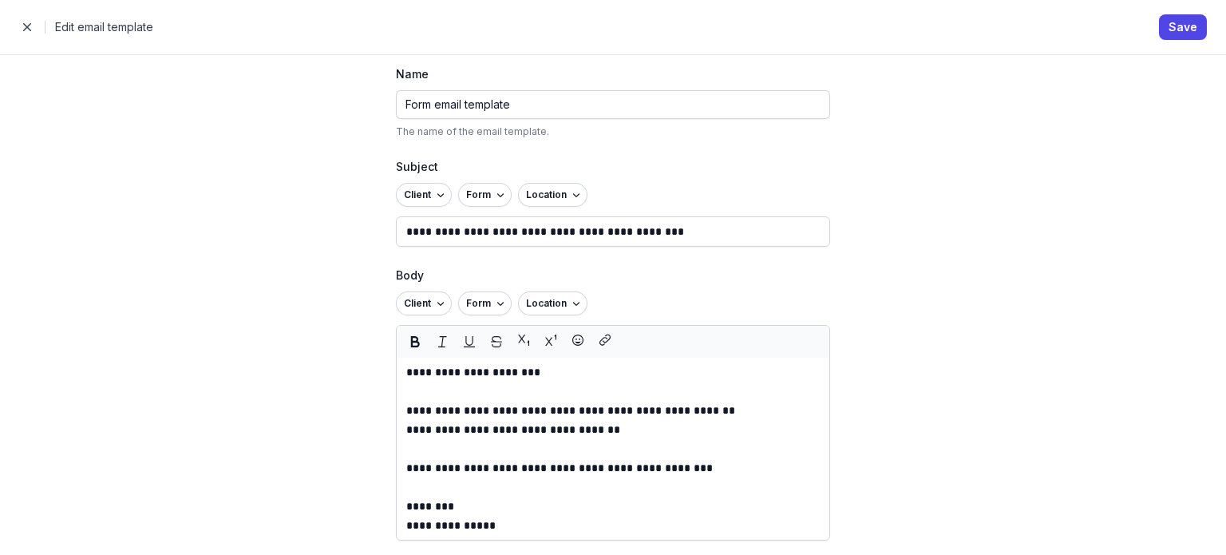
click at [643, 425] on p "**********" at bounding box center [612, 429] width 413 height 19
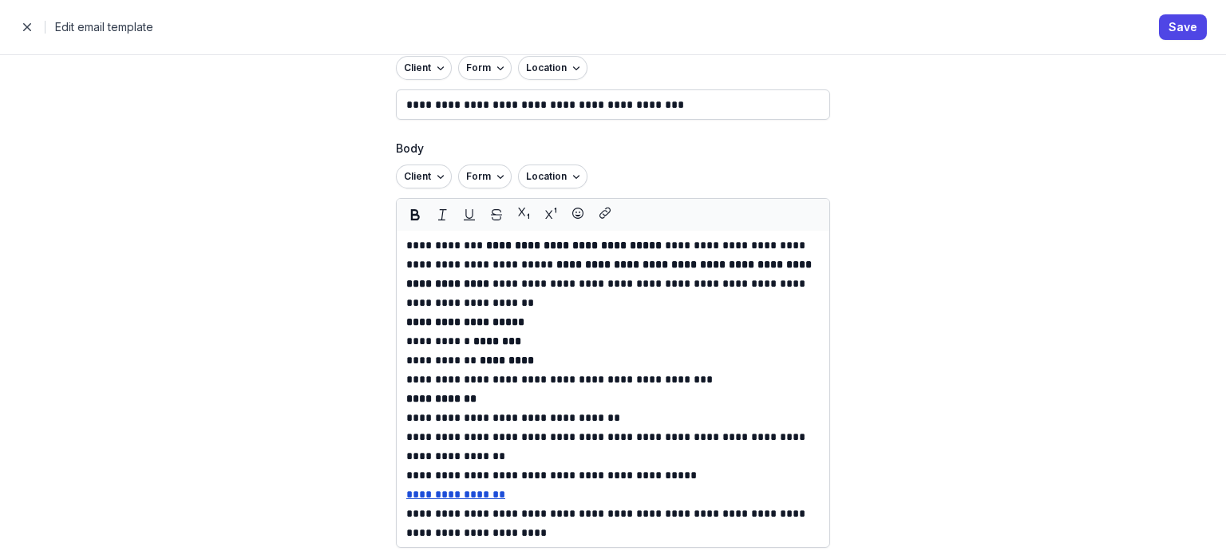
scroll to position [206, 0]
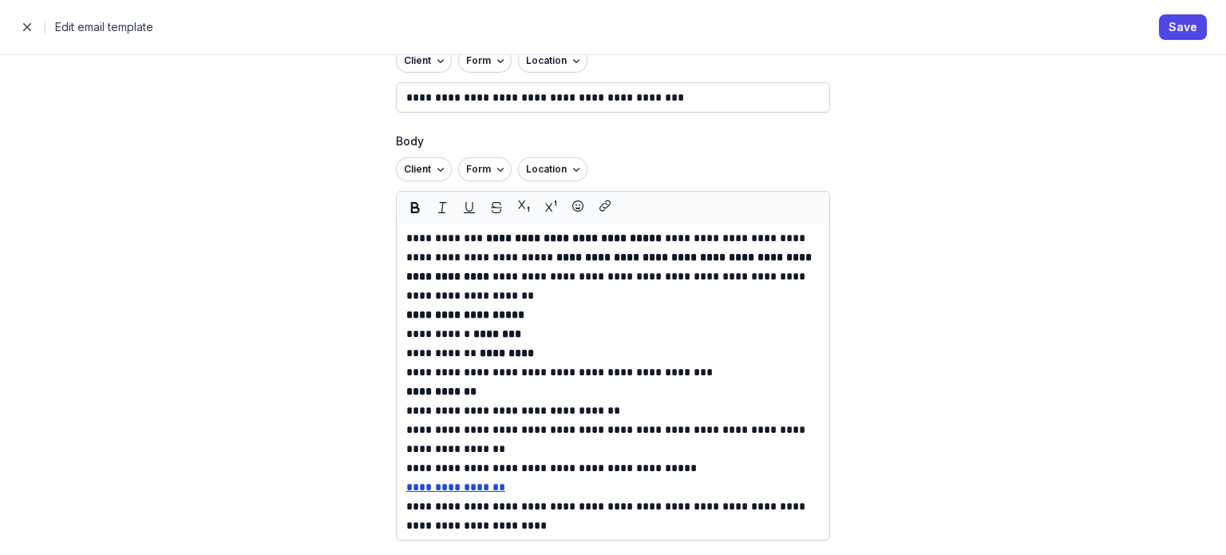
click at [298, 342] on div "**********" at bounding box center [613, 304] width 1226 height 500
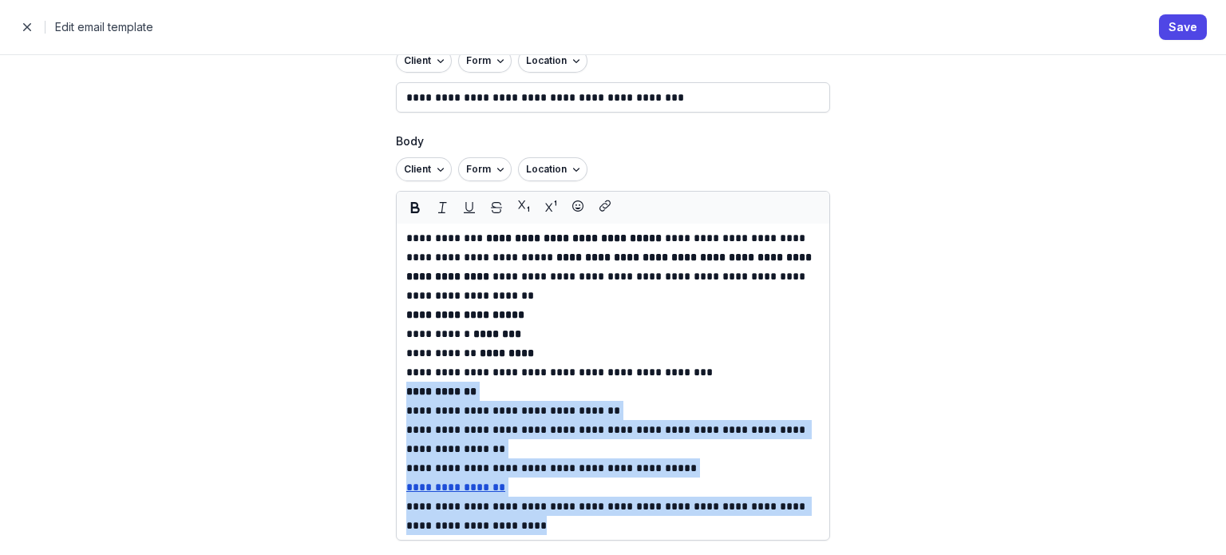
drag, startPoint x: 493, startPoint y: 524, endPoint x: 353, endPoint y: 397, distance: 189.2
click at [353, 397] on div "**********" at bounding box center [613, 202] width 536 height 707
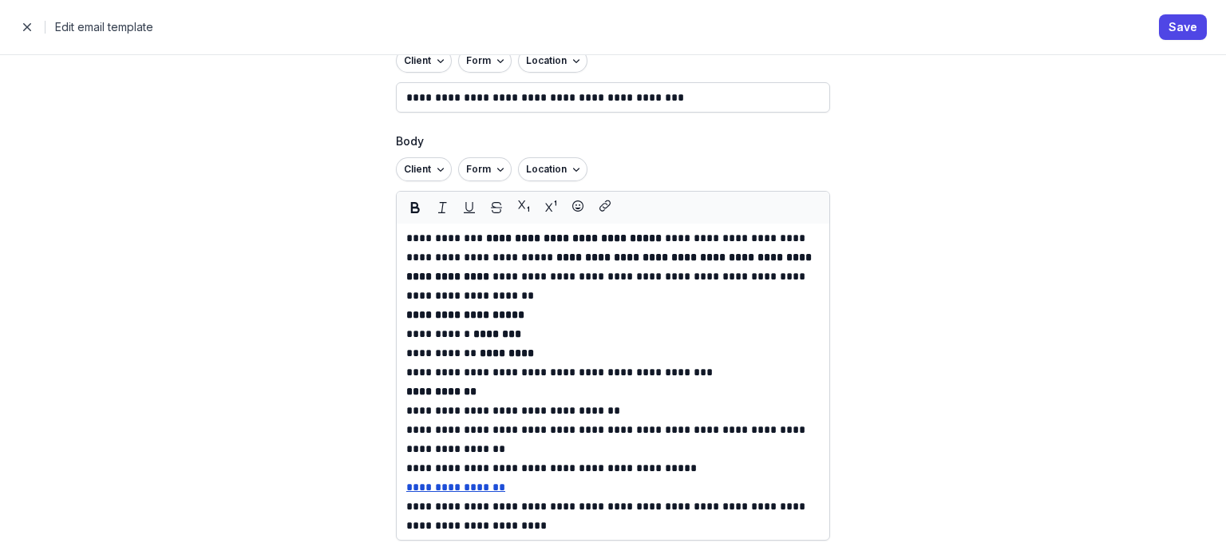
scroll to position [91, 0]
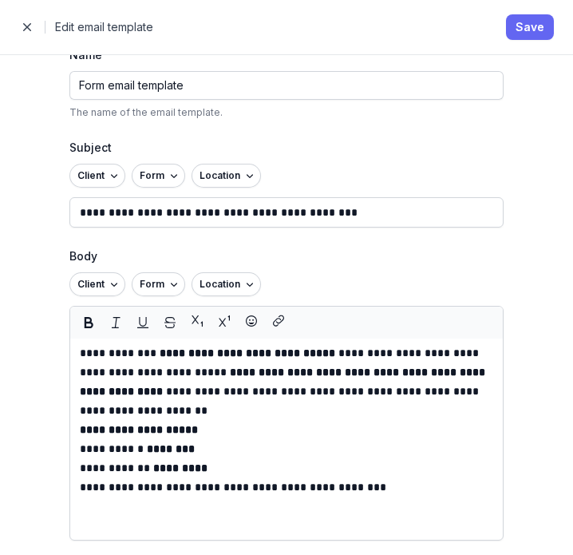
click at [518, 28] on span "Save" at bounding box center [529, 27] width 29 height 19
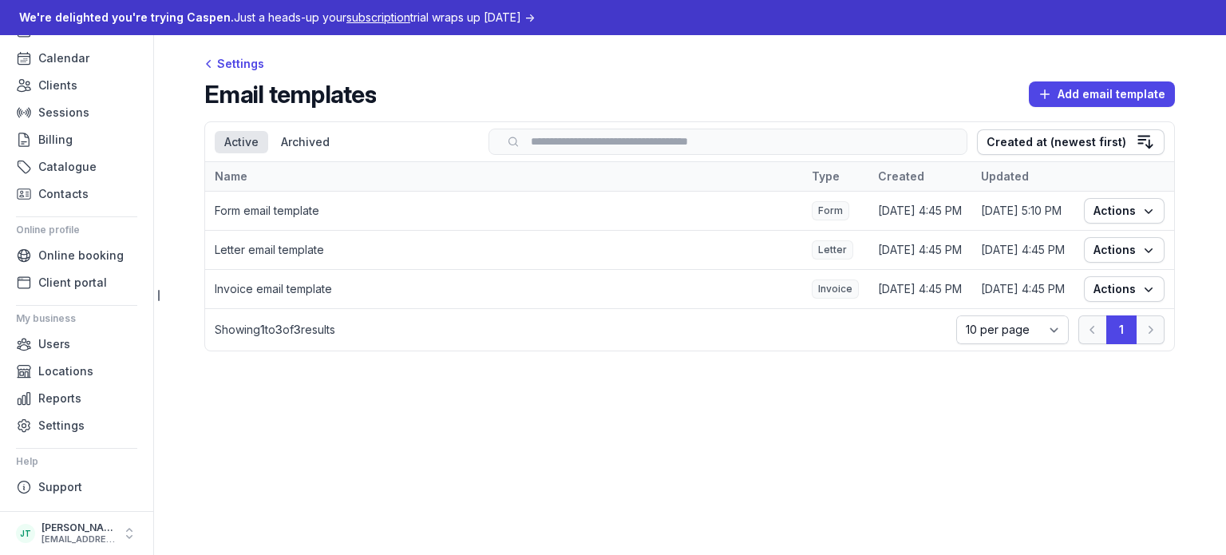
scroll to position [52, 0]
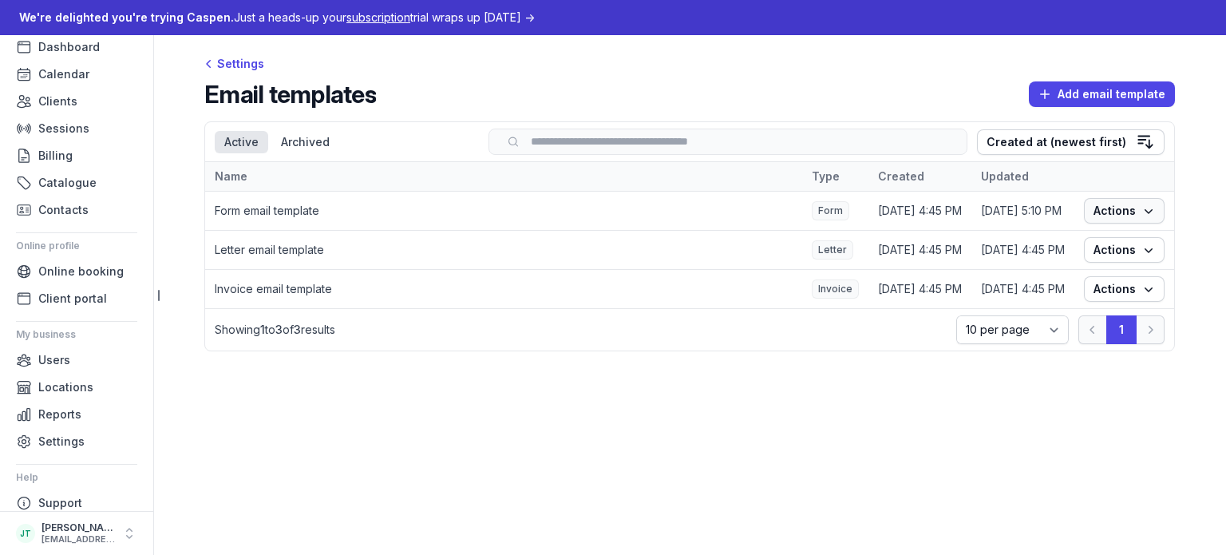
click at [1139, 215] on span "Actions" at bounding box center [1123, 210] width 61 height 19
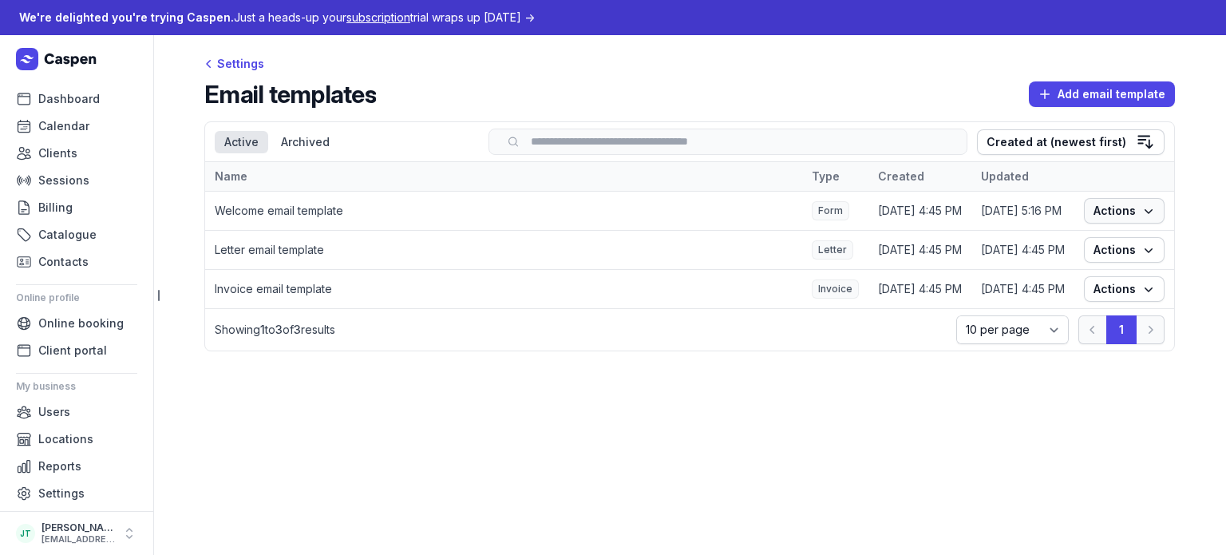
click at [1129, 207] on span "Actions" at bounding box center [1123, 210] width 61 height 19
click at [1083, 236] on link "Edit" at bounding box center [1074, 242] width 179 height 22
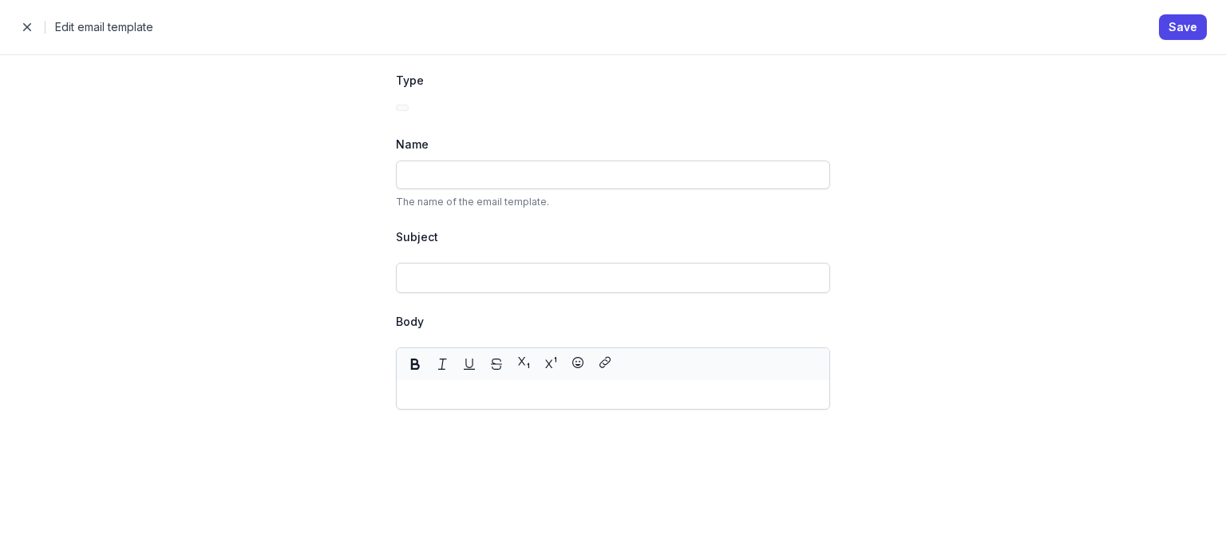
type input "Welcome email template"
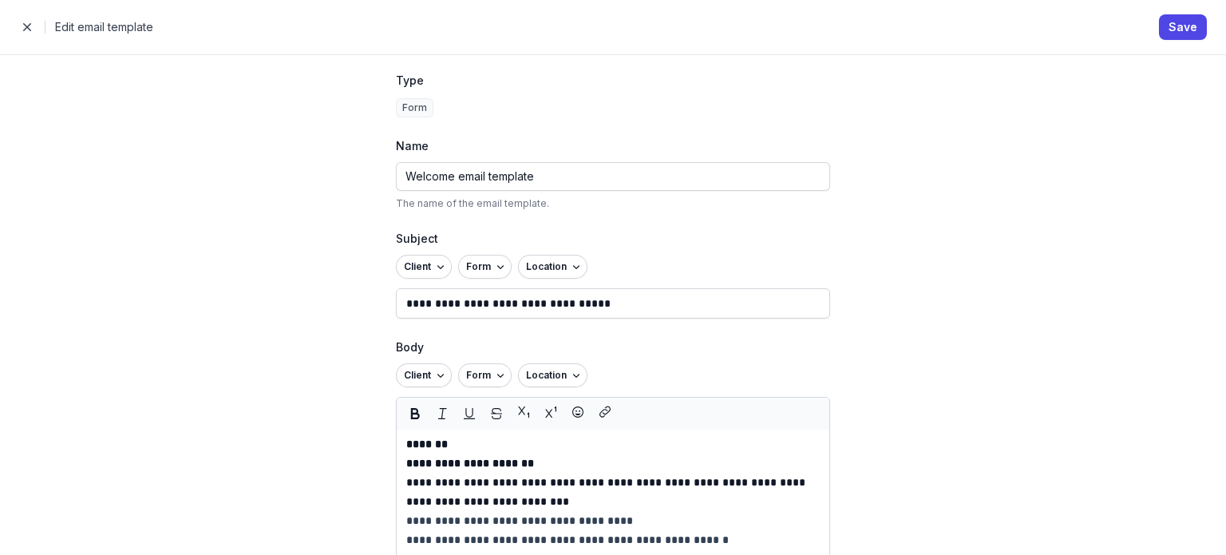
click at [34, 24] on span "button" at bounding box center [27, 27] width 32 height 32
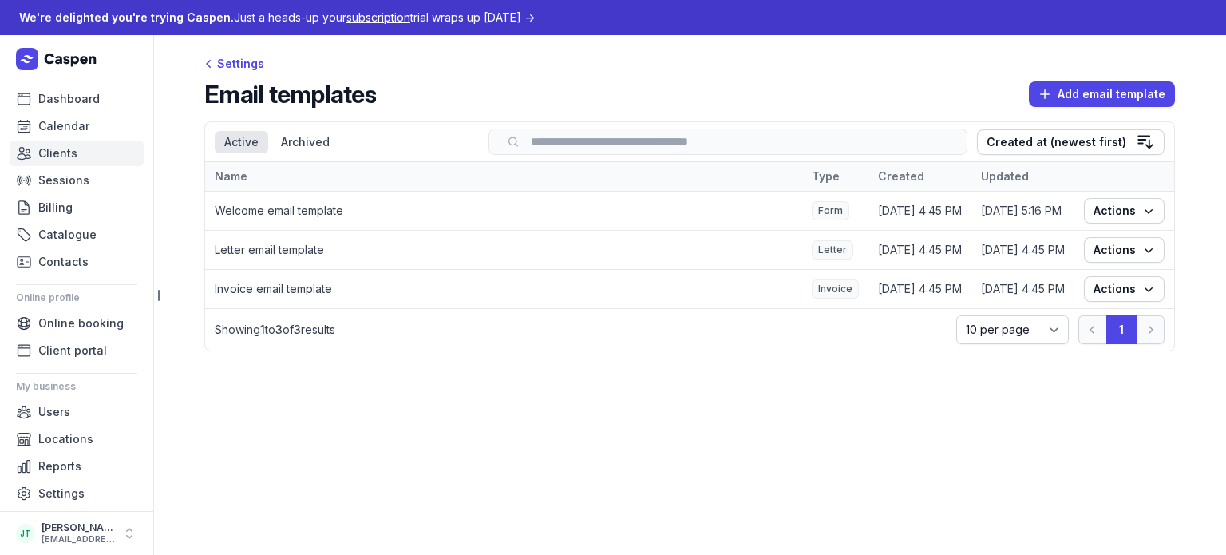
click at [53, 152] on span "Clients" at bounding box center [57, 153] width 39 height 19
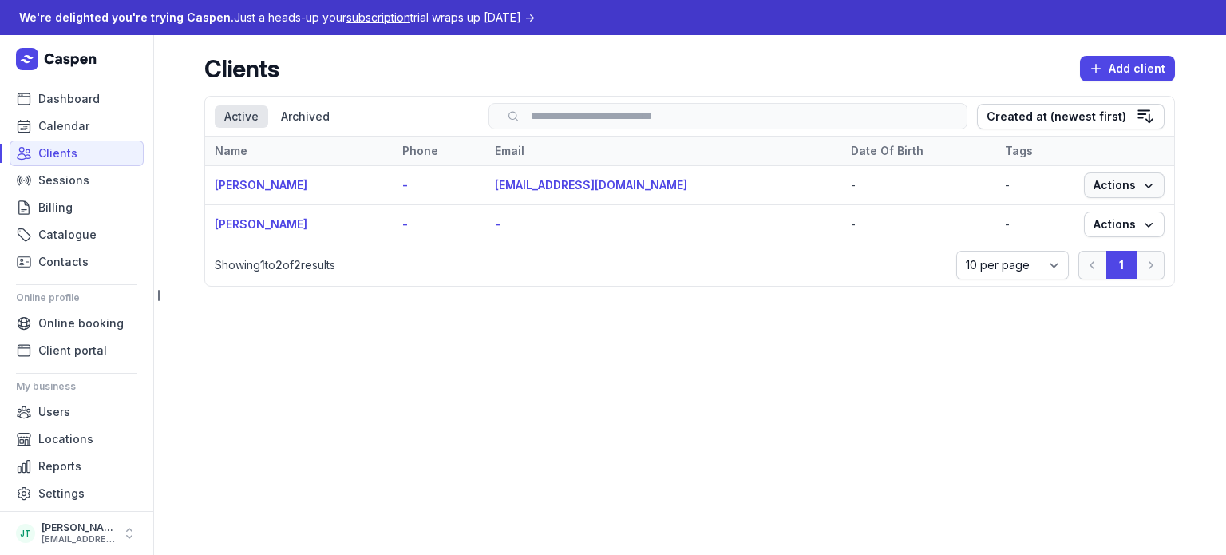
click at [1145, 186] on icon "button" at bounding box center [1148, 185] width 16 height 16
click at [562, 187] on link "[EMAIL_ADDRESS][DOMAIN_NAME]" at bounding box center [591, 185] width 192 height 14
click at [1122, 182] on span "Actions" at bounding box center [1123, 185] width 61 height 19
click at [1104, 215] on link "View" at bounding box center [1074, 216] width 179 height 22
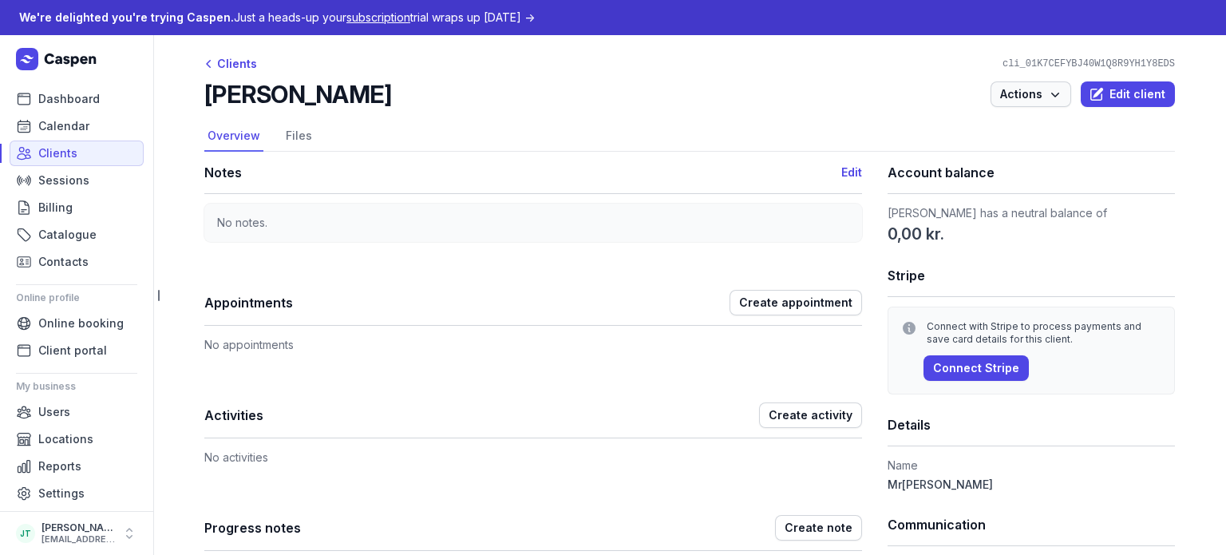
click at [1043, 93] on span "Actions" at bounding box center [1030, 94] width 61 height 19
click at [1119, 92] on span "Edit client" at bounding box center [1127, 94] width 75 height 19
select select
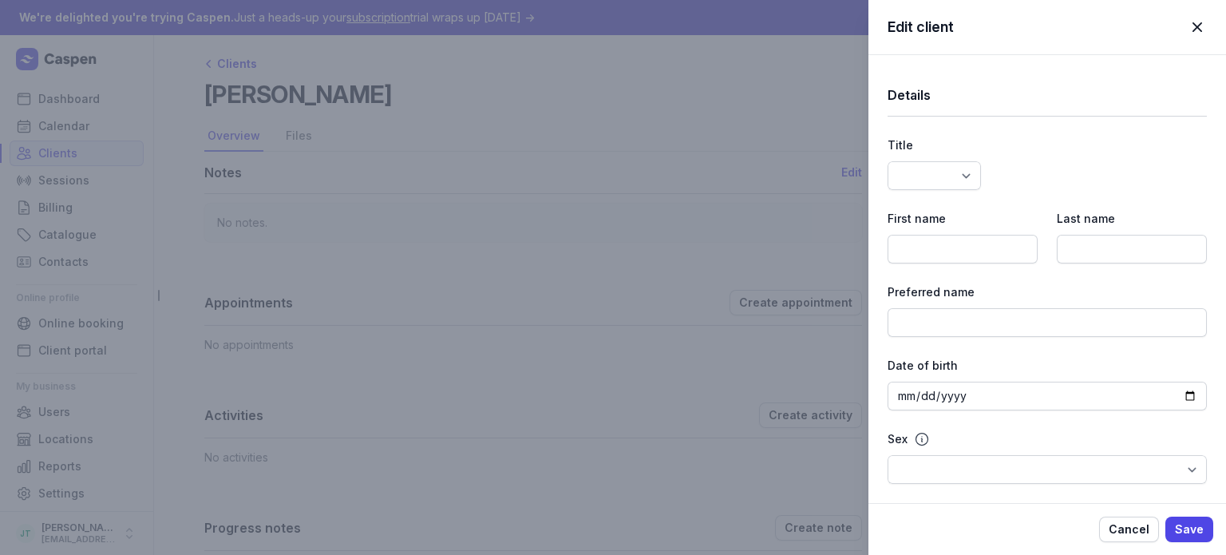
select select "Mr"
type input "[PERSON_NAME]"
type input "[EMAIL_ADDRESS][DOMAIN_NAME]"
select select
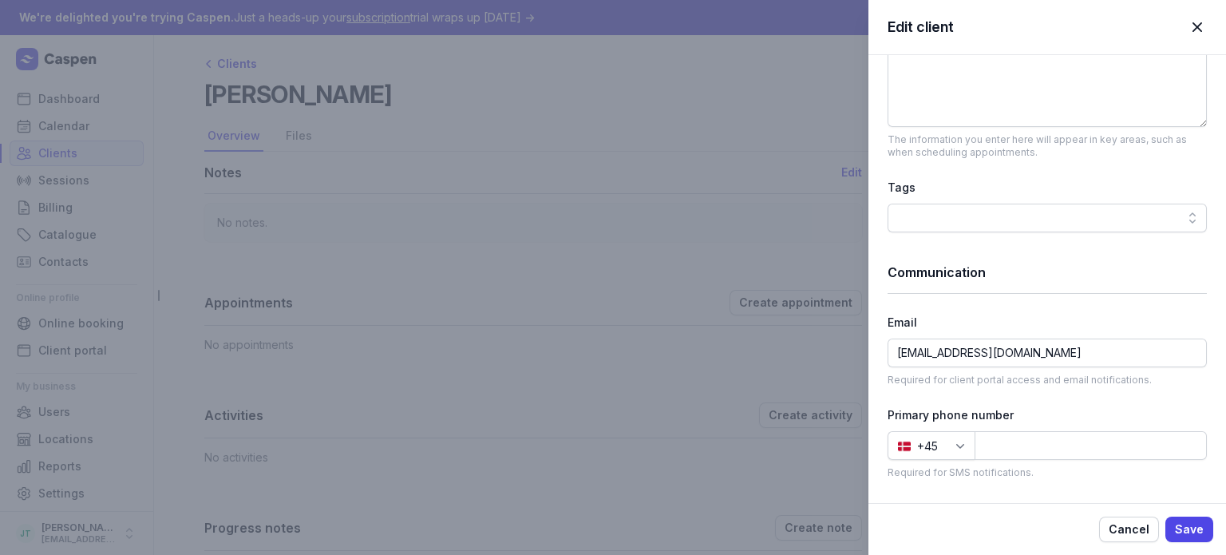
scroll to position [718, 0]
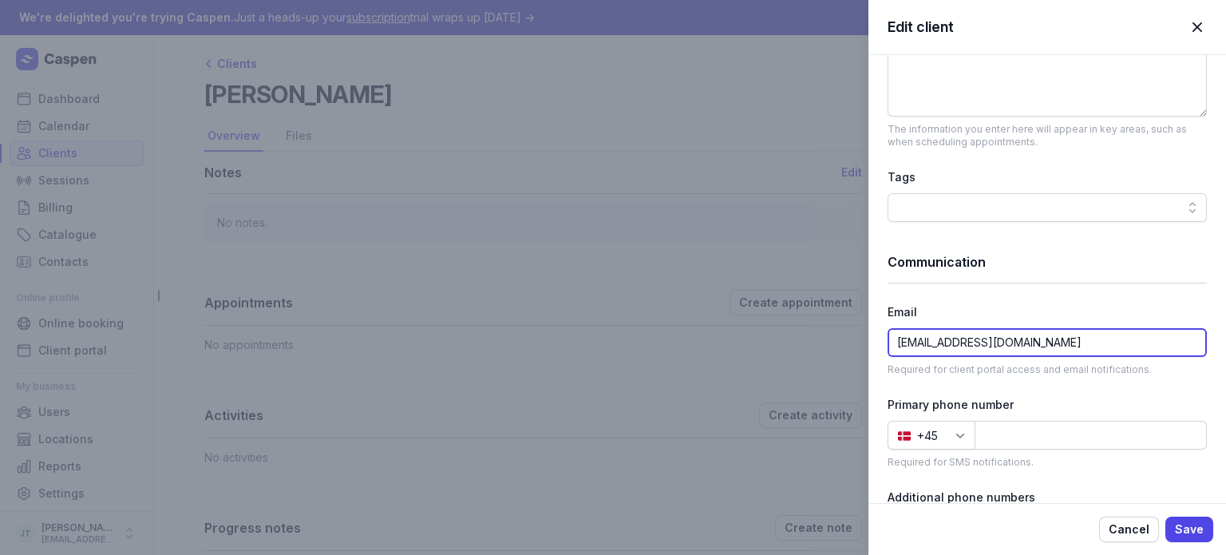
click at [957, 350] on input "[EMAIL_ADDRESS][DOMAIN_NAME]" at bounding box center [1046, 342] width 319 height 29
click at [1119, 531] on span "Cancel" at bounding box center [1128, 528] width 41 height 19
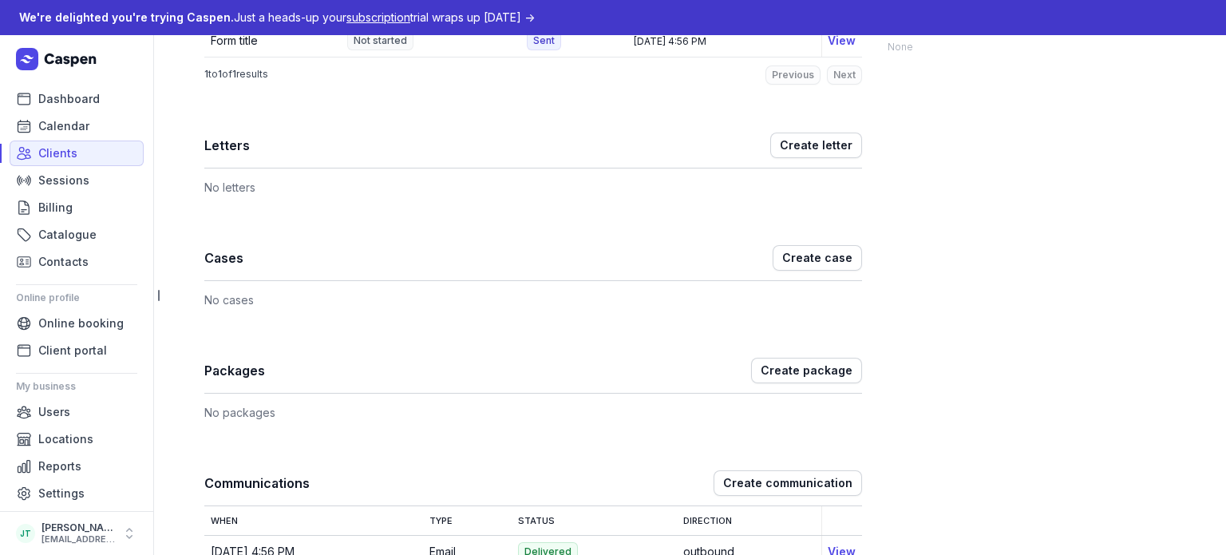
scroll to position [962, 0]
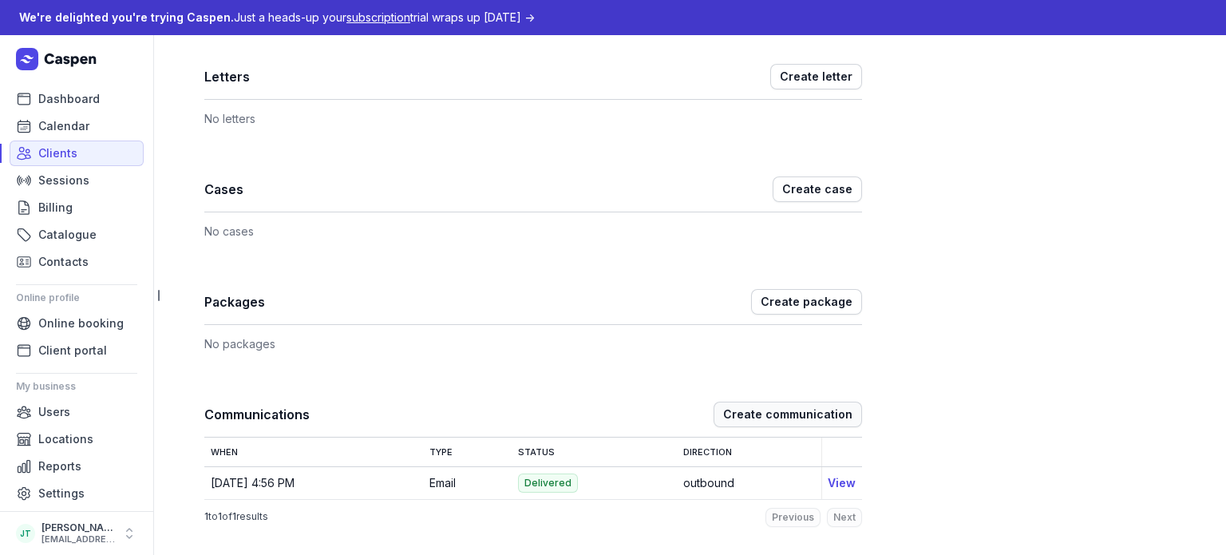
click at [795, 412] on span "Create communication" at bounding box center [787, 414] width 129 height 19
select select "outbound"
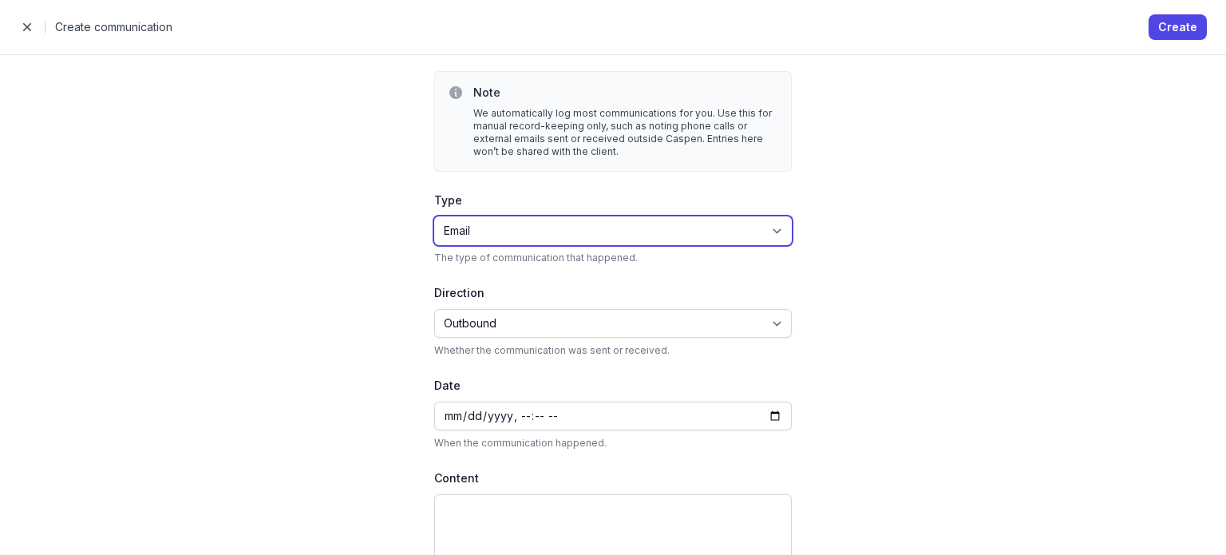
click at [512, 234] on select "Email SMS" at bounding box center [612, 230] width 357 height 29
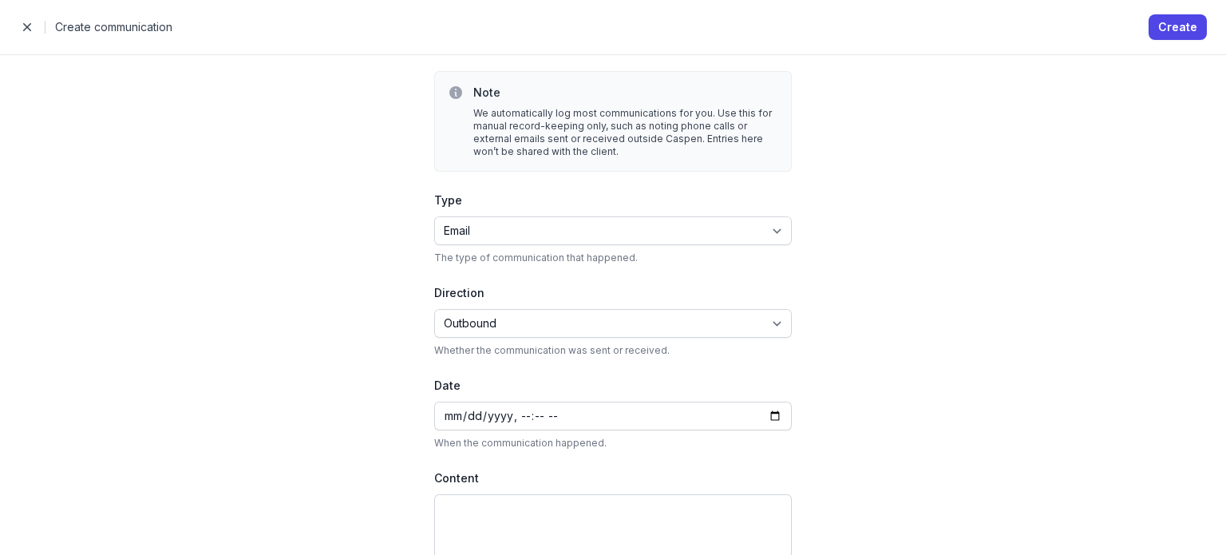
click at [515, 342] on div "Direction Inbound Outbound Whether the communication was sent or received." at bounding box center [612, 319] width 357 height 73
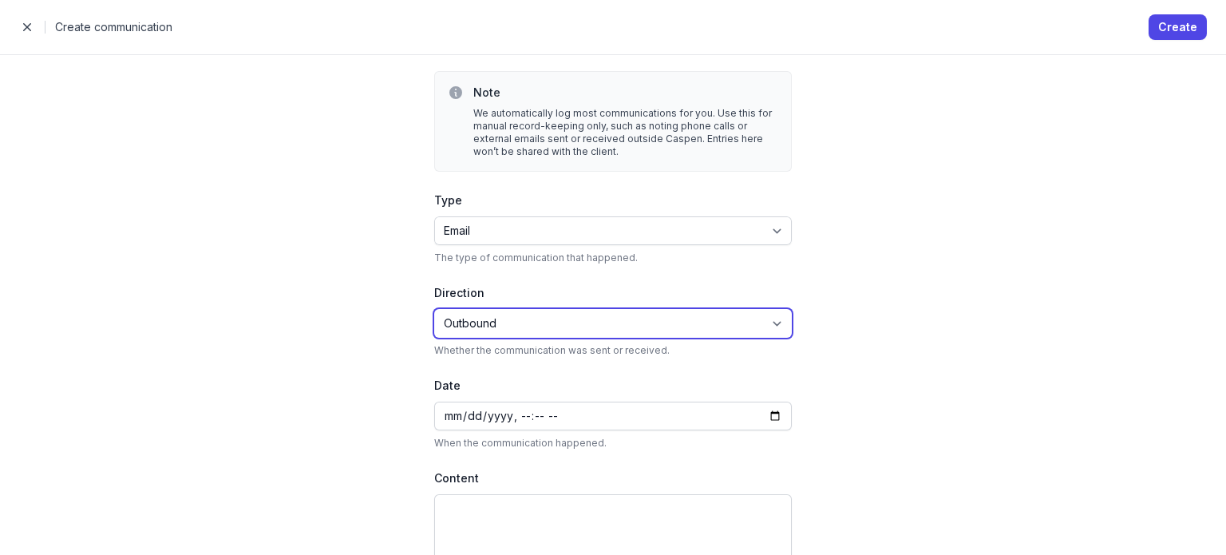
click at [491, 318] on select "Inbound Outbound" at bounding box center [612, 323] width 357 height 29
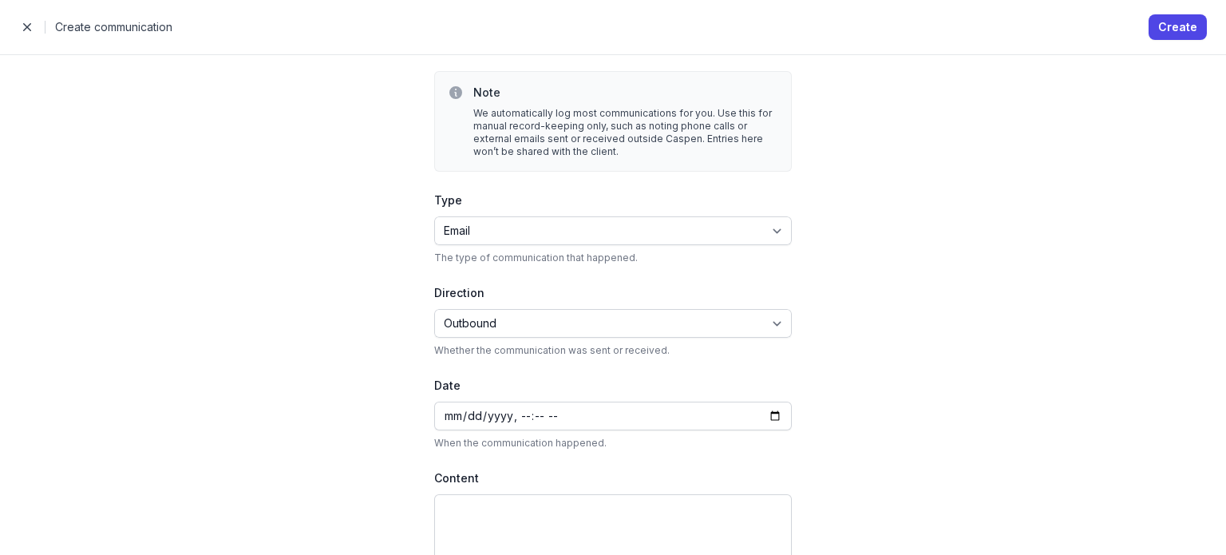
click at [383, 288] on div "Note We automatically log most communications for you. Use this for manual reco…" at bounding box center [613, 335] width 460 height 560
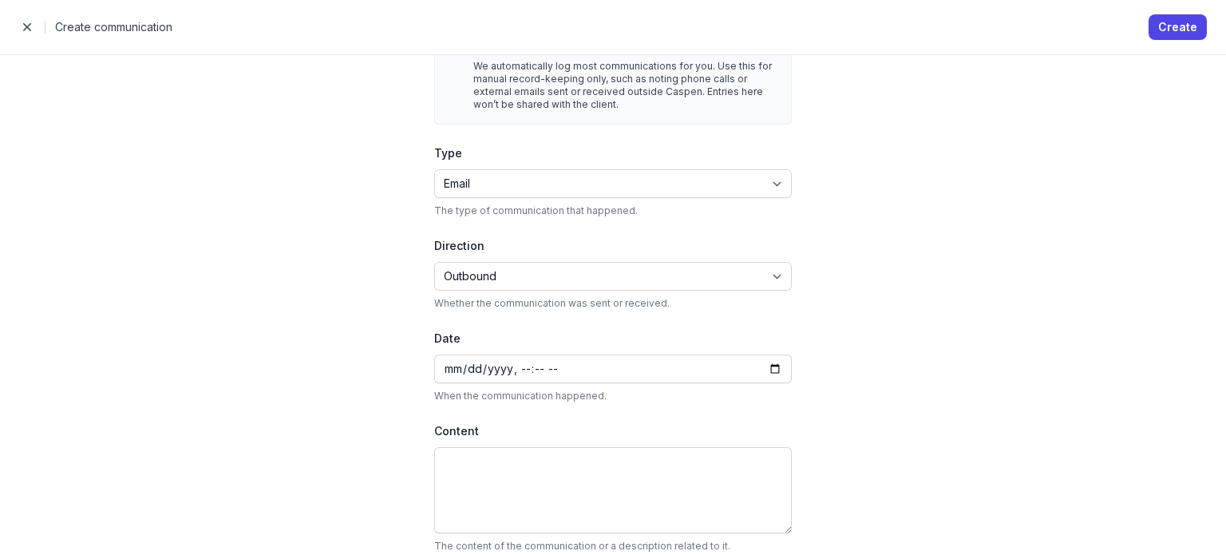
scroll to position [60, 0]
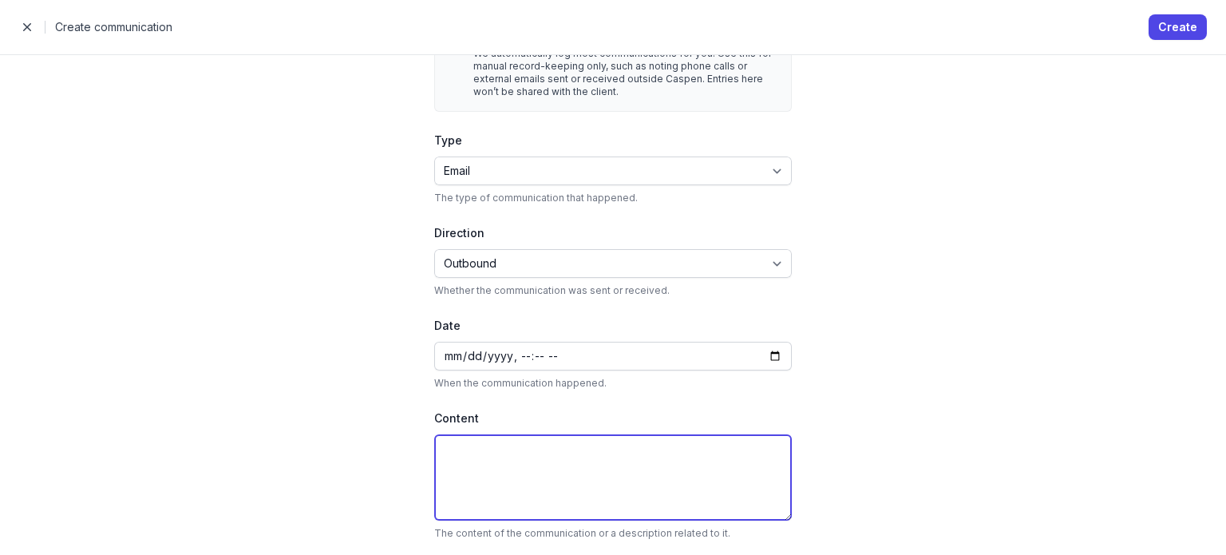
click at [547, 439] on textarea at bounding box center [612, 477] width 357 height 86
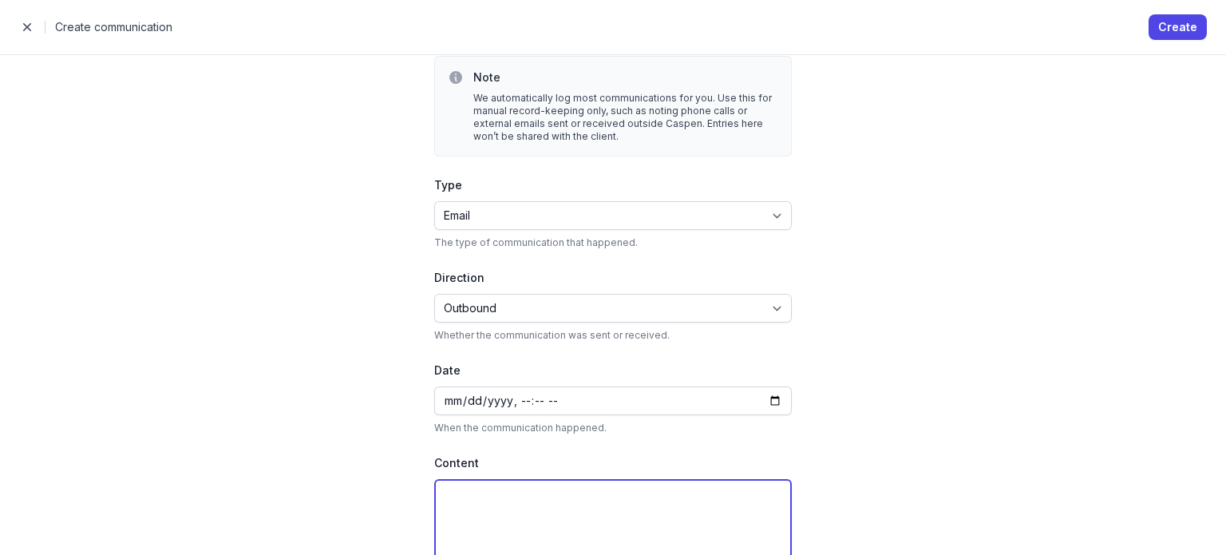
scroll to position [0, 0]
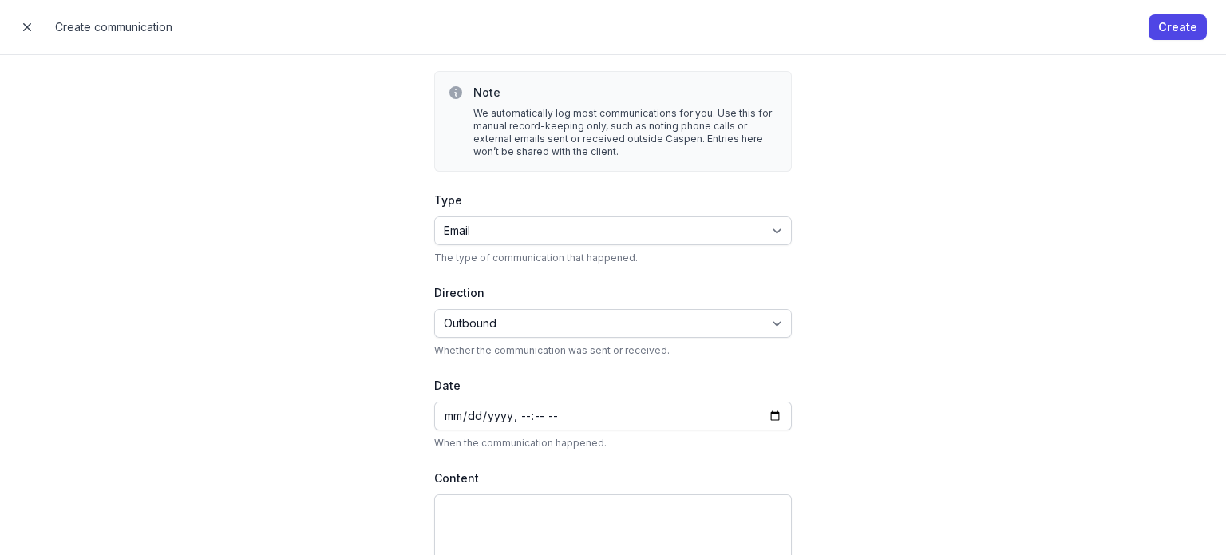
click at [30, 33] on span "button" at bounding box center [27, 27] width 32 height 32
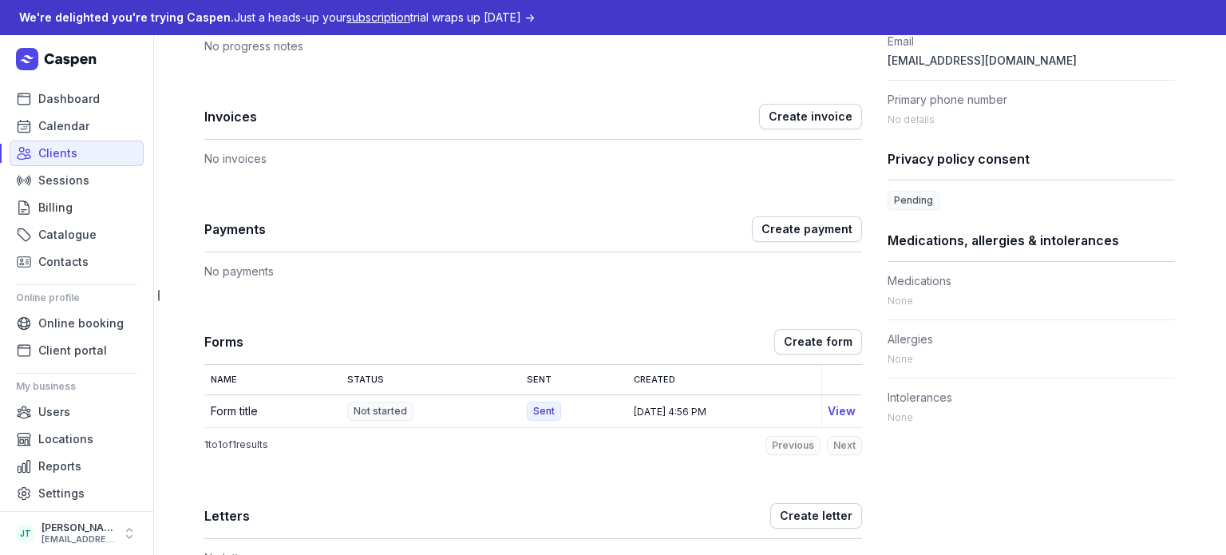
scroll to position [536, 0]
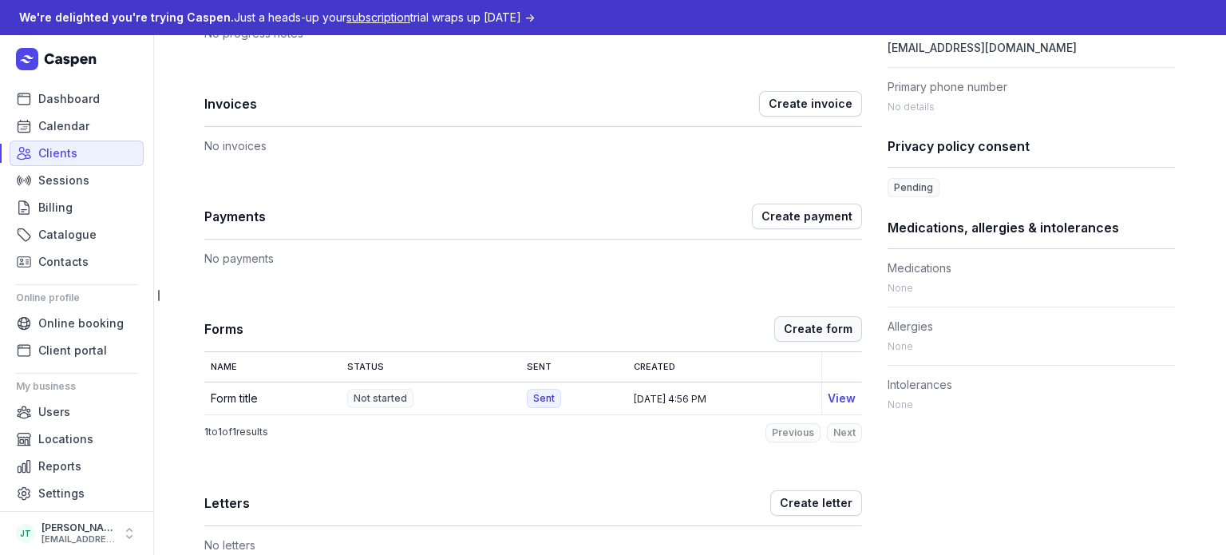
click at [798, 331] on span "Create form" at bounding box center [818, 328] width 69 height 19
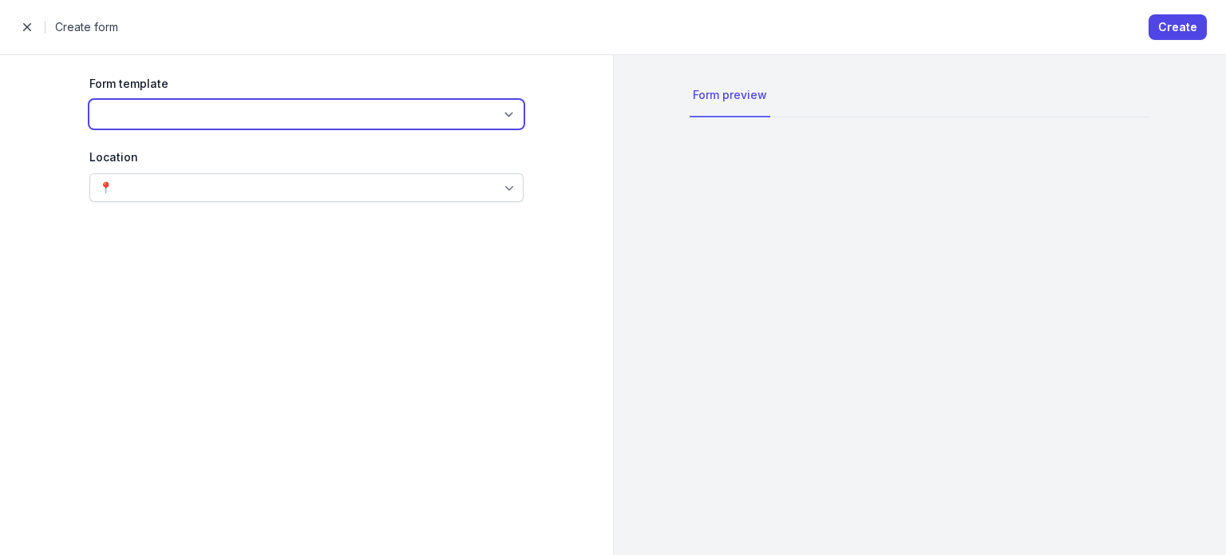
click at [269, 117] on select "Form title" at bounding box center [306, 114] width 434 height 29
select select "fte_01K7CEPNQH802H8FE48J1KWH05"
click at [89, 100] on select "Form title" at bounding box center [306, 114] width 434 height 29
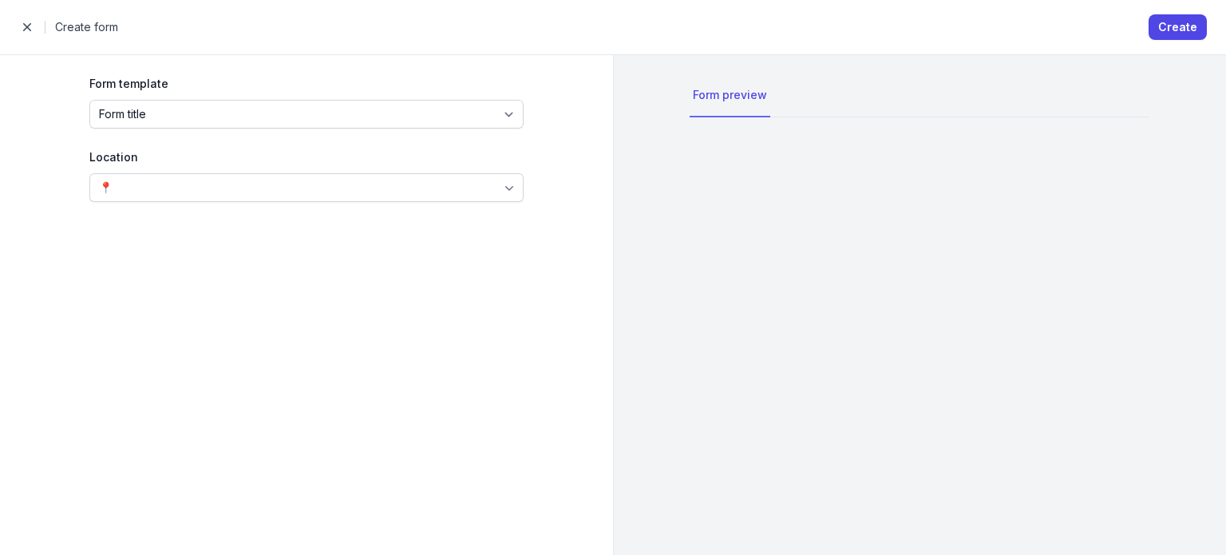
click at [227, 180] on div "📍" at bounding box center [306, 187] width 434 height 29
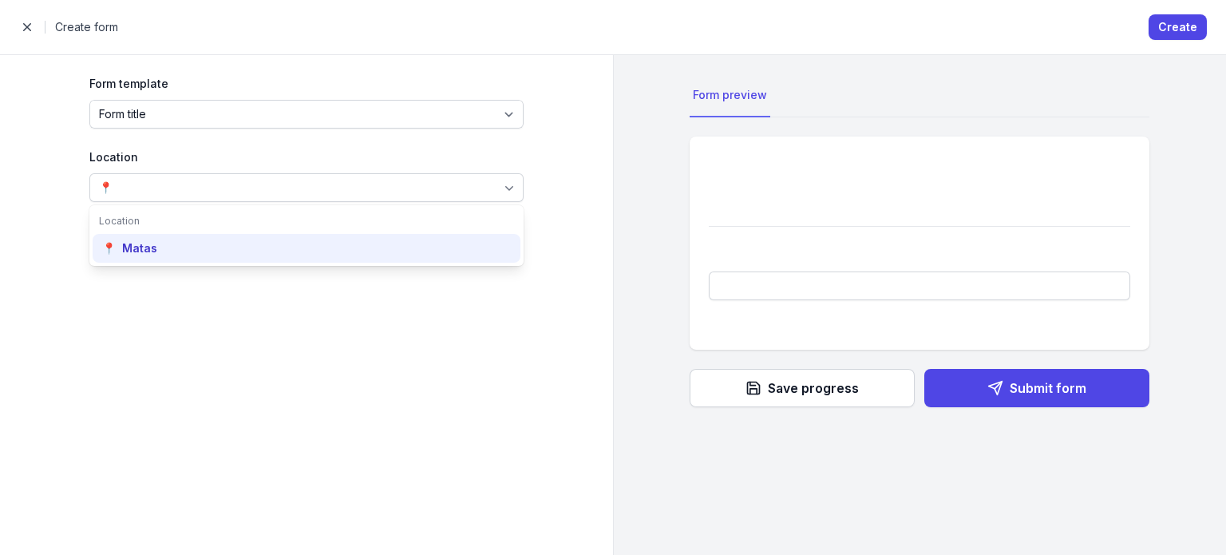
click at [163, 259] on div "📍 Matas" at bounding box center [307, 248] width 428 height 29
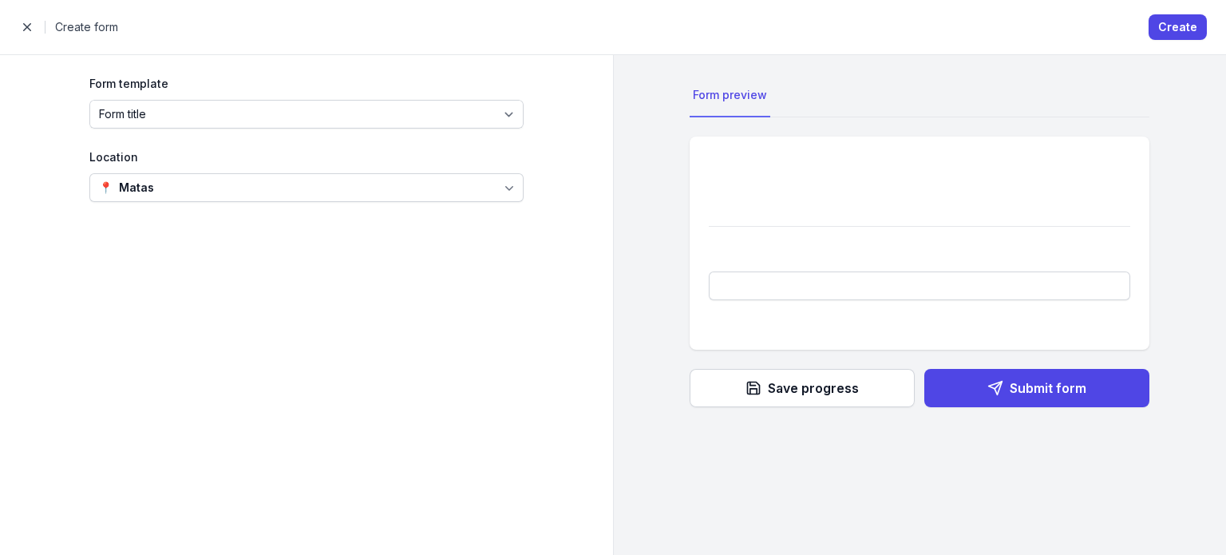
click at [1071, 393] on div "Form preview Save progress Submit form" at bounding box center [919, 250] width 460 height 352
click at [1182, 11] on div "Close panel Create form Create" at bounding box center [613, 27] width 1226 height 54
click at [1180, 27] on span "Create" at bounding box center [1177, 27] width 39 height 19
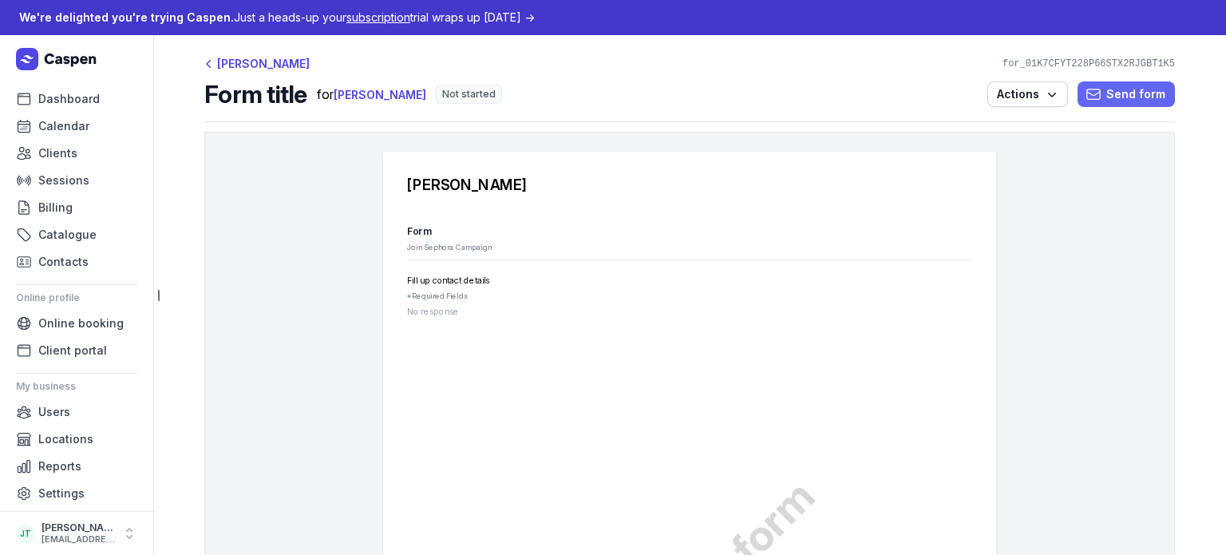
click at [1091, 103] on span "Send form" at bounding box center [1126, 94] width 78 height 19
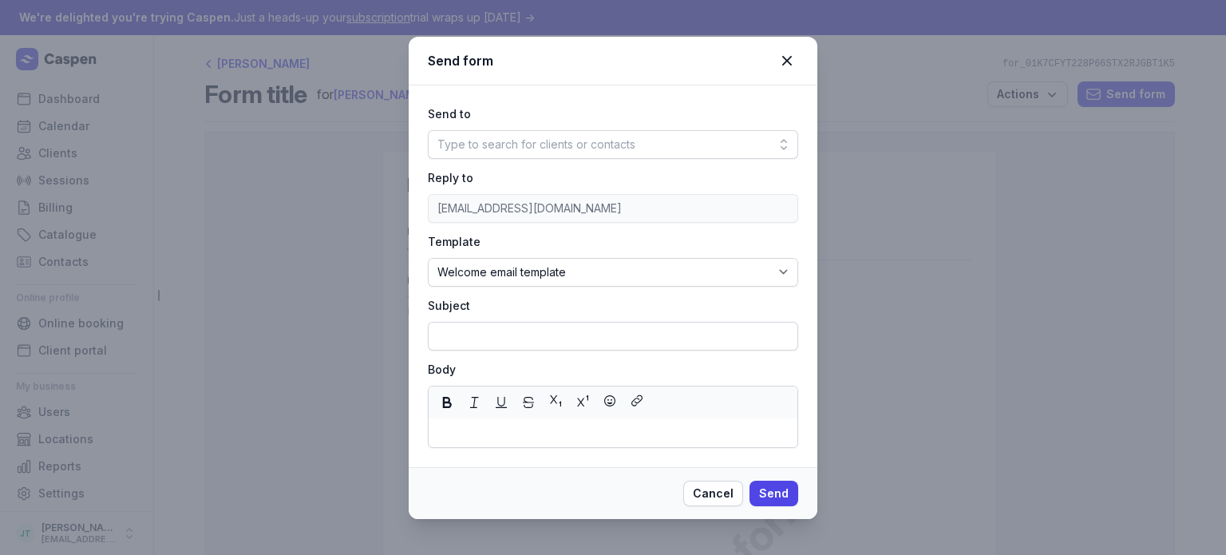
type input "Welcome — we’re glad you’re here 🎉"
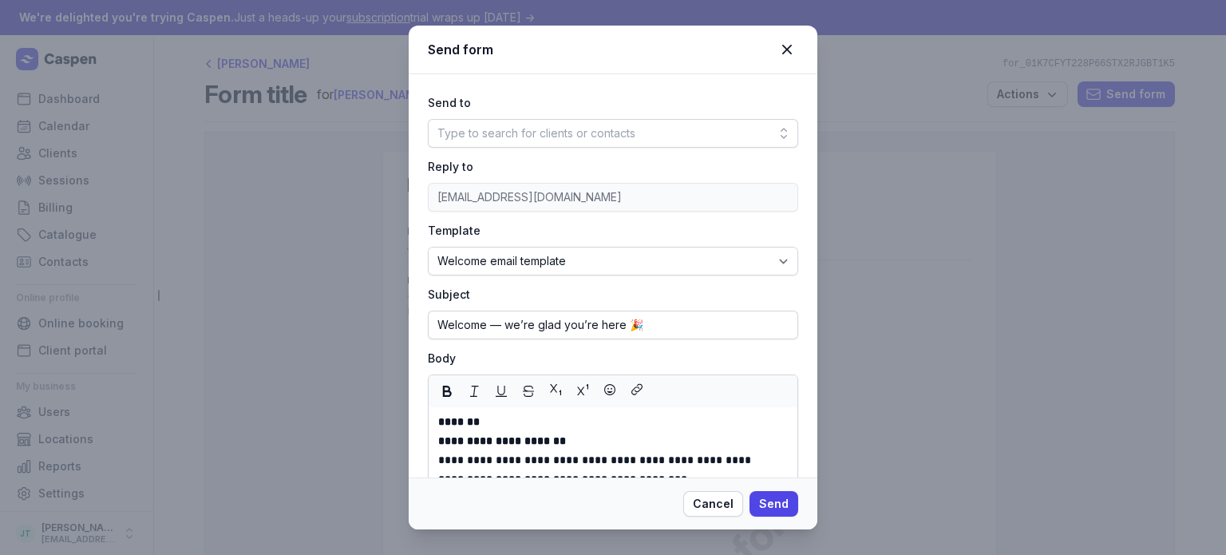
click at [591, 140] on div "Type to search for clients or contacts" at bounding box center [536, 133] width 198 height 19
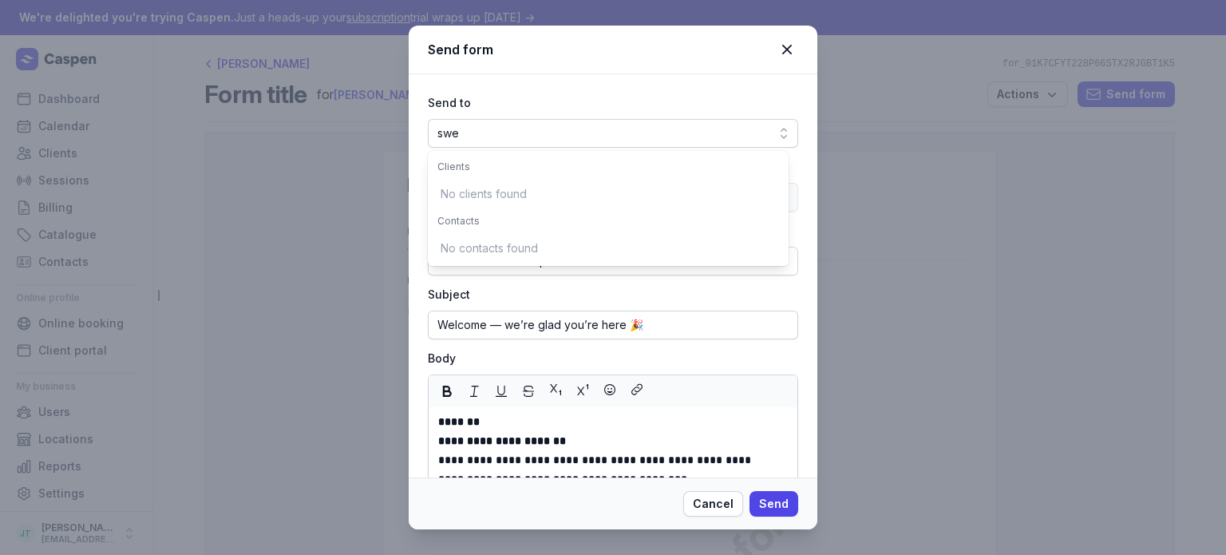
scroll to position [0, 26]
type input "swee"
click at [552, 197] on div "[EMAIL_ADDRESS][DOMAIN_NAME]" at bounding box center [631, 194] width 184 height 16
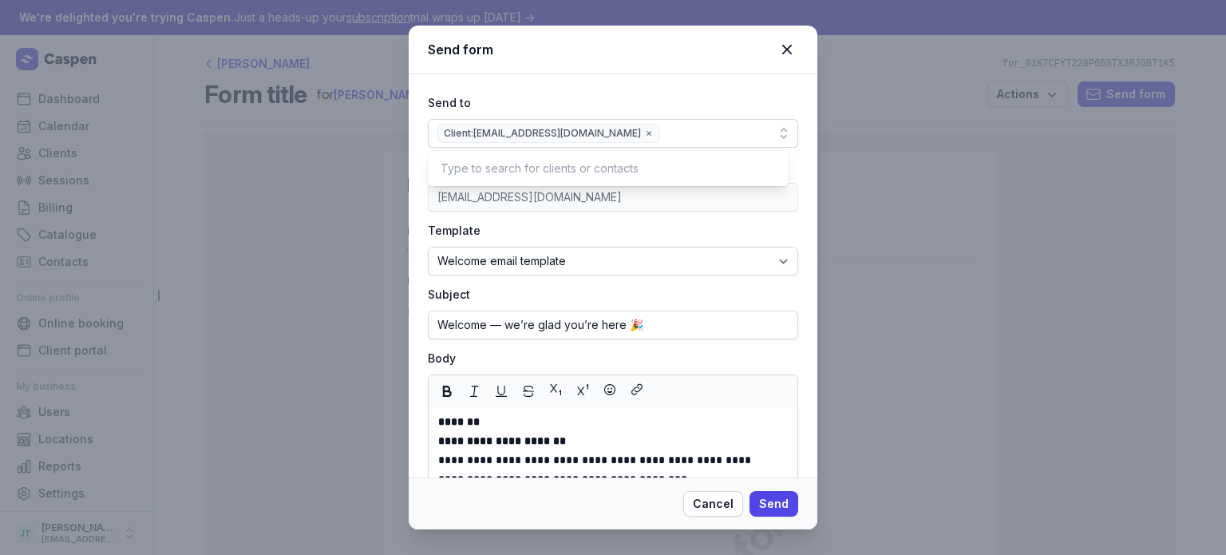
click at [651, 214] on div "**********" at bounding box center [613, 370] width 370 height 554
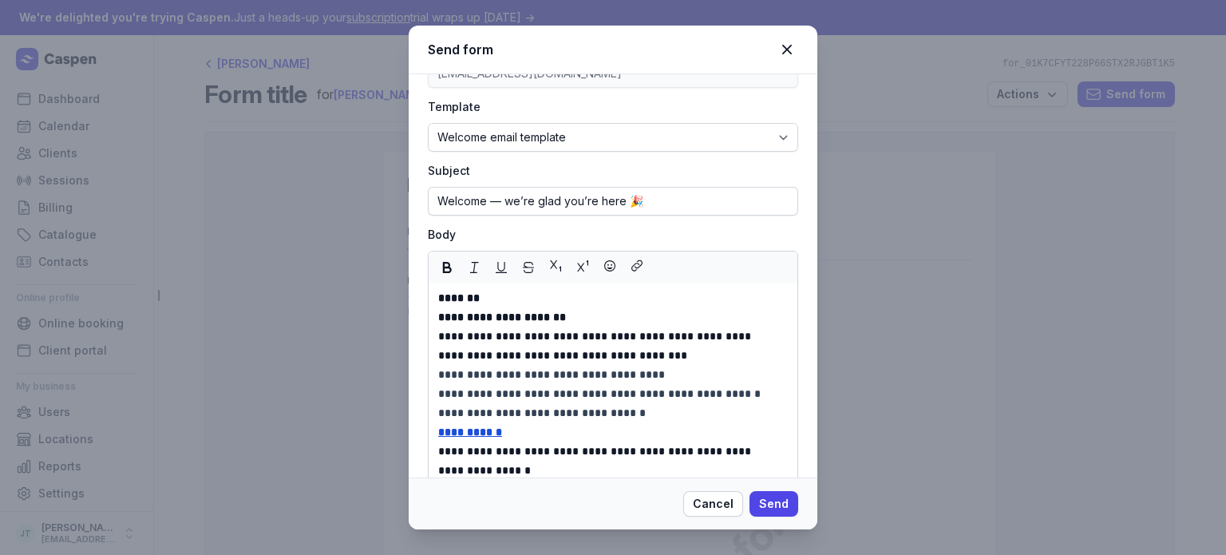
scroll to position [188, 0]
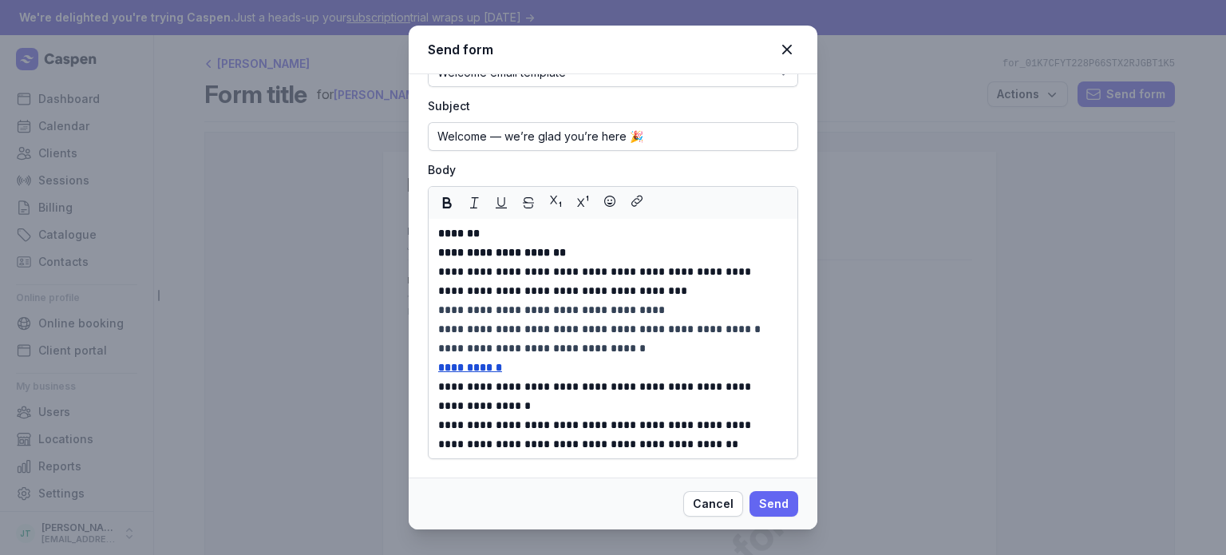
click at [781, 507] on span "Send" at bounding box center [774, 503] width 30 height 19
